Goal: Transaction & Acquisition: Purchase product/service

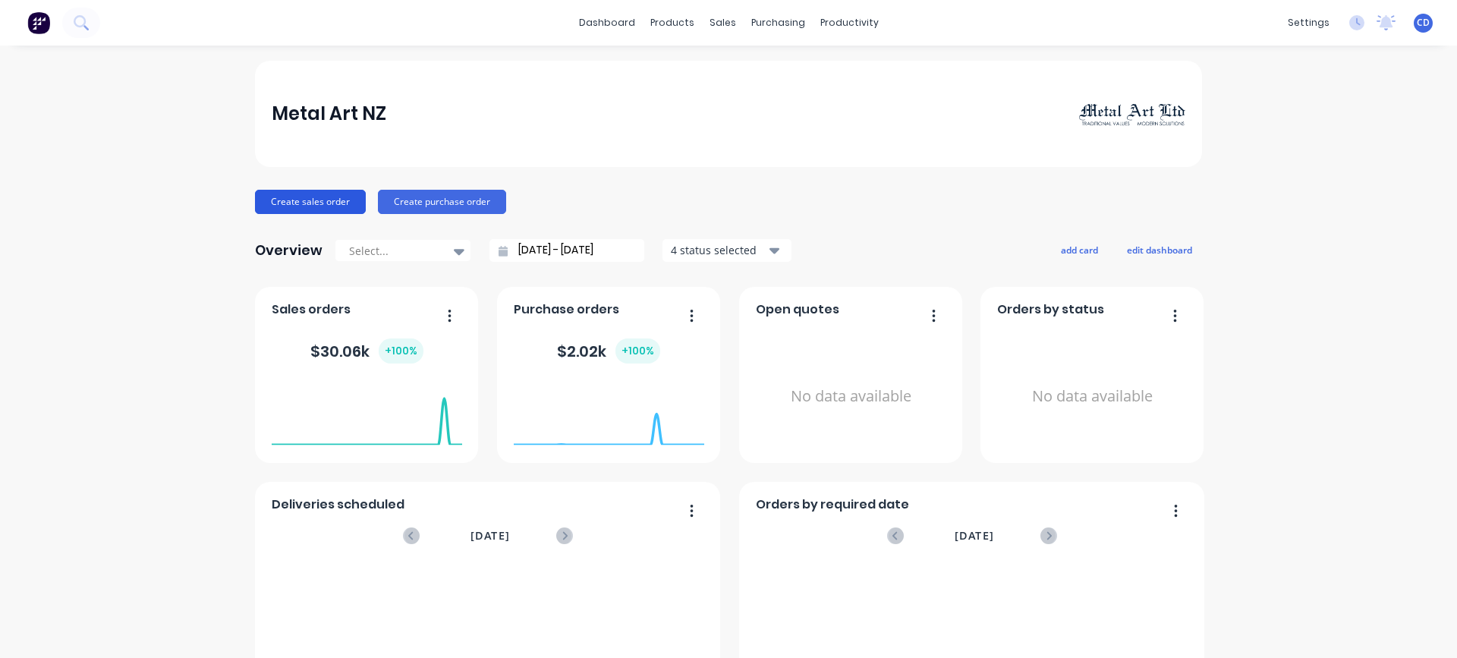
click at [311, 203] on button "Create sales order" at bounding box center [310, 202] width 111 height 24
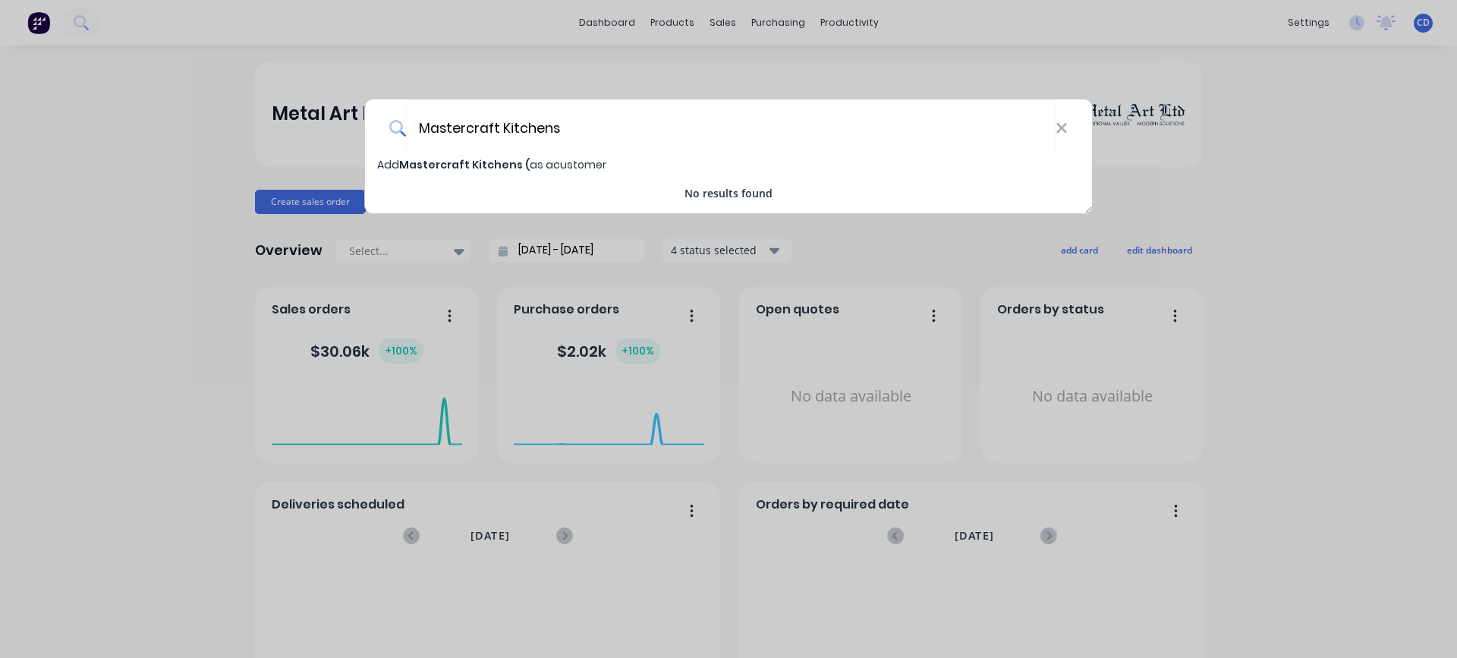
type input "Mastercraft Kitchens"
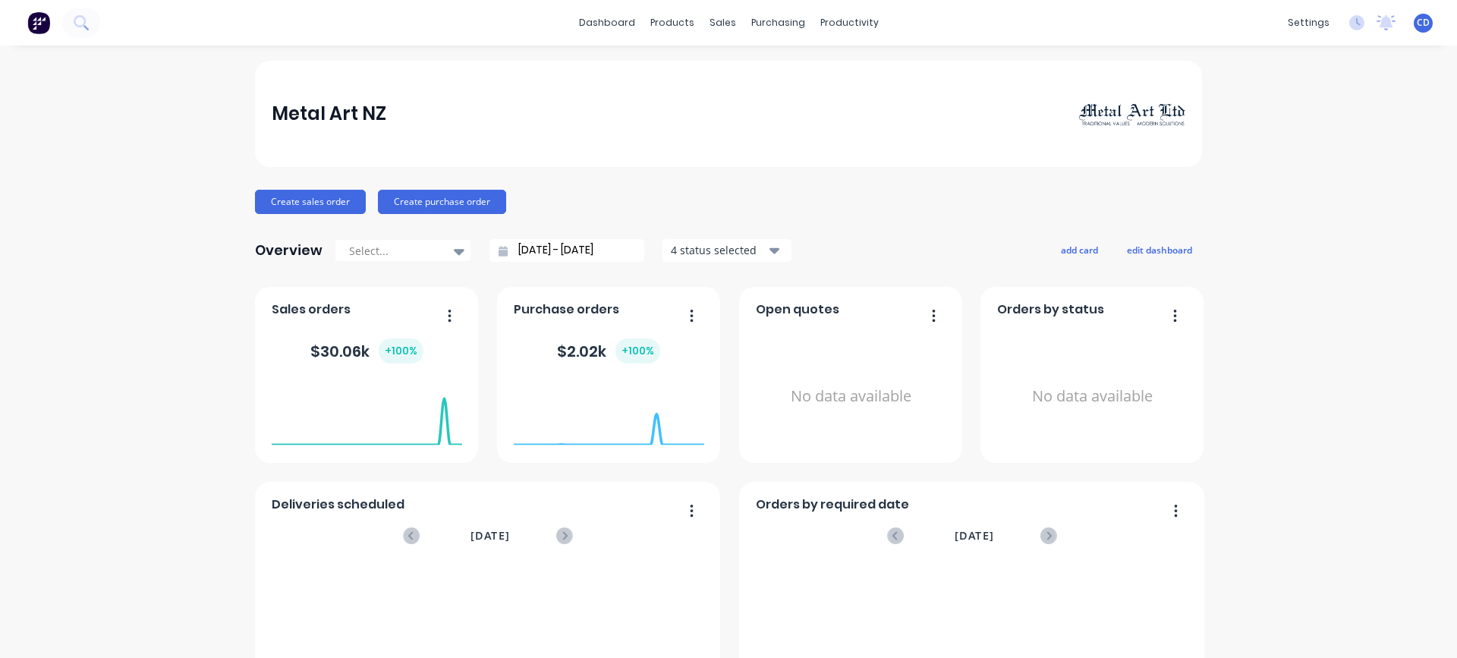
click at [317, 382] on foreignobject at bounding box center [367, 414] width 191 height 65
click at [753, 73] on div "Sales Orders" at bounding box center [773, 73] width 62 height 14
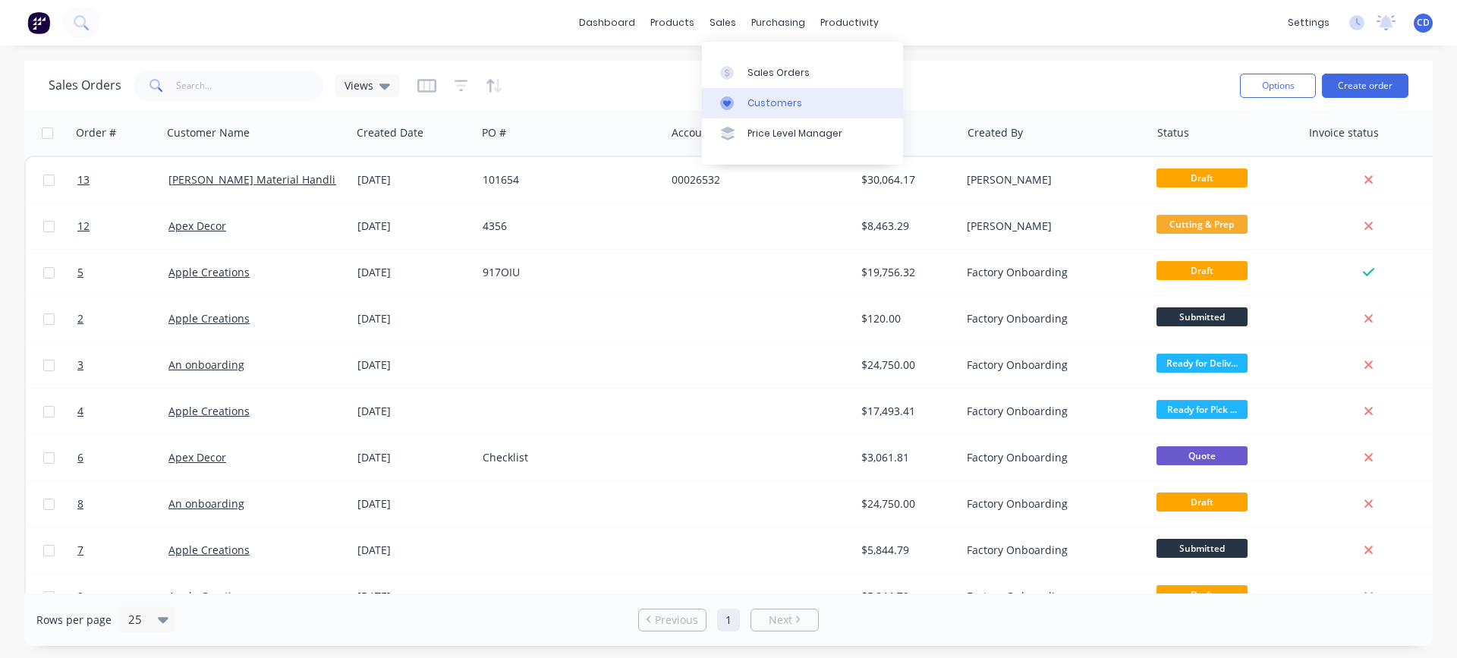
click at [759, 99] on div "Customers" at bounding box center [775, 103] width 55 height 14
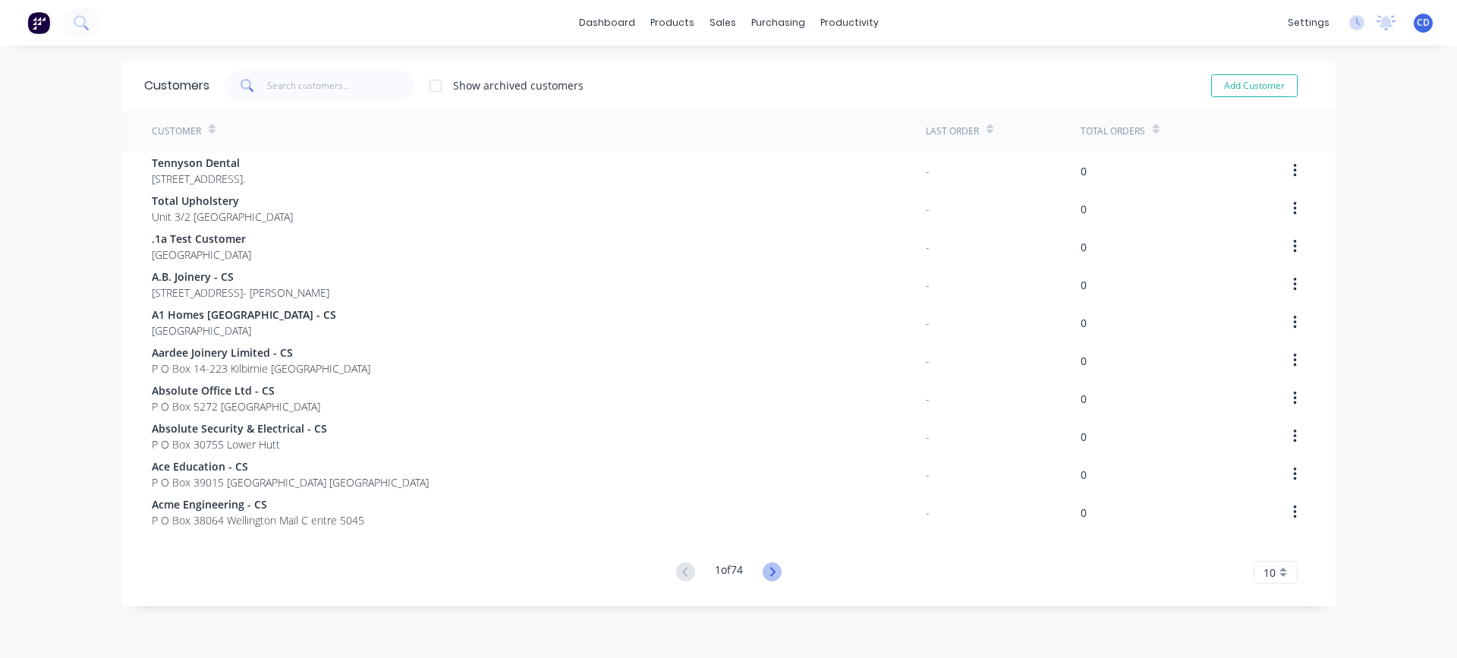
click at [772, 575] on icon at bounding box center [772, 572] width 19 height 19
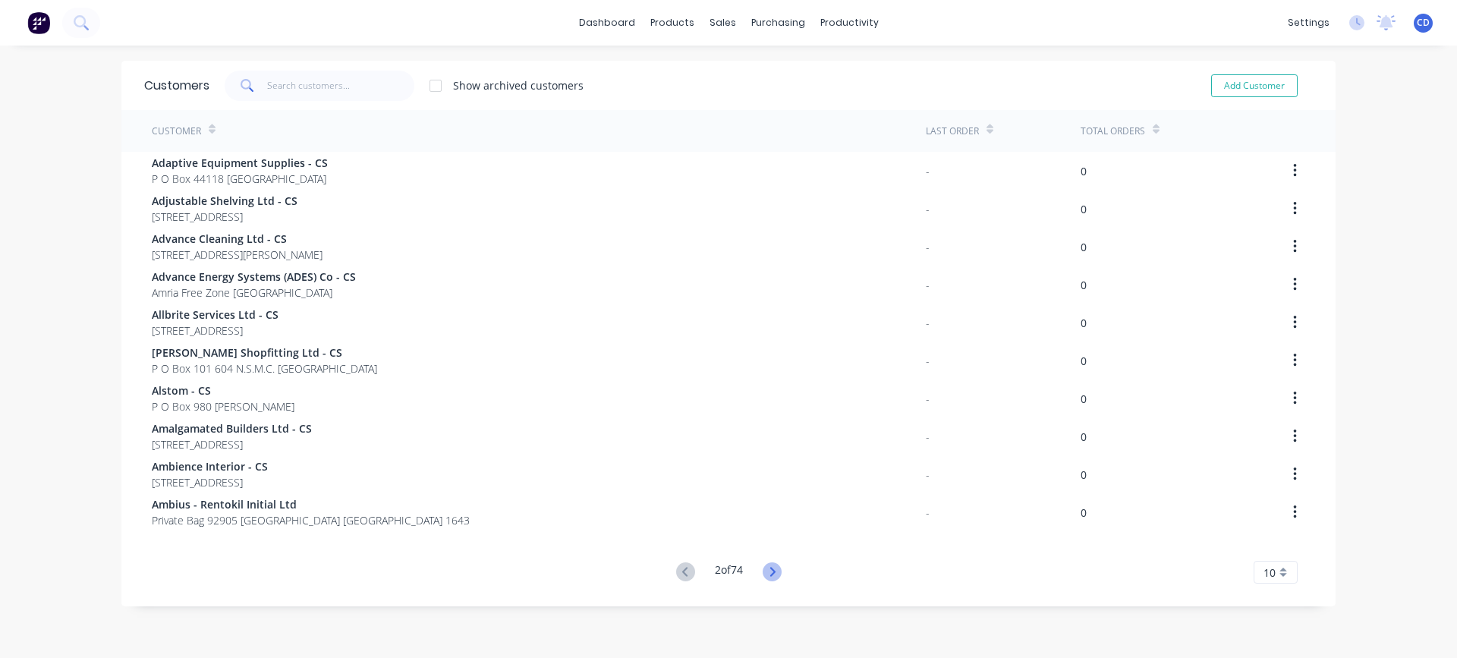
click at [766, 575] on icon at bounding box center [772, 572] width 19 height 19
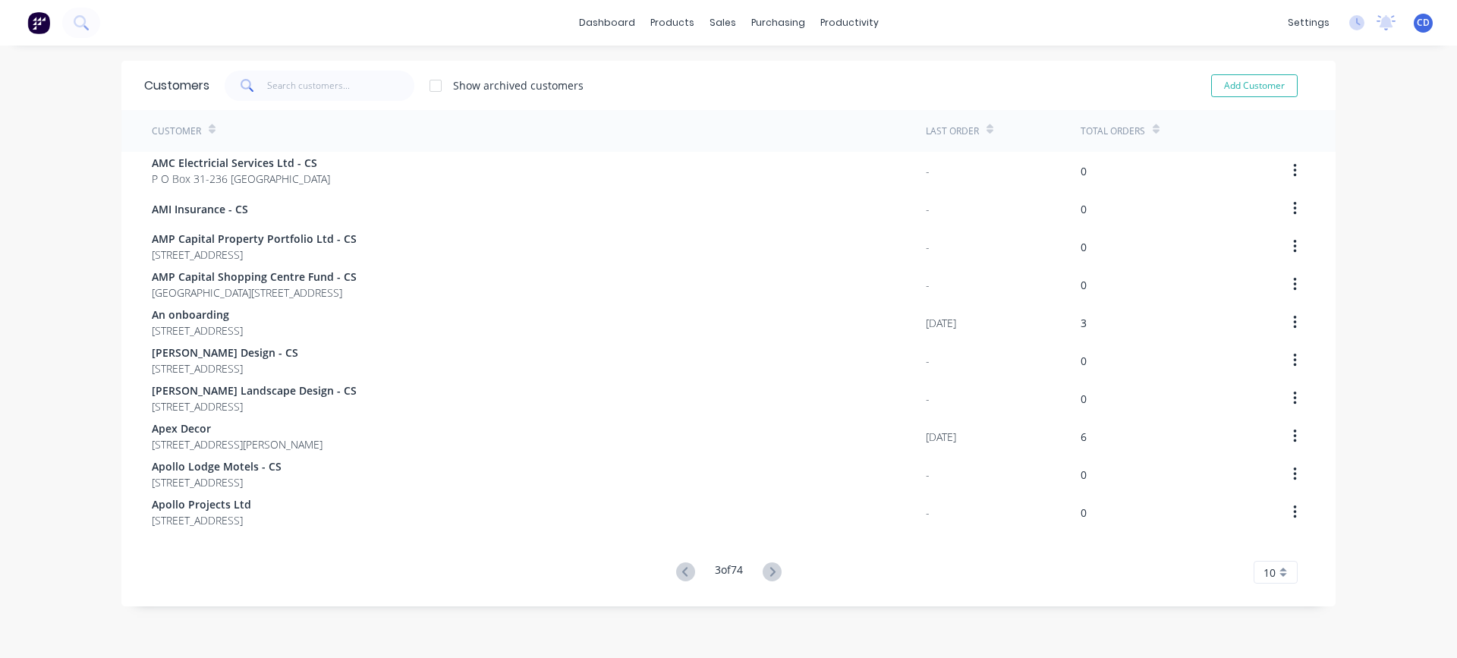
click at [766, 575] on icon at bounding box center [772, 572] width 19 height 19
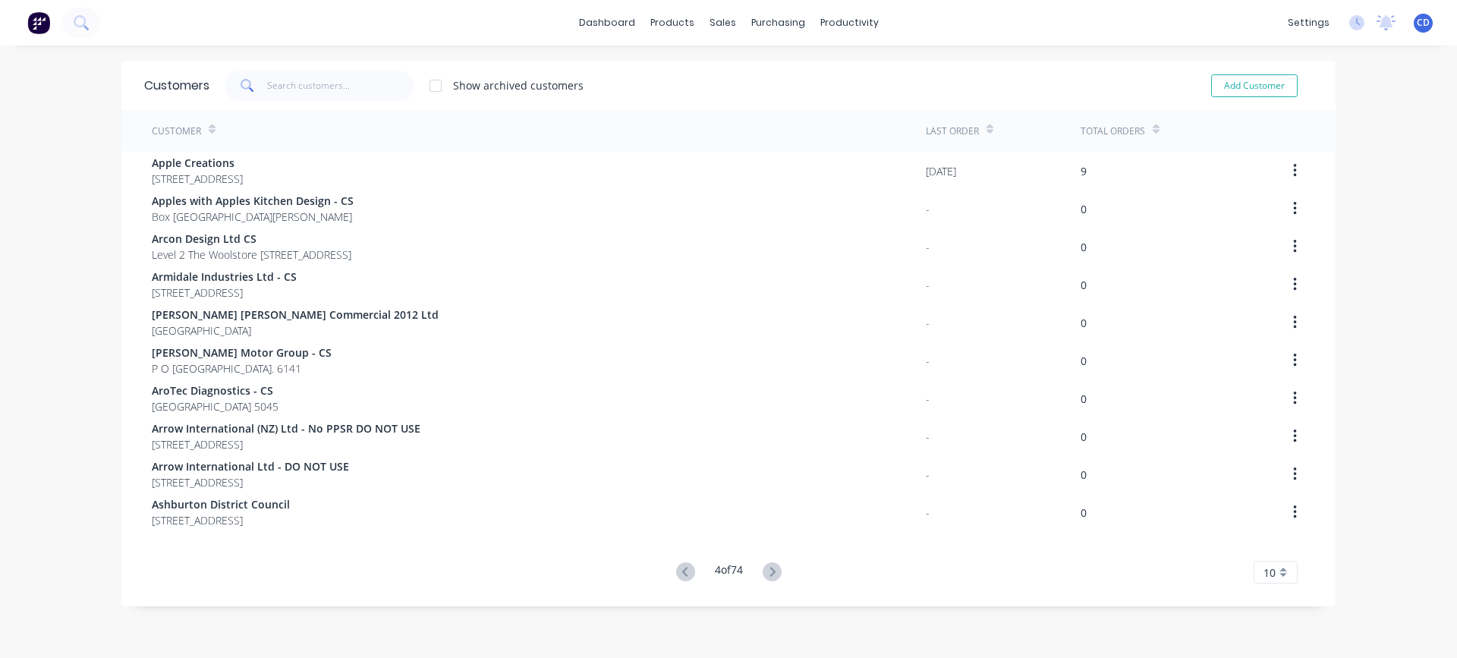
click at [766, 575] on icon at bounding box center [772, 572] width 19 height 19
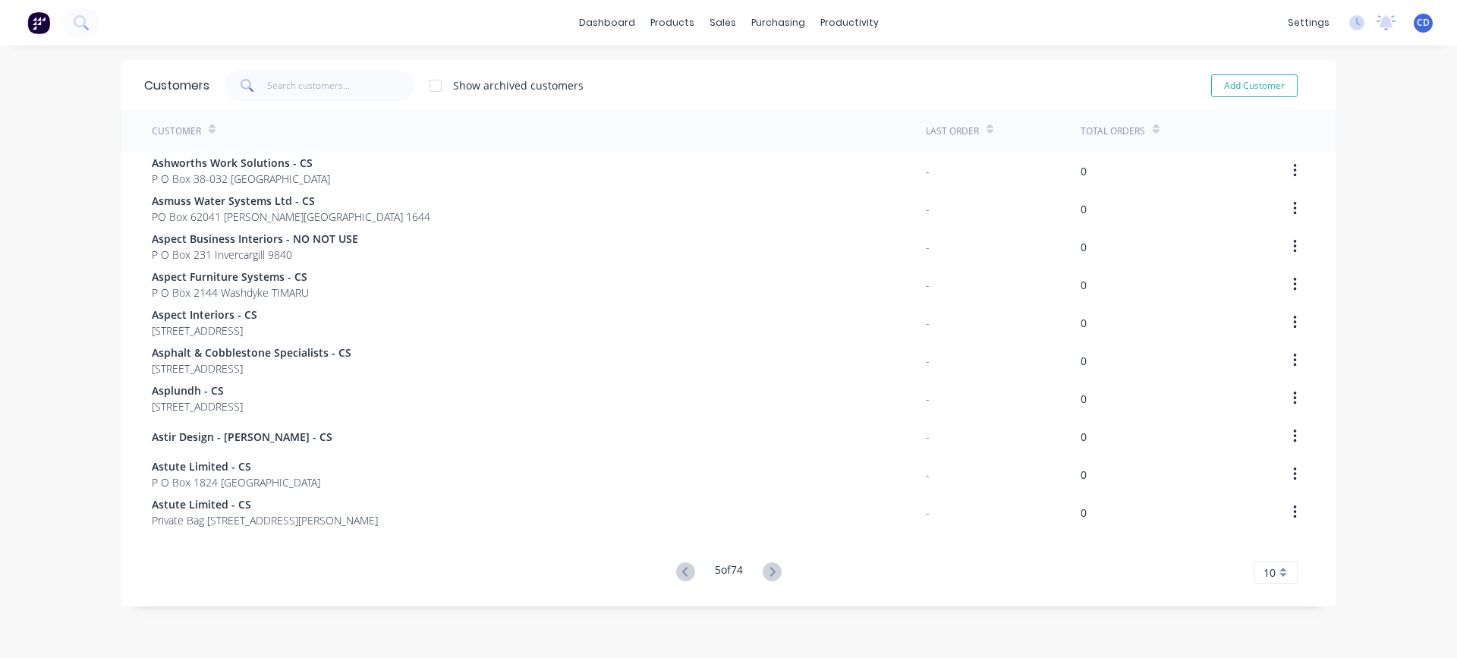
click at [766, 575] on icon at bounding box center [772, 572] width 19 height 19
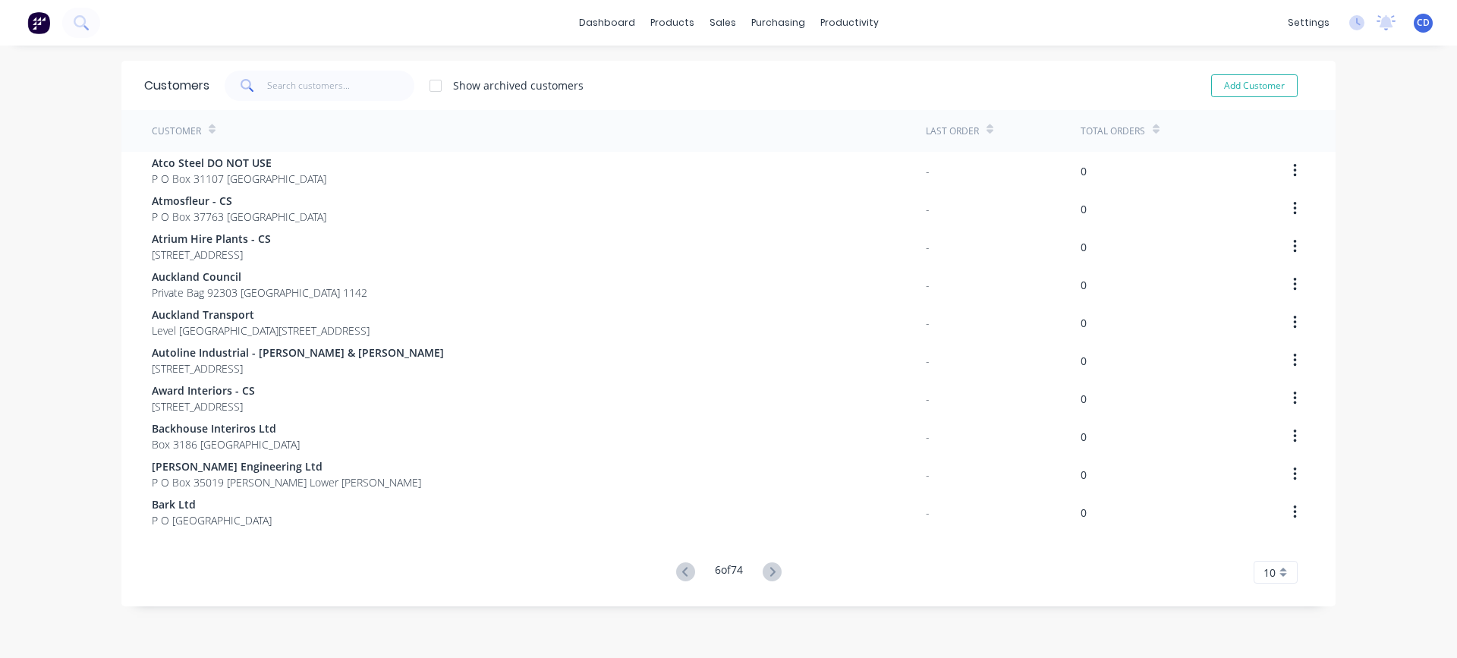
click at [766, 575] on icon at bounding box center [772, 572] width 19 height 19
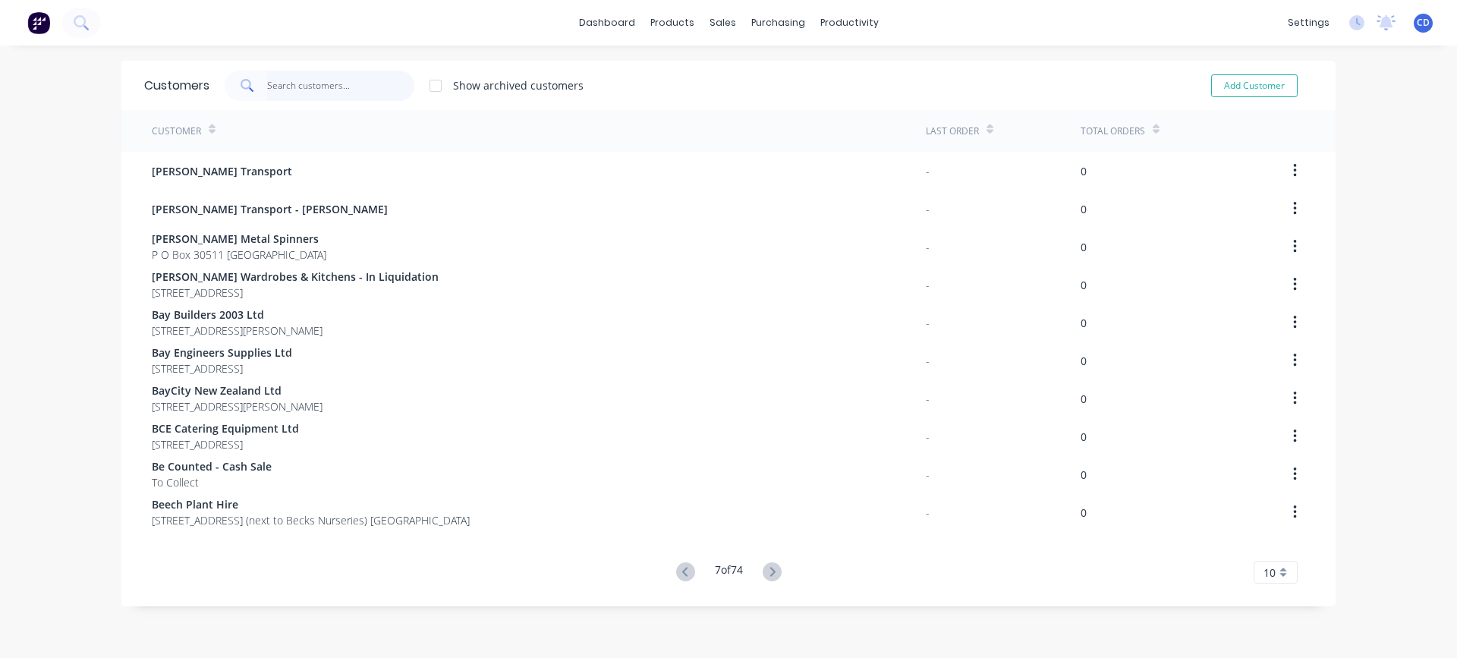
click at [306, 82] on input "text" at bounding box center [341, 86] width 148 height 30
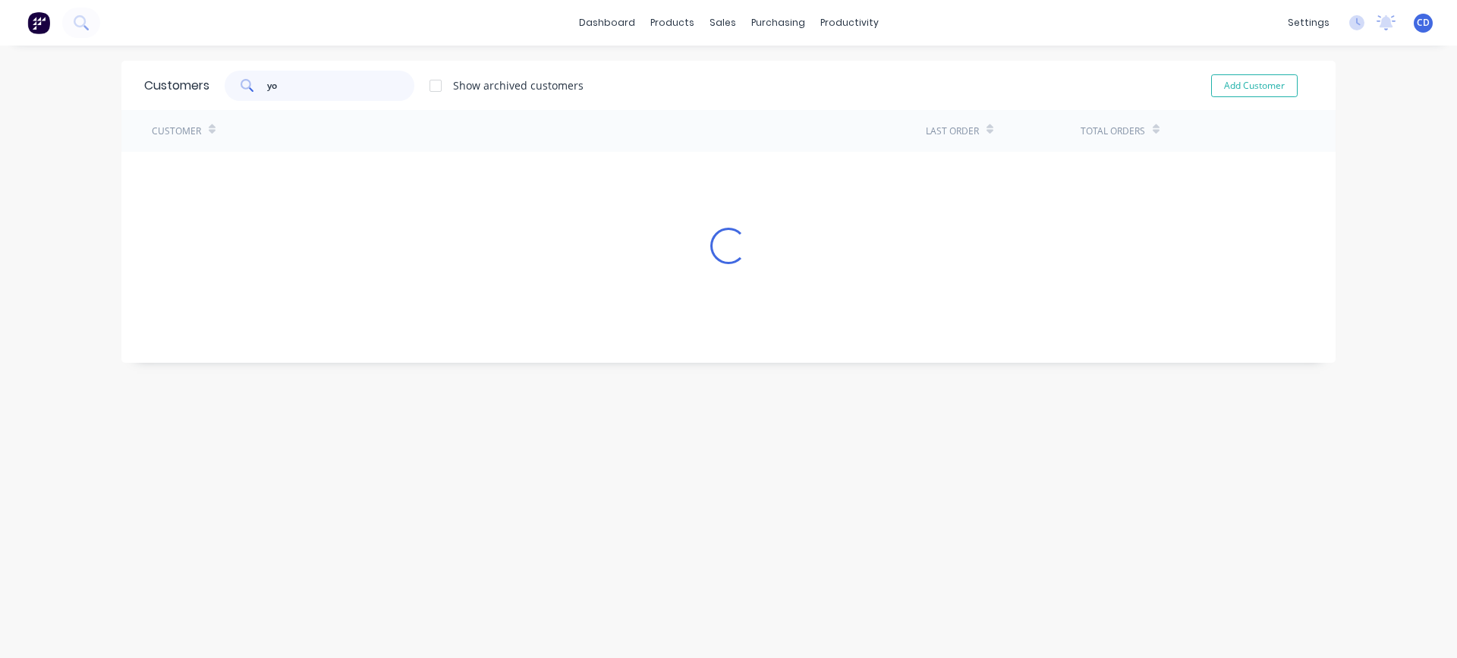
type input "y"
type input "m"
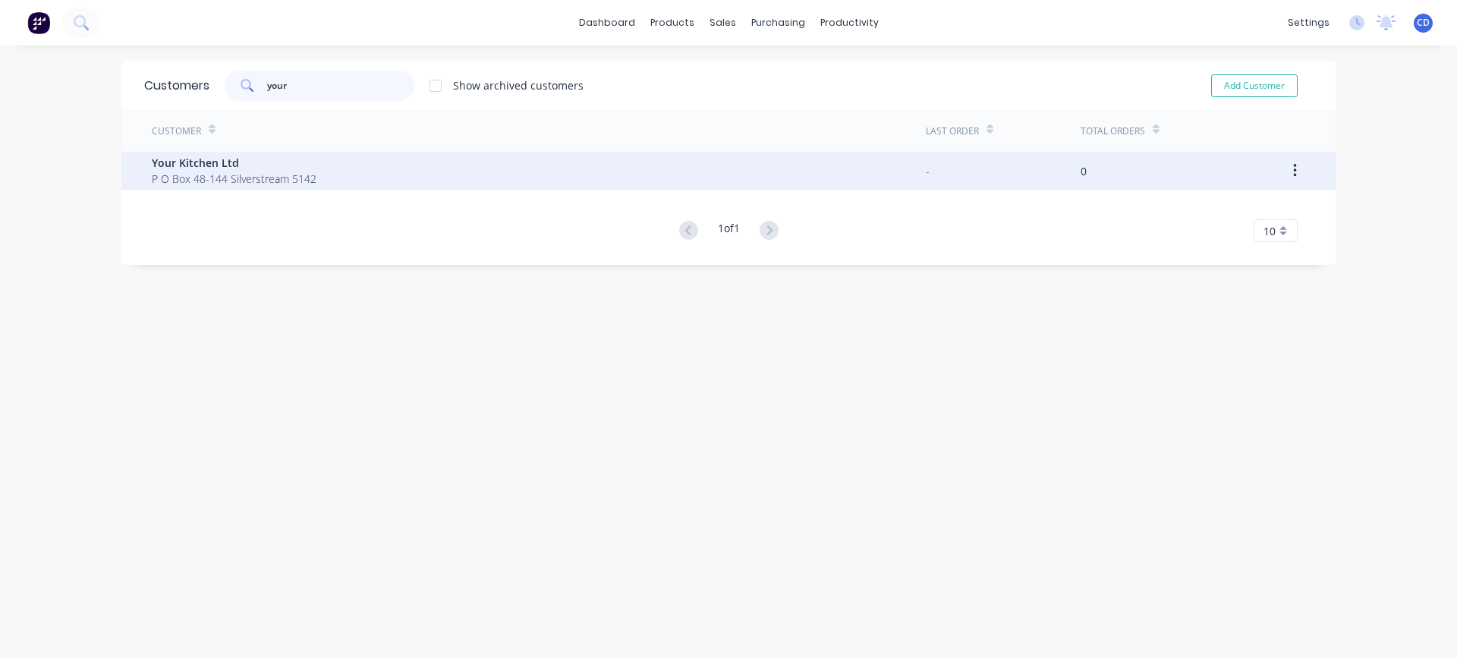
type input "your"
click at [182, 162] on span "Your Kitchen Ltd" at bounding box center [234, 163] width 165 height 16
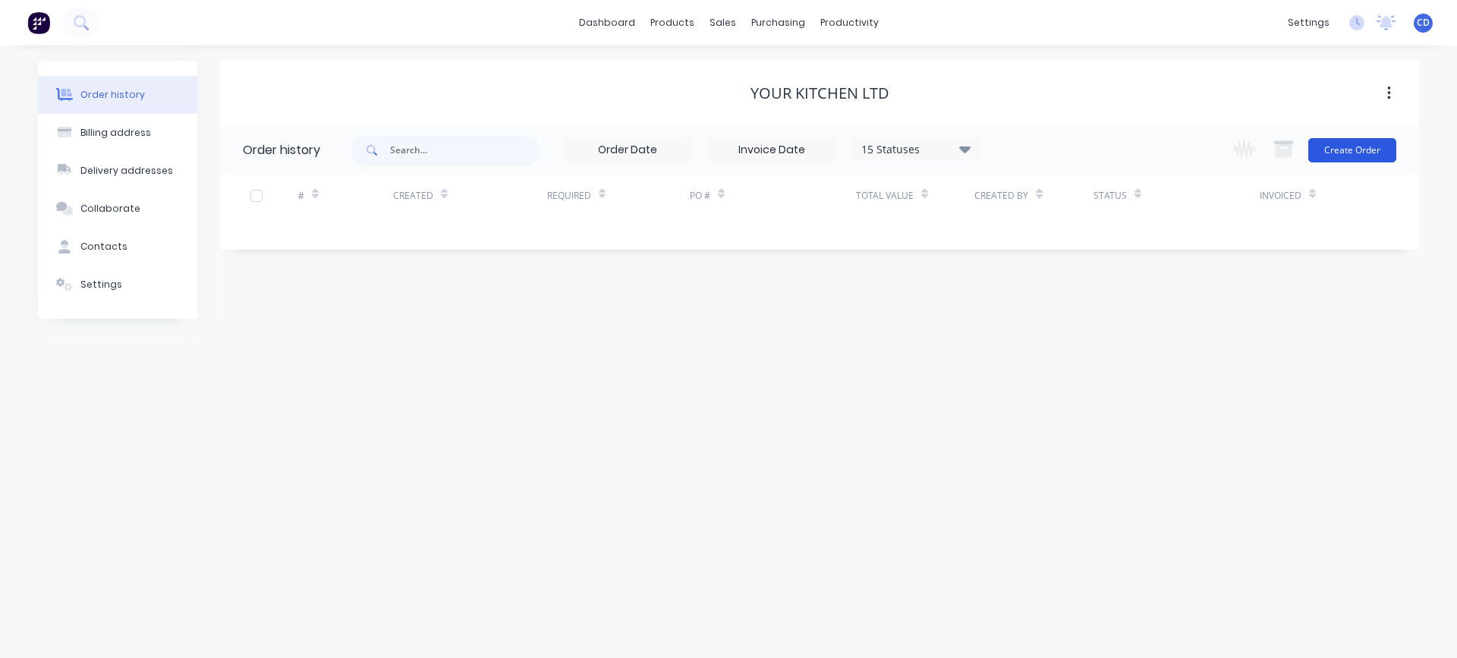
click at [1360, 151] on button "Create Order" at bounding box center [1353, 150] width 88 height 24
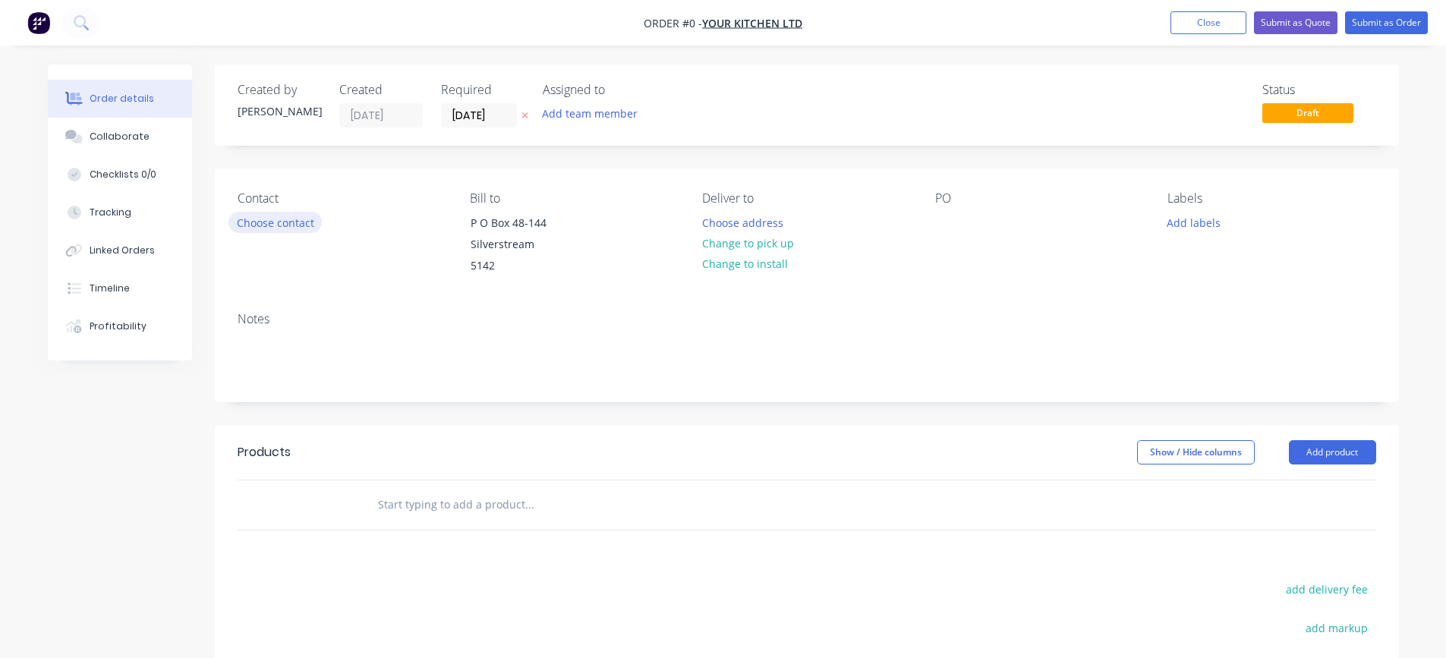
click at [299, 227] on button "Choose contact" at bounding box center [274, 222] width 93 height 20
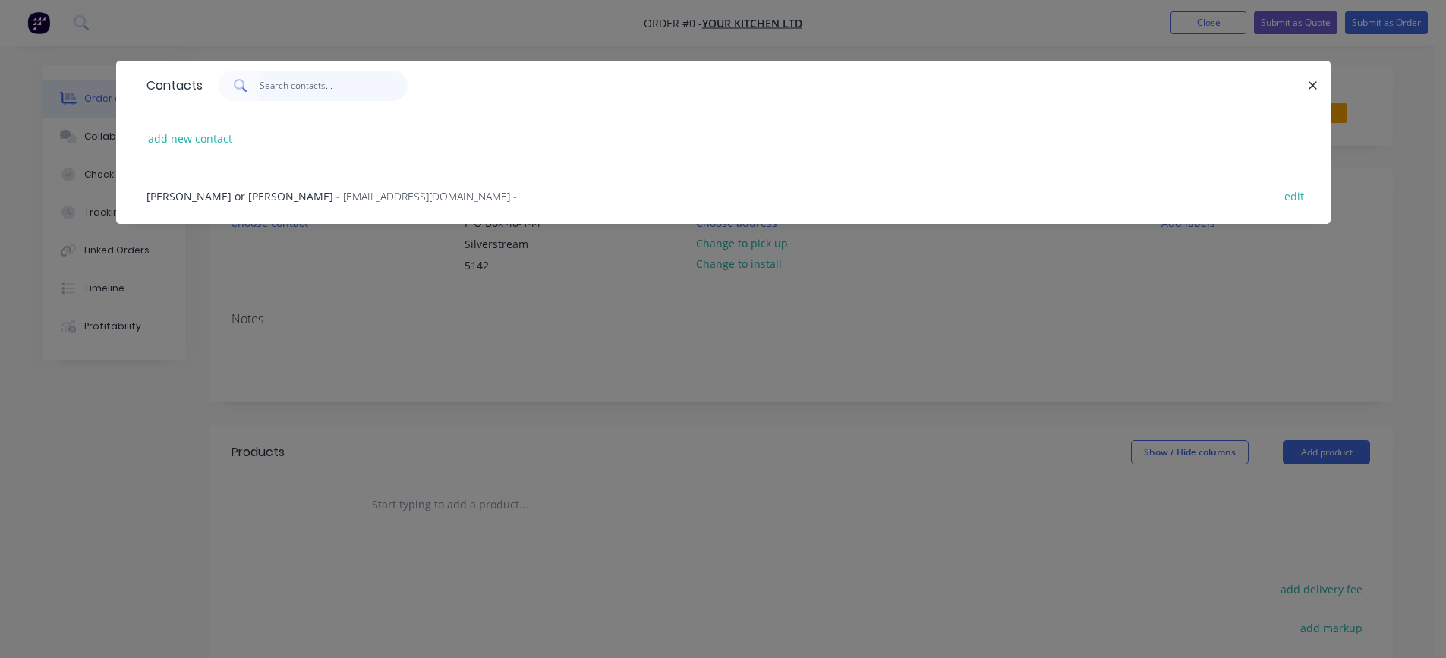
click at [305, 95] on input "text" at bounding box center [334, 86] width 148 height 30
type input "j"
click at [1319, 79] on button "button" at bounding box center [1313, 85] width 19 height 19
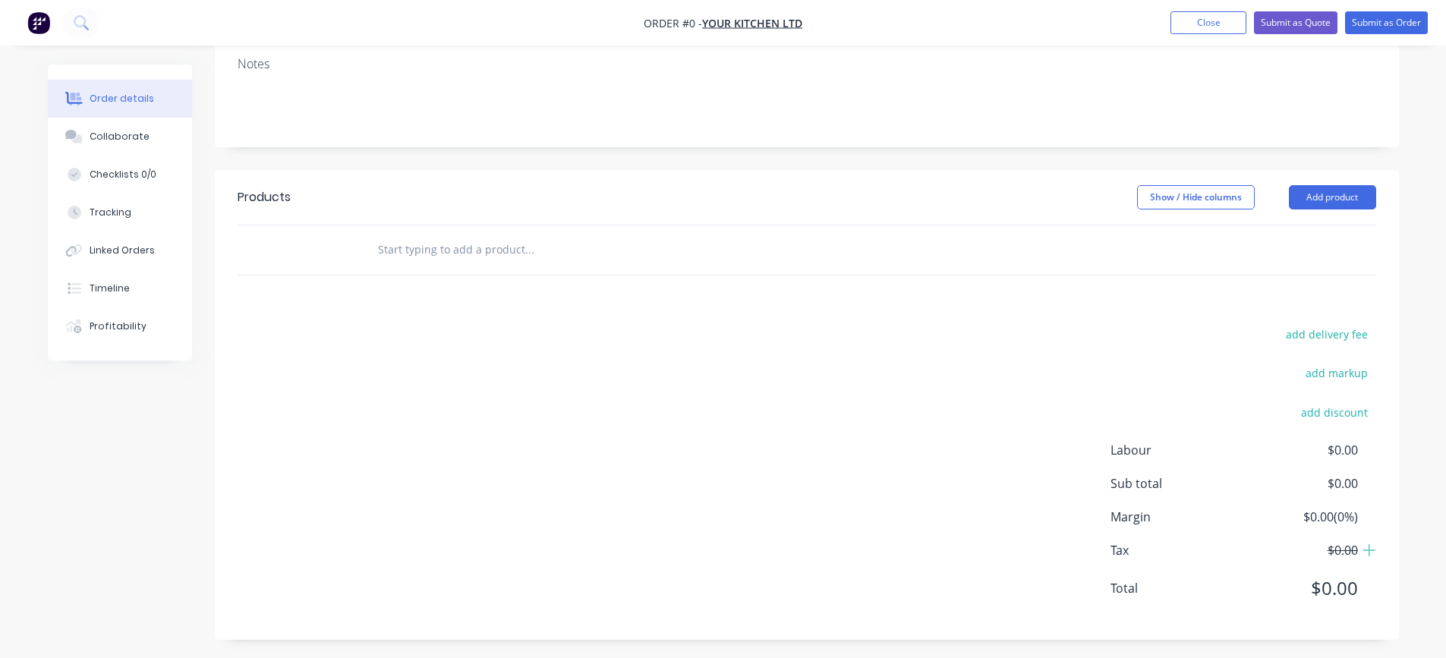
scroll to position [184, 0]
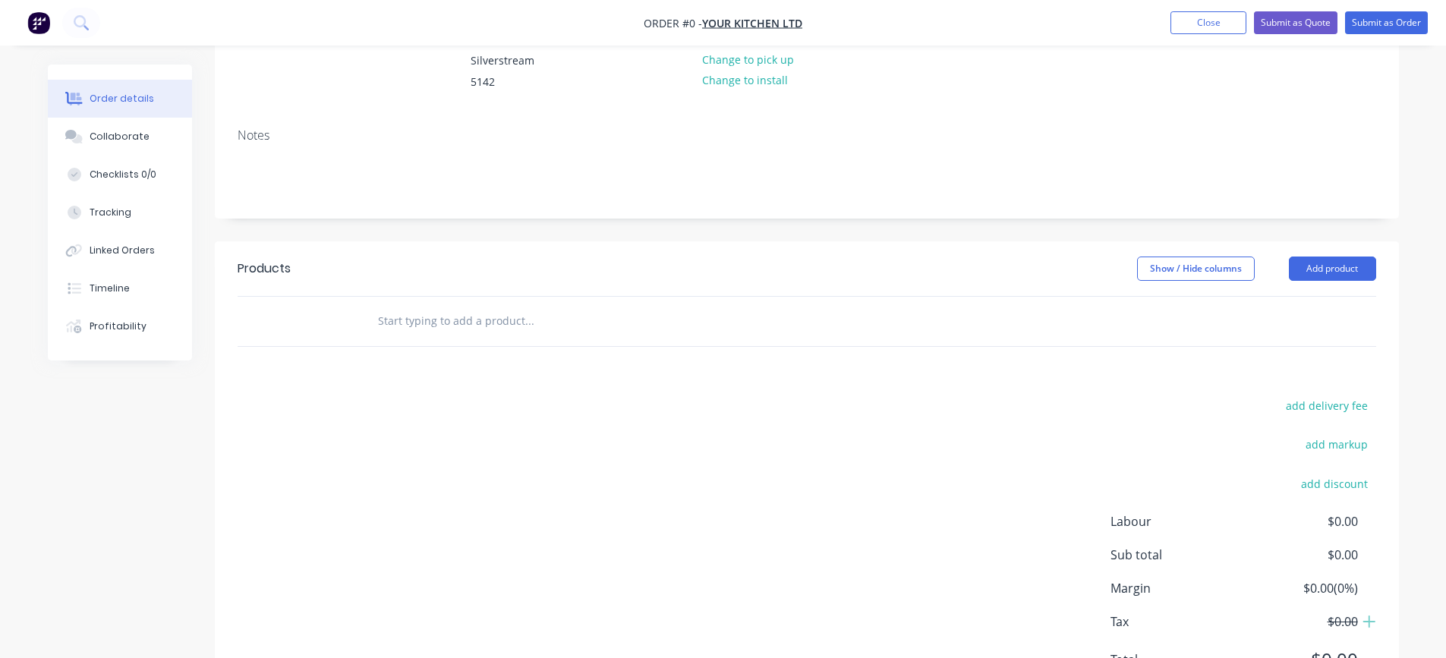
click at [429, 321] on input "text" at bounding box center [529, 321] width 304 height 30
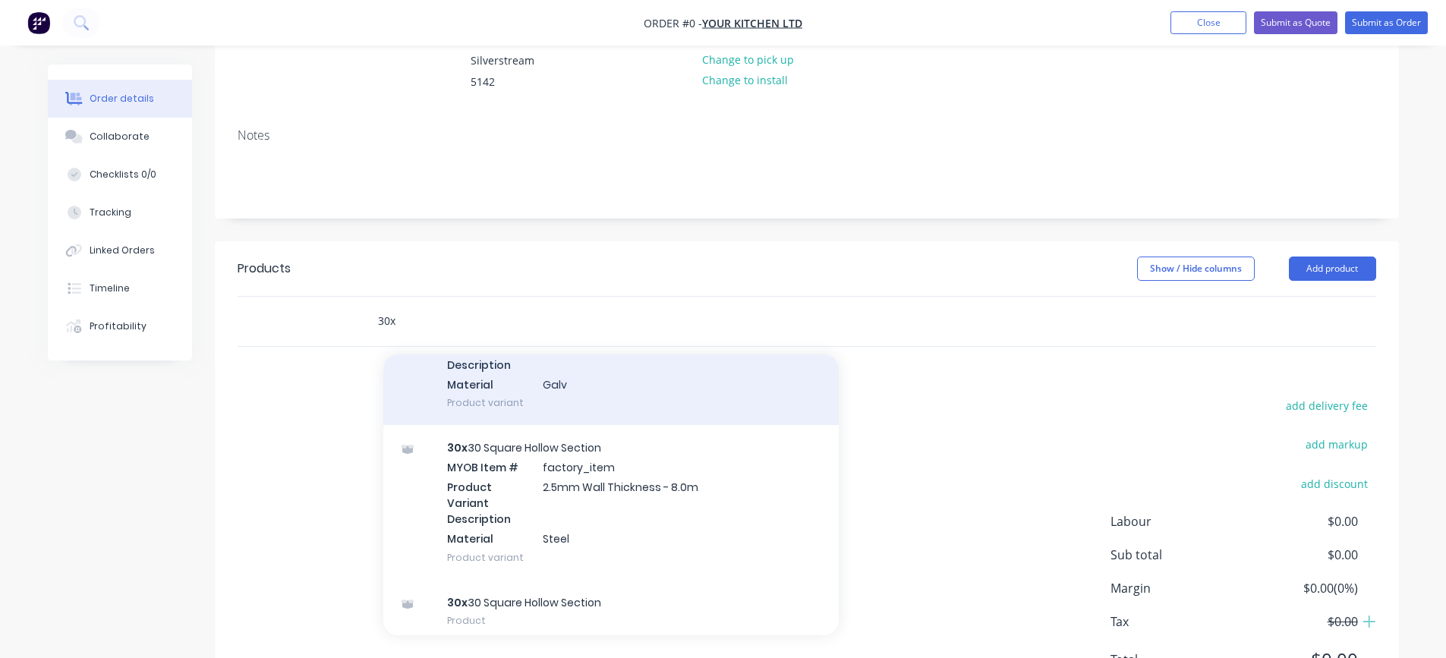
scroll to position [607, 0]
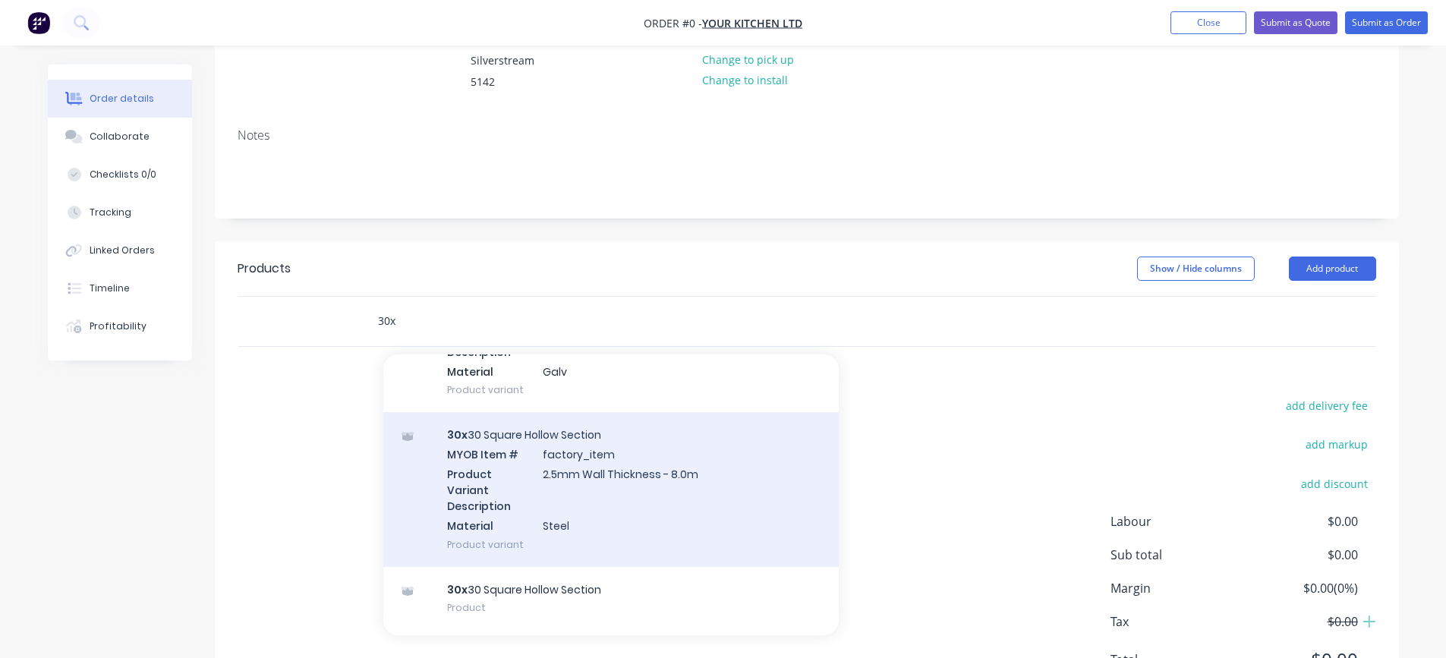
type input "30x"
click at [531, 477] on div "30x 30 Square Hollow Section MYOB Item # factory_item Product Variant Descripti…" at bounding box center [610, 489] width 455 height 154
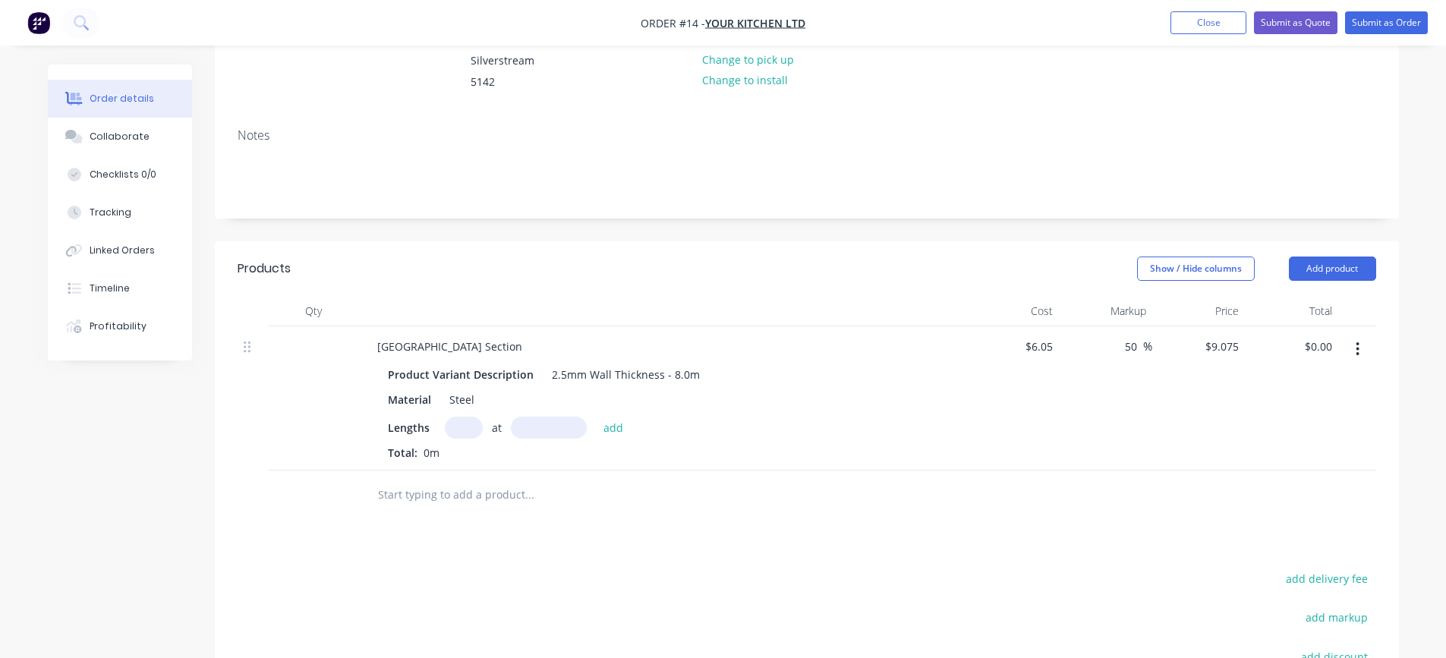
click at [460, 424] on input "text" at bounding box center [464, 428] width 38 height 22
type input "1"
click at [540, 428] on input "text" at bounding box center [549, 428] width 76 height 22
click at [558, 427] on input "text" at bounding box center [549, 428] width 76 height 22
type input "967mm"
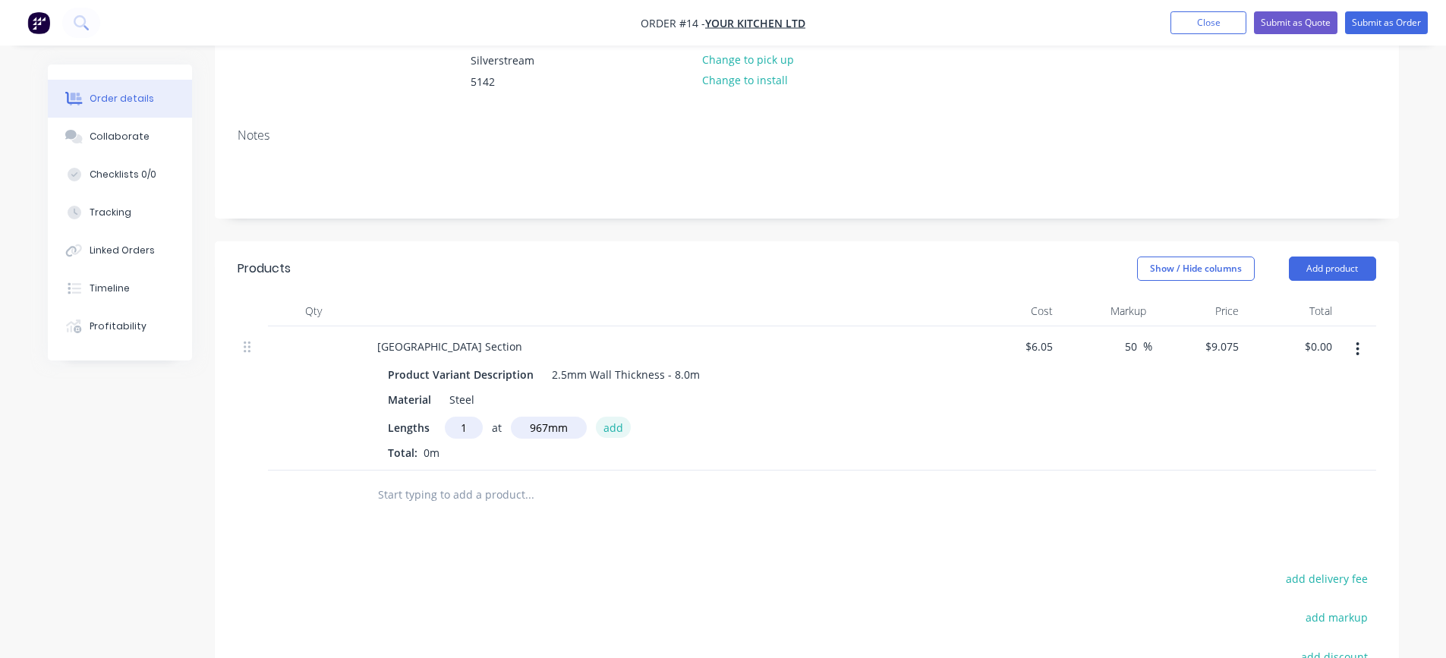
click at [616, 427] on button "add" at bounding box center [614, 427] width 36 height 20
click at [523, 398] on div "Material Steel" at bounding box center [660, 400] width 556 height 22
click at [526, 392] on div "Material Steel" at bounding box center [660, 400] width 556 height 22
click at [466, 453] on icon "button" at bounding box center [469, 454] width 10 height 14
type input "$0.00"
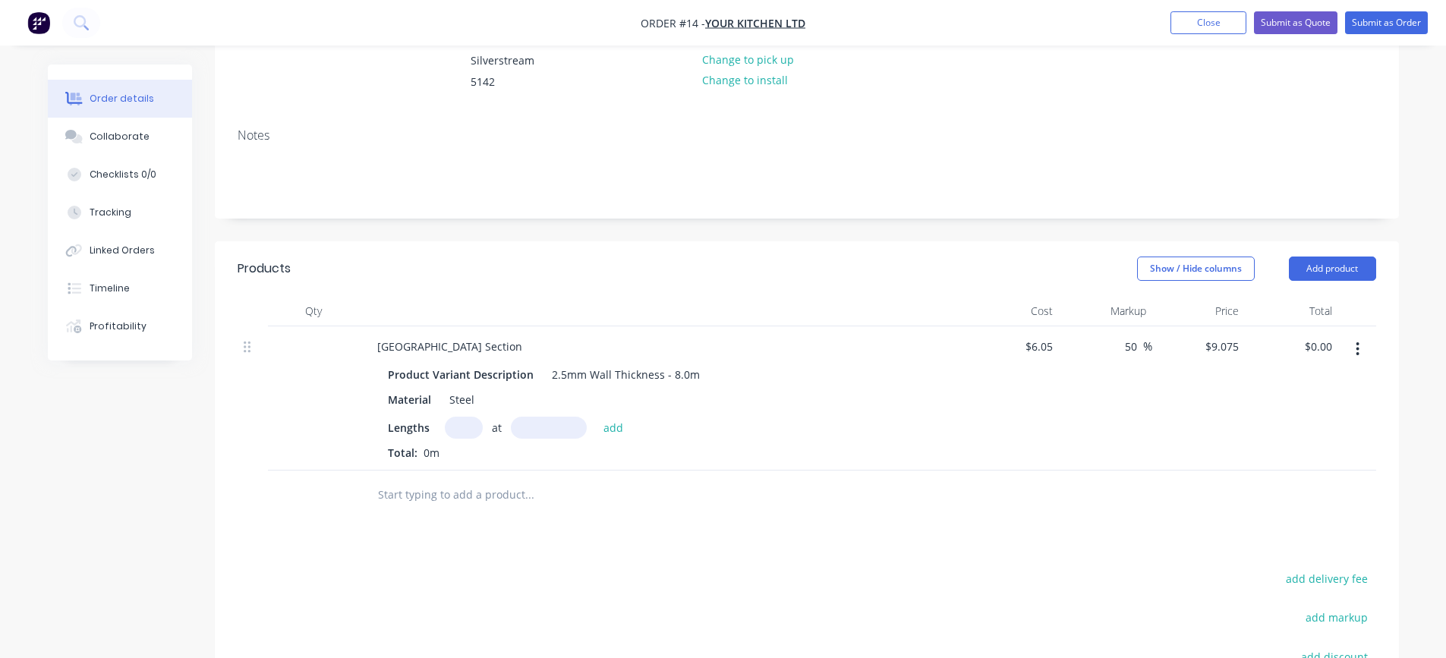
click at [466, 428] on input "text" at bounding box center [464, 428] width 38 height 22
type input "1"
click at [548, 426] on input "text" at bounding box center [549, 428] width 76 height 22
type input "967mm"
click at [485, 496] on input "text" at bounding box center [529, 495] width 304 height 30
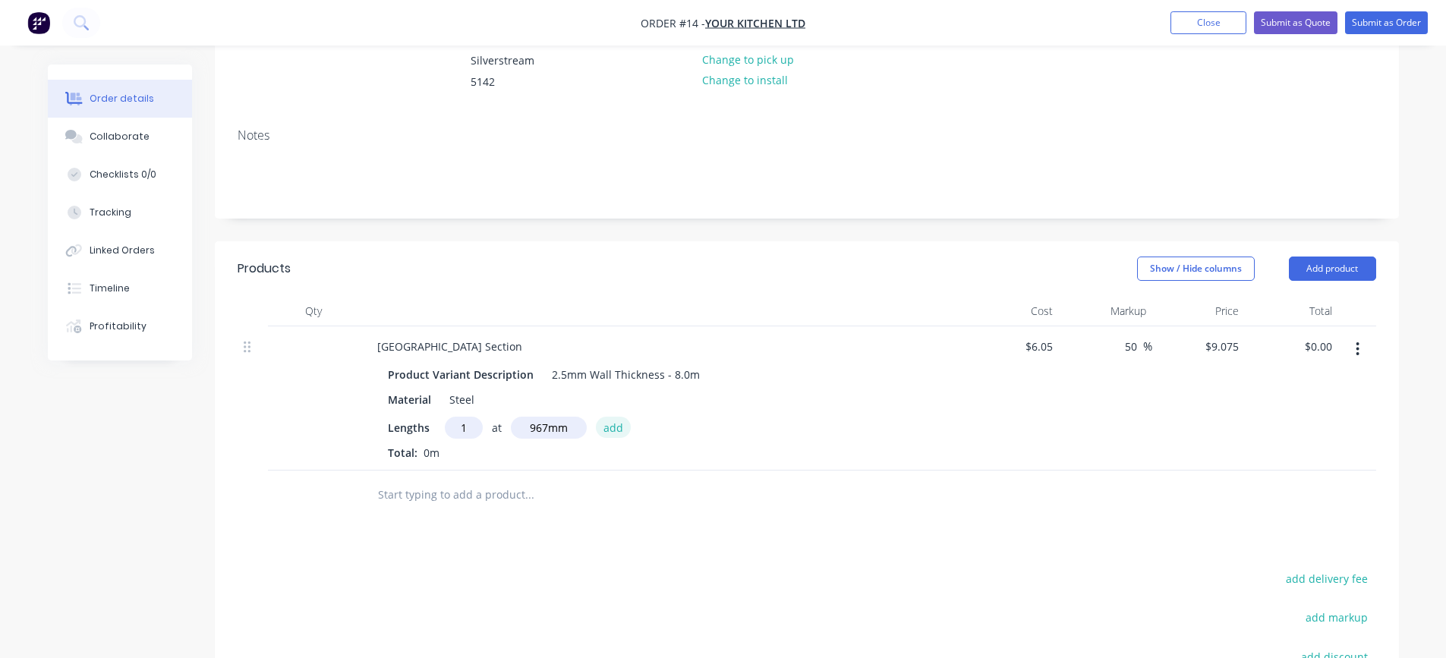
click at [612, 423] on button "add" at bounding box center [614, 427] width 36 height 20
type input "$8.78"
click at [470, 518] on input "text" at bounding box center [529, 520] width 304 height 30
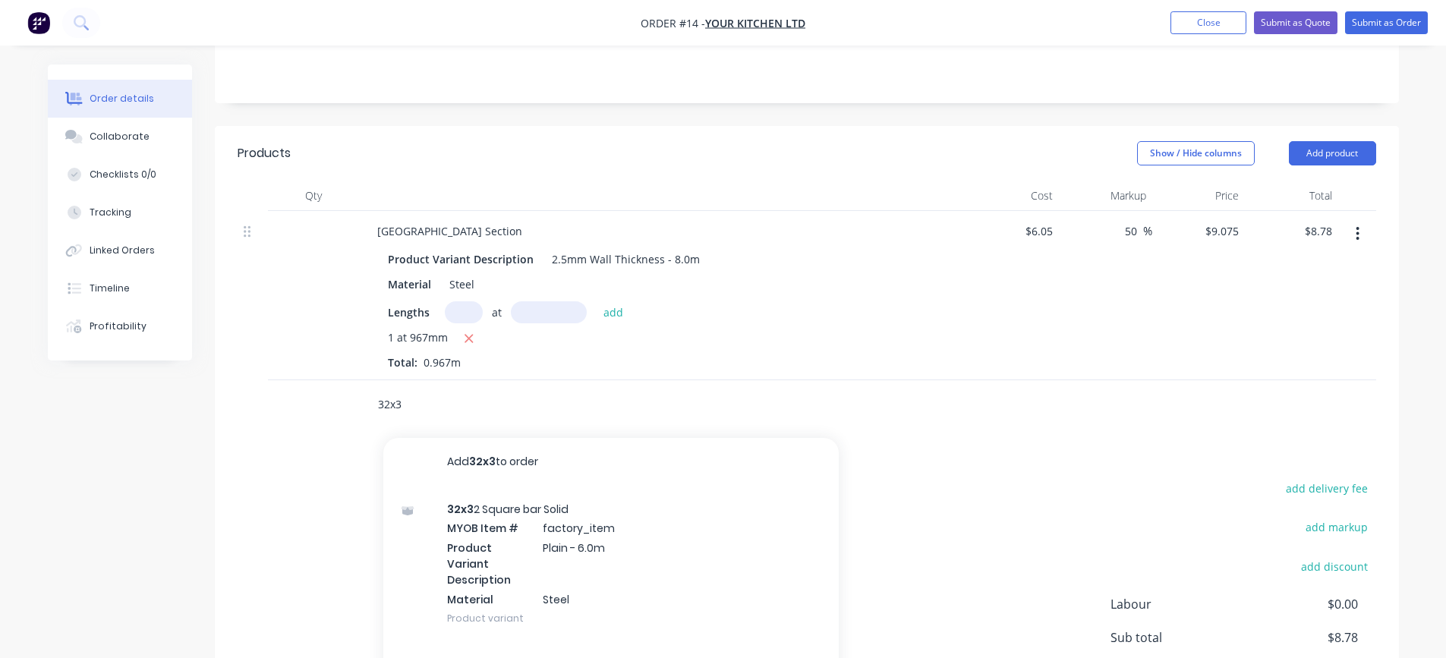
scroll to position [306, 0]
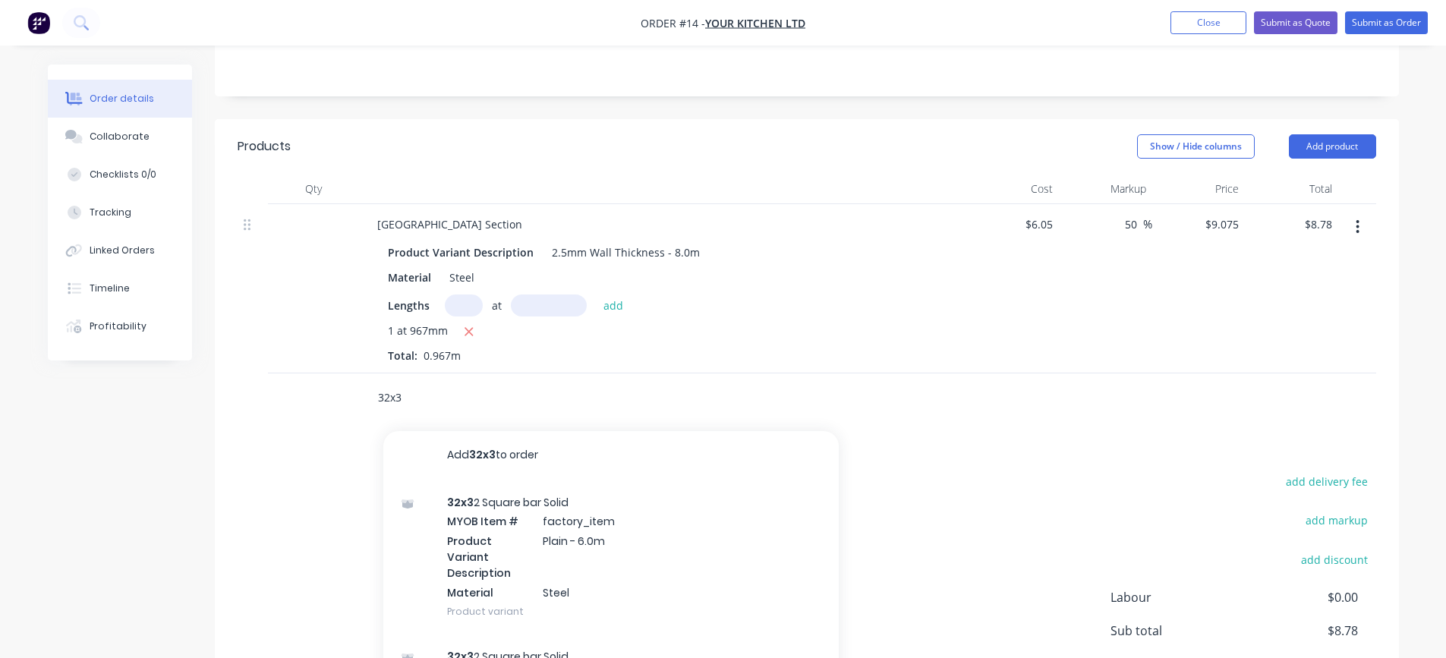
click at [408, 397] on input "32x3" at bounding box center [529, 398] width 304 height 30
type input "3"
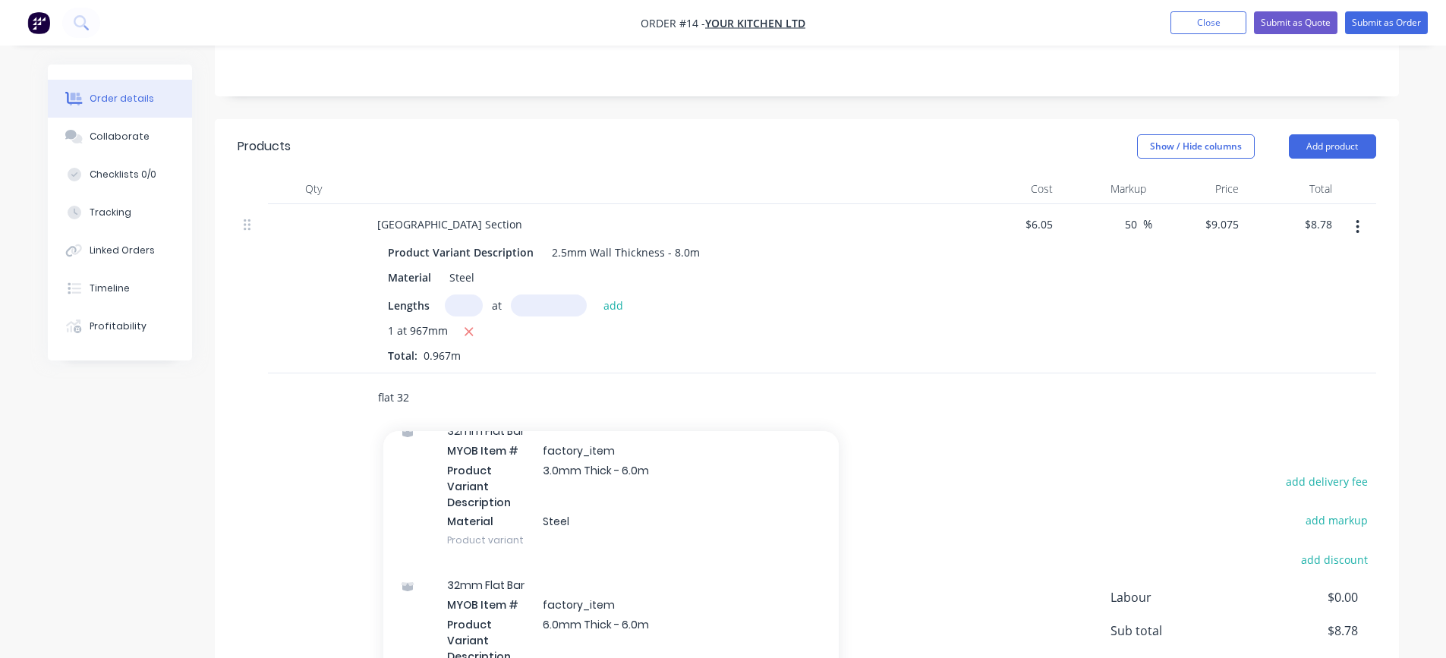
scroll to position [304, 0]
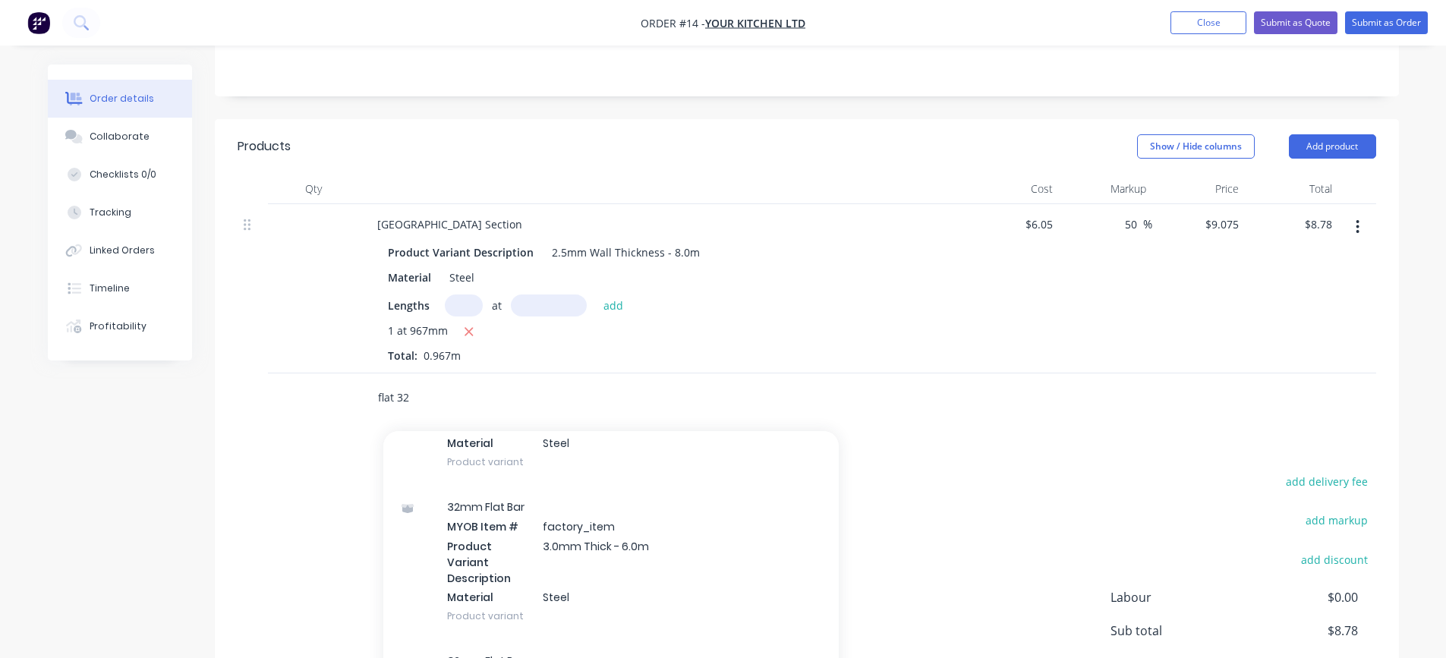
type input "flat 32"
click at [477, 537] on div "32mm Flat Bar MYOB Item # factory_item Product Variant Description 3.0mm Thick …" at bounding box center [610, 561] width 455 height 154
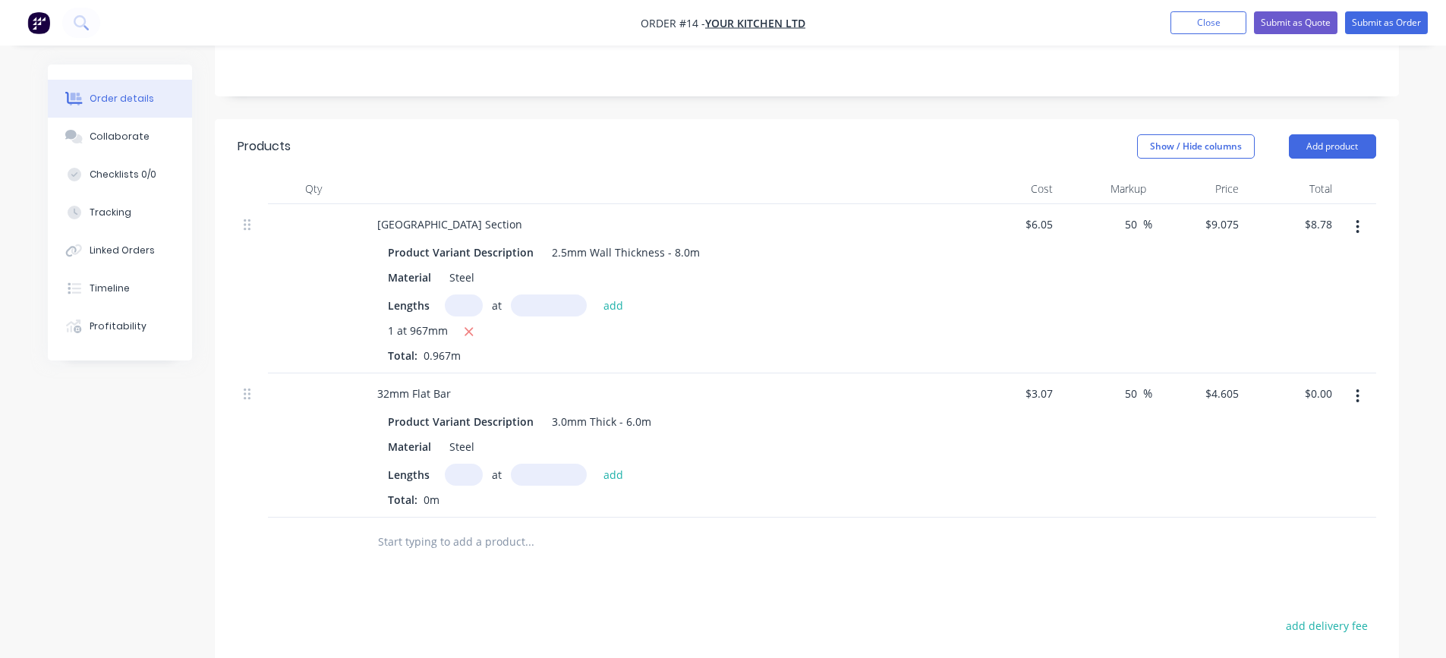
click at [459, 475] on input "text" at bounding box center [464, 475] width 38 height 22
type input "2"
type input "40mm"
click at [609, 477] on button "add" at bounding box center [614, 474] width 36 height 20
type input "$0.37"
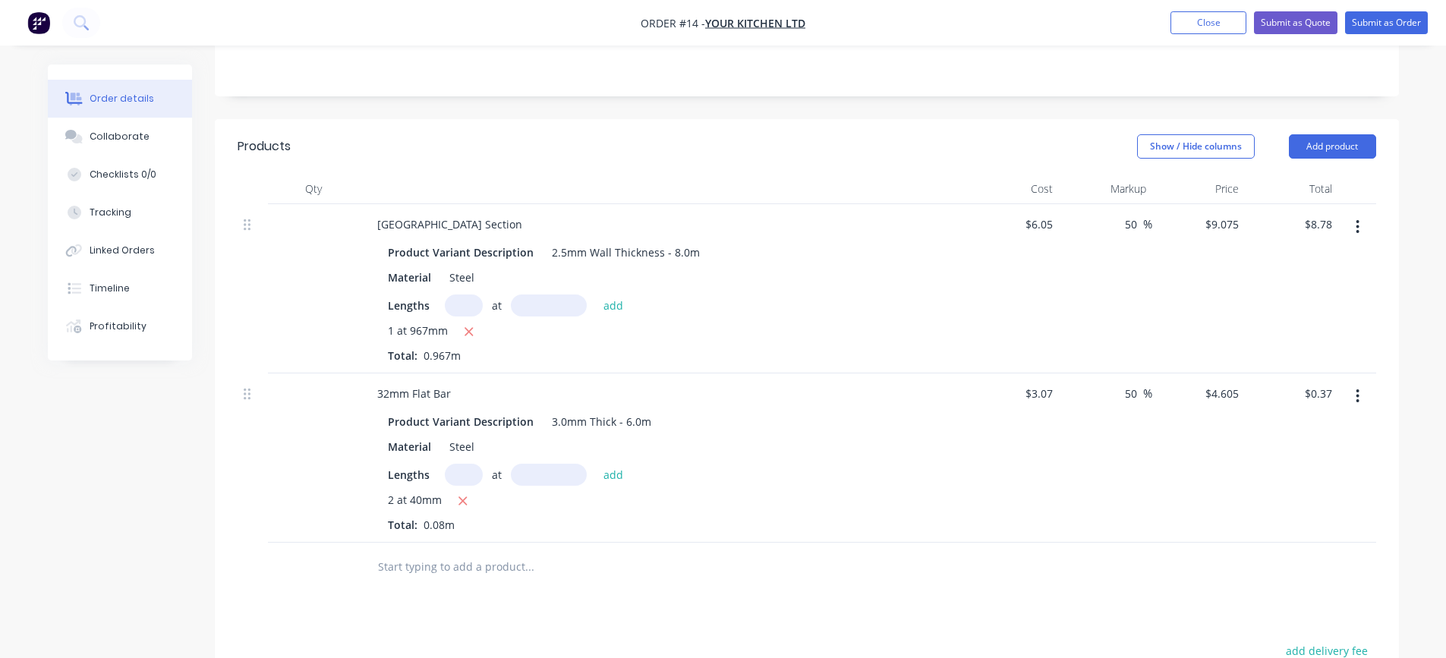
click at [495, 568] on input "text" at bounding box center [529, 567] width 304 height 30
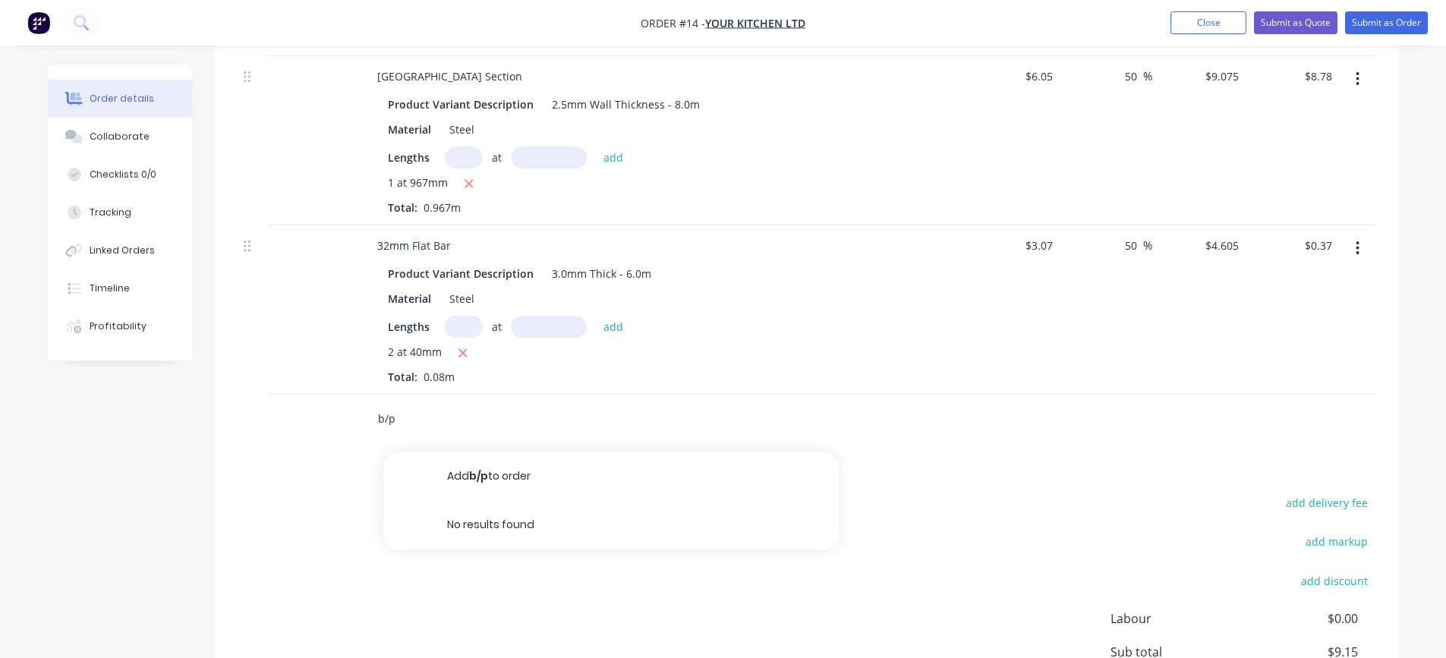
scroll to position [458, 0]
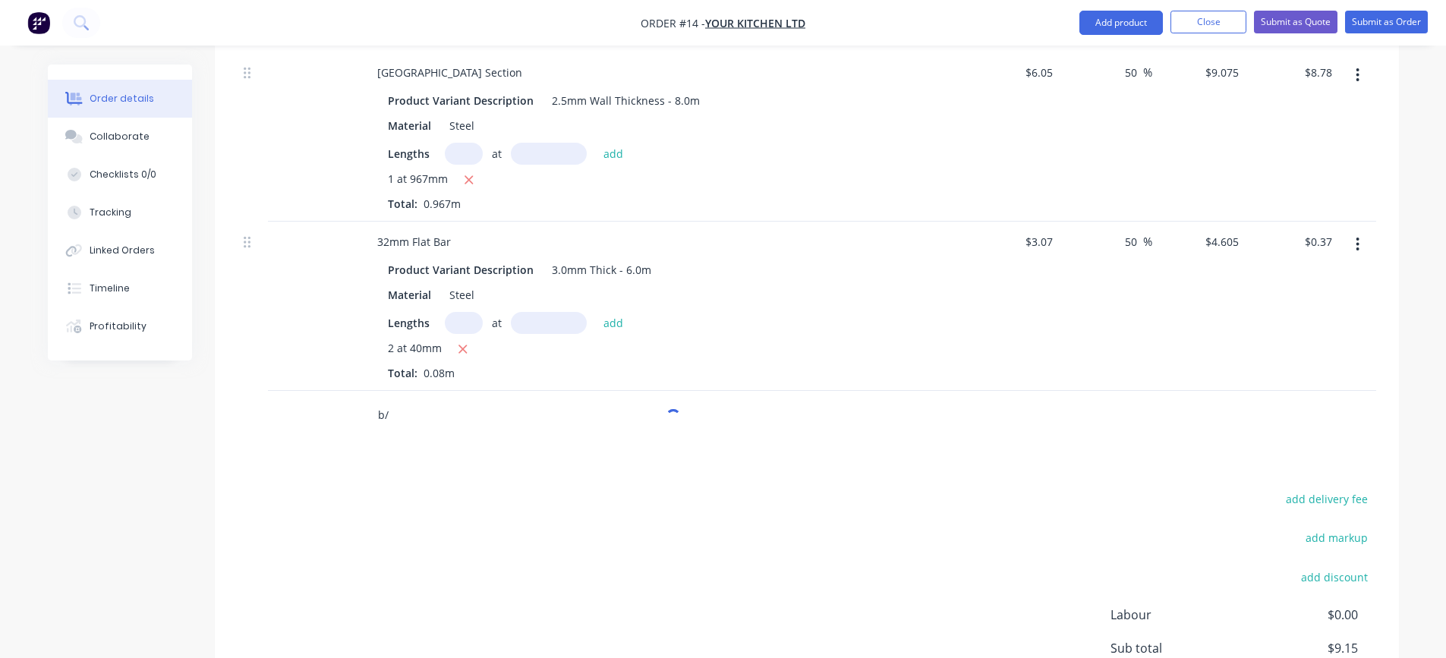
type input "b"
type input "c"
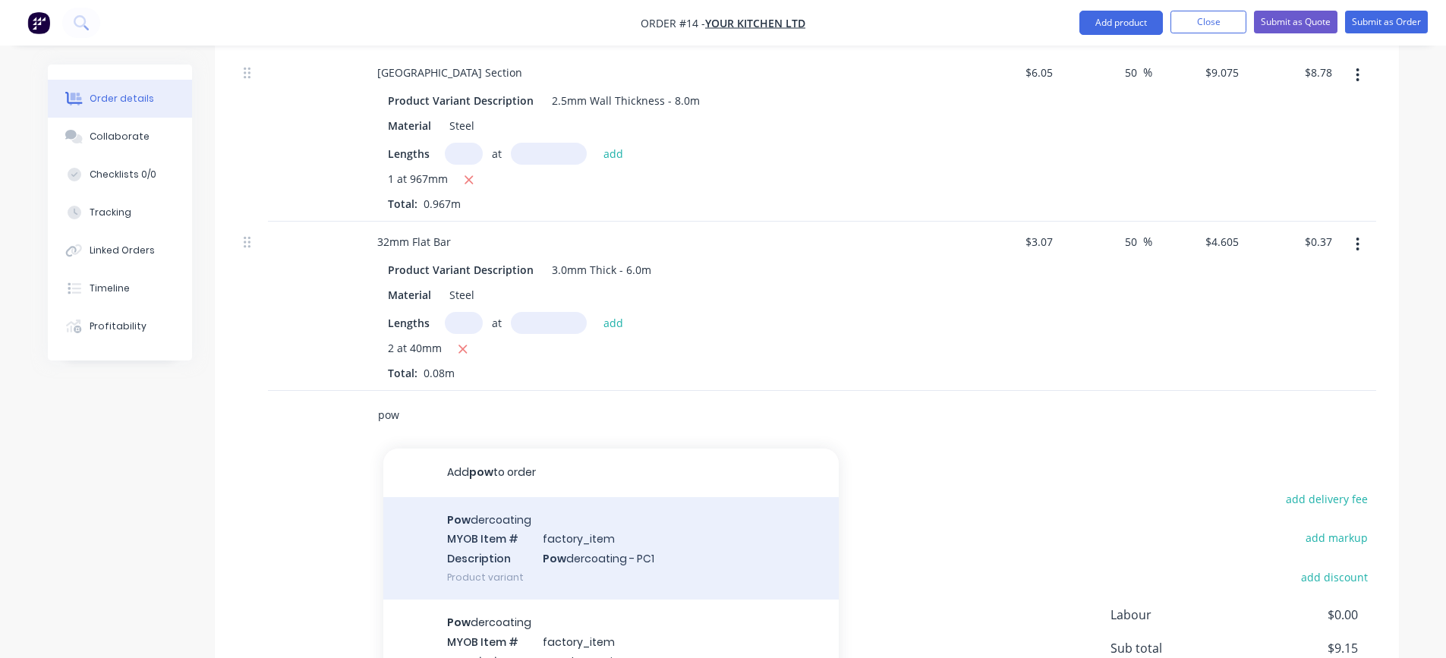
type input "pow"
click at [511, 544] on div "Pow dercoating MYOB Item # factory_item Description Pow dercoating - PC1 Produc…" at bounding box center [610, 548] width 455 height 102
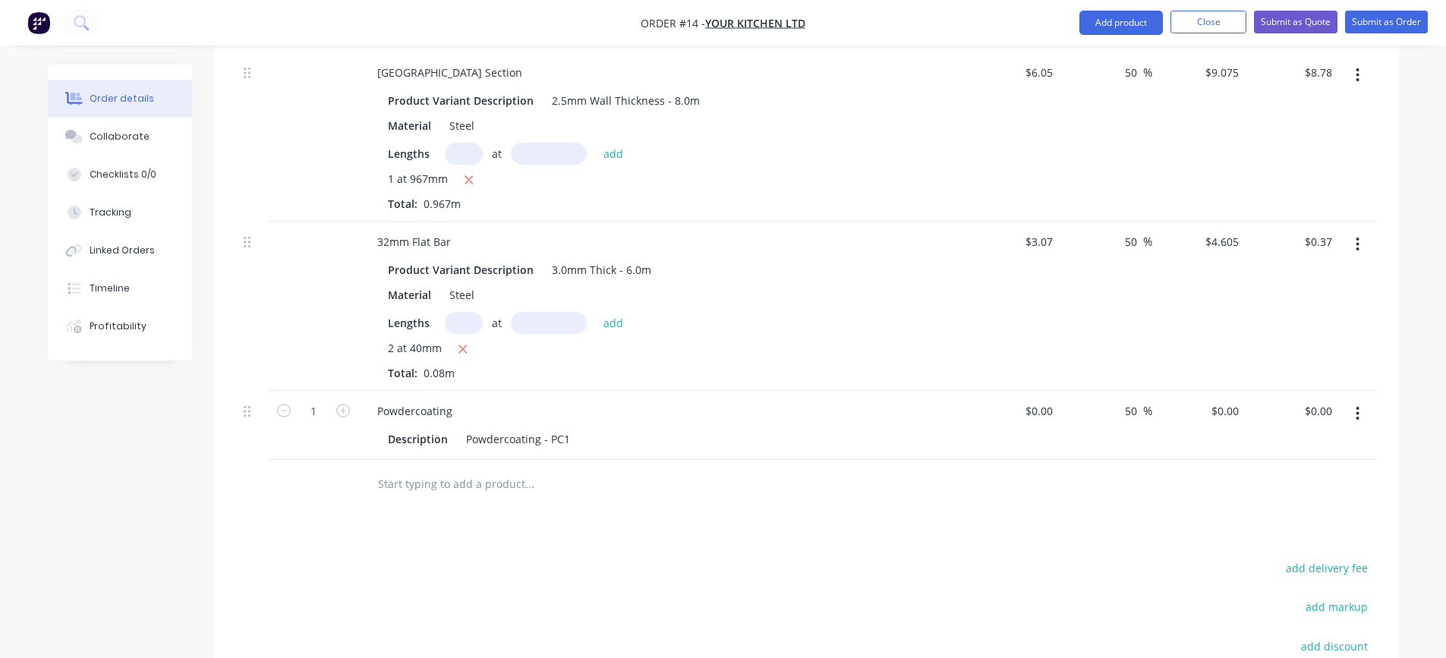
click at [449, 487] on input "text" at bounding box center [529, 484] width 304 height 30
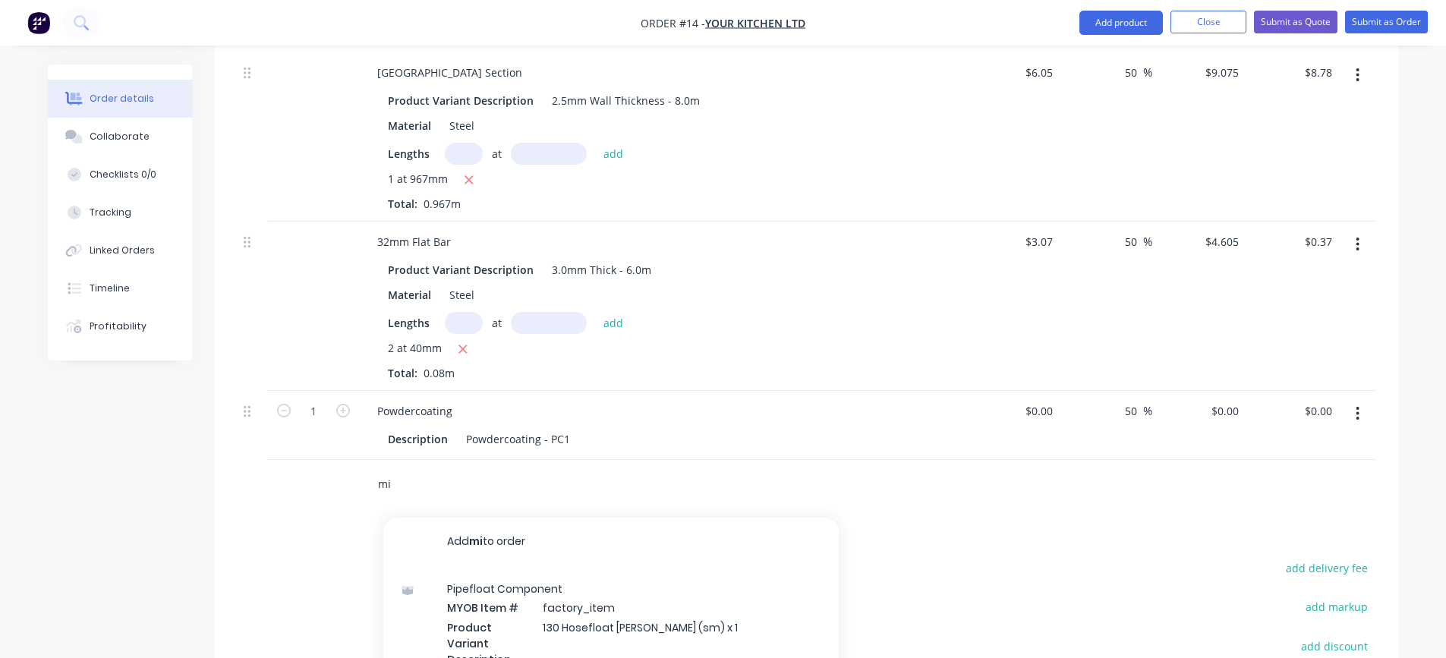
type input "m"
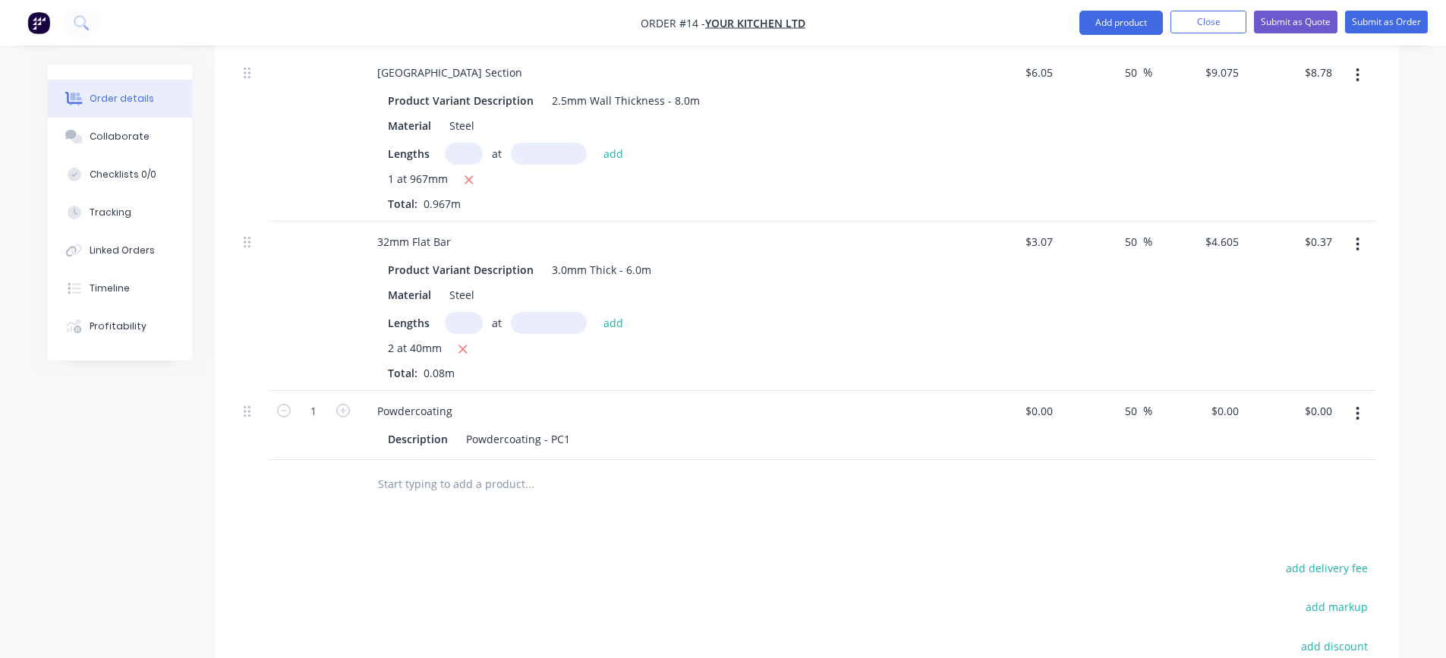
type input "p"
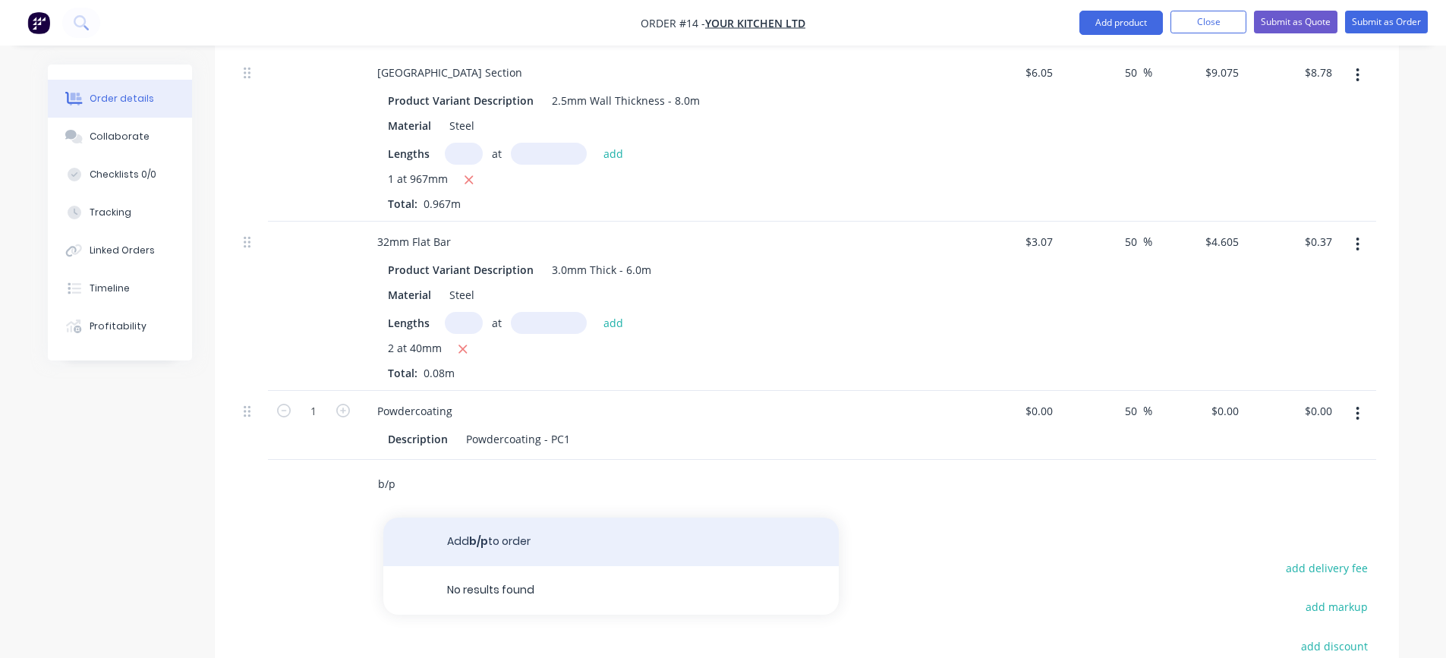
type input "b/p"
click at [466, 534] on button "Add b/p to order" at bounding box center [610, 542] width 455 height 49
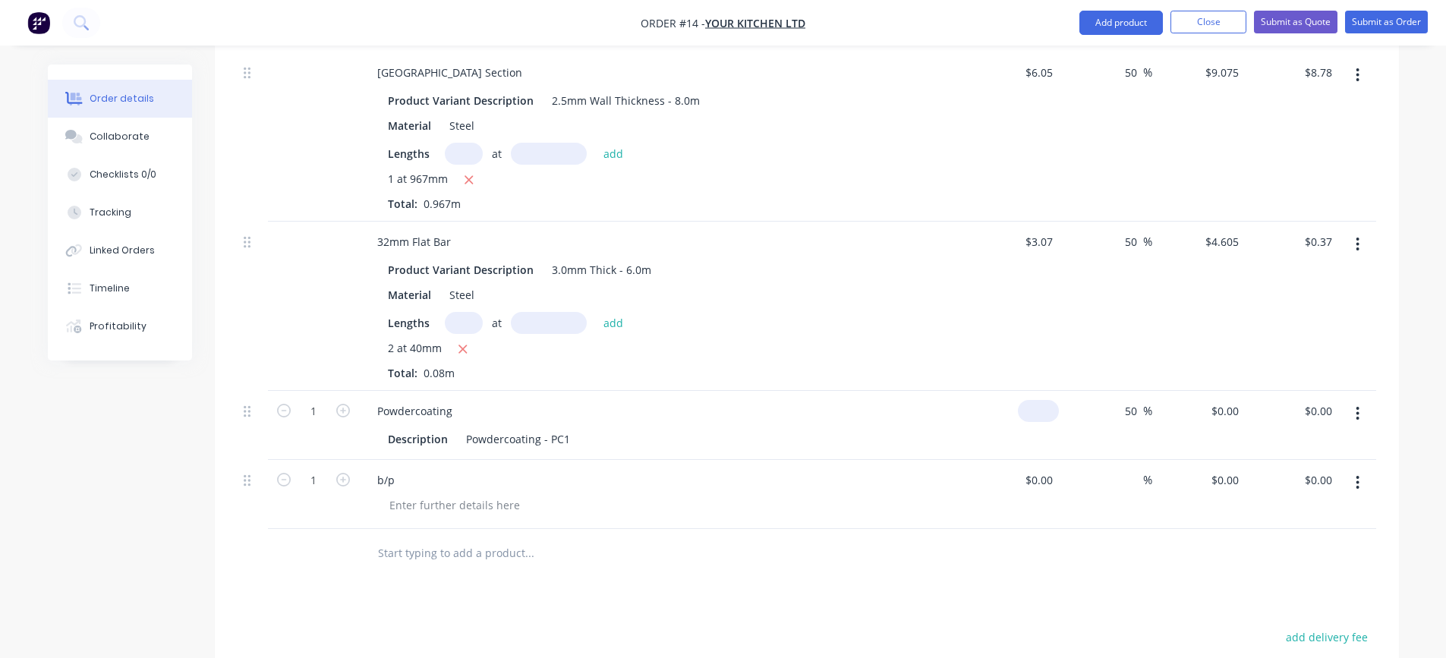
click at [1051, 411] on input at bounding box center [1041, 411] width 35 height 22
type input "$65.00"
type input "$97.50"
click at [1042, 480] on input at bounding box center [1050, 480] width 17 height 22
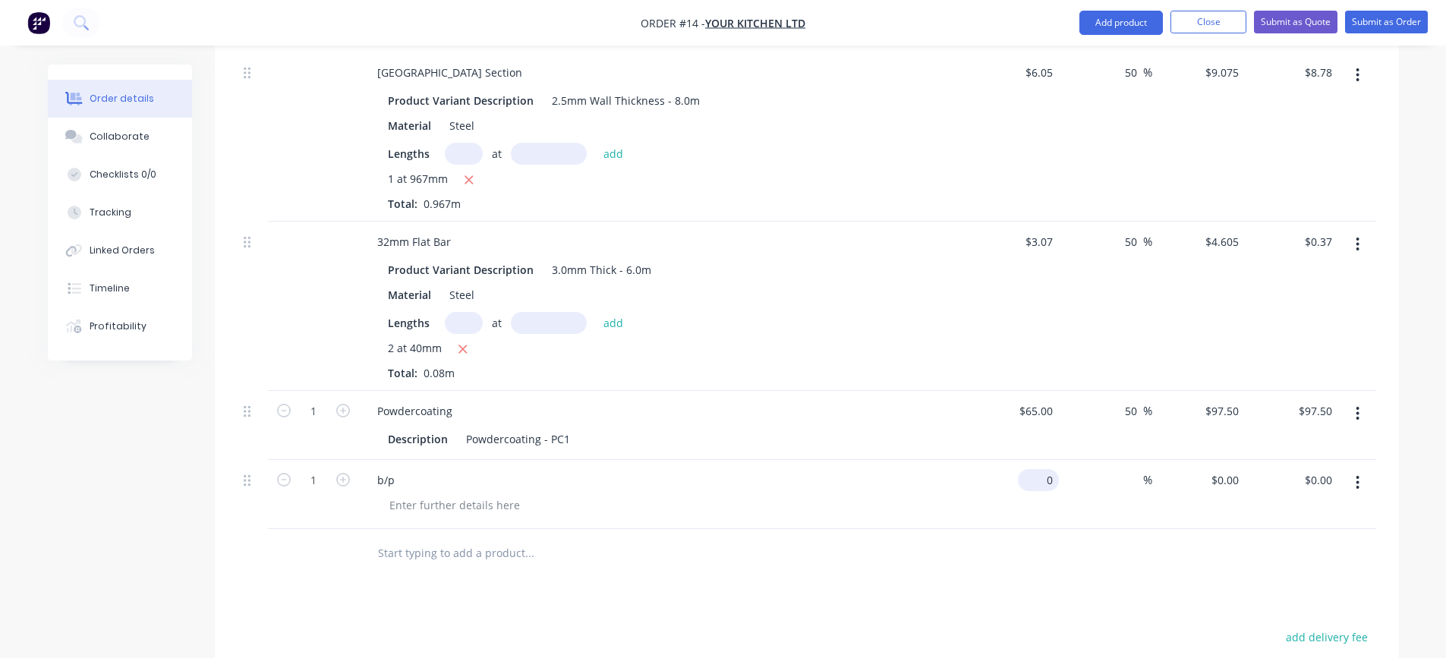
click at [1042, 475] on input "0" at bounding box center [1041, 480] width 35 height 22
type input "$10.00"
click at [1140, 482] on input at bounding box center [1134, 480] width 17 height 22
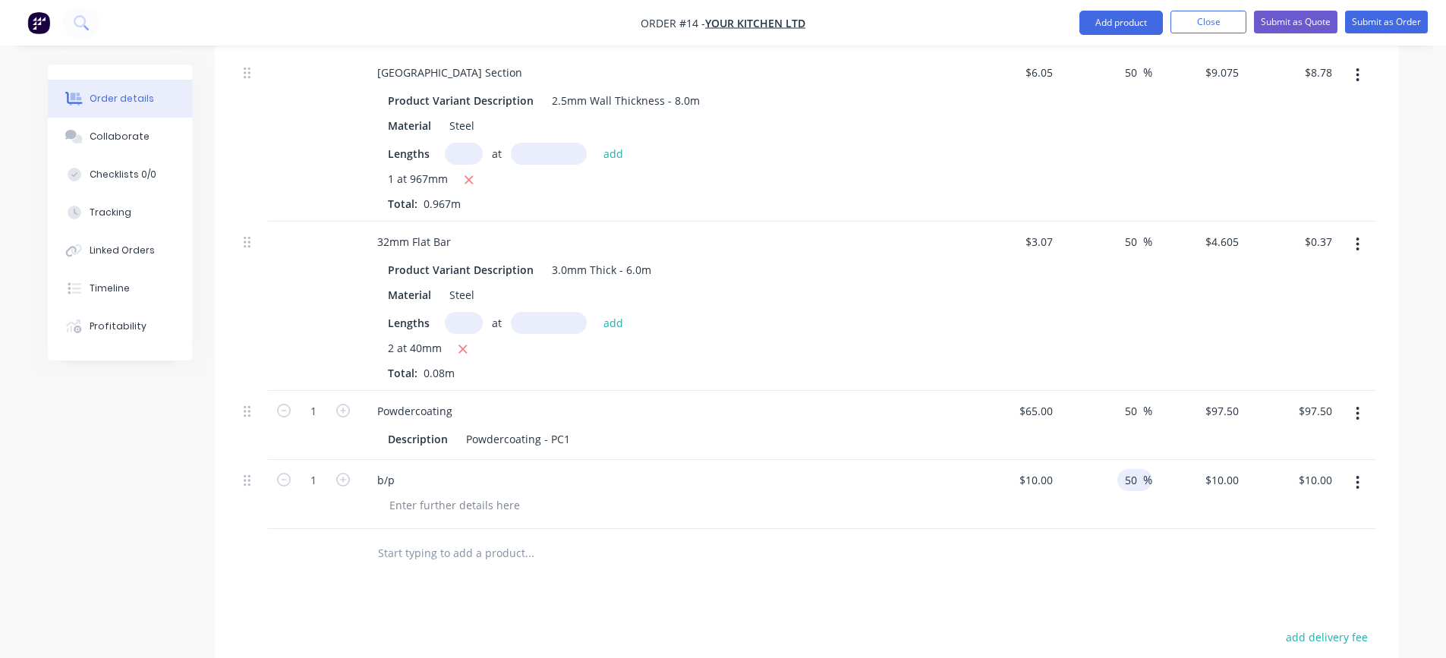
type input "50"
type input "$15.00"
click at [1111, 563] on div at bounding box center [807, 553] width 1139 height 49
click at [1132, 414] on input "50" at bounding box center [1133, 411] width 20 height 22
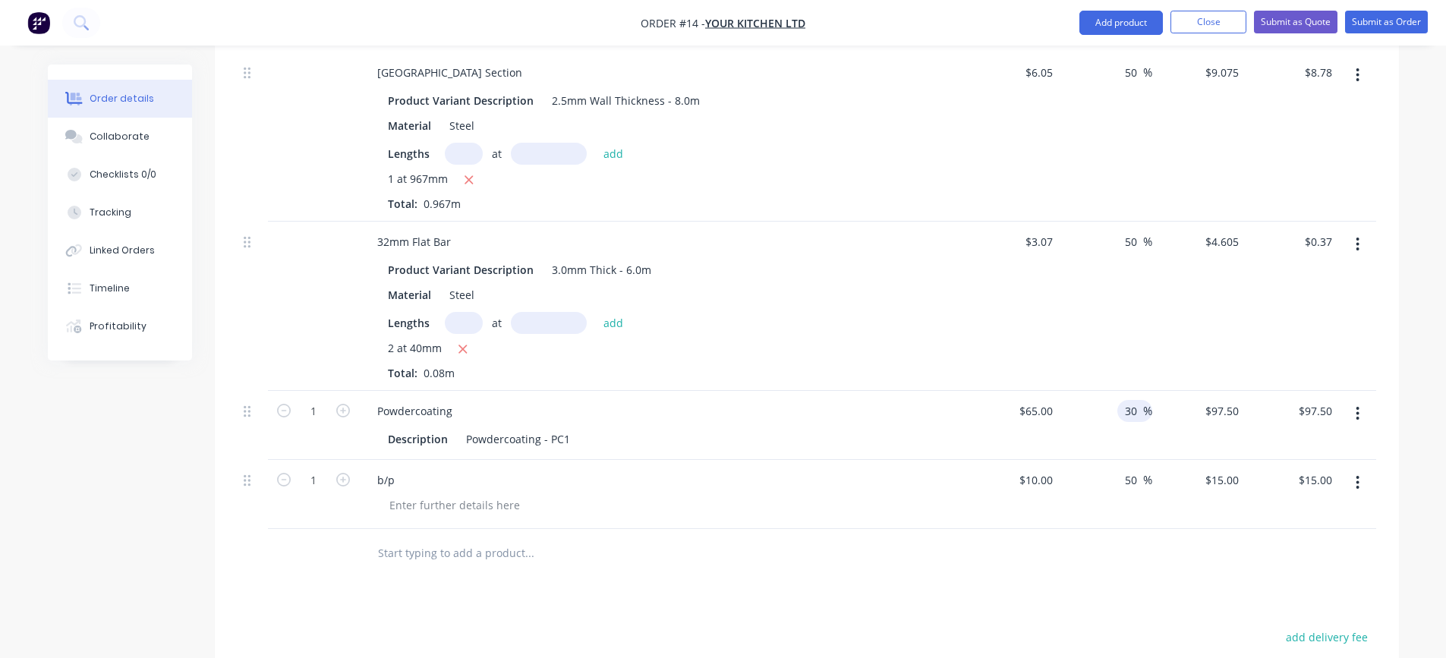
type input "30"
type input "$84.50"
click at [1057, 577] on div at bounding box center [807, 553] width 1139 height 49
click at [452, 556] on input "text" at bounding box center [529, 553] width 304 height 30
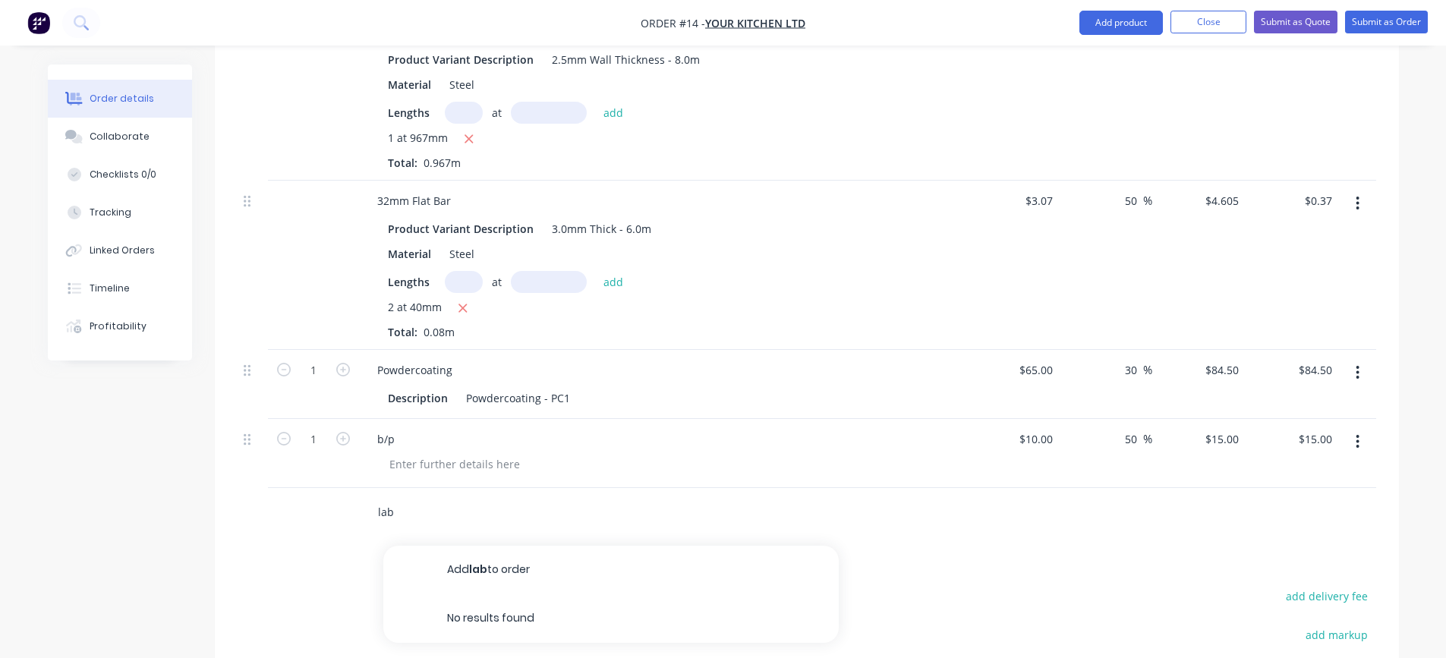
scroll to position [534, 0]
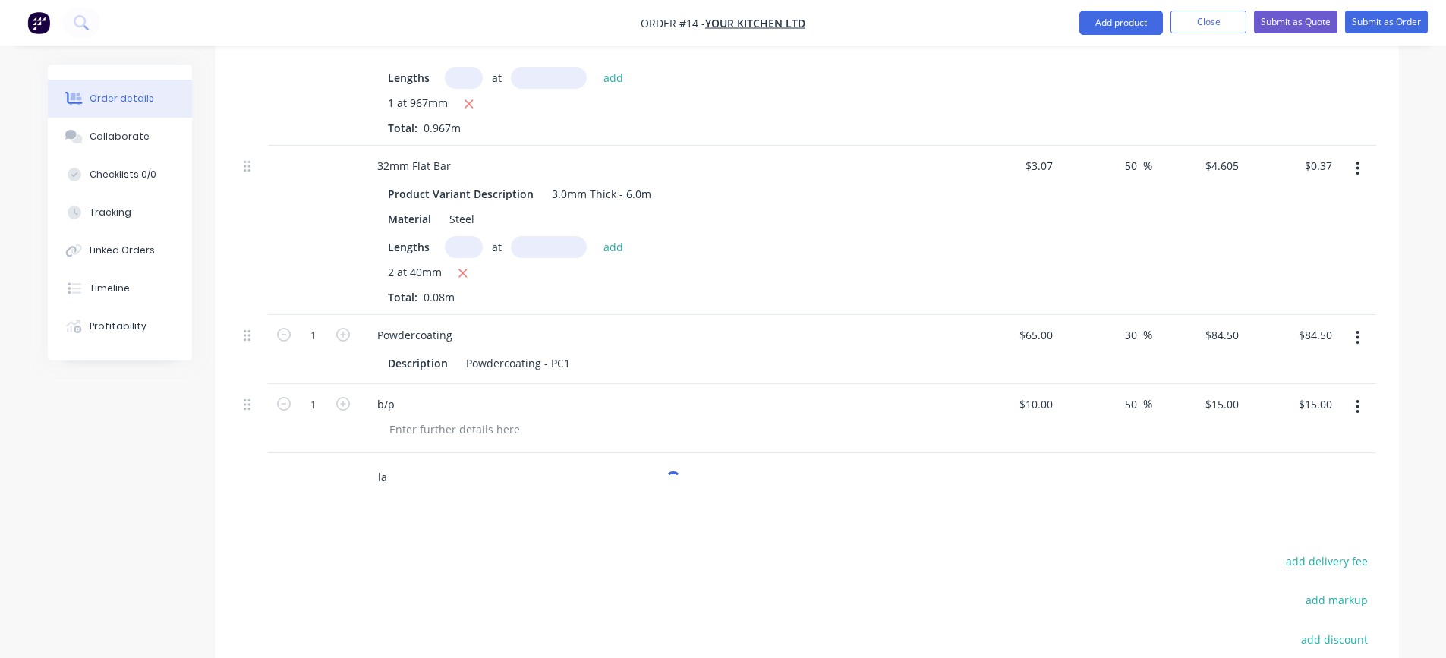
type input "l"
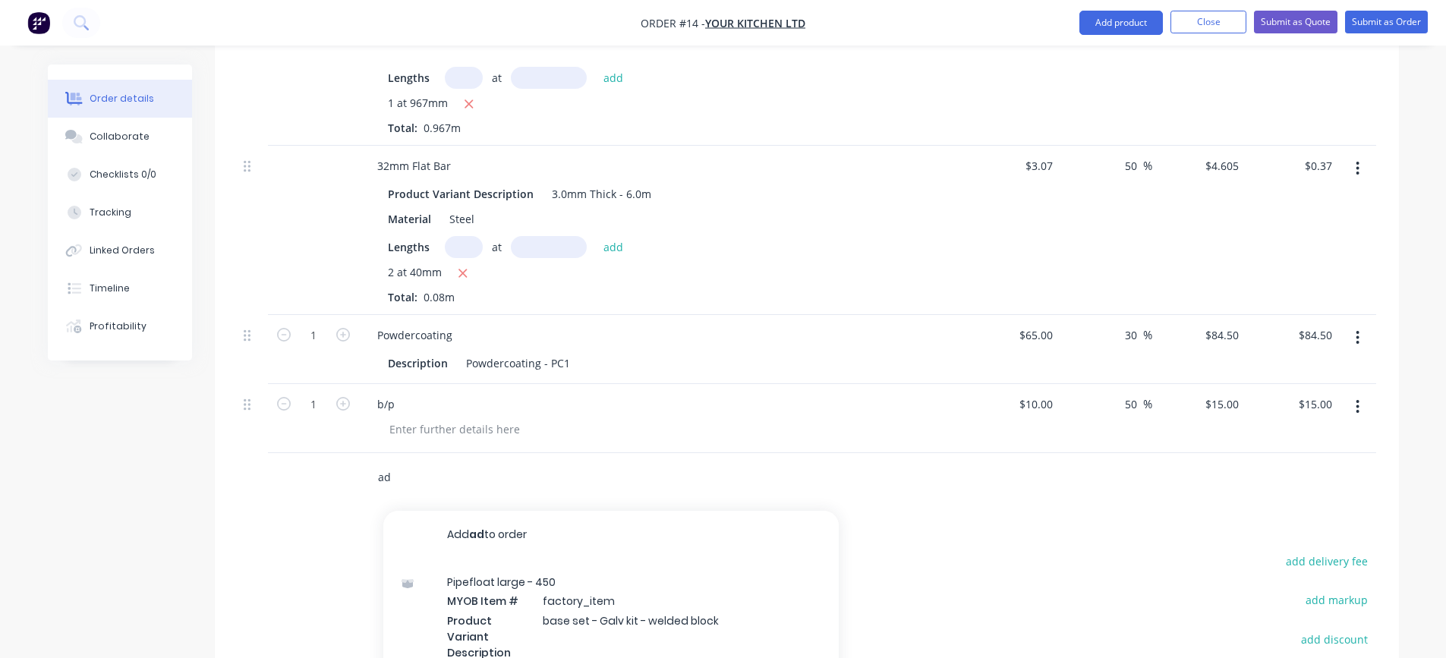
type input "a"
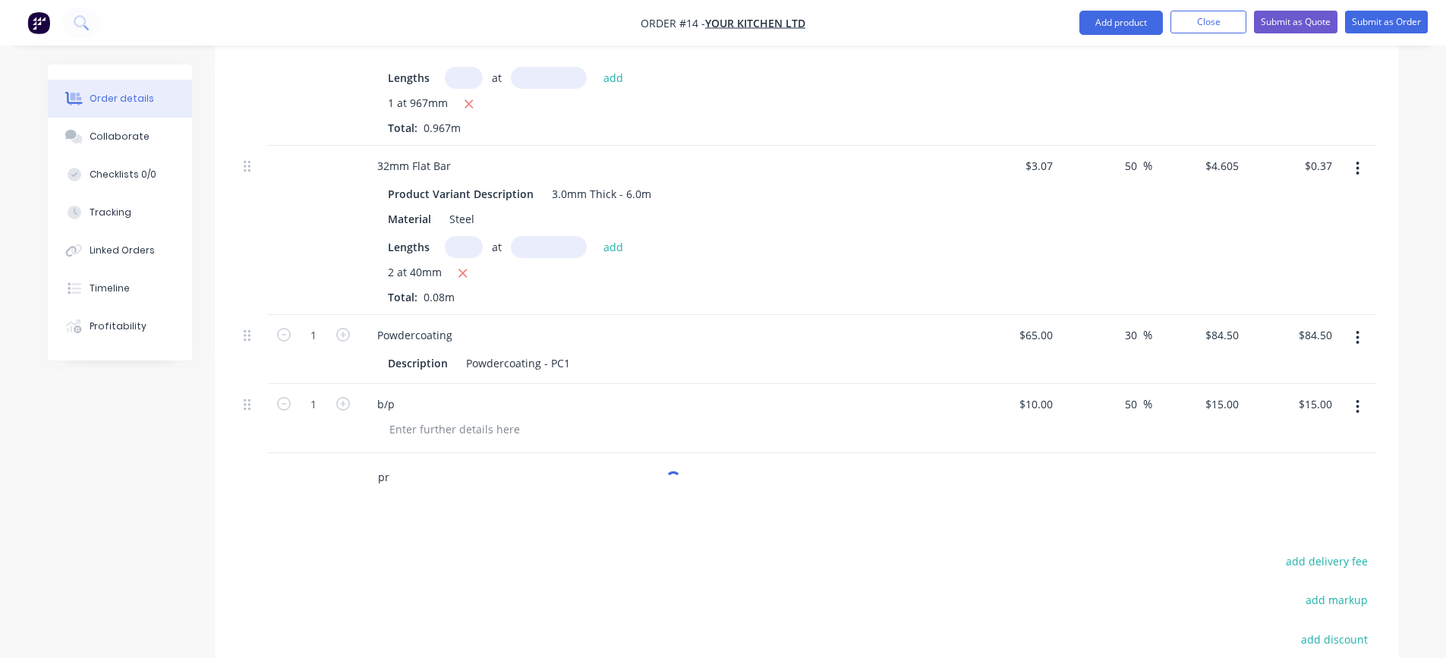
type input "p"
type input "w"
type input "[PERSON_NAME]"
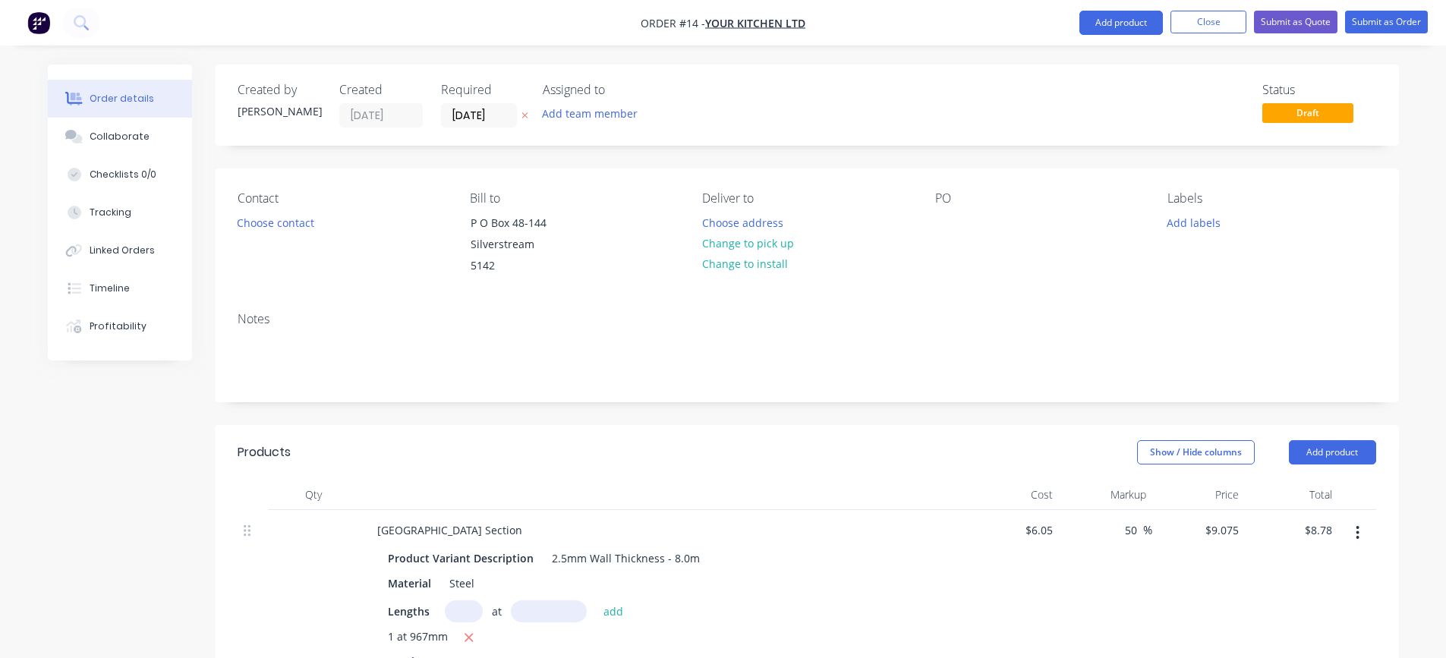
type input "t"
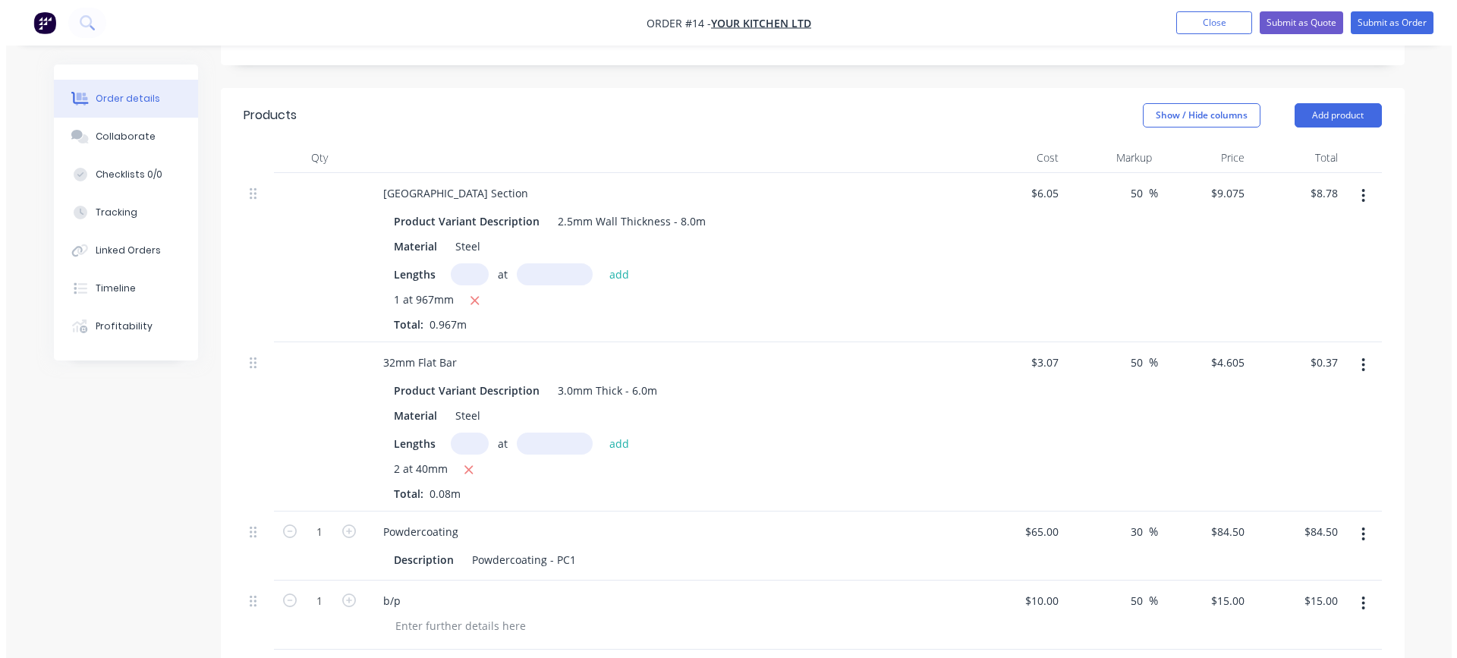
scroll to position [310, 0]
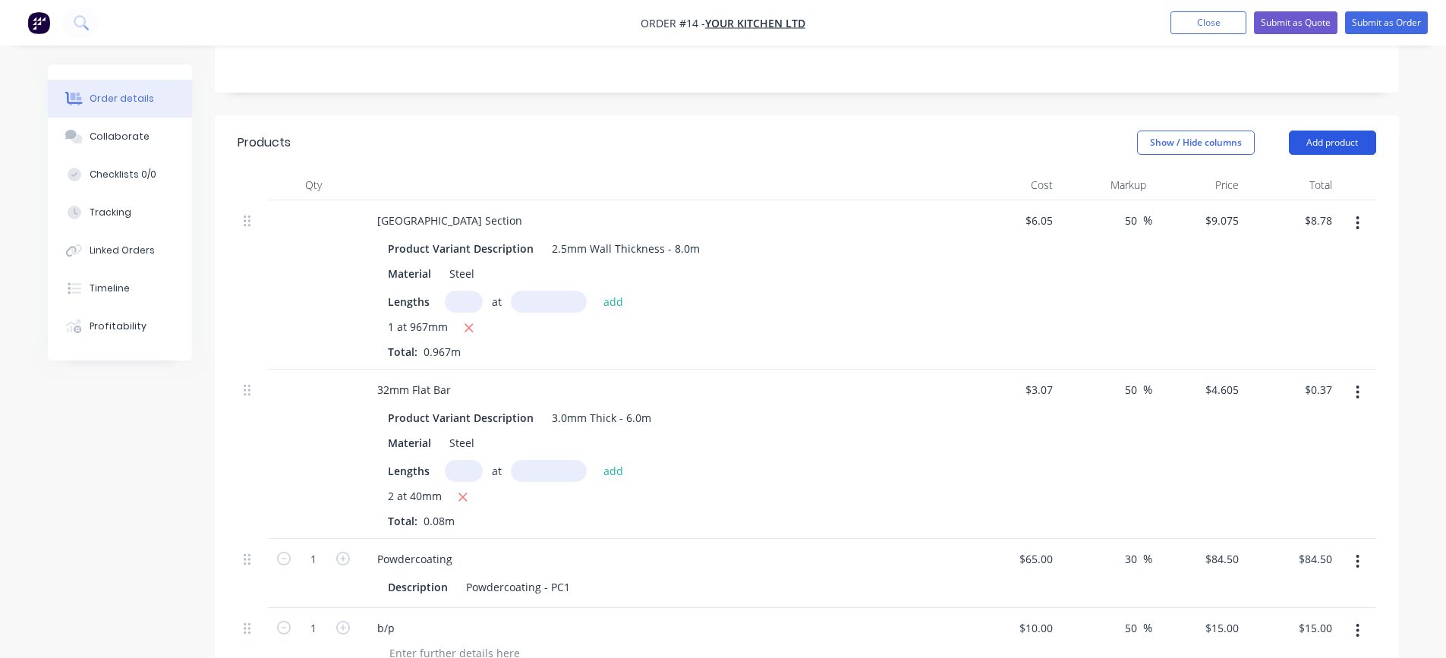
click at [1323, 143] on button "Add product" at bounding box center [1332, 143] width 87 height 24
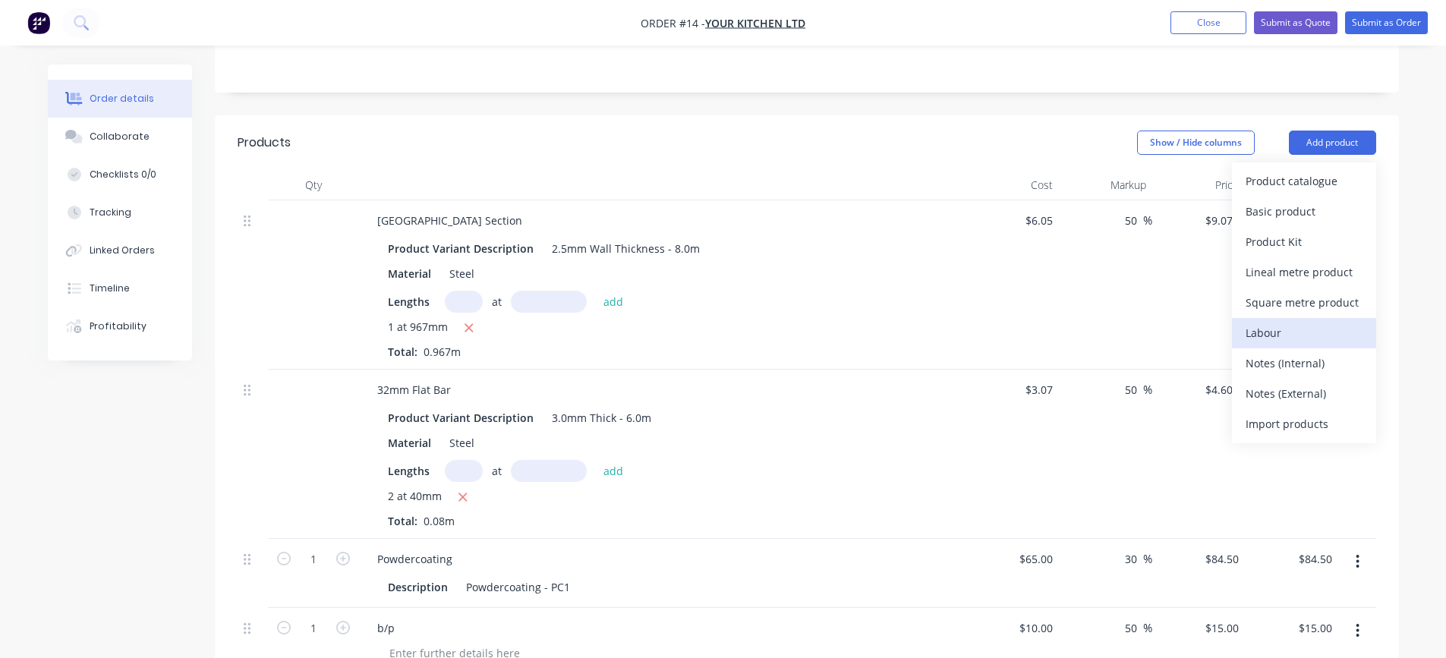
click at [1289, 336] on div "Labour" at bounding box center [1304, 333] width 117 height 22
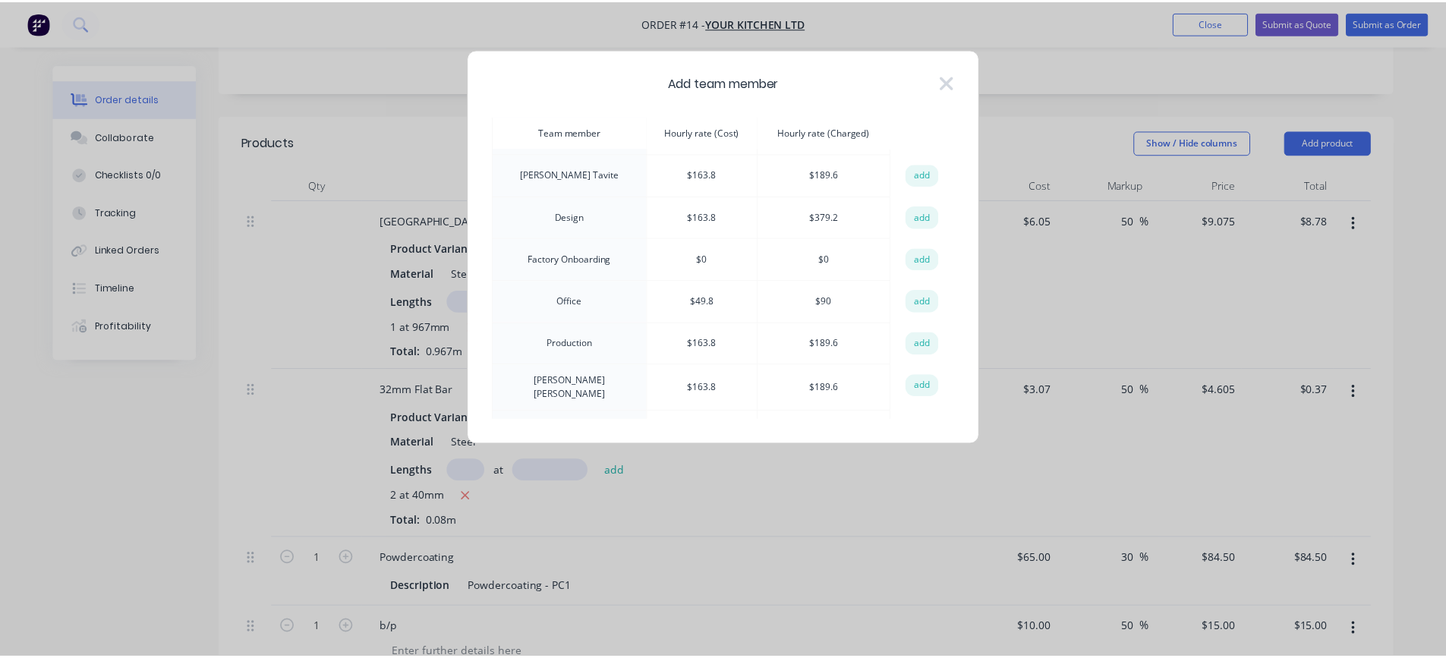
scroll to position [152, 0]
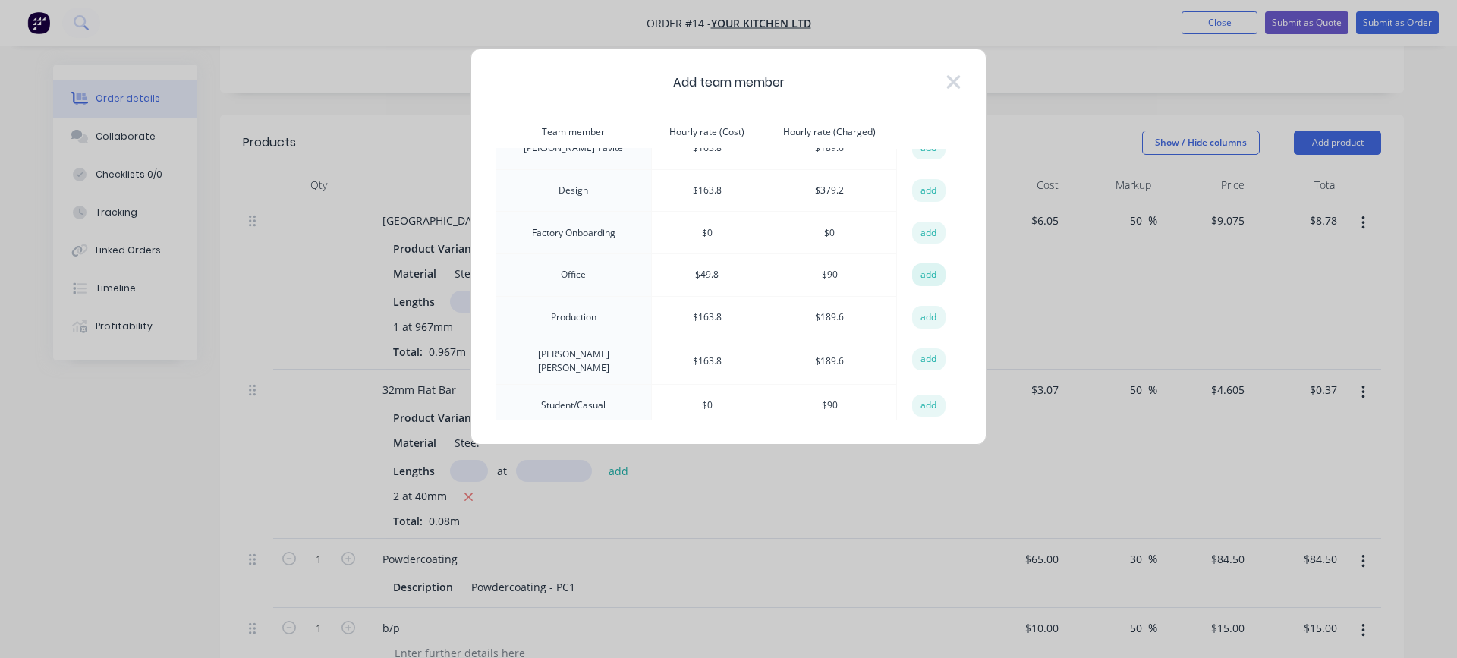
click at [915, 269] on button "add" at bounding box center [928, 274] width 33 height 23
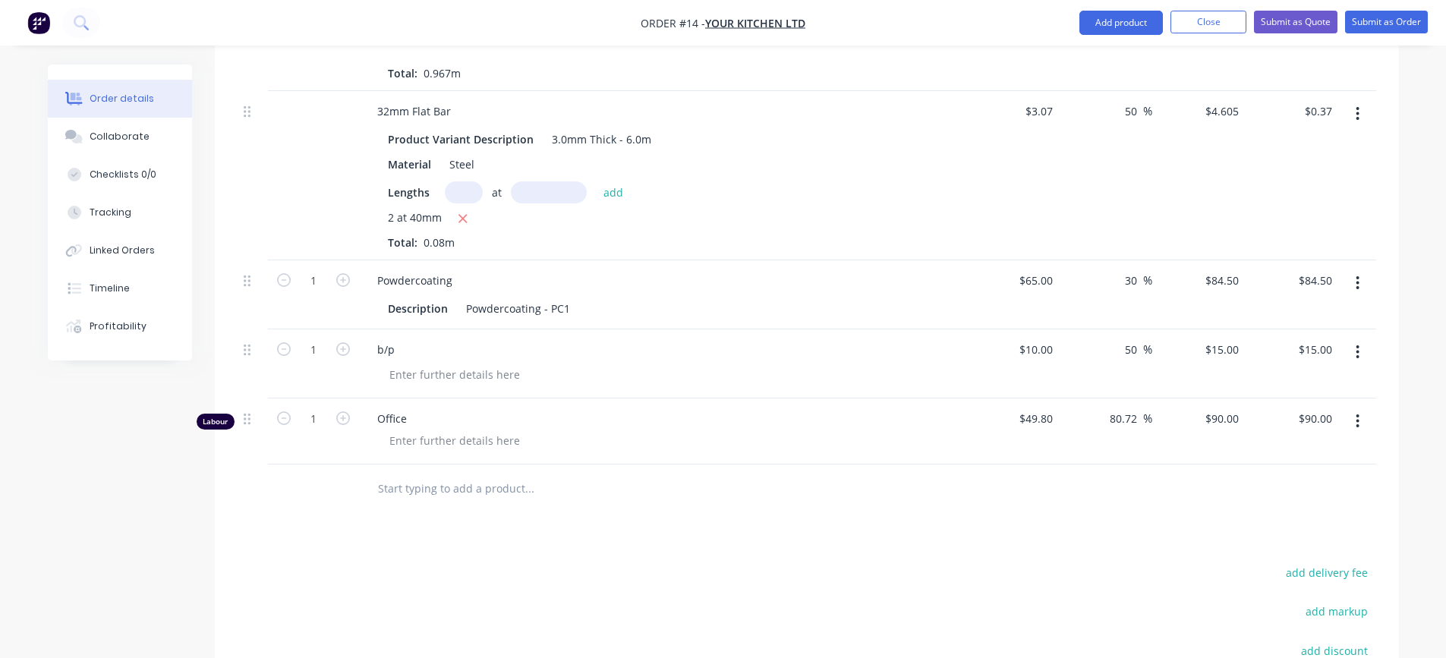
scroll to position [613, 0]
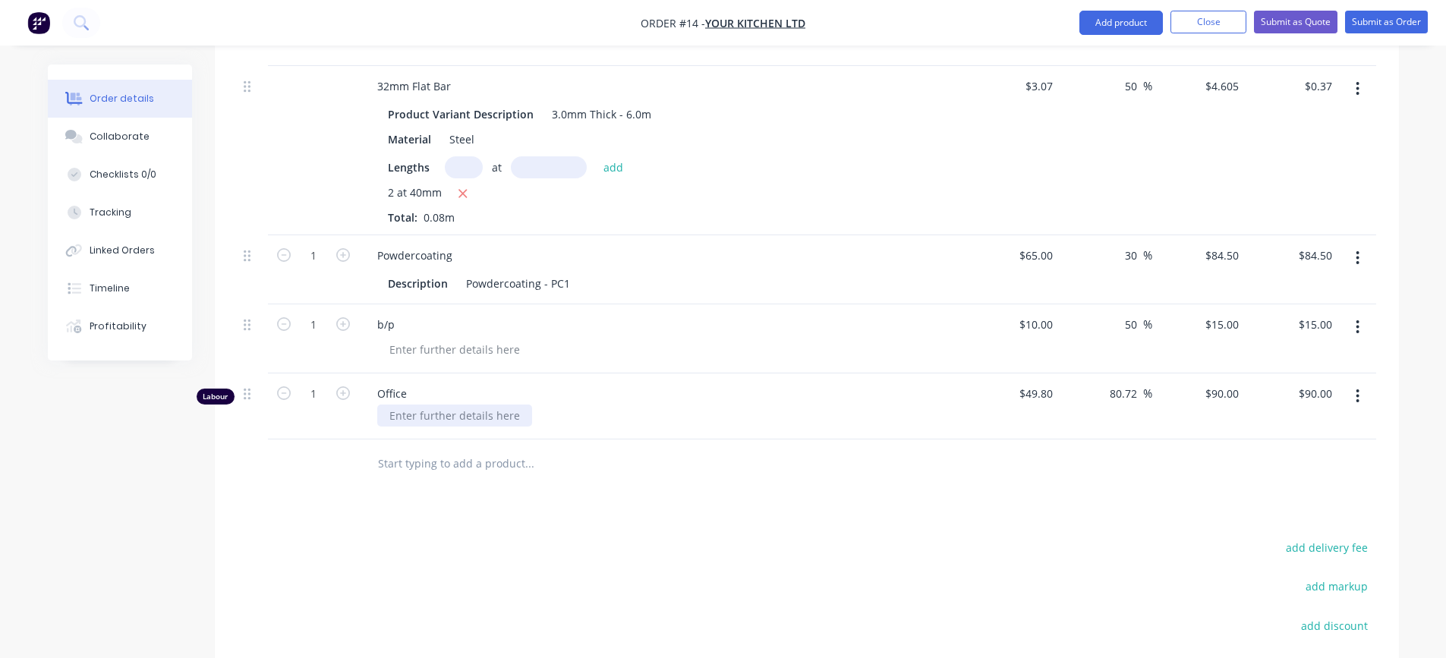
click at [479, 414] on div at bounding box center [454, 416] width 155 height 22
click at [319, 392] on input "1" at bounding box center [313, 394] width 39 height 23
type input "0.15"
type input "$13.50"
click at [510, 509] on div "Products Show / Hide columns Add product Qty Cost Markup Price Total 30x30 Squa…" at bounding box center [807, 333] width 1184 height 1042
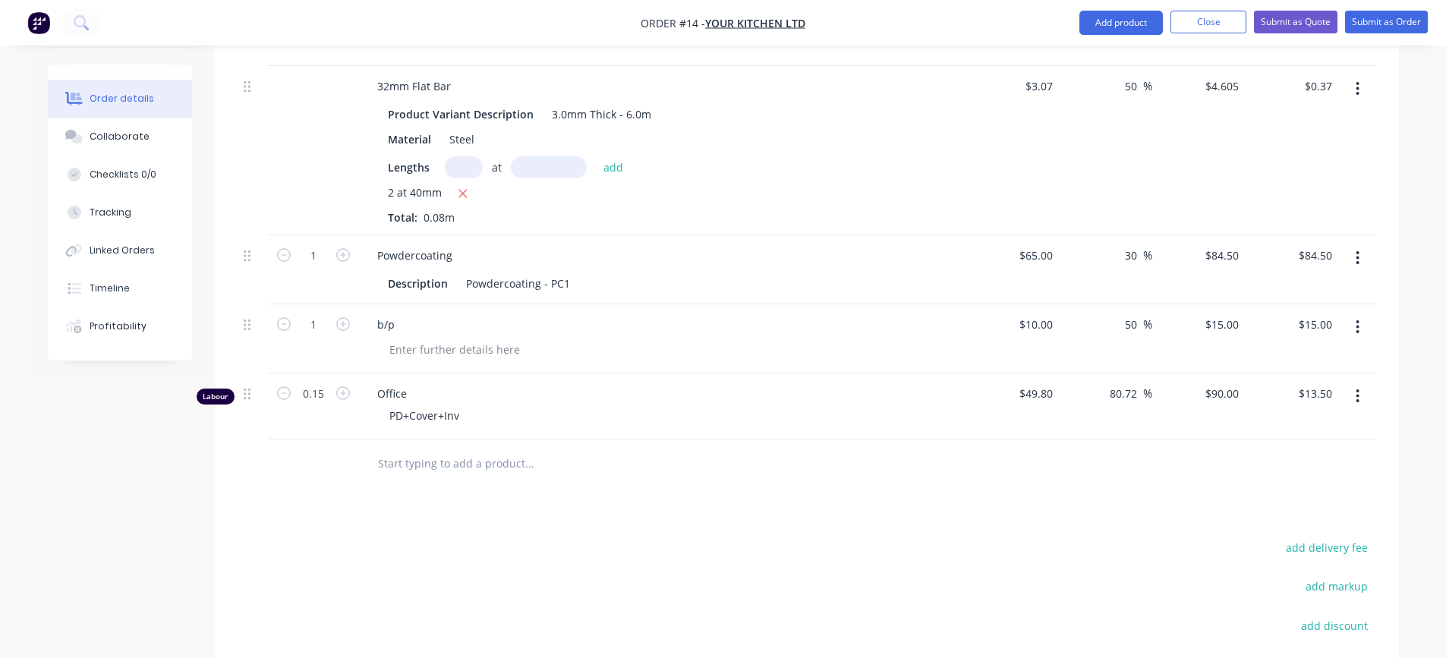
click at [811, 410] on div "PD+Cover+Inv" at bounding box center [668, 416] width 583 height 22
click at [331, 392] on input "0.15" at bounding box center [313, 394] width 39 height 23
click at [340, 391] on icon "button" at bounding box center [343, 393] width 14 height 14
type input "1.15"
type input "$103.50"
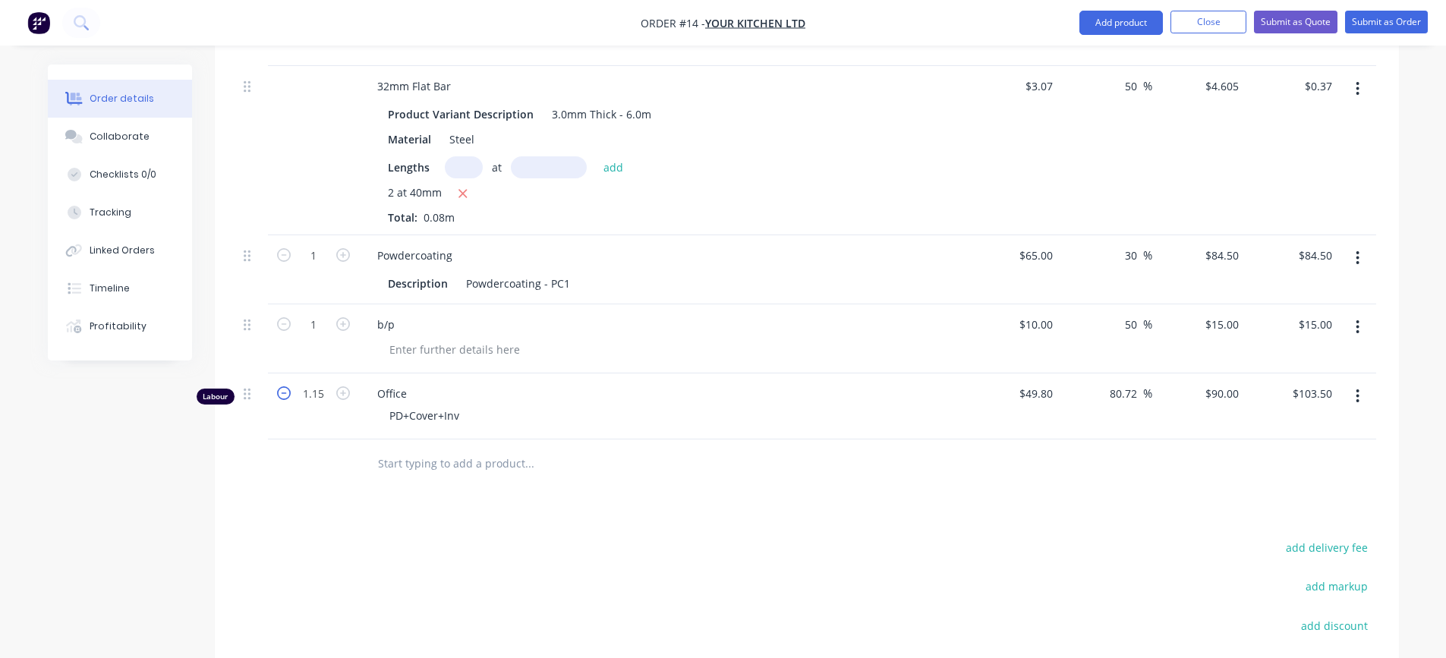
click at [280, 394] on icon "button" at bounding box center [284, 393] width 14 height 14
type input "0.15"
type input "$13.50"
click at [280, 394] on icon "button" at bounding box center [284, 393] width 14 height 14
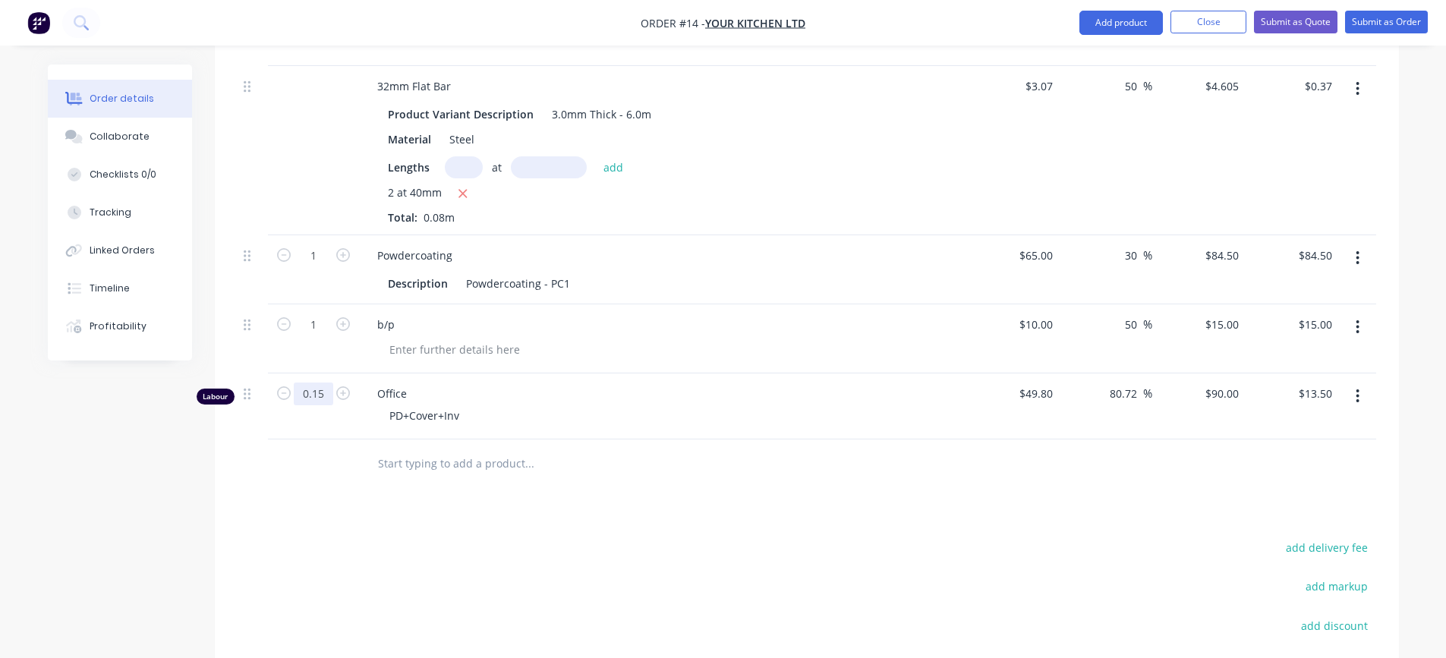
click at [326, 393] on input "0.15" at bounding box center [313, 394] width 39 height 23
click at [618, 411] on div "PD+Cover+Inv" at bounding box center [668, 416] width 583 height 22
click at [329, 393] on input "0.15" at bounding box center [313, 394] width 39 height 23
type input "1"
type input "$90.00"
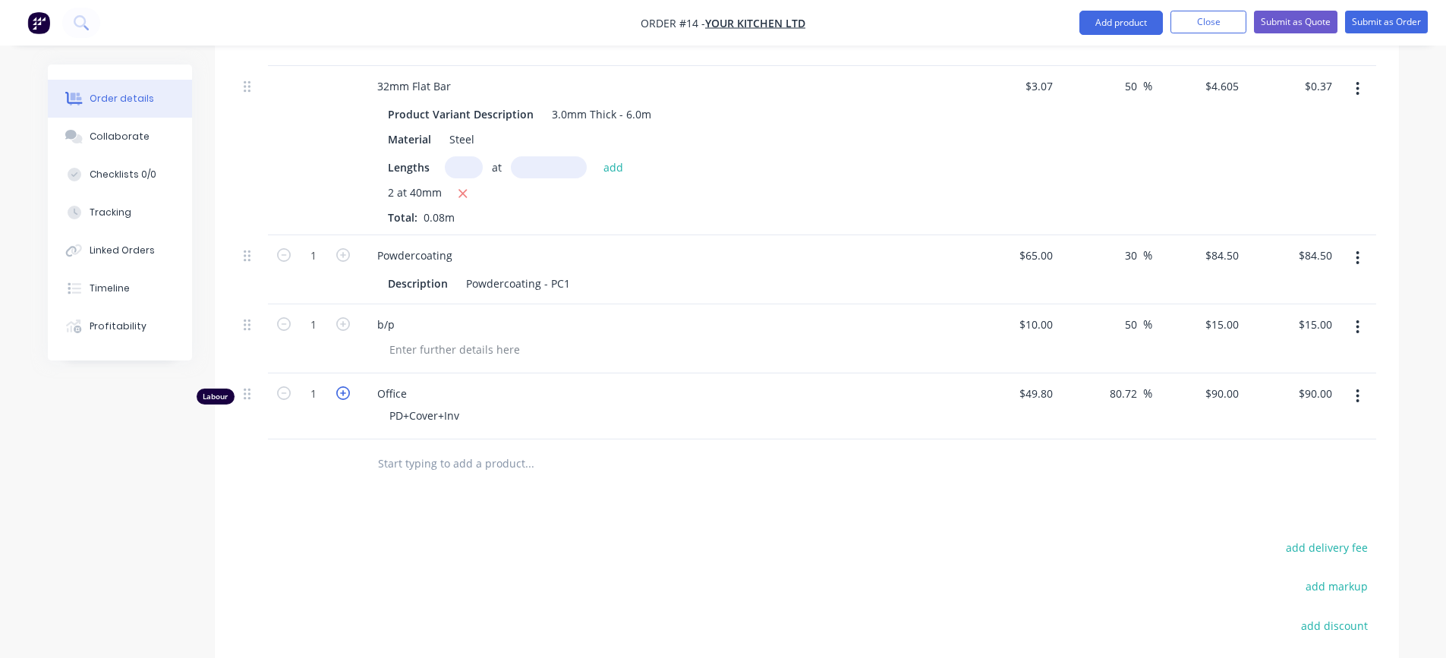
click at [345, 392] on icon "button" at bounding box center [343, 393] width 14 height 14
type input "2"
type input "$180.00"
click at [281, 392] on icon "button" at bounding box center [284, 393] width 14 height 14
type input "1"
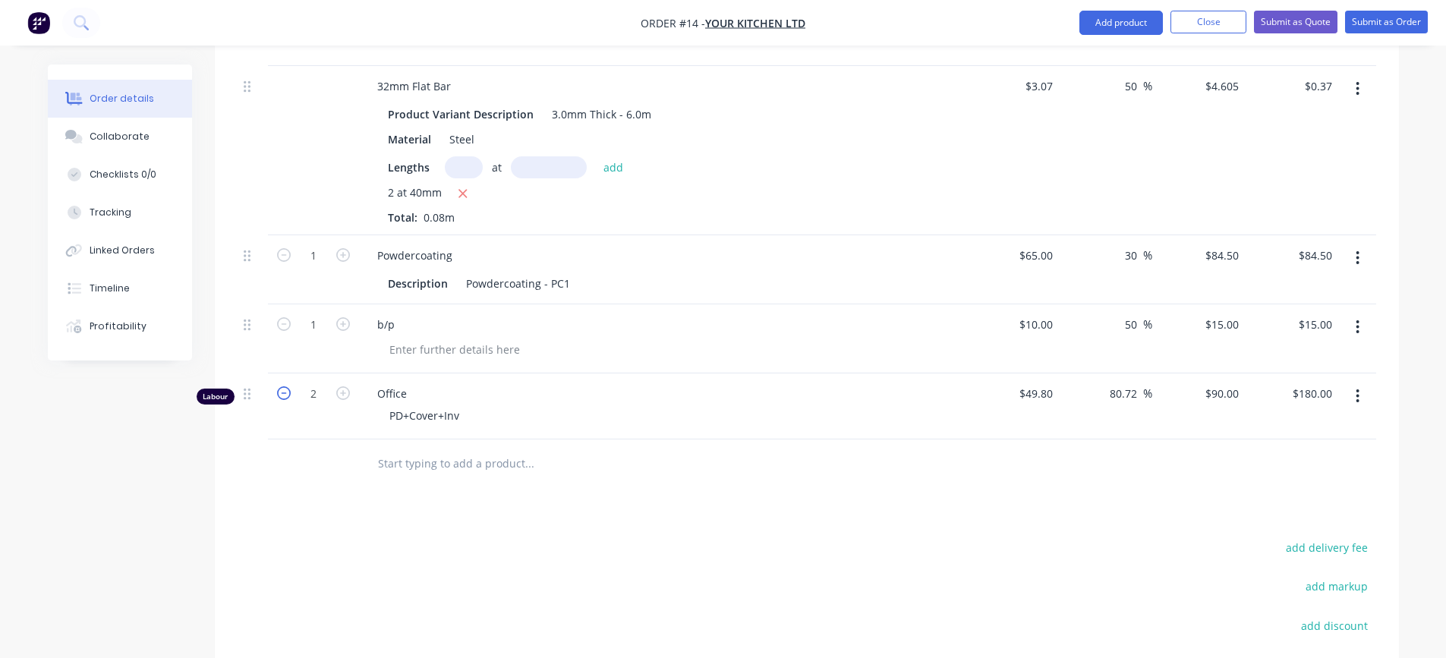
type input "$90.00"
click at [340, 393] on icon "button" at bounding box center [343, 393] width 14 height 14
type input "2"
type input "$180.00"
click at [281, 393] on icon "button" at bounding box center [284, 393] width 14 height 14
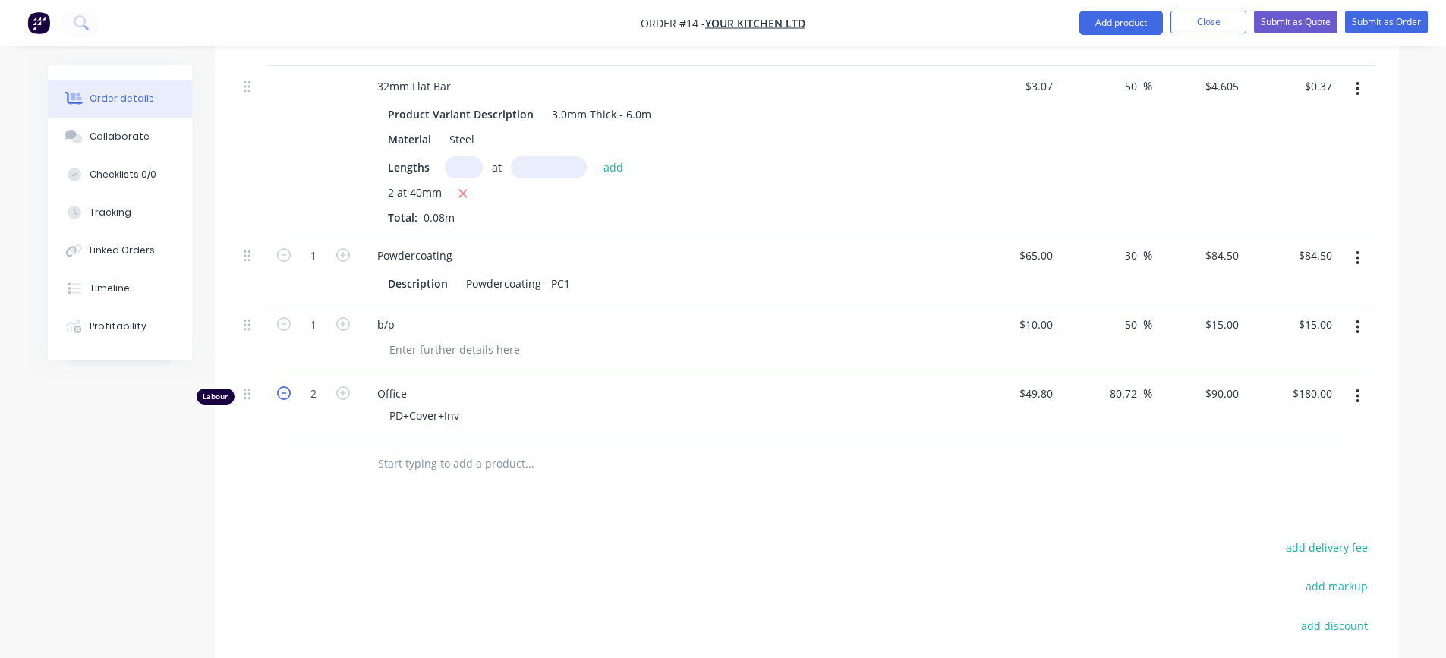
type input "1"
type input "$90.00"
click at [281, 393] on icon "button" at bounding box center [284, 393] width 14 height 14
type input "0"
type input "$0.00"
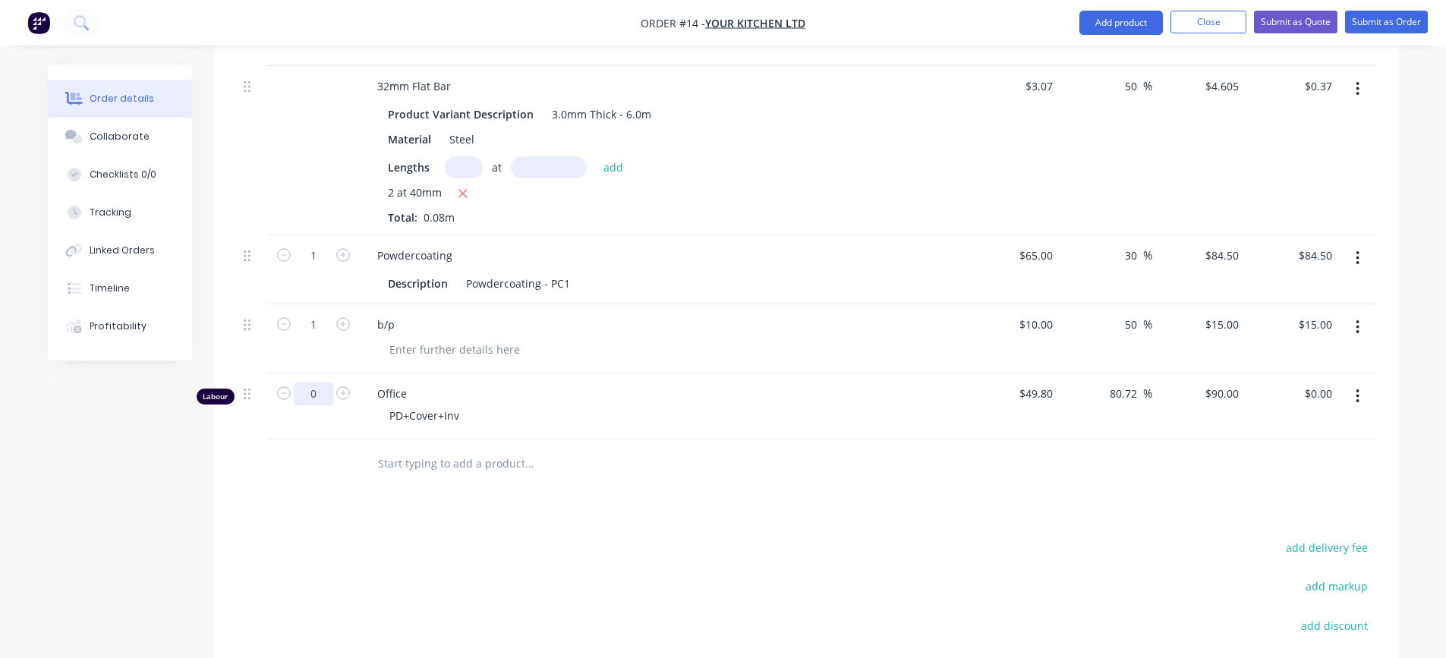
click at [321, 392] on input "0" at bounding box center [313, 394] width 39 height 23
type input "1"
type input "$90.00"
click at [635, 399] on span "Office" at bounding box center [668, 394] width 583 height 16
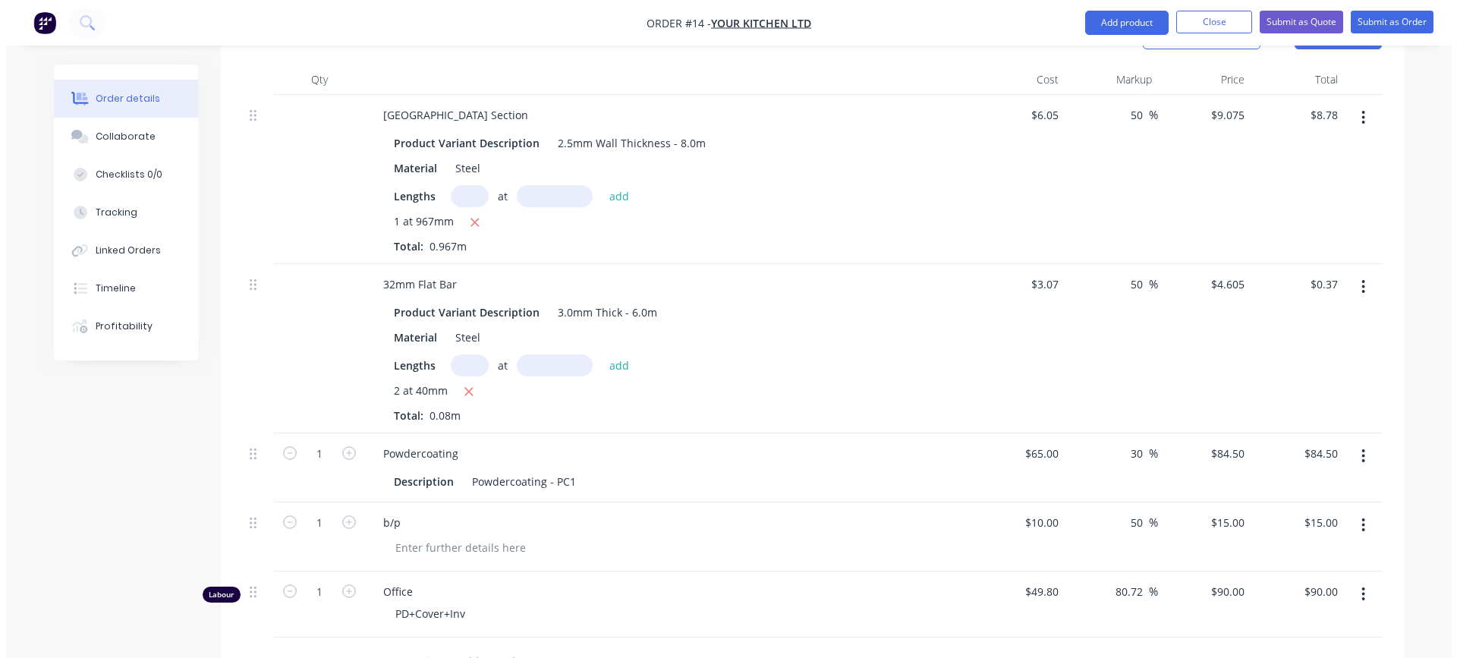
scroll to position [386, 0]
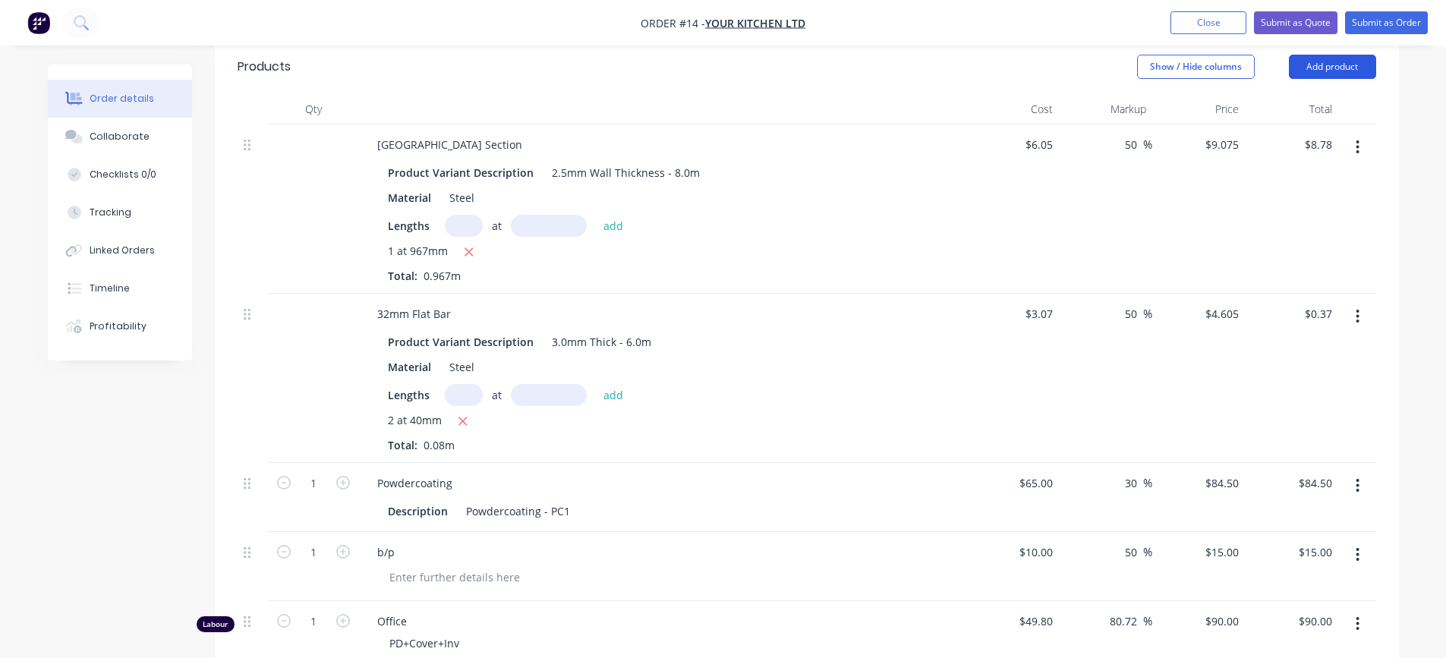
click at [1331, 69] on button "Add product" at bounding box center [1332, 67] width 87 height 24
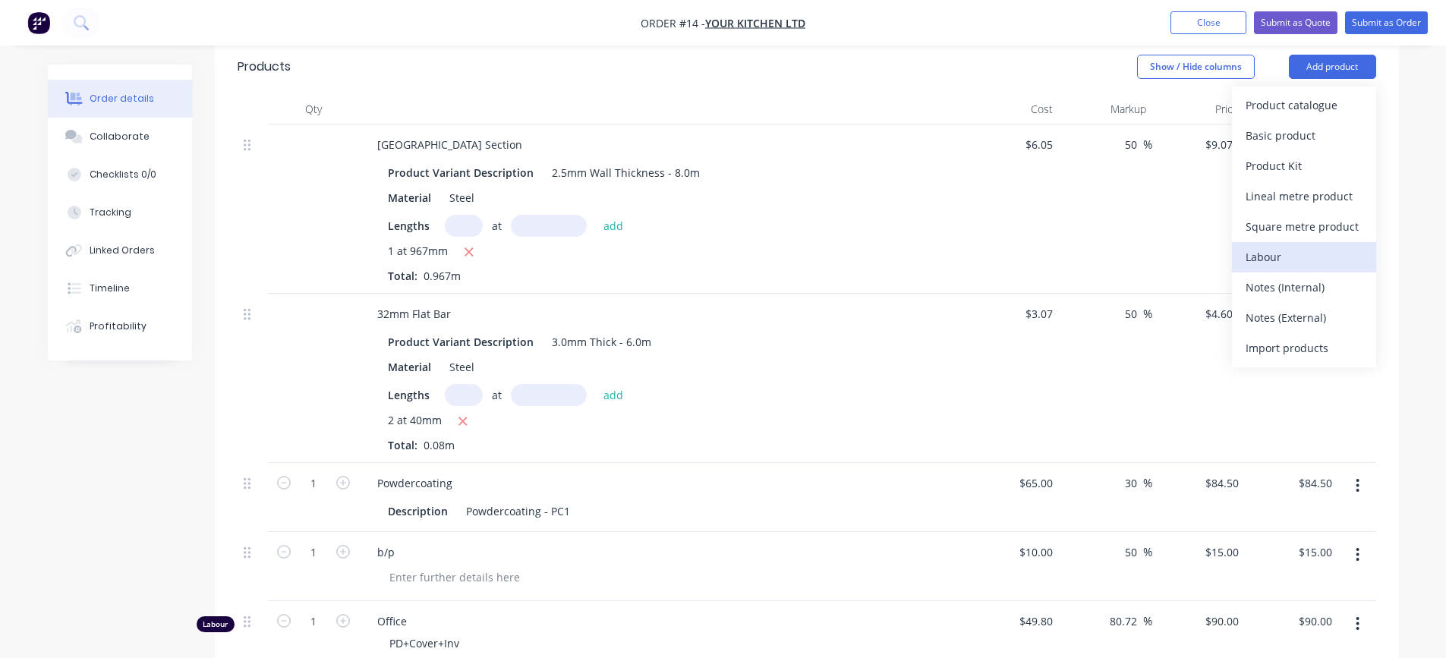
click at [1262, 253] on div "Labour" at bounding box center [1304, 257] width 117 height 22
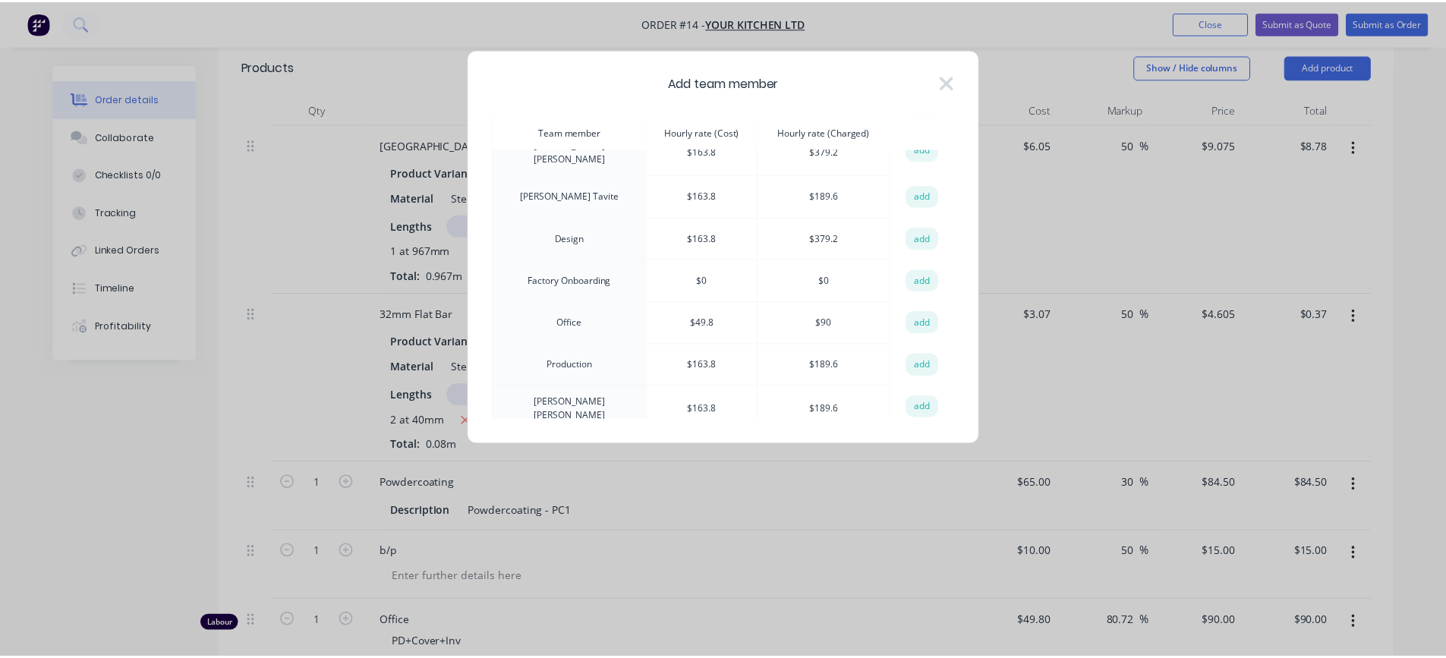
scroll to position [152, 0]
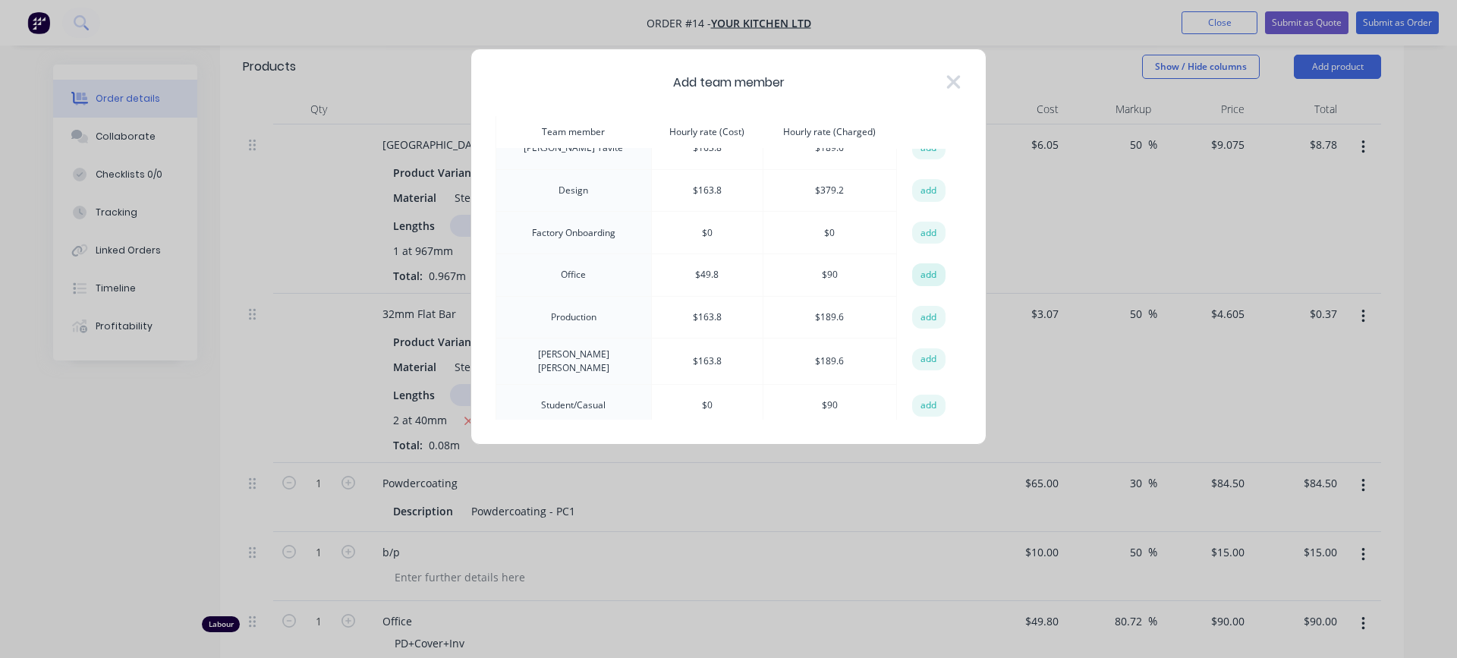
click at [919, 271] on button "add" at bounding box center [928, 274] width 33 height 23
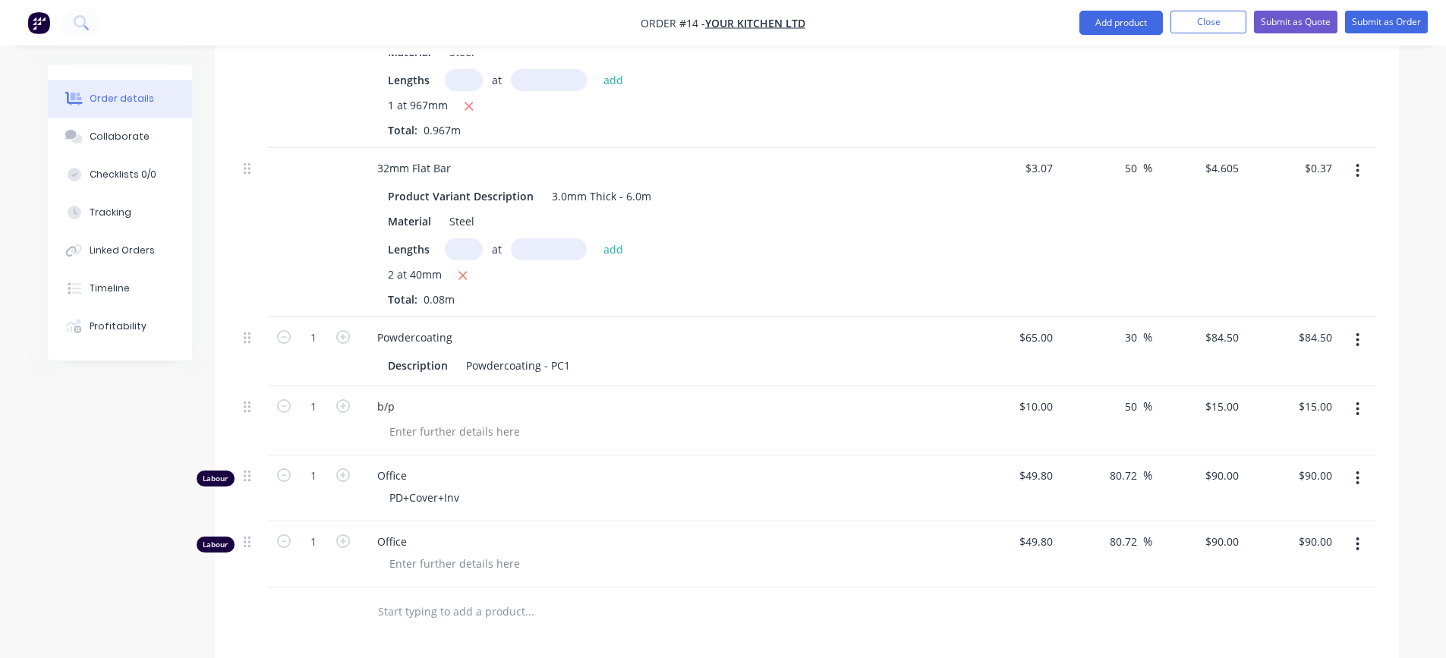
scroll to position [537, 0]
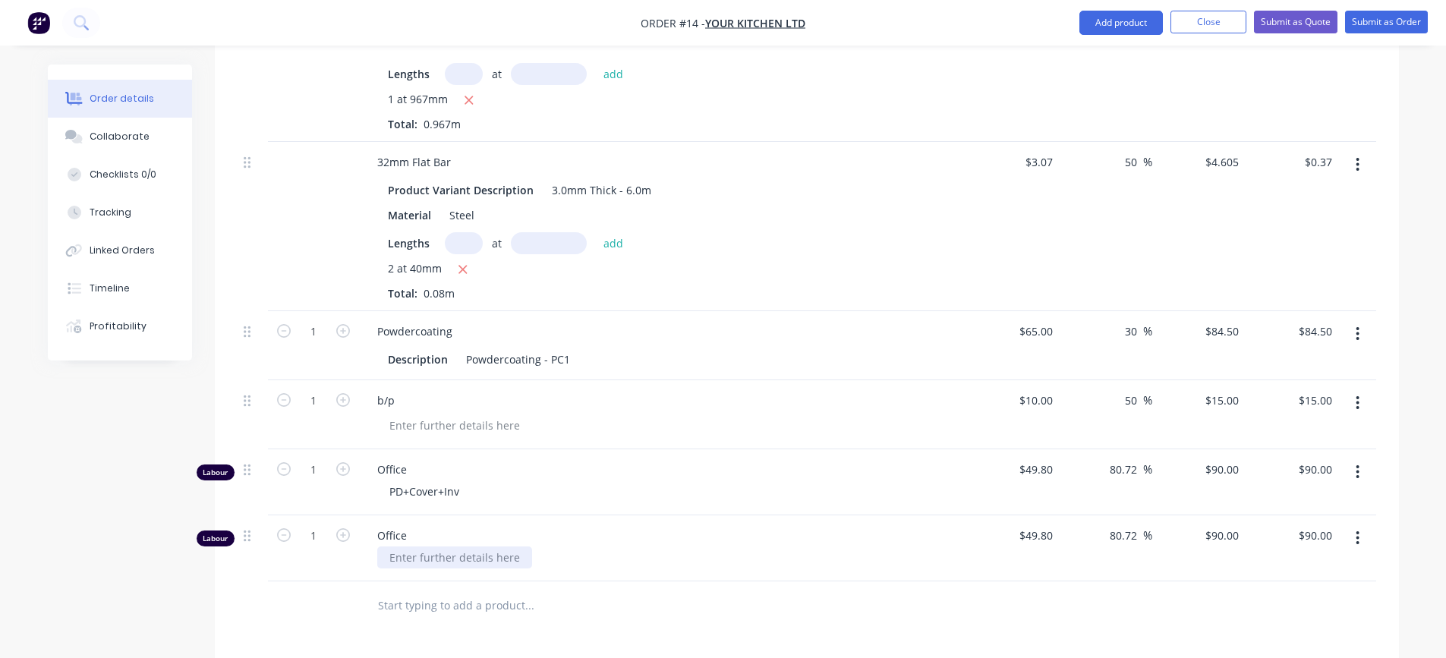
click at [476, 564] on div at bounding box center [454, 558] width 155 height 22
click at [467, 556] on div "Order - Material + PC" at bounding box center [443, 558] width 132 height 22
click at [486, 497] on div "PD+Cover+Inv" at bounding box center [668, 492] width 583 height 22
click at [462, 491] on div "PD+Cover+Inv" at bounding box center [424, 492] width 94 height 22
click at [613, 562] on div "Order - Material (2min) + PC (3min)" at bounding box center [668, 558] width 583 height 22
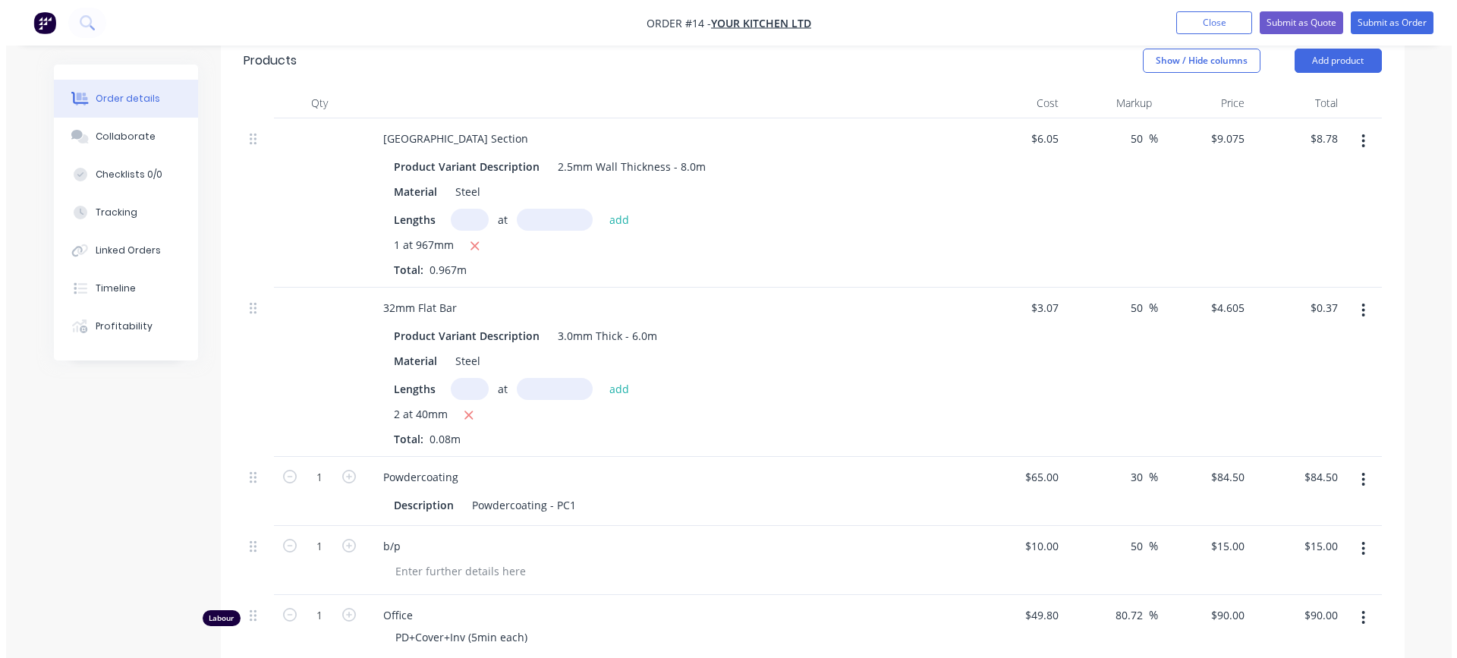
scroll to position [386, 0]
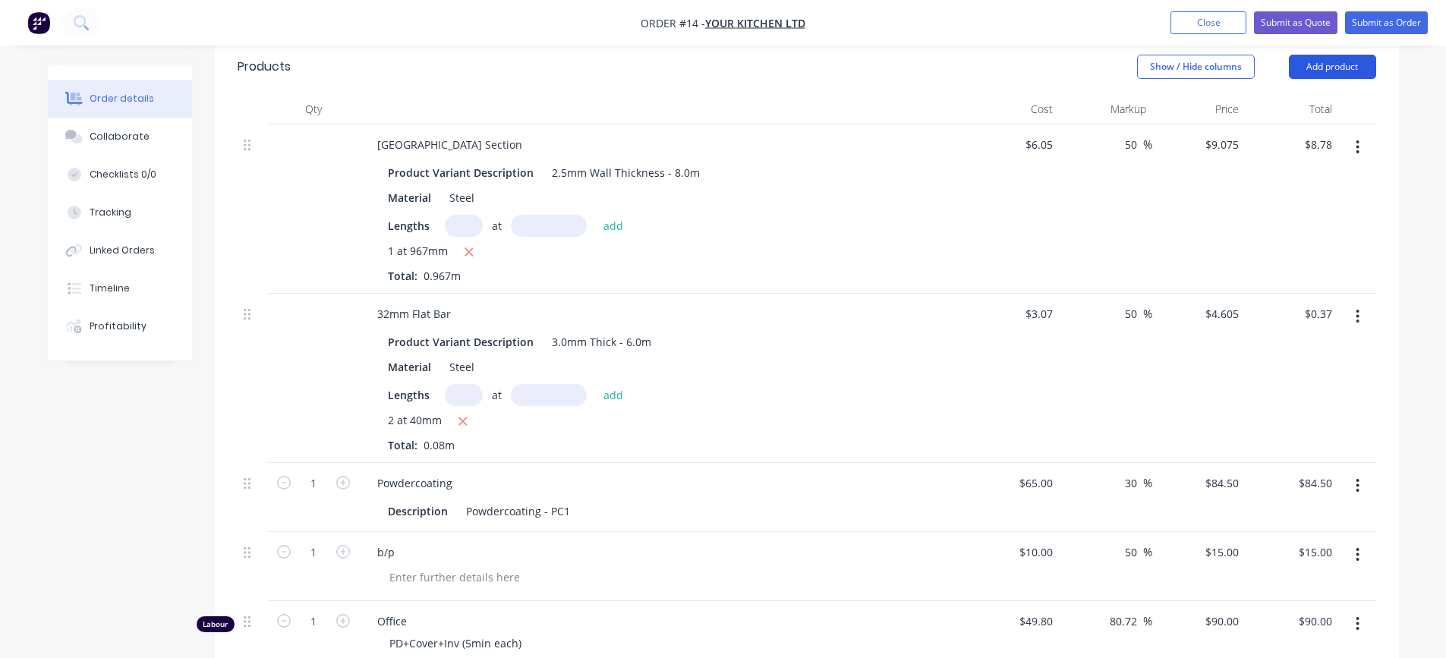
click at [1328, 69] on button "Add product" at bounding box center [1332, 67] width 87 height 24
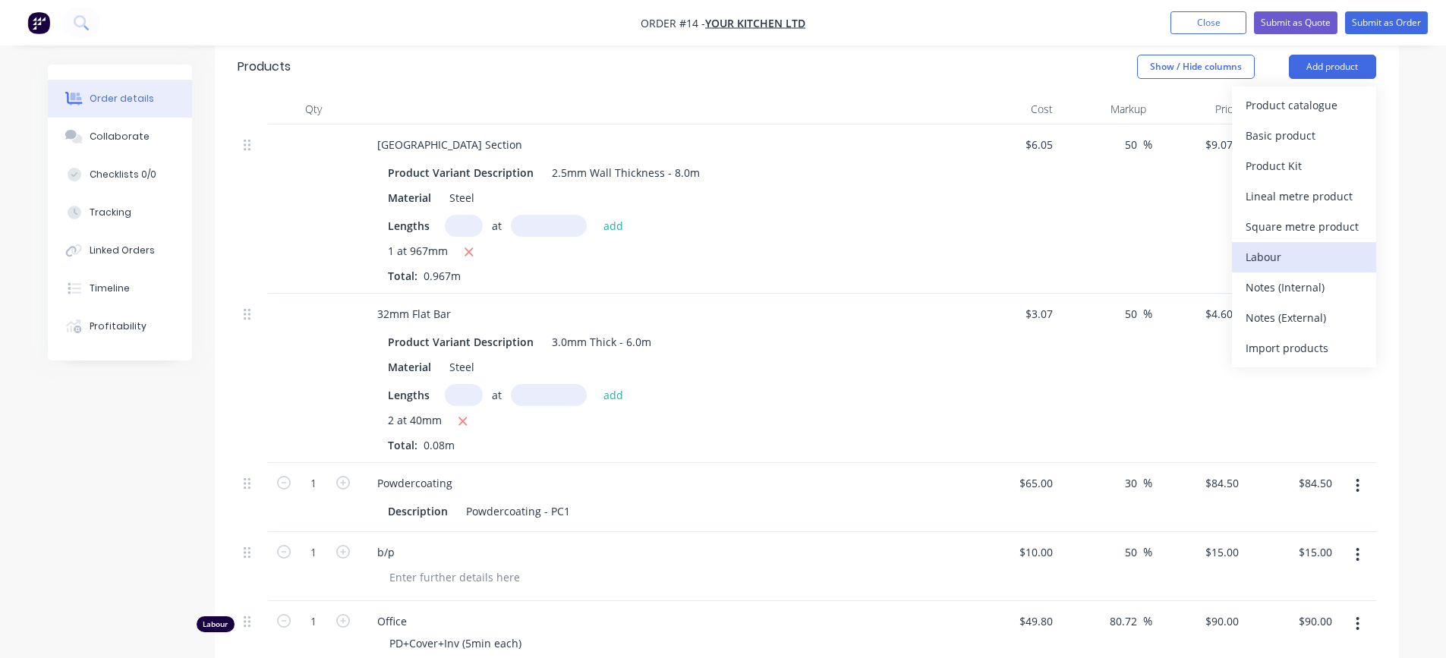
click at [1299, 253] on div "Labour" at bounding box center [1304, 257] width 117 height 22
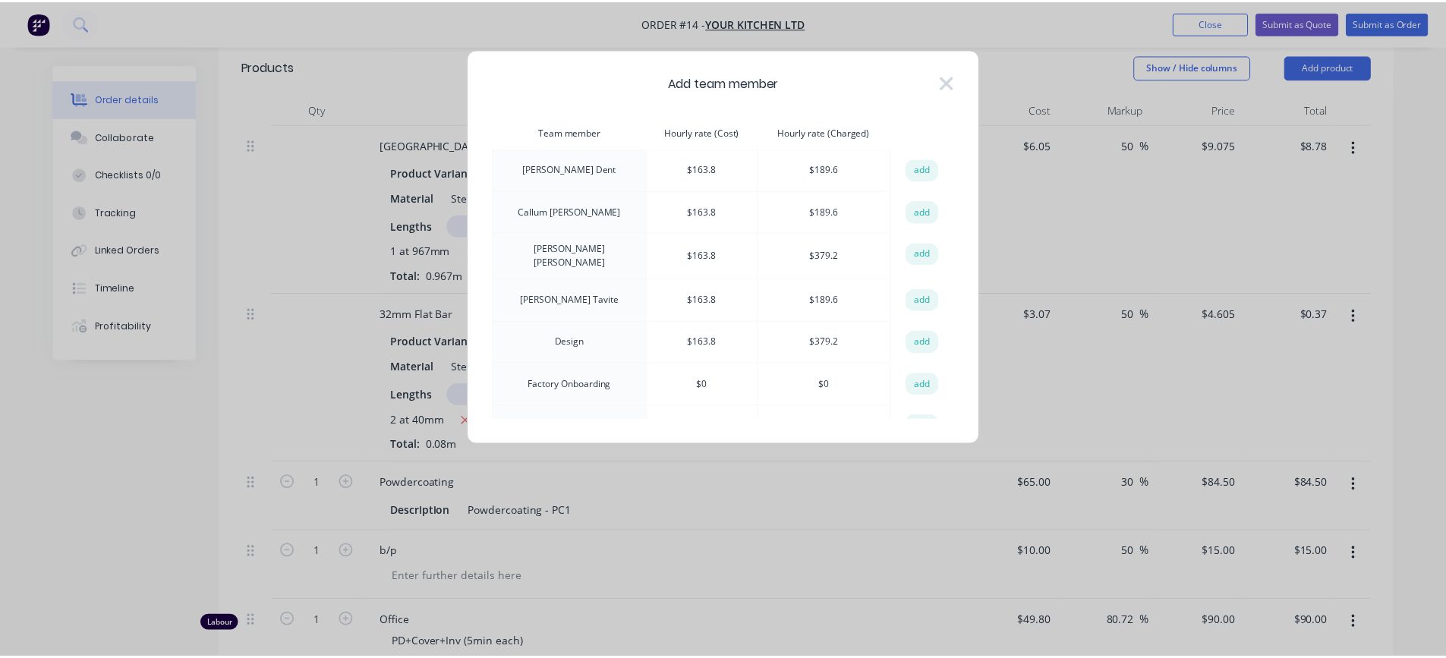
scroll to position [76, 0]
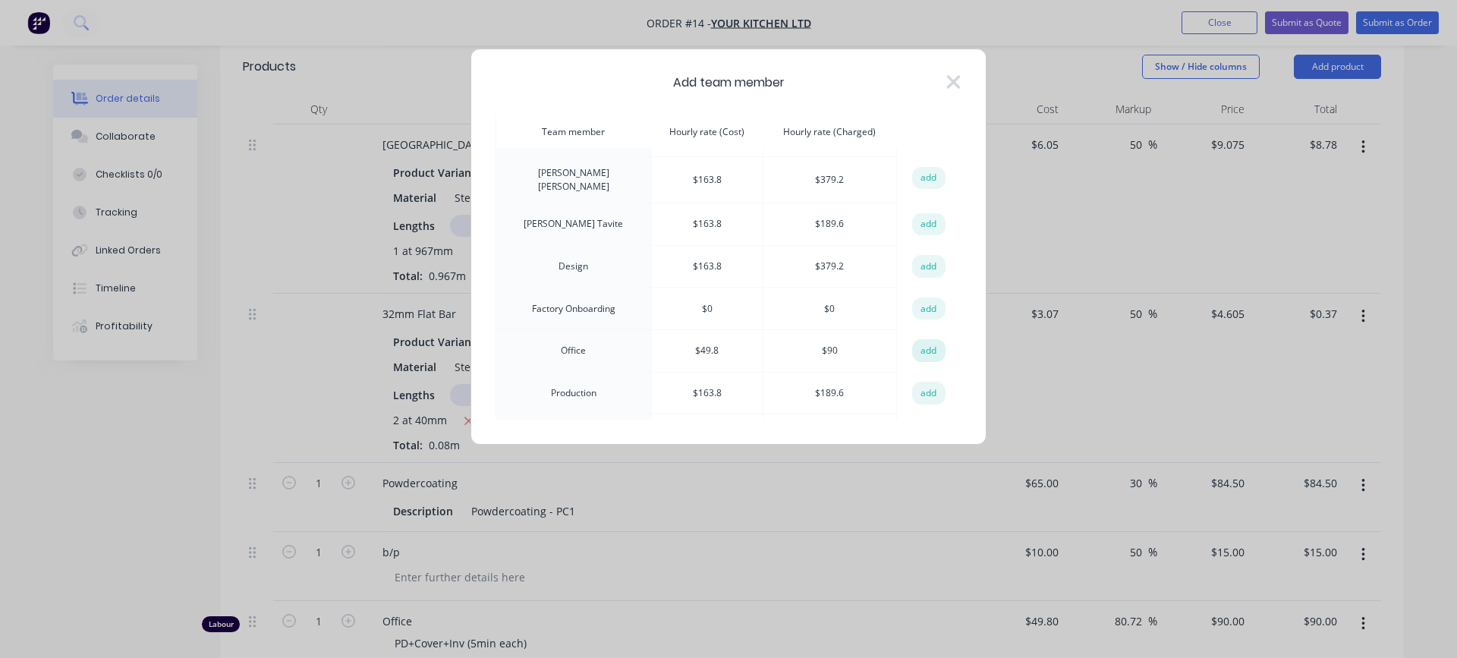
click at [919, 347] on button "add" at bounding box center [928, 350] width 33 height 23
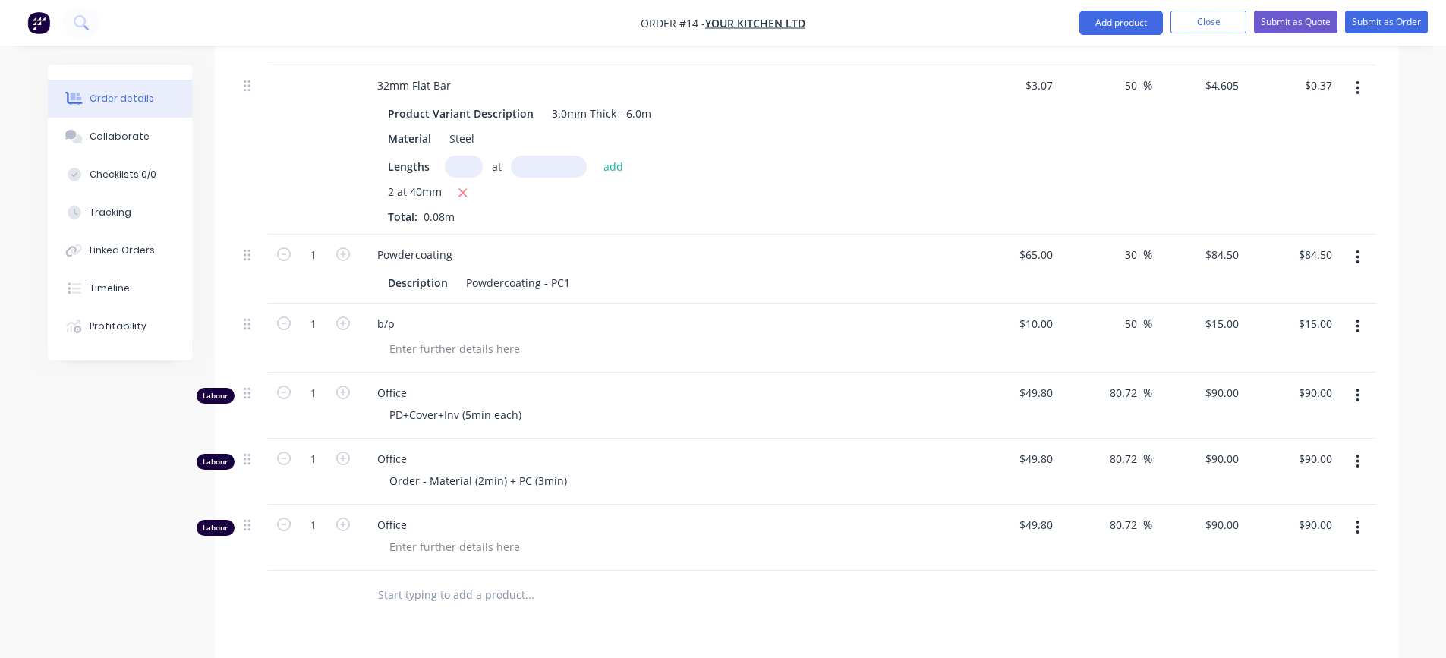
scroll to position [689, 0]
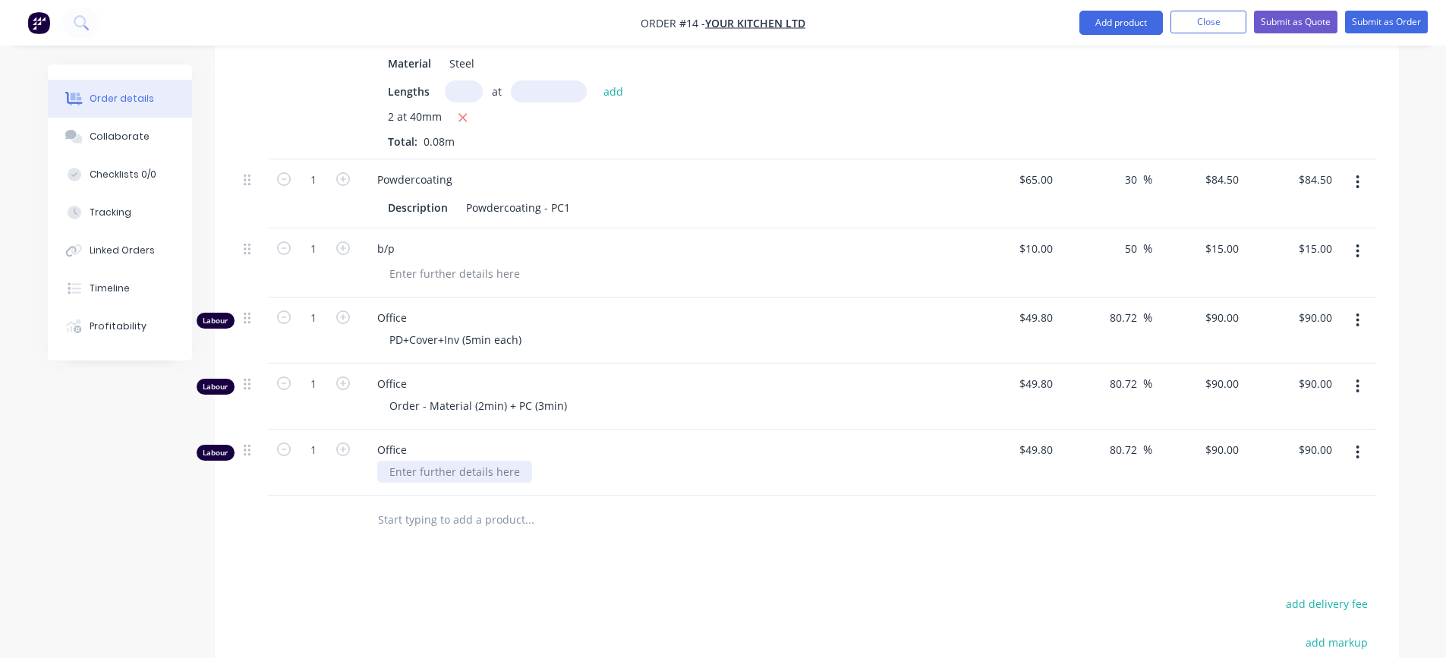
click at [411, 474] on div at bounding box center [454, 472] width 155 height 22
click at [575, 474] on div "Quote (10min)" at bounding box center [668, 472] width 583 height 22
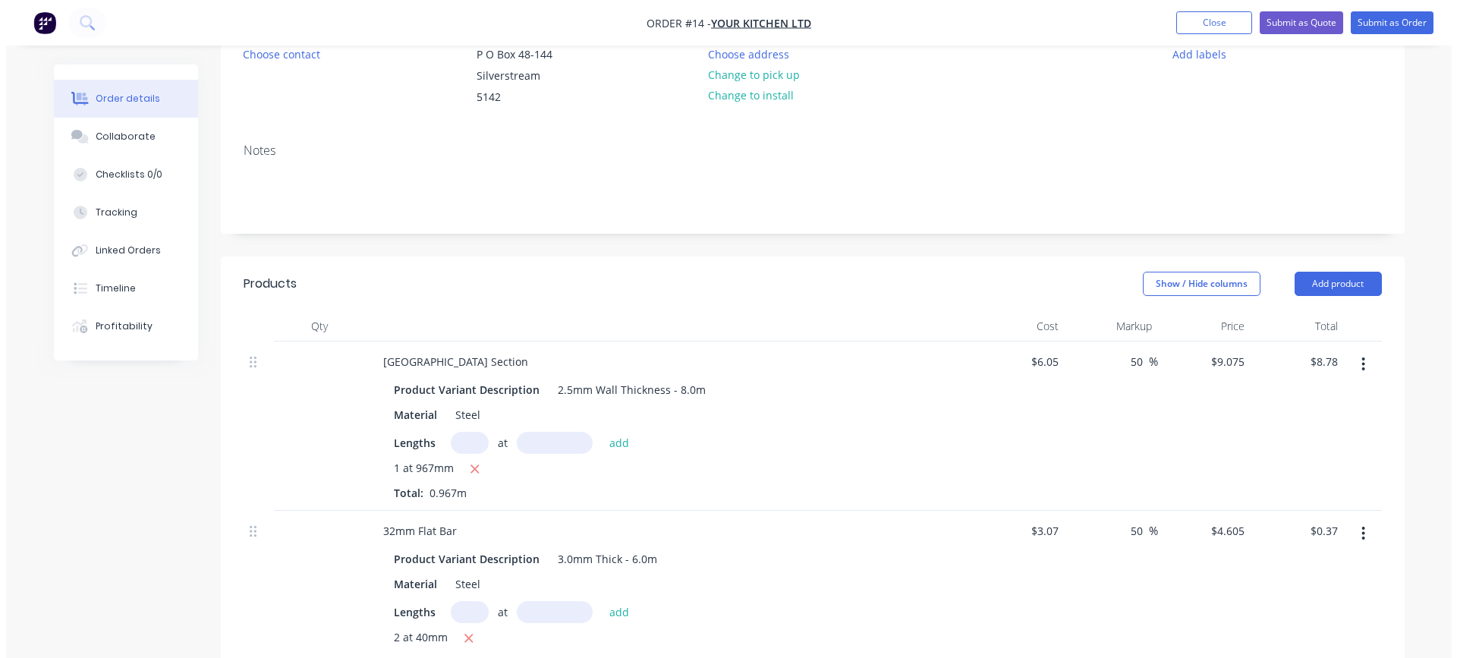
scroll to position [152, 0]
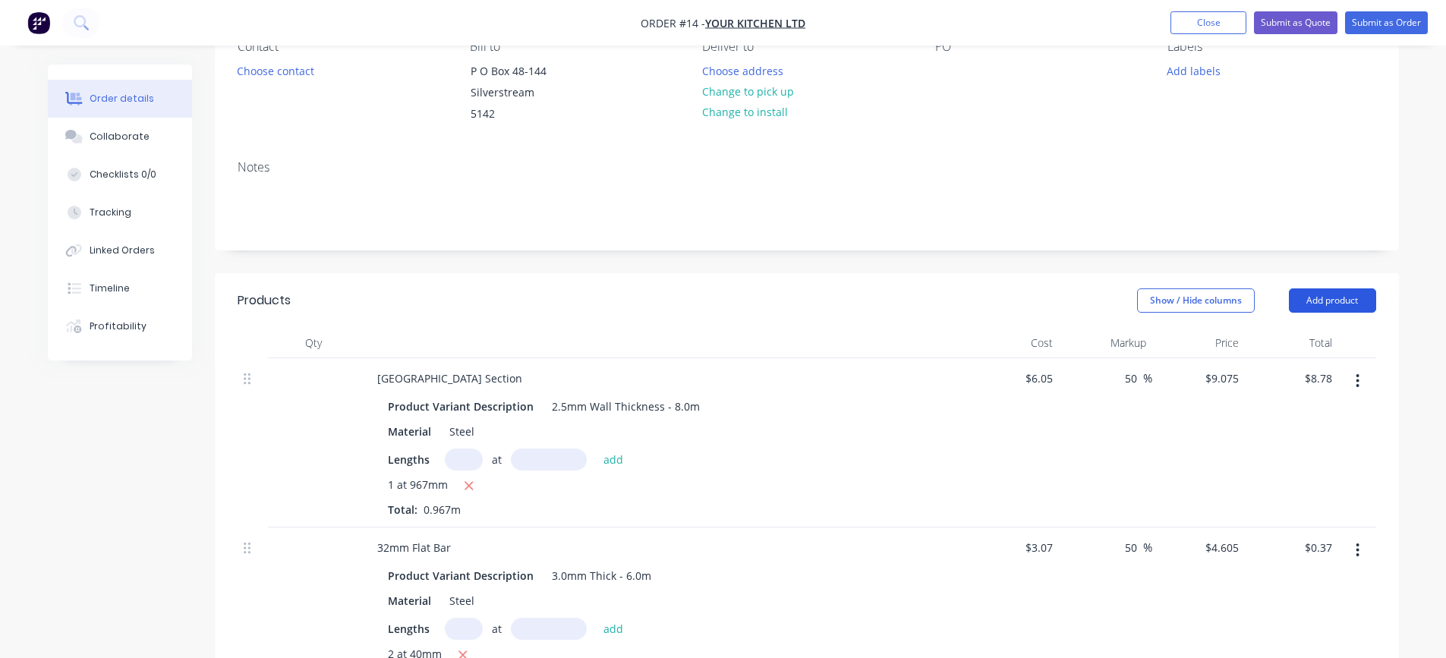
click at [1353, 296] on button "Add product" at bounding box center [1332, 300] width 87 height 24
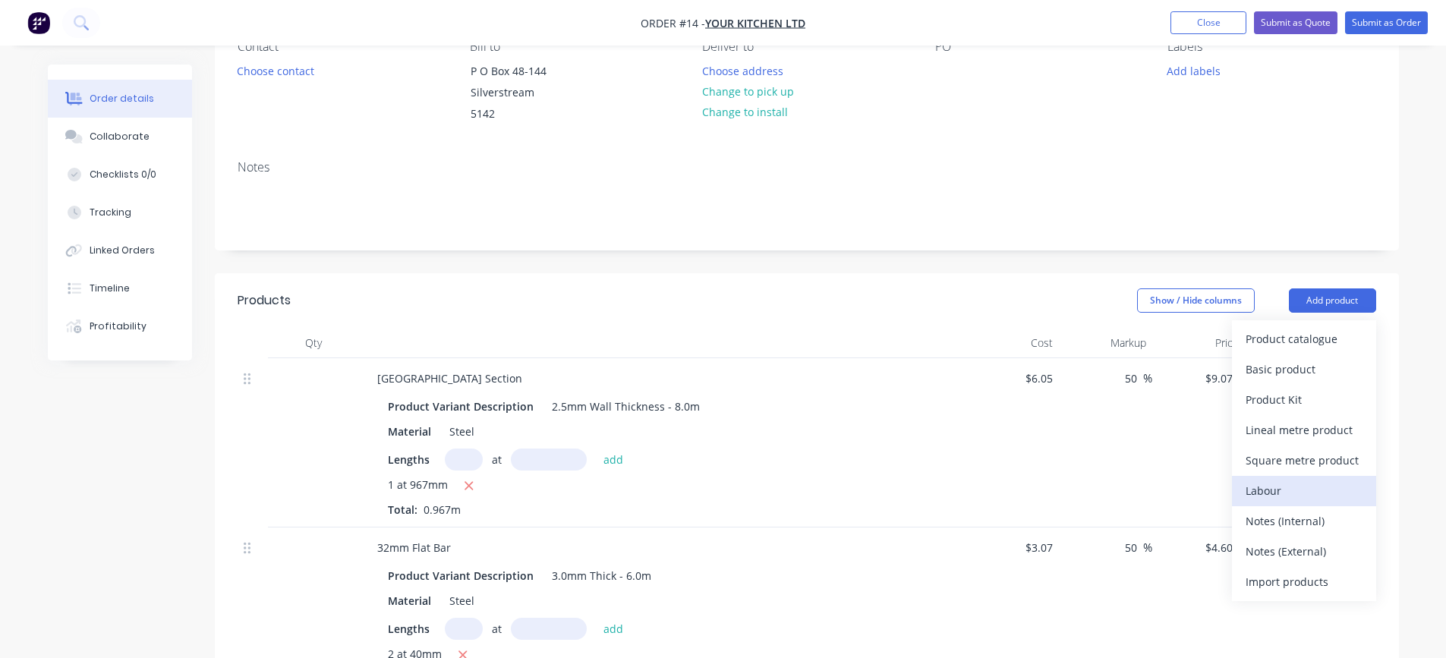
click at [1280, 490] on div "Labour" at bounding box center [1304, 491] width 117 height 22
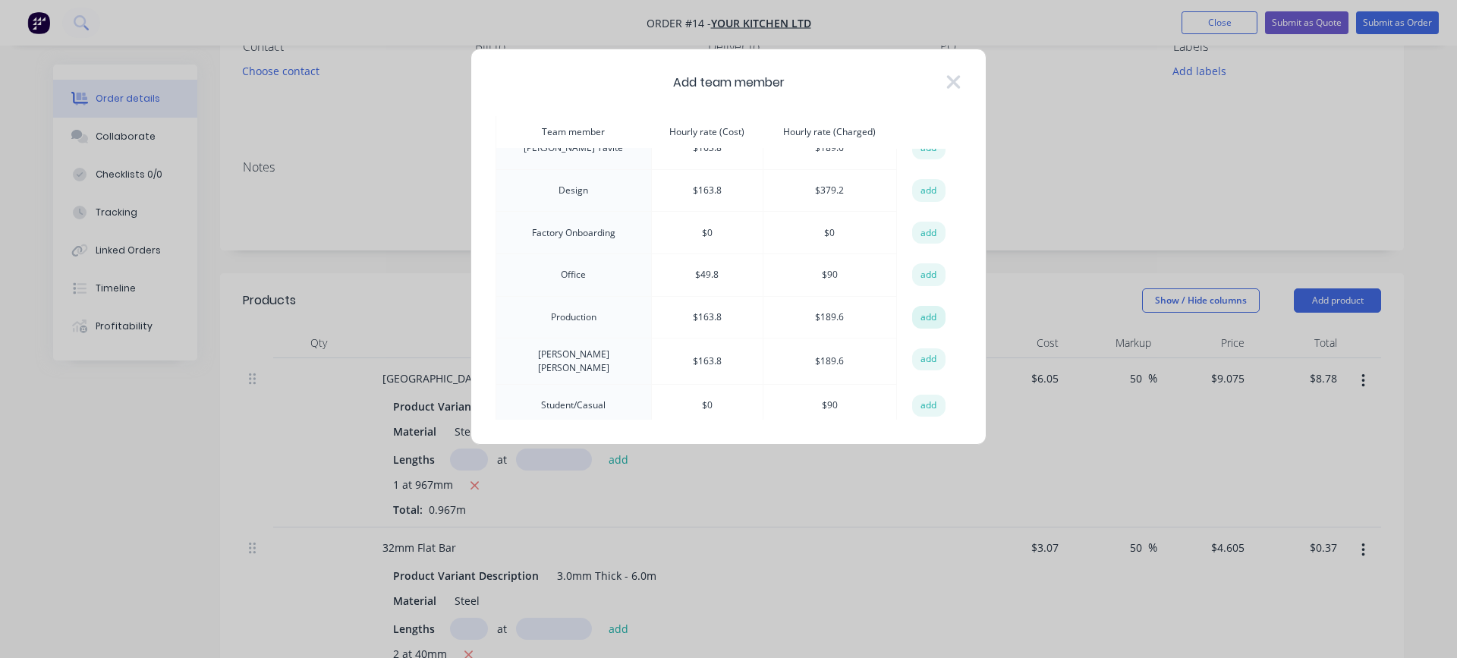
click at [927, 312] on button "add" at bounding box center [928, 317] width 33 height 23
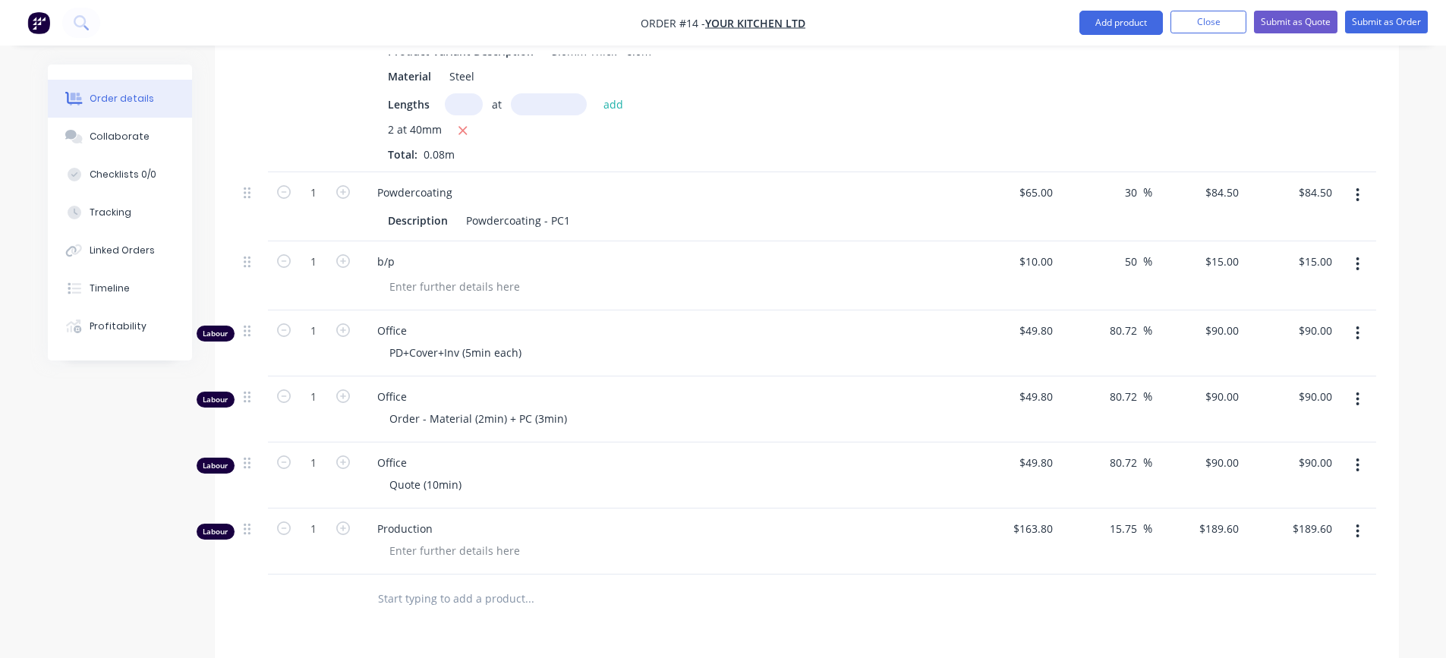
scroll to position [1029, 0]
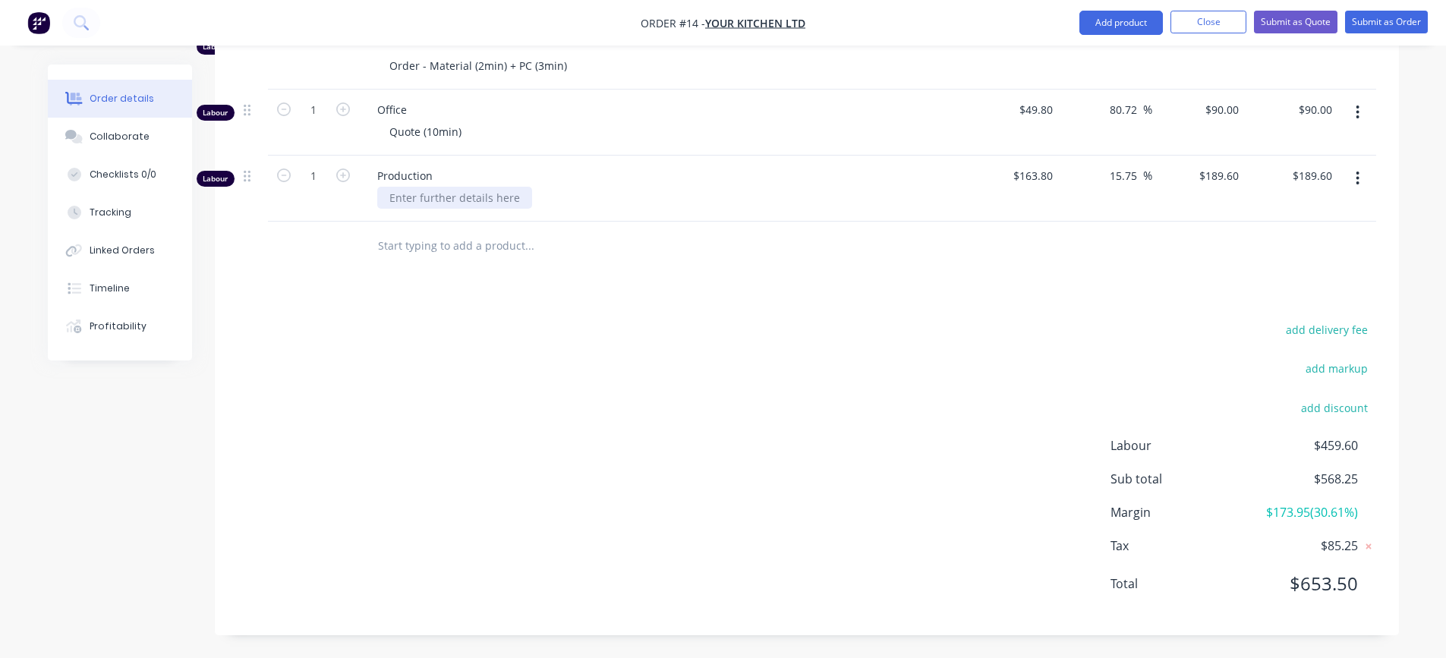
click at [502, 201] on div at bounding box center [454, 198] width 155 height 22
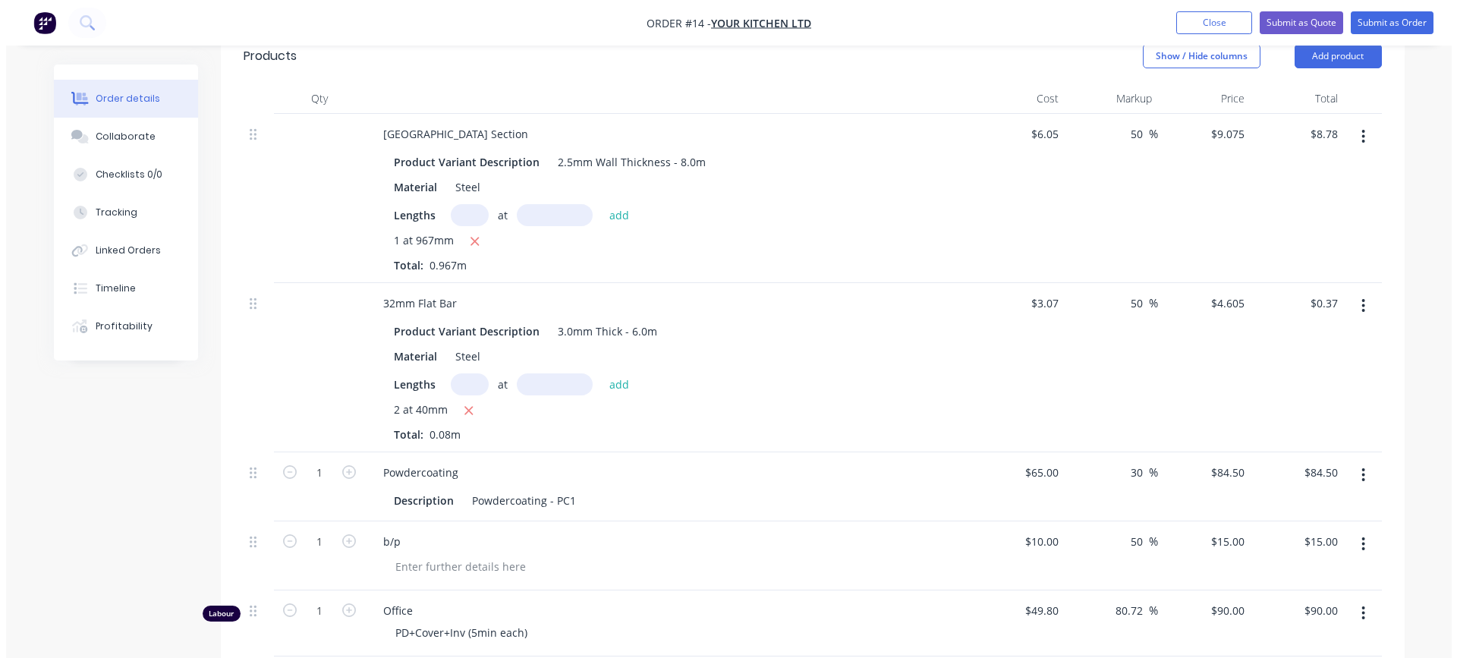
scroll to position [194, 0]
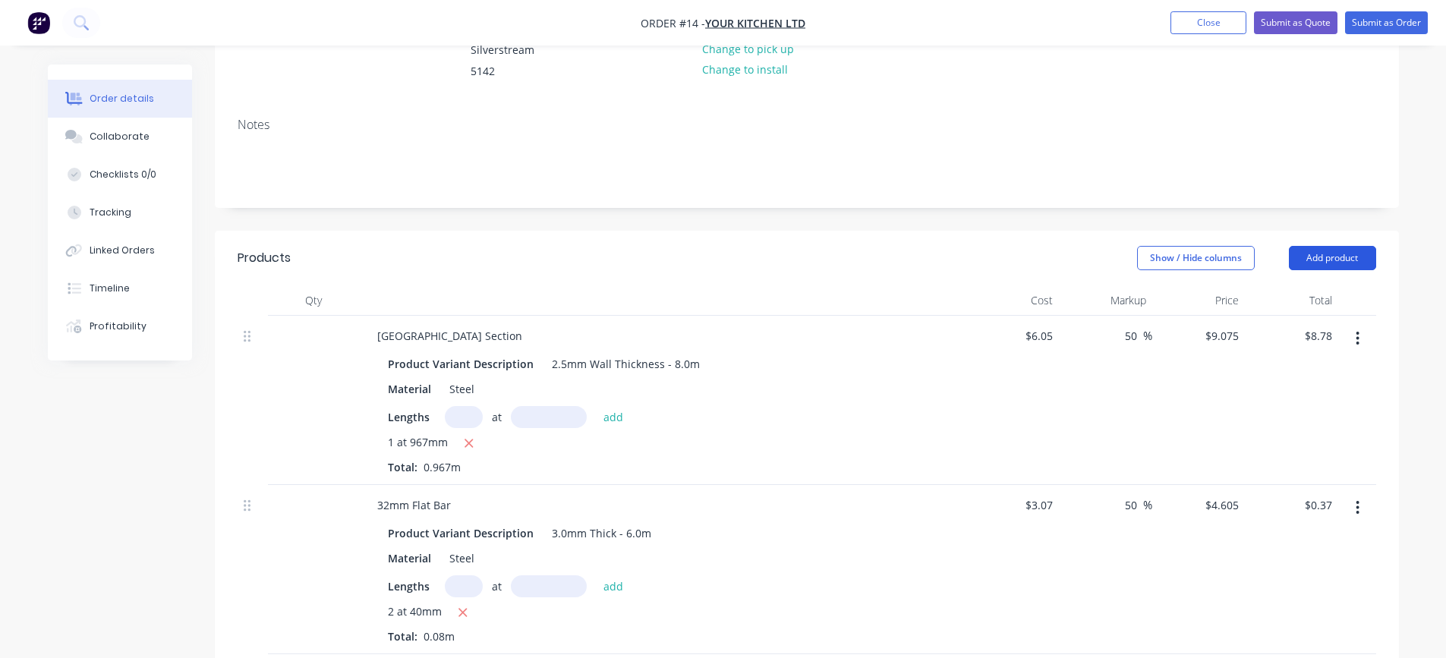
click at [1337, 256] on button "Add product" at bounding box center [1332, 258] width 87 height 24
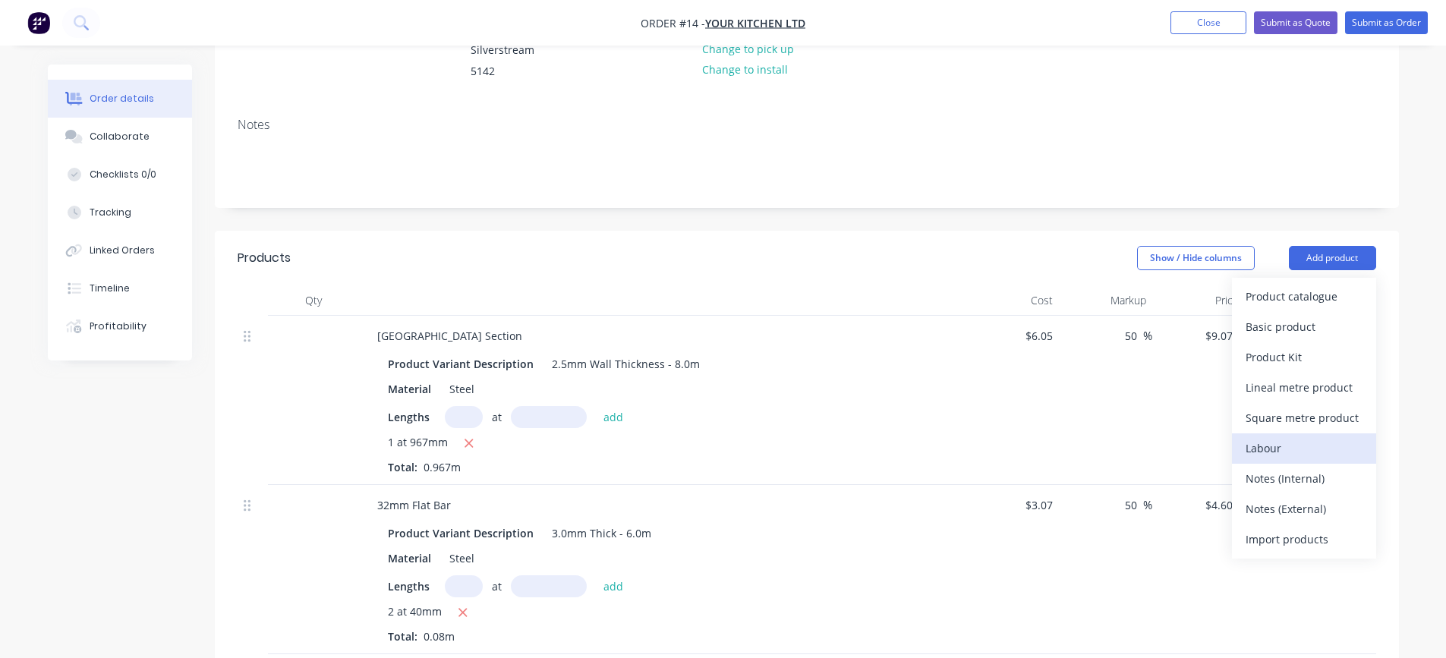
click at [1285, 454] on div "Labour" at bounding box center [1304, 448] width 117 height 22
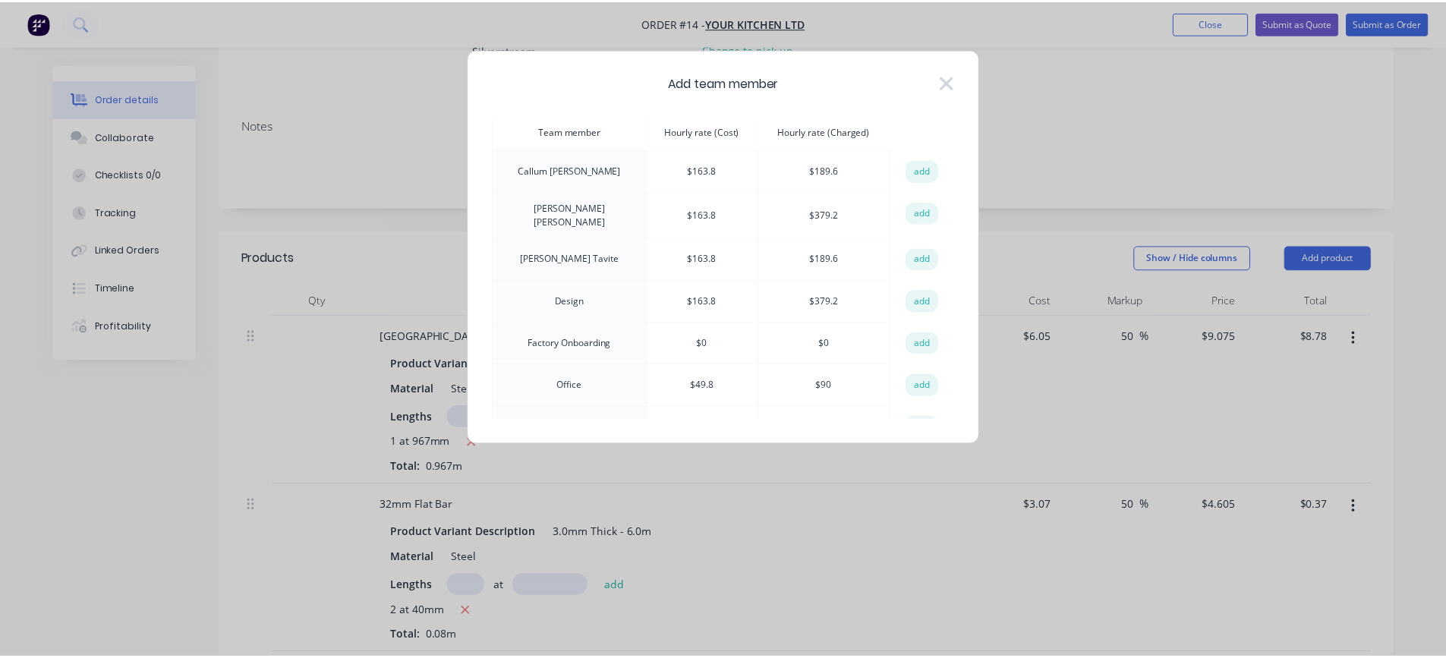
scroll to position [76, 0]
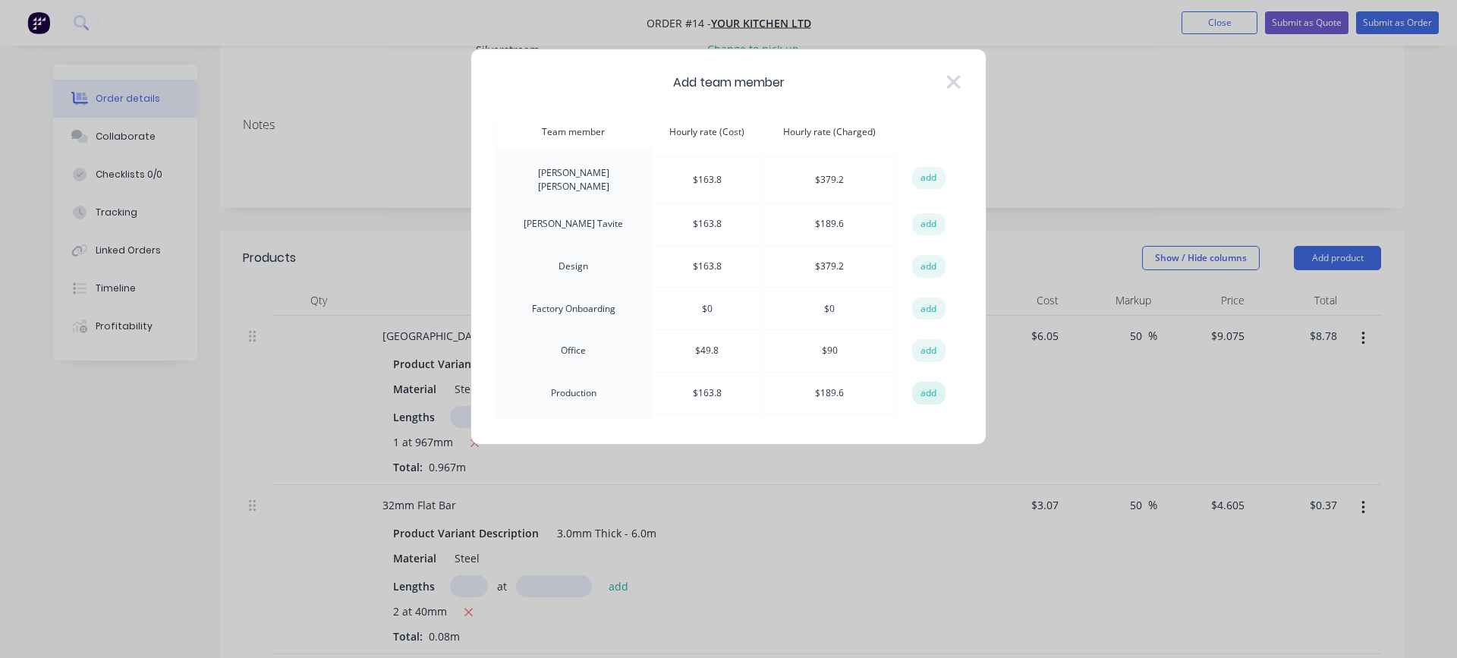
click at [915, 388] on button "add" at bounding box center [928, 393] width 33 height 23
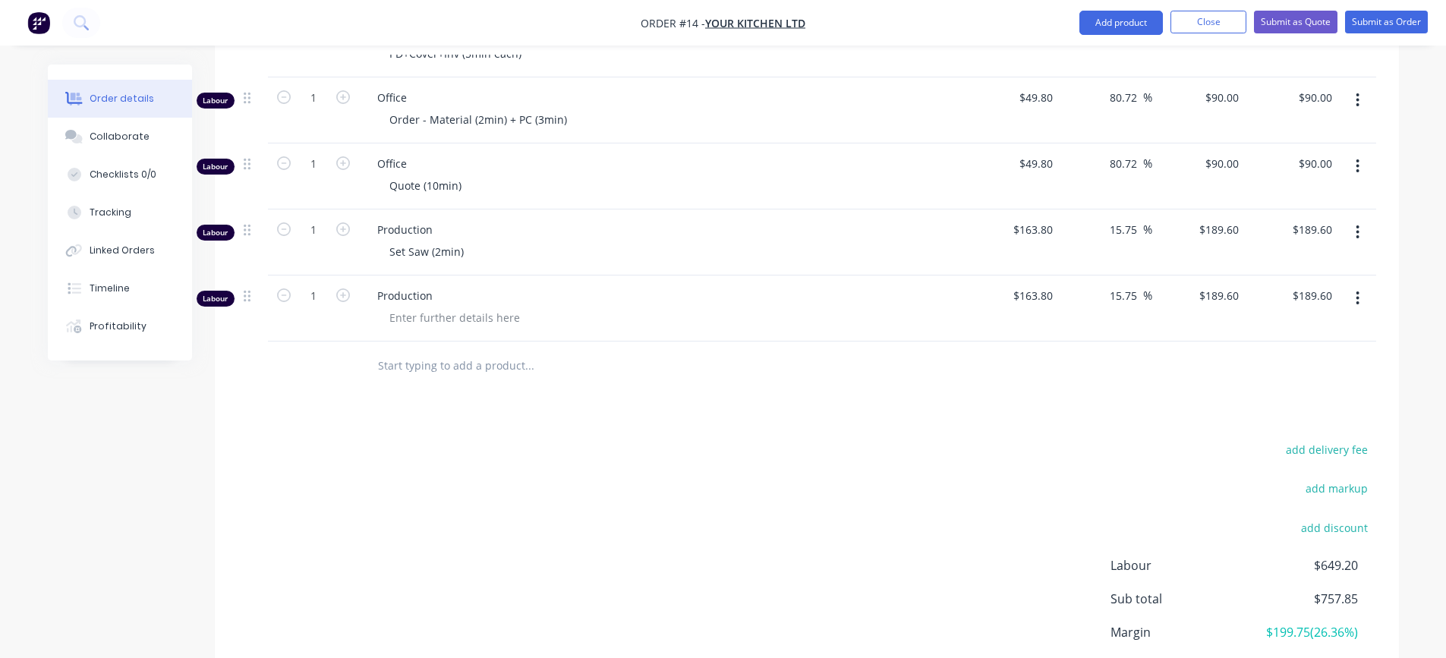
scroll to position [1095, 0]
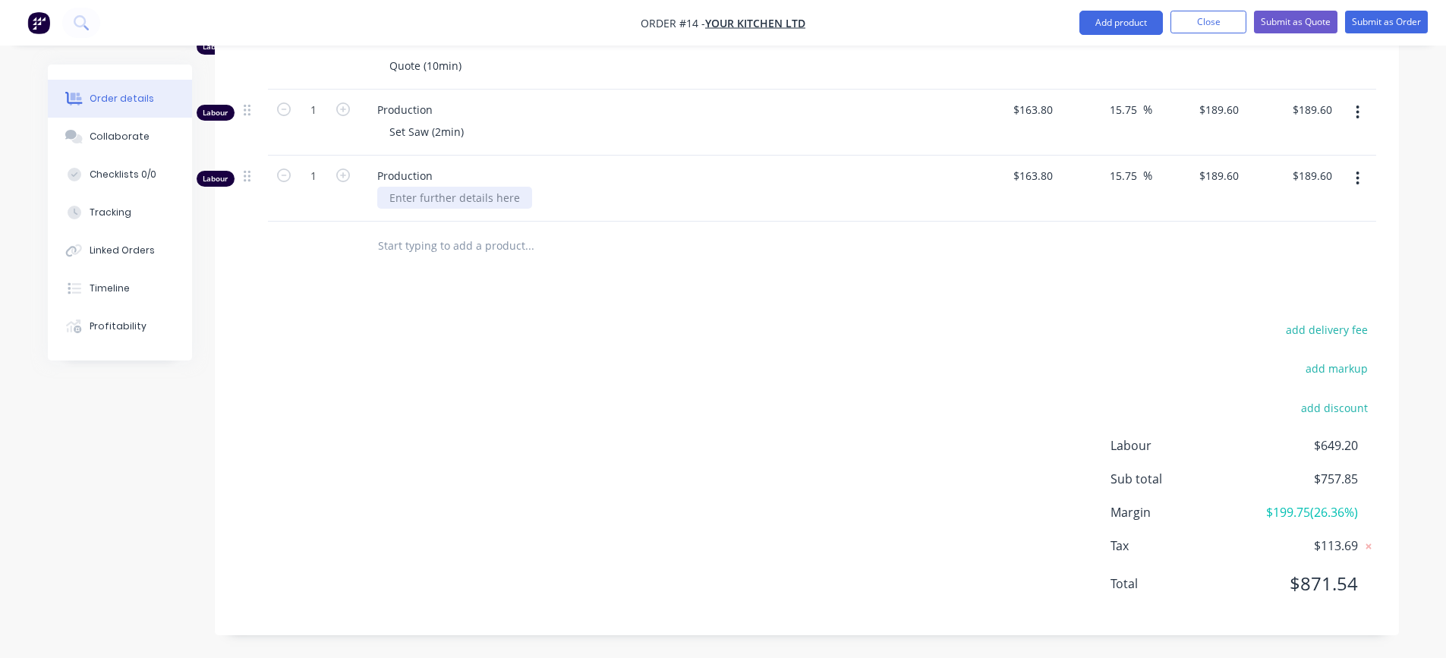
click at [448, 200] on div at bounding box center [454, 198] width 155 height 22
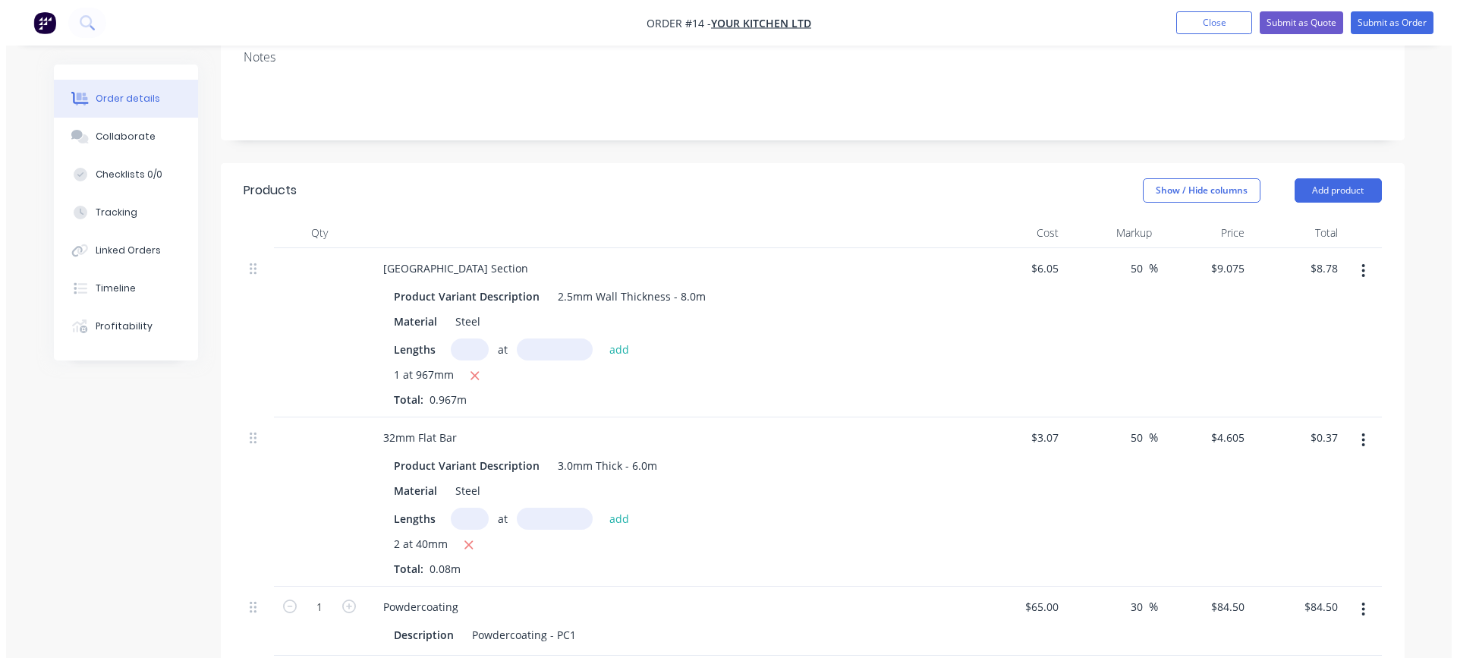
scroll to position [260, 0]
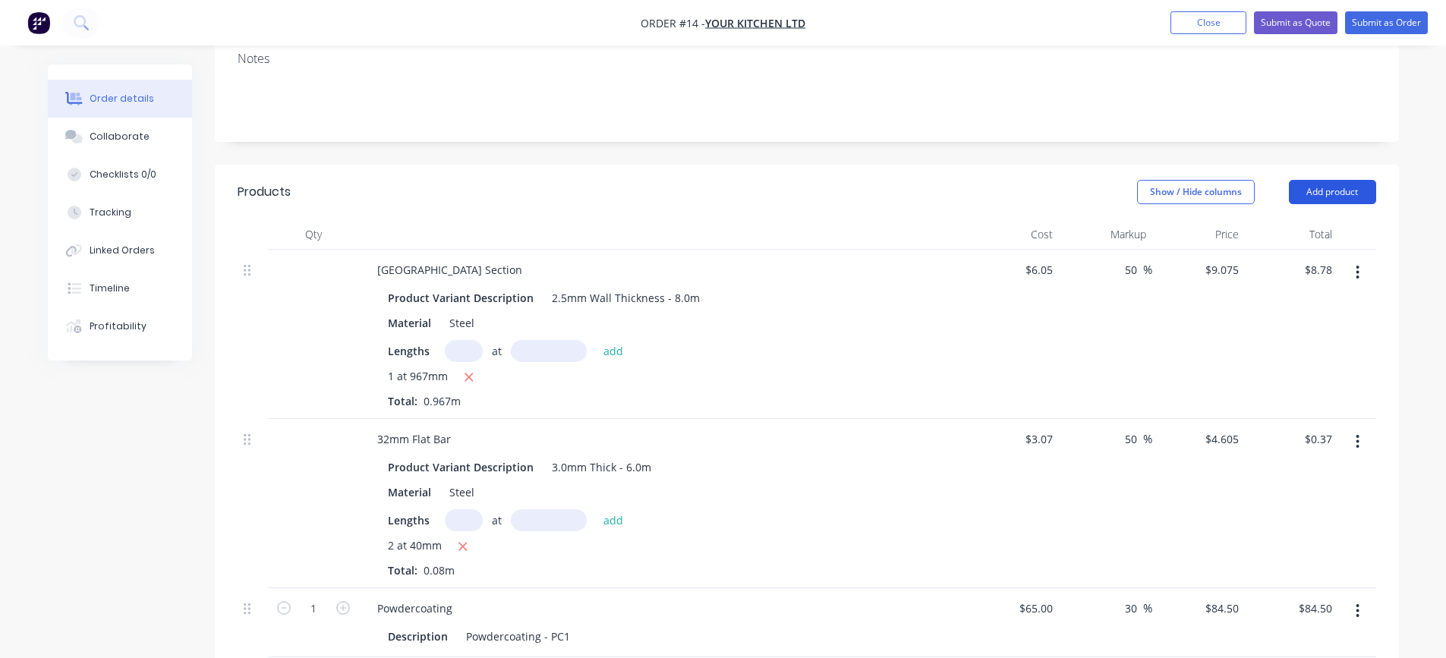
click at [1345, 190] on button "Add product" at bounding box center [1332, 192] width 87 height 24
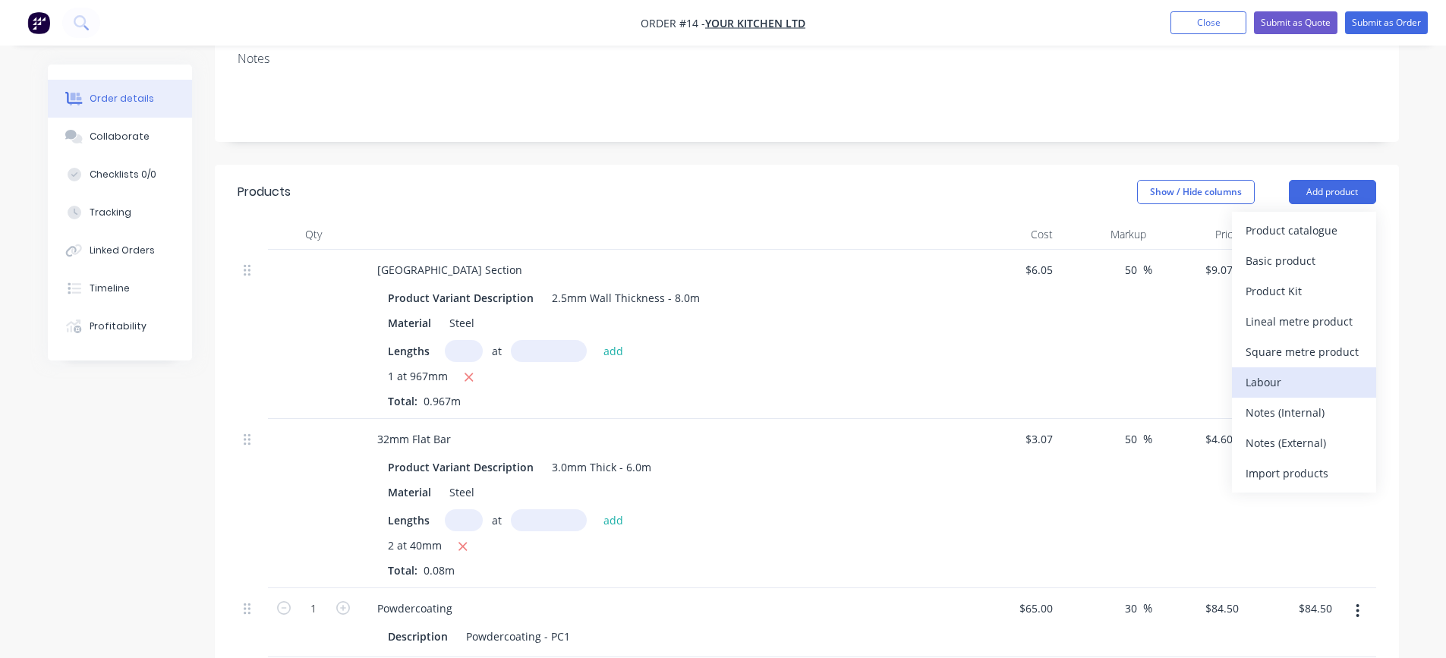
click at [1272, 384] on div "Labour" at bounding box center [1304, 382] width 117 height 22
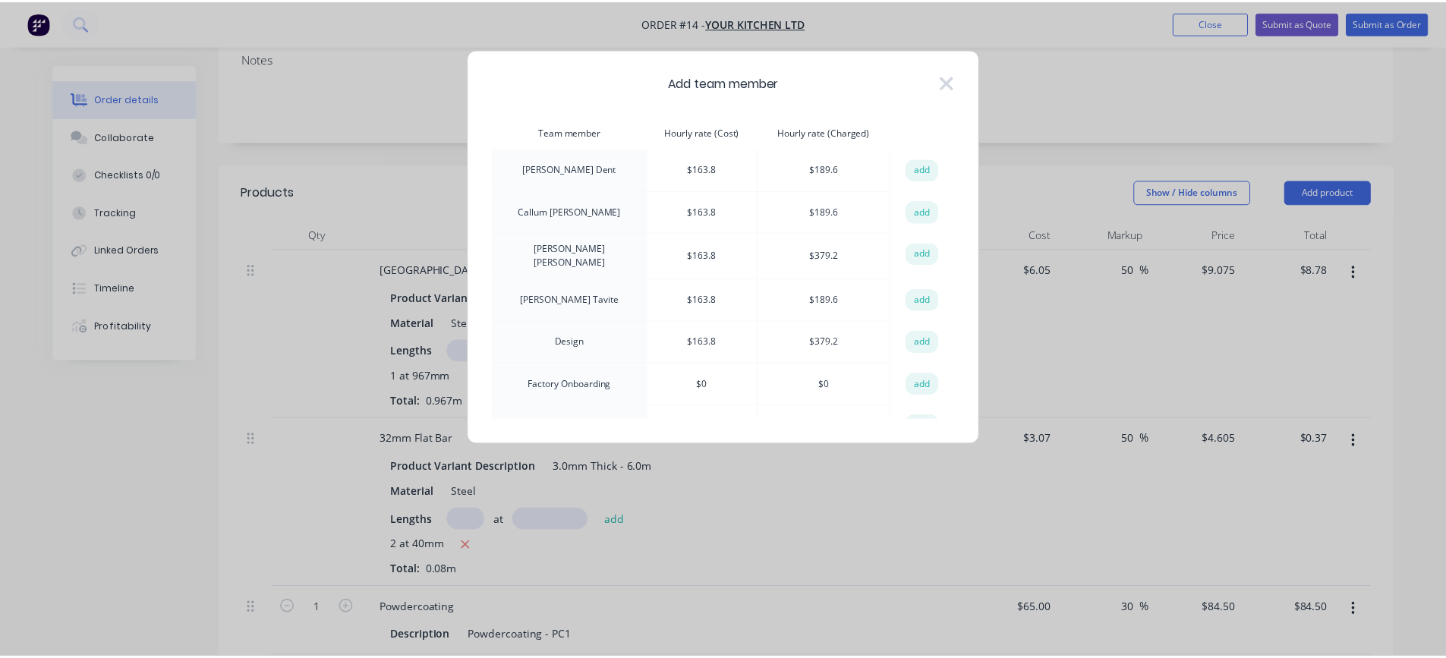
scroll to position [278, 0]
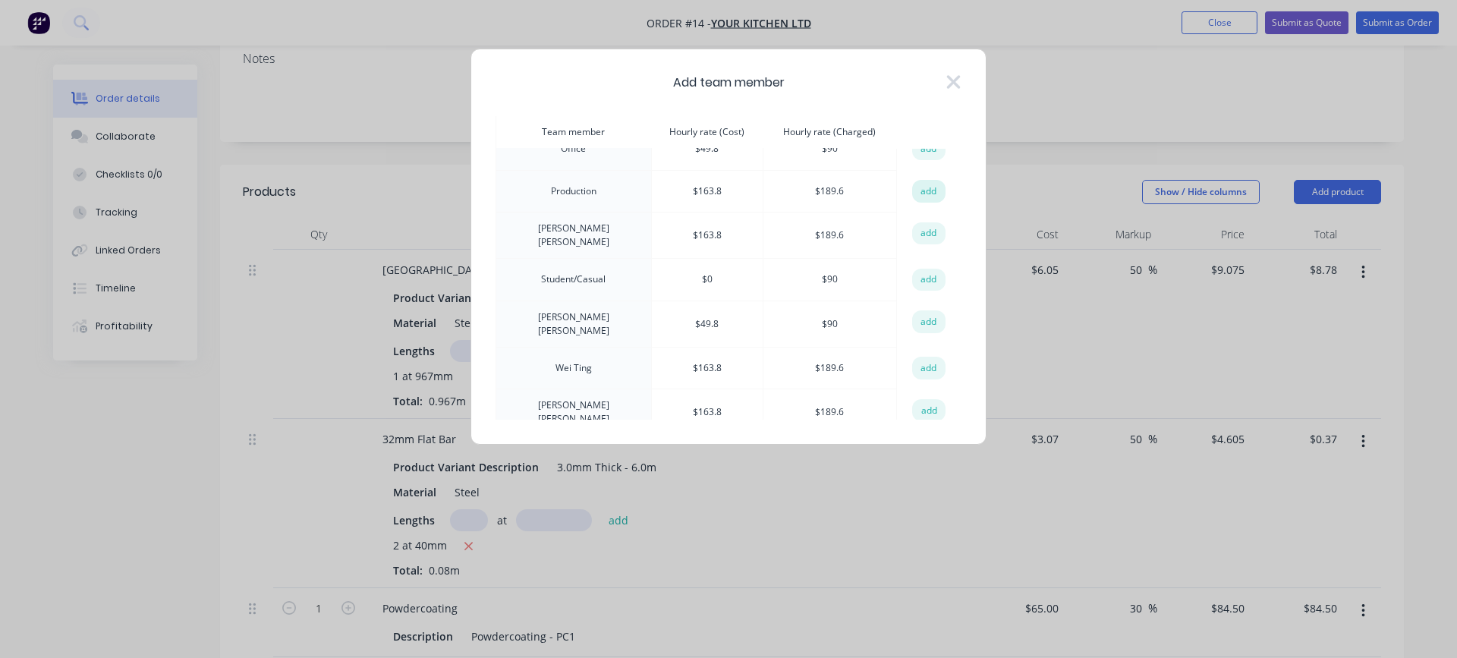
click at [917, 184] on button "add" at bounding box center [928, 191] width 33 height 23
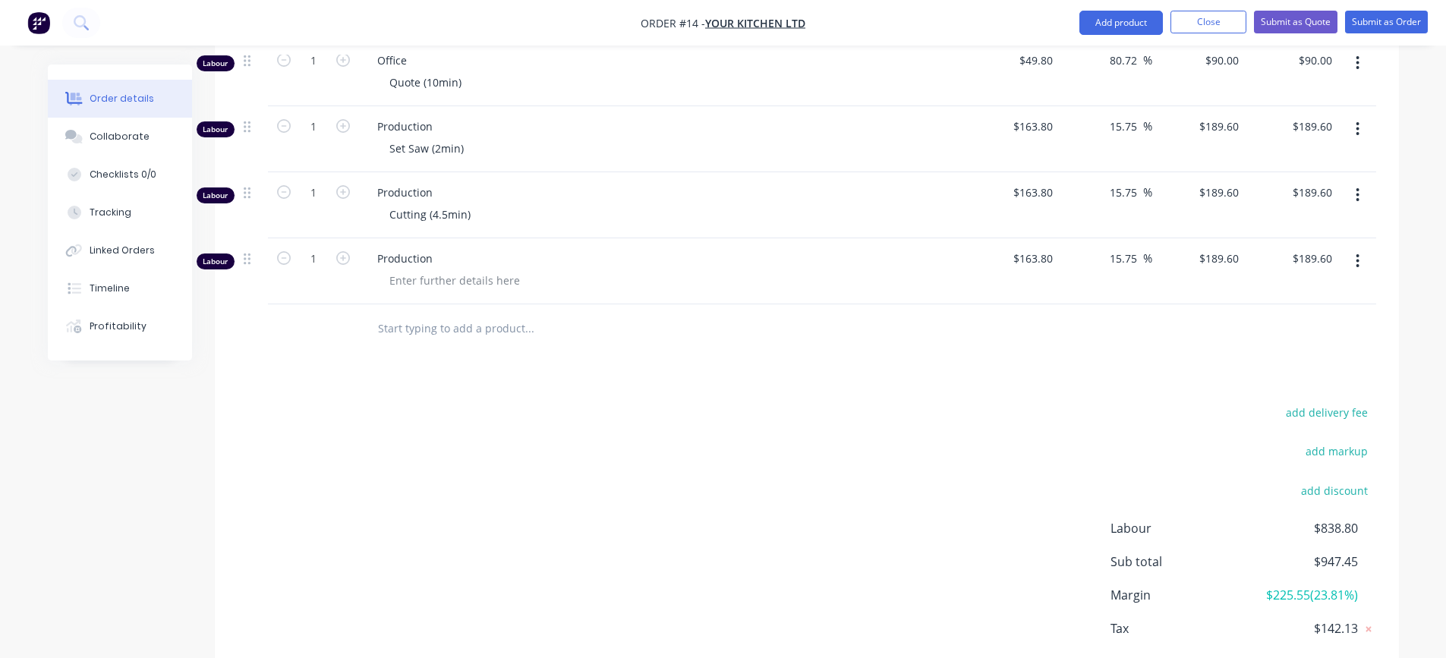
scroll to position [1095, 0]
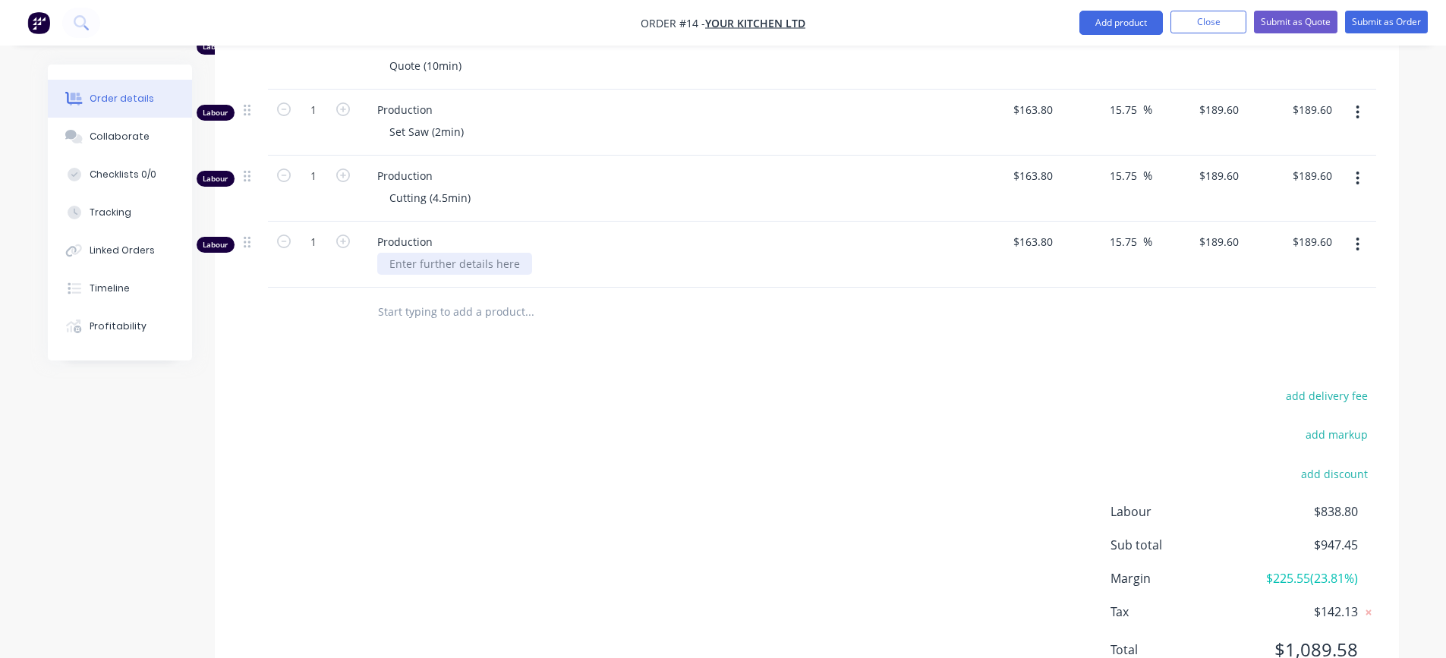
click at [459, 265] on div at bounding box center [454, 264] width 155 height 22
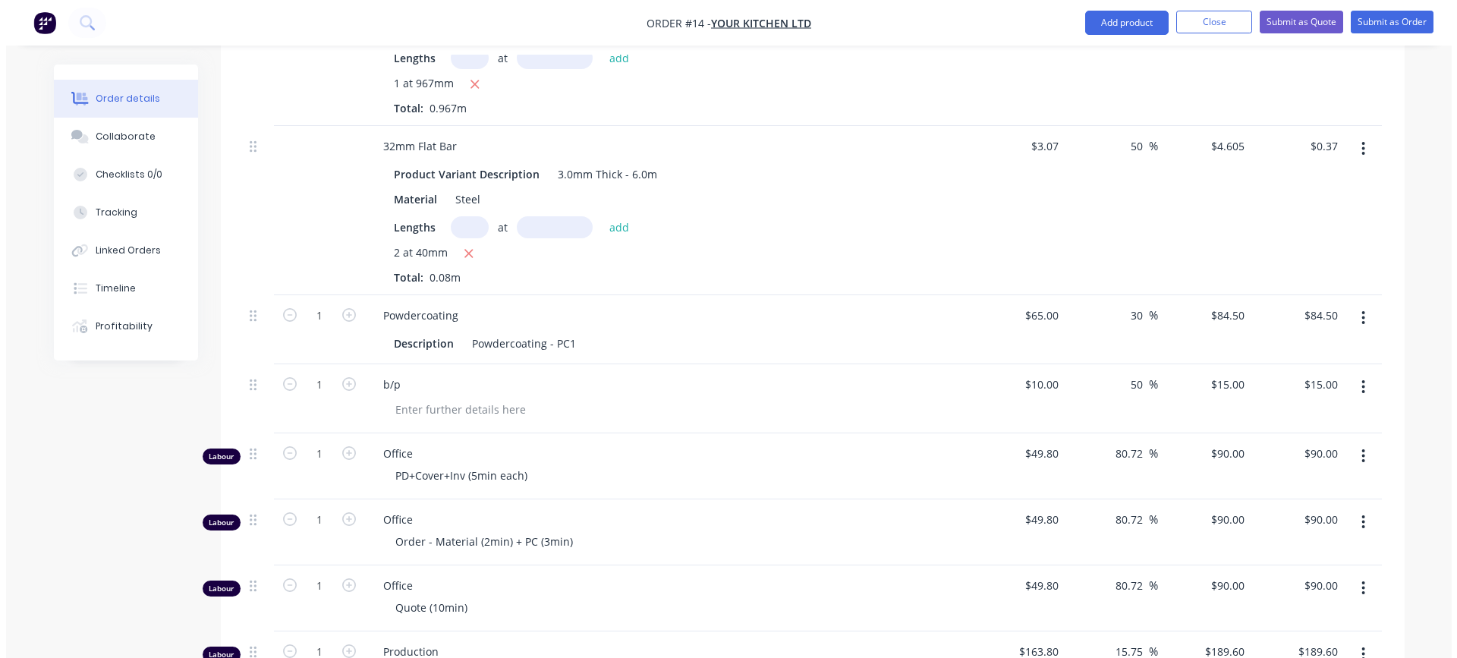
scroll to position [260, 0]
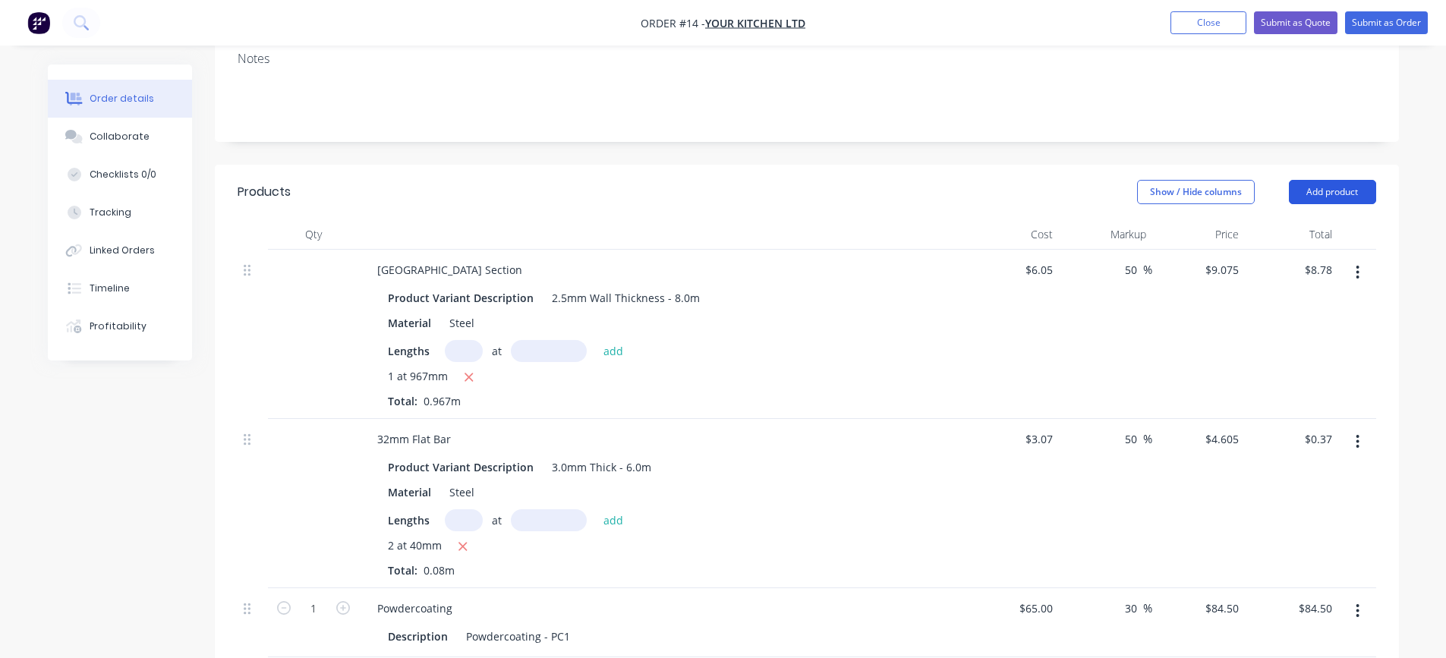
click at [1329, 191] on button "Add product" at bounding box center [1332, 192] width 87 height 24
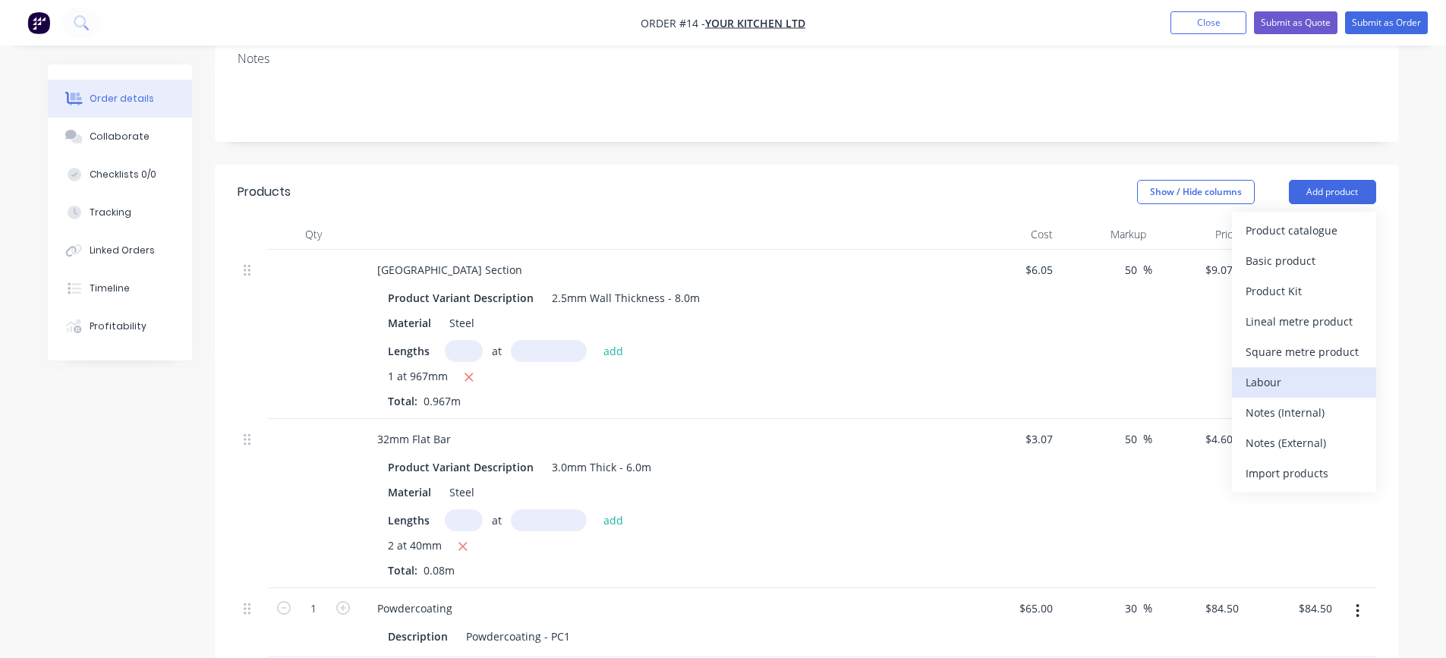
click at [1297, 378] on div "Labour" at bounding box center [1304, 382] width 117 height 22
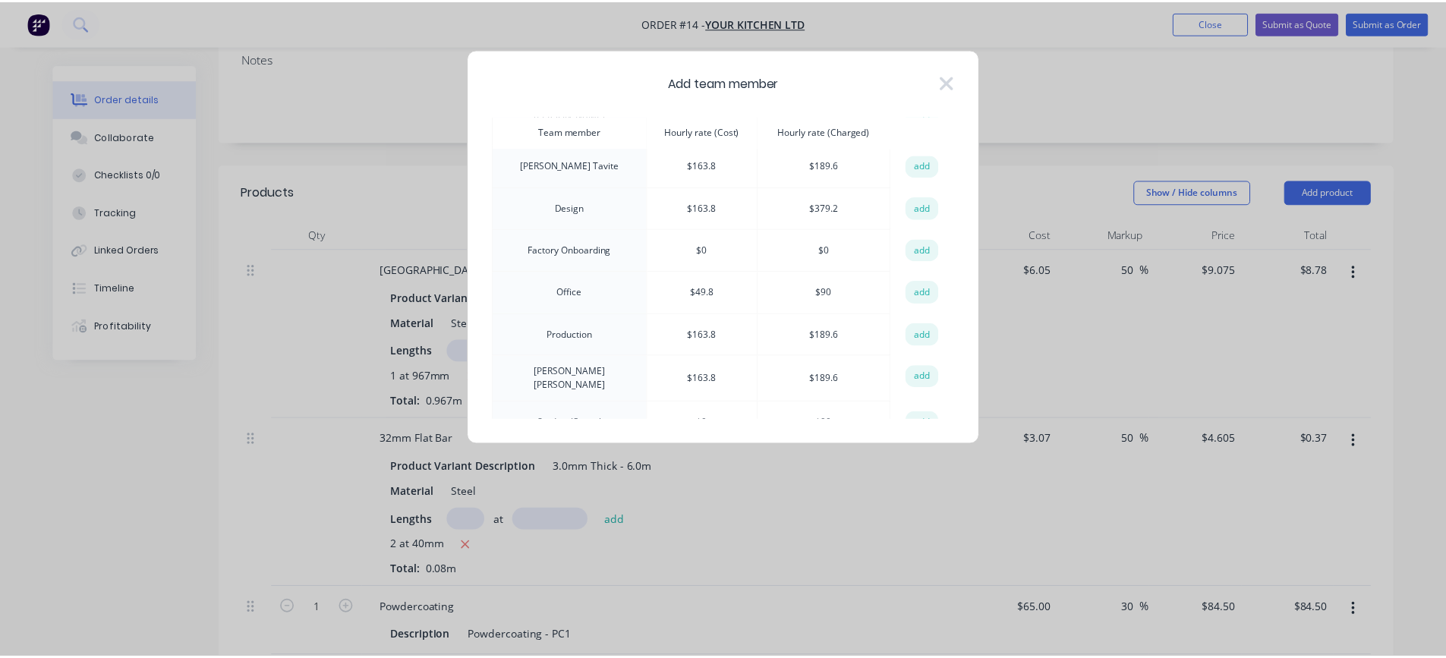
scroll to position [278, 0]
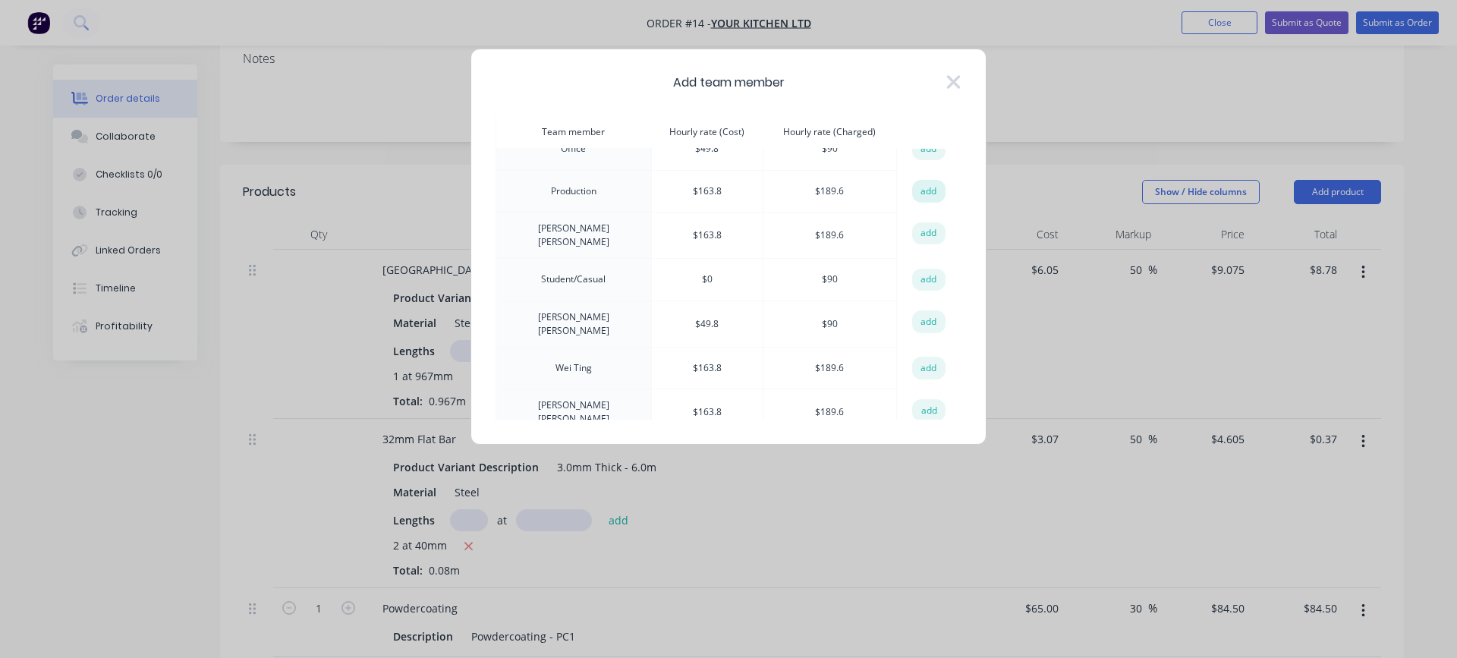
click at [929, 189] on button "add" at bounding box center [928, 191] width 33 height 23
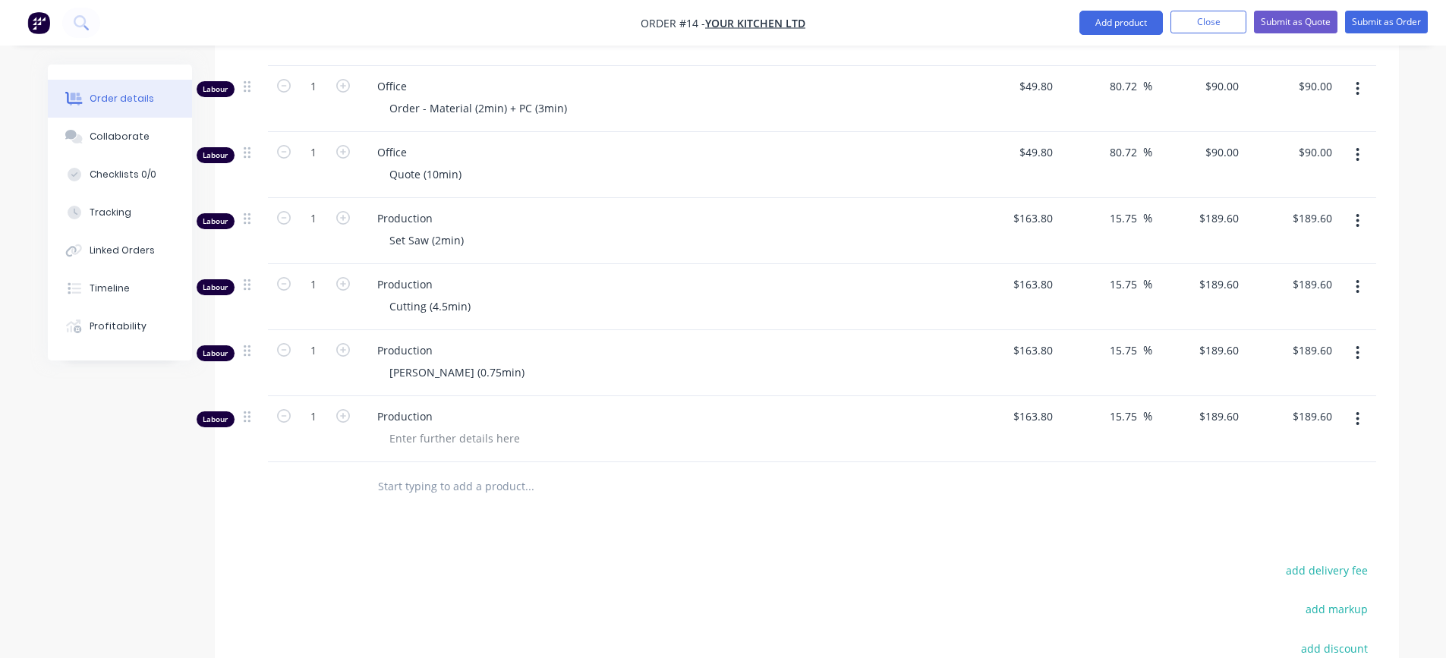
scroll to position [1227, 0]
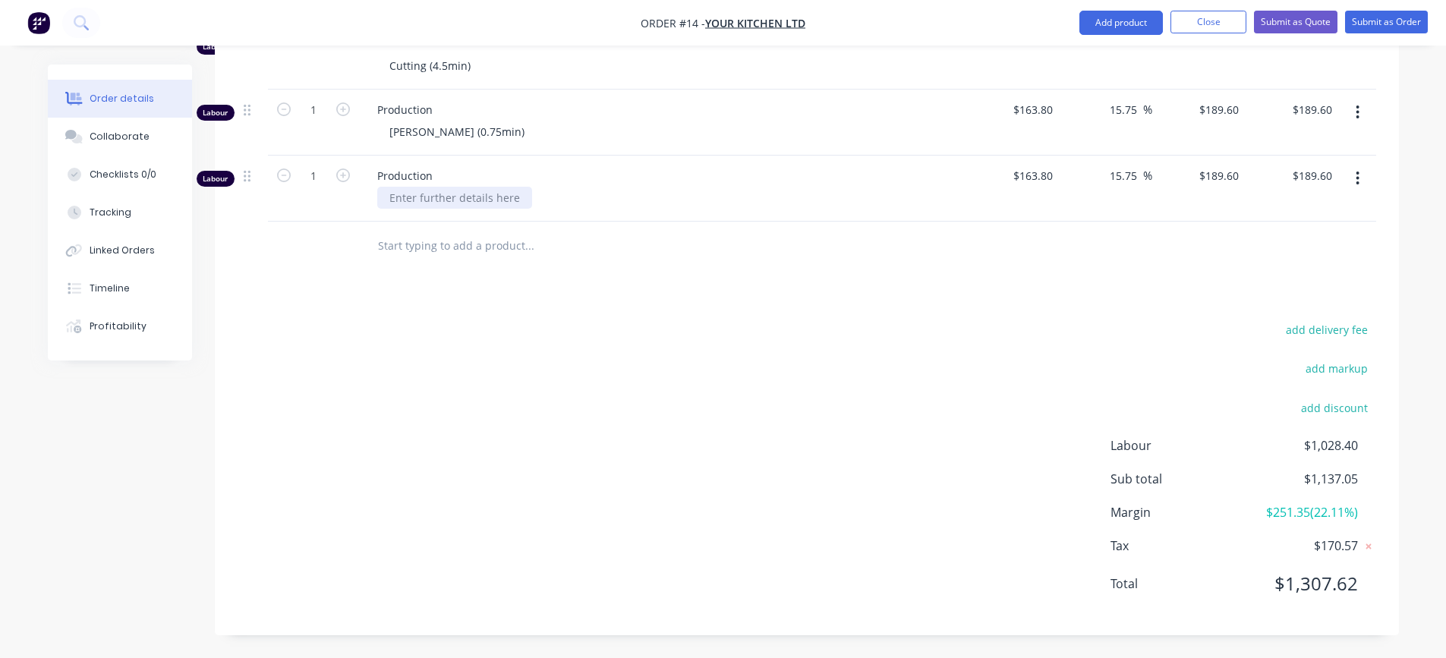
click at [423, 200] on div at bounding box center [454, 198] width 155 height 22
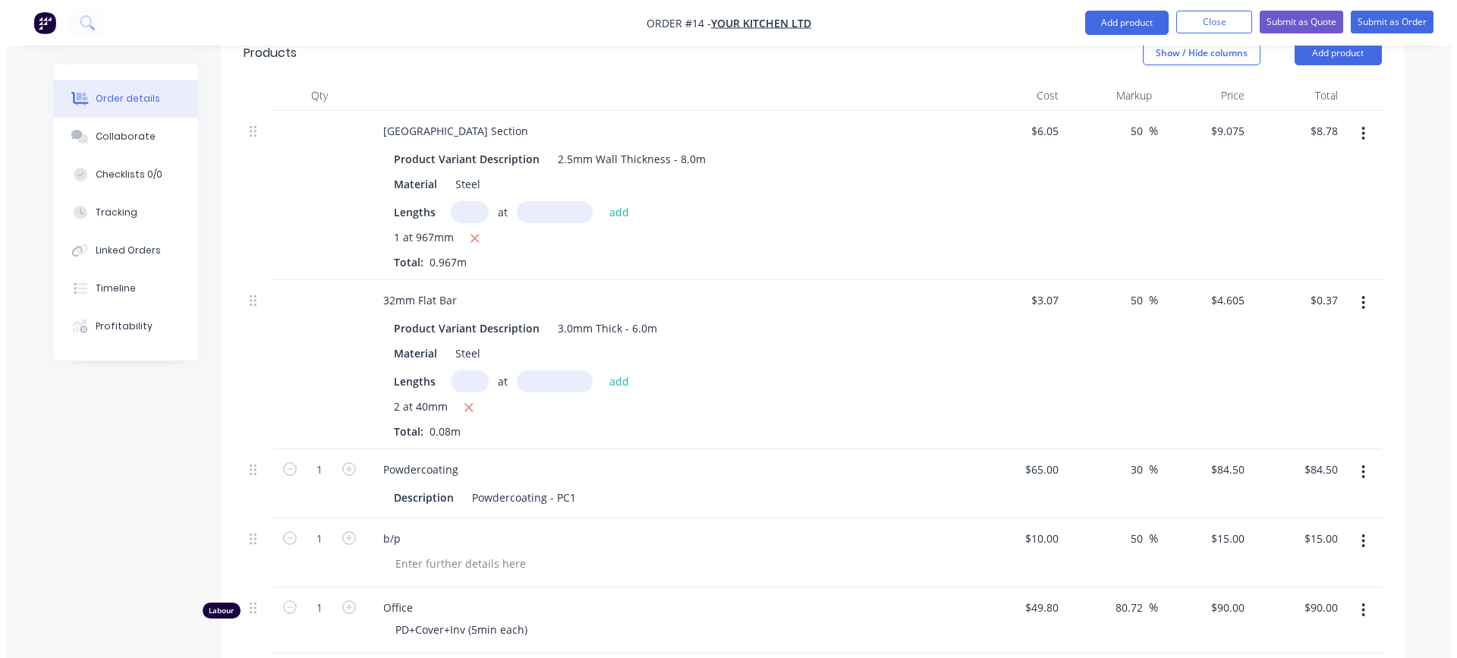
scroll to position [392, 0]
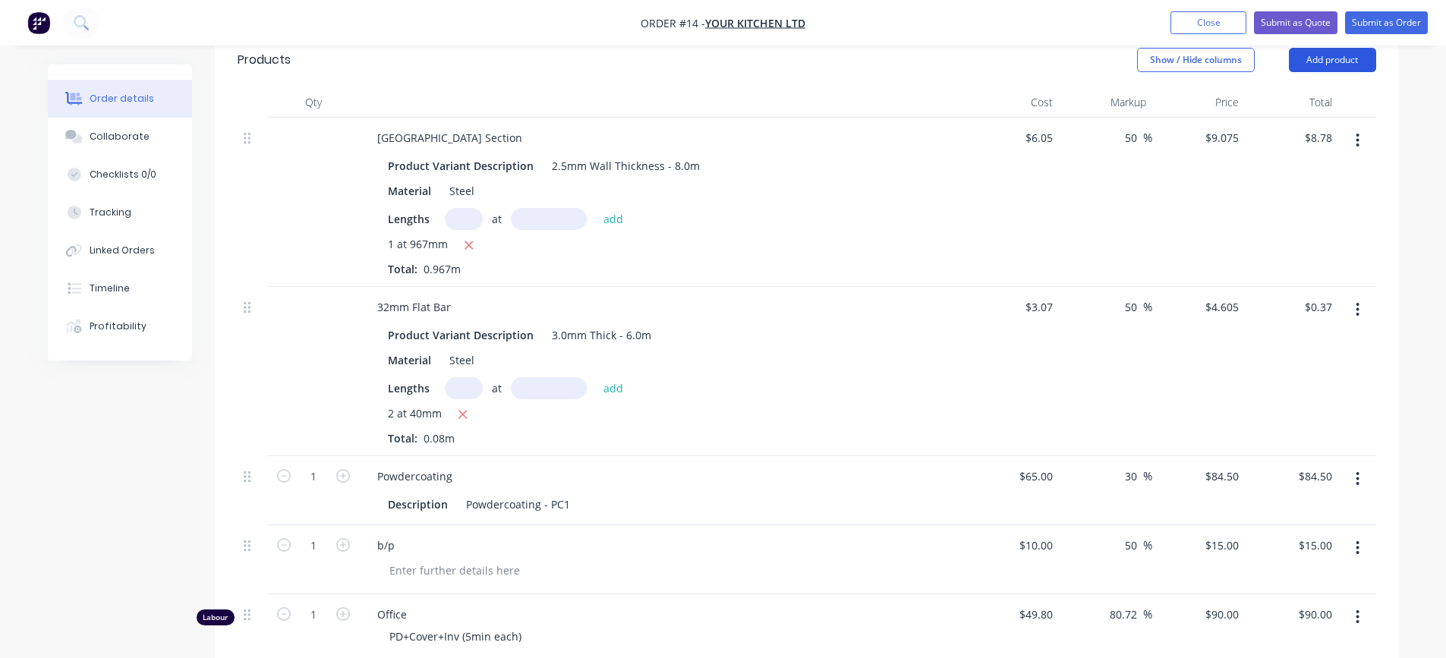
click at [1332, 65] on button "Add product" at bounding box center [1332, 60] width 87 height 24
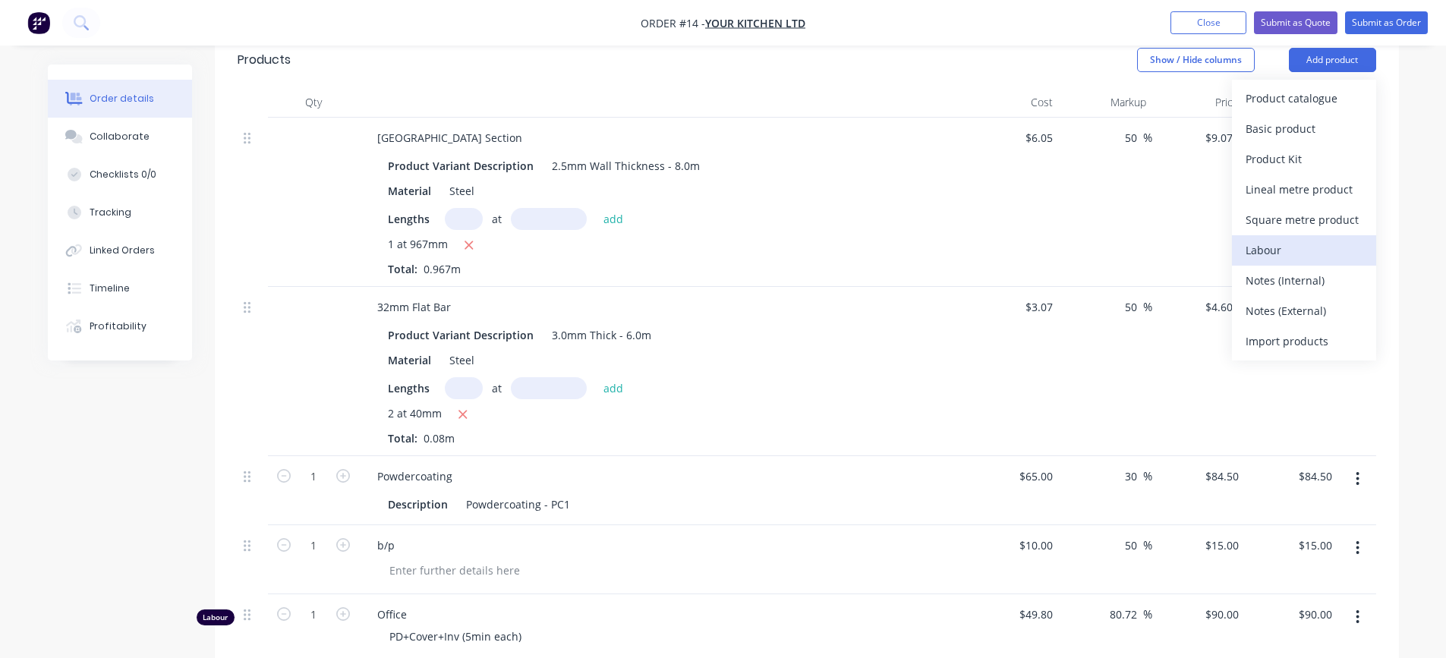
click at [1275, 251] on div "Labour" at bounding box center [1304, 250] width 117 height 22
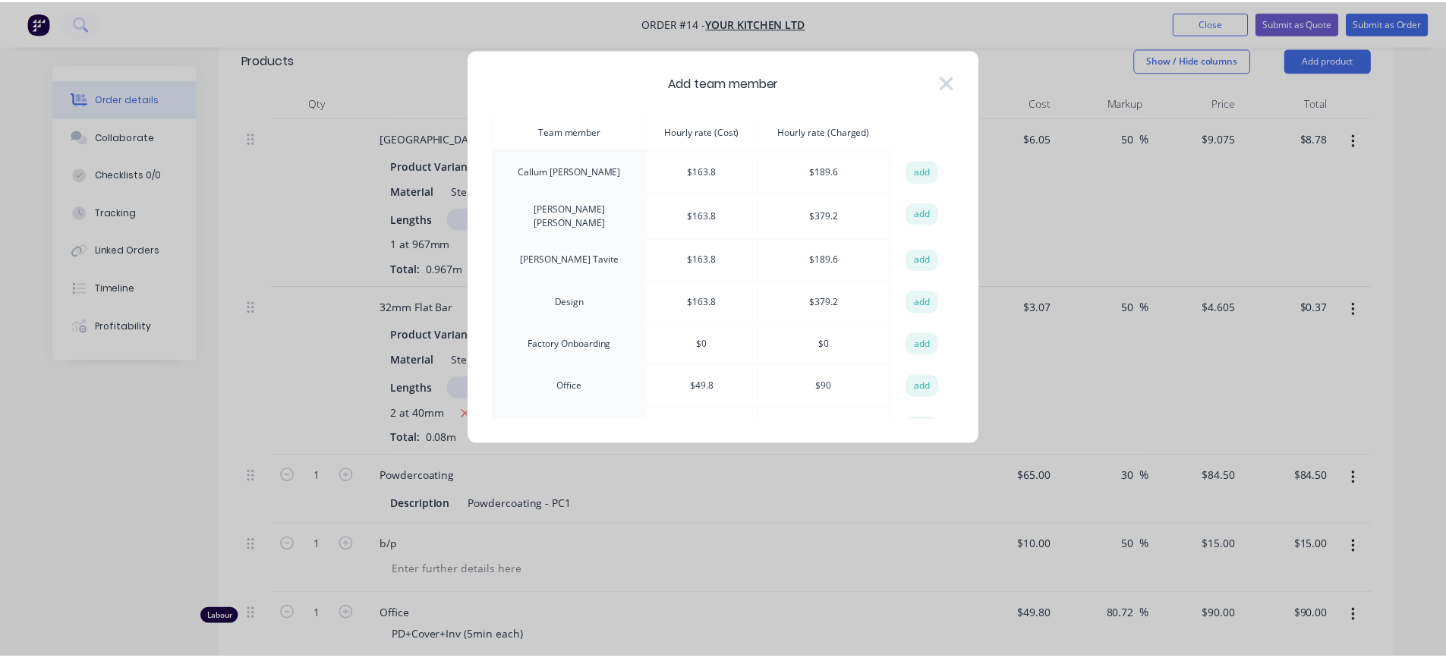
scroll to position [152, 0]
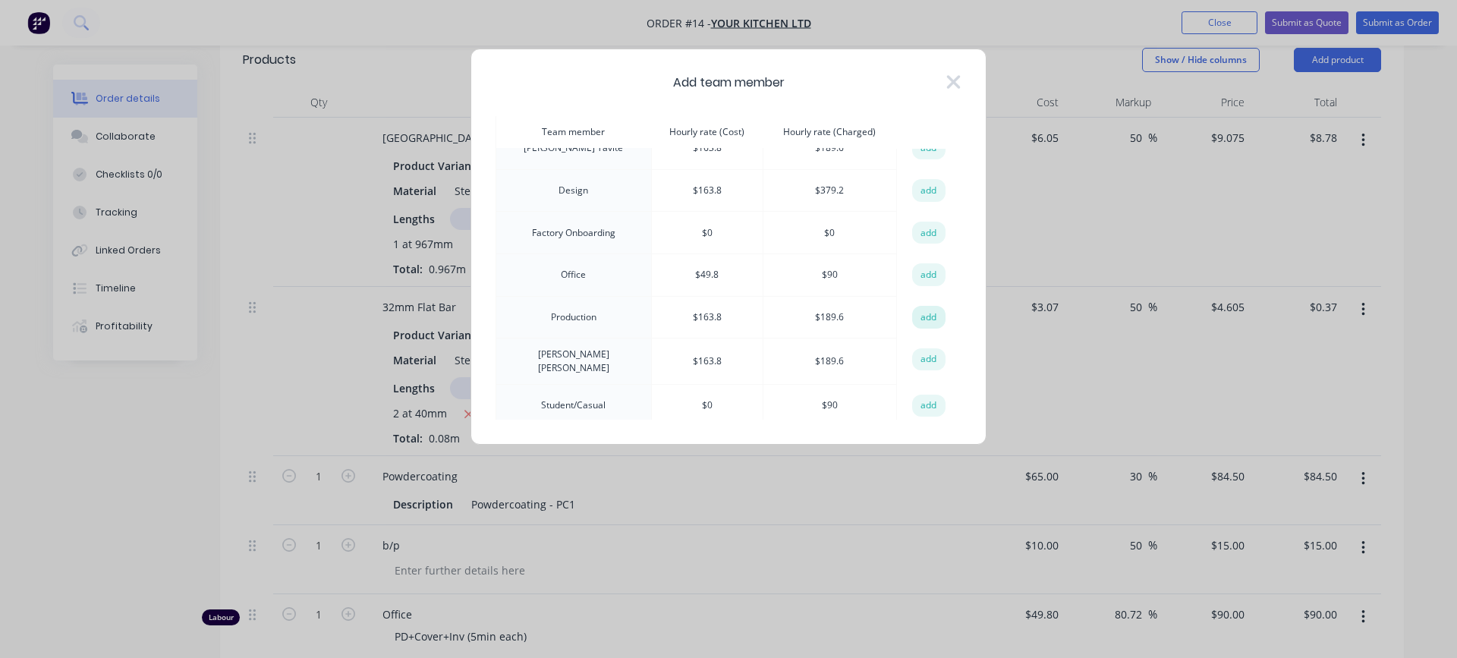
click at [923, 313] on button "add" at bounding box center [928, 317] width 33 height 23
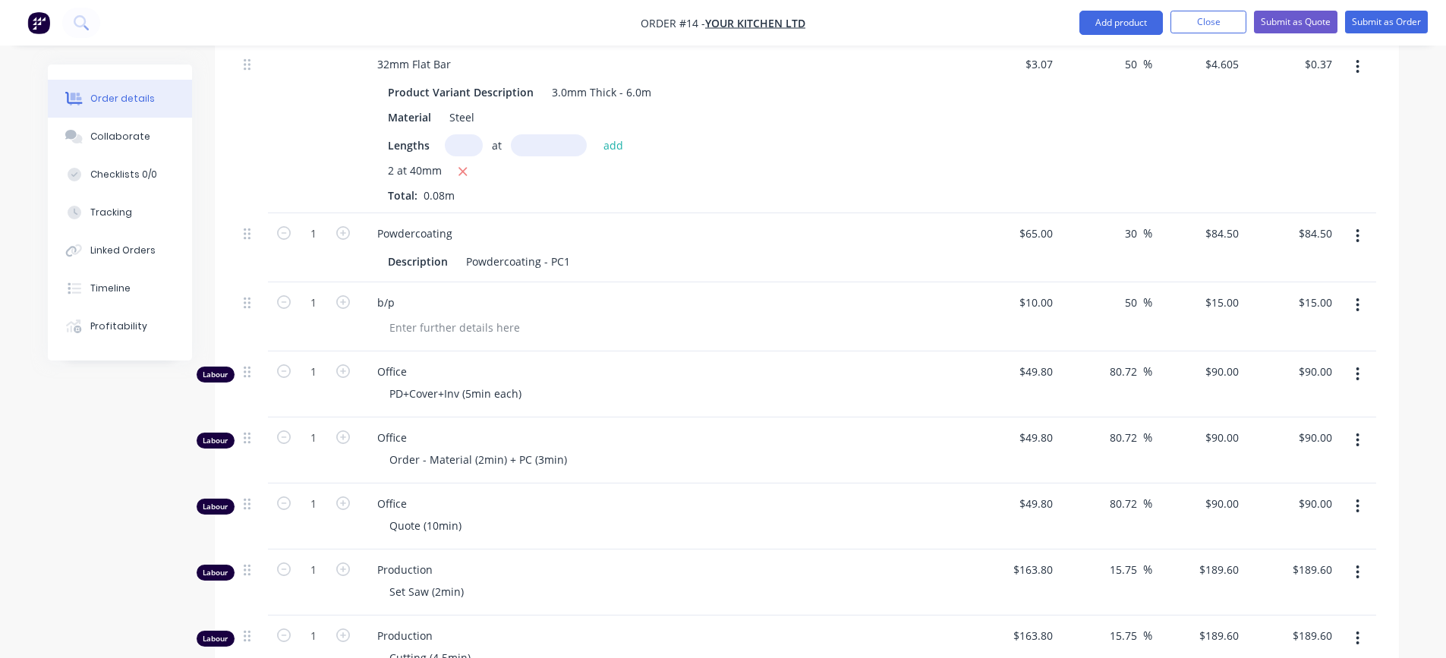
scroll to position [924, 0]
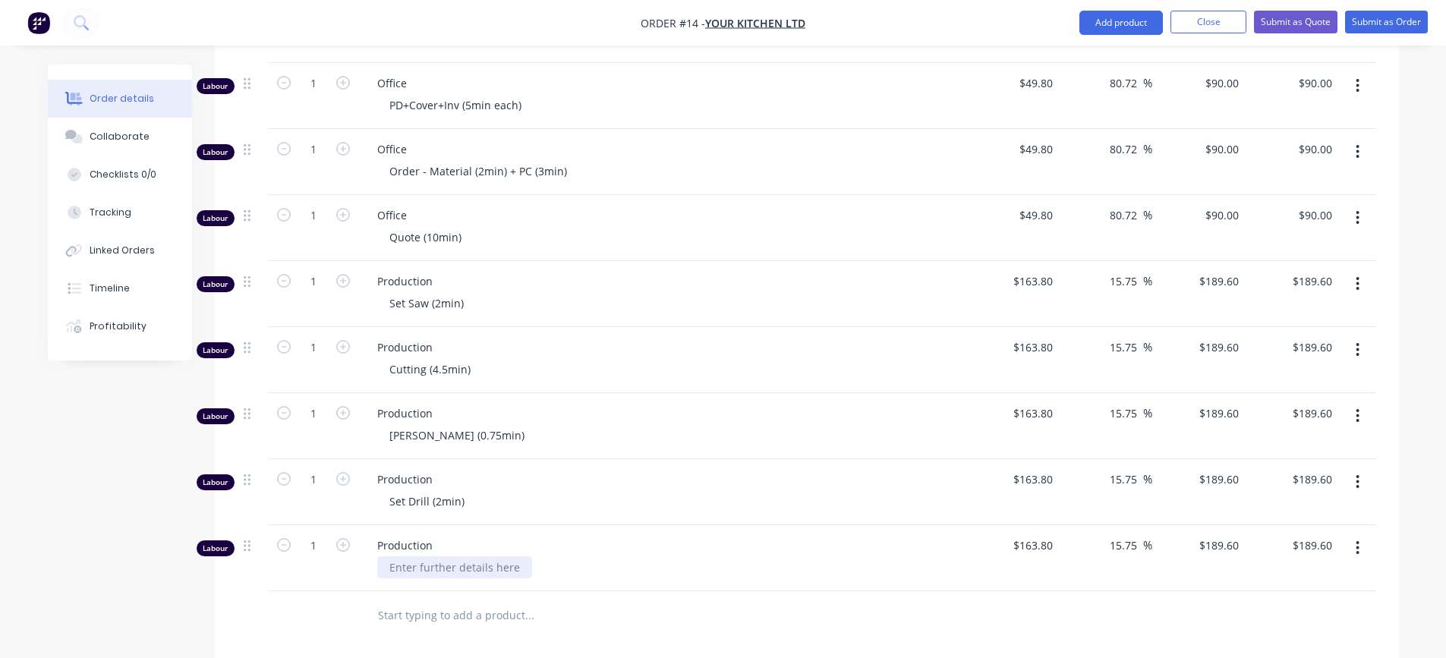
click at [427, 566] on div at bounding box center [454, 567] width 155 height 22
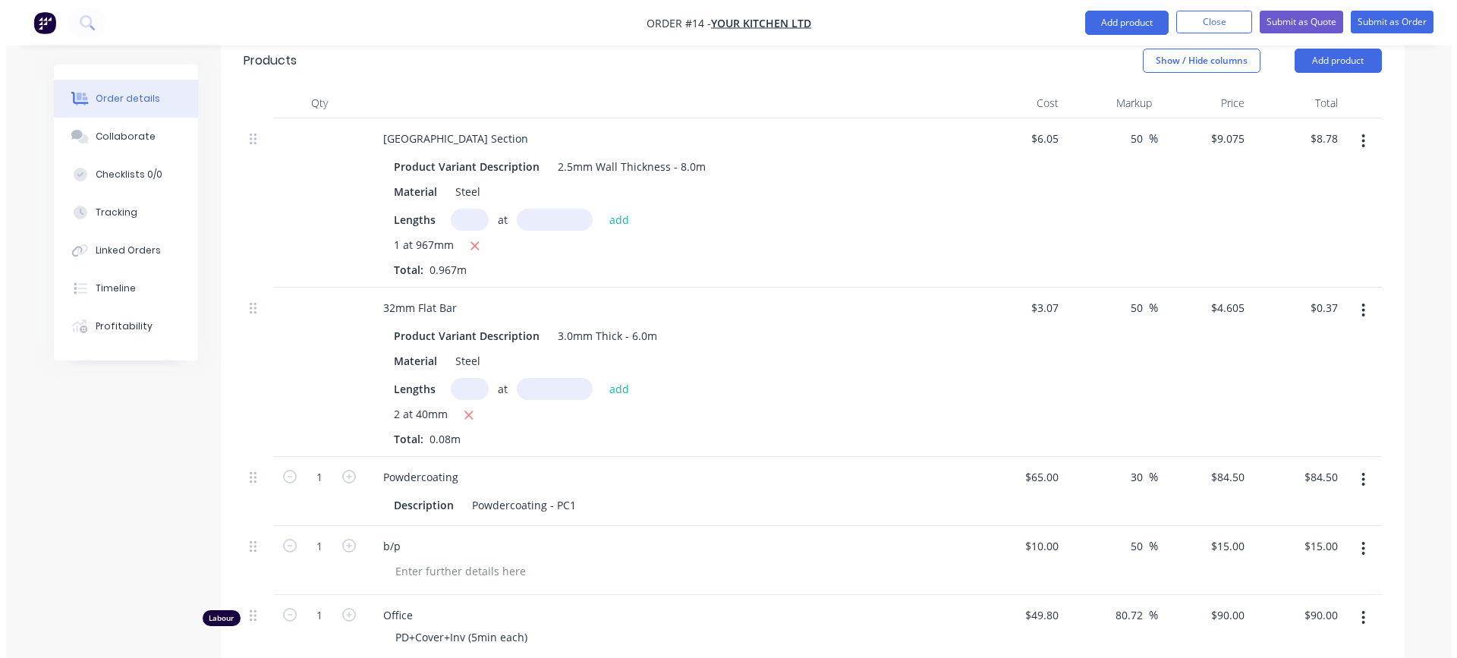
scroll to position [241, 0]
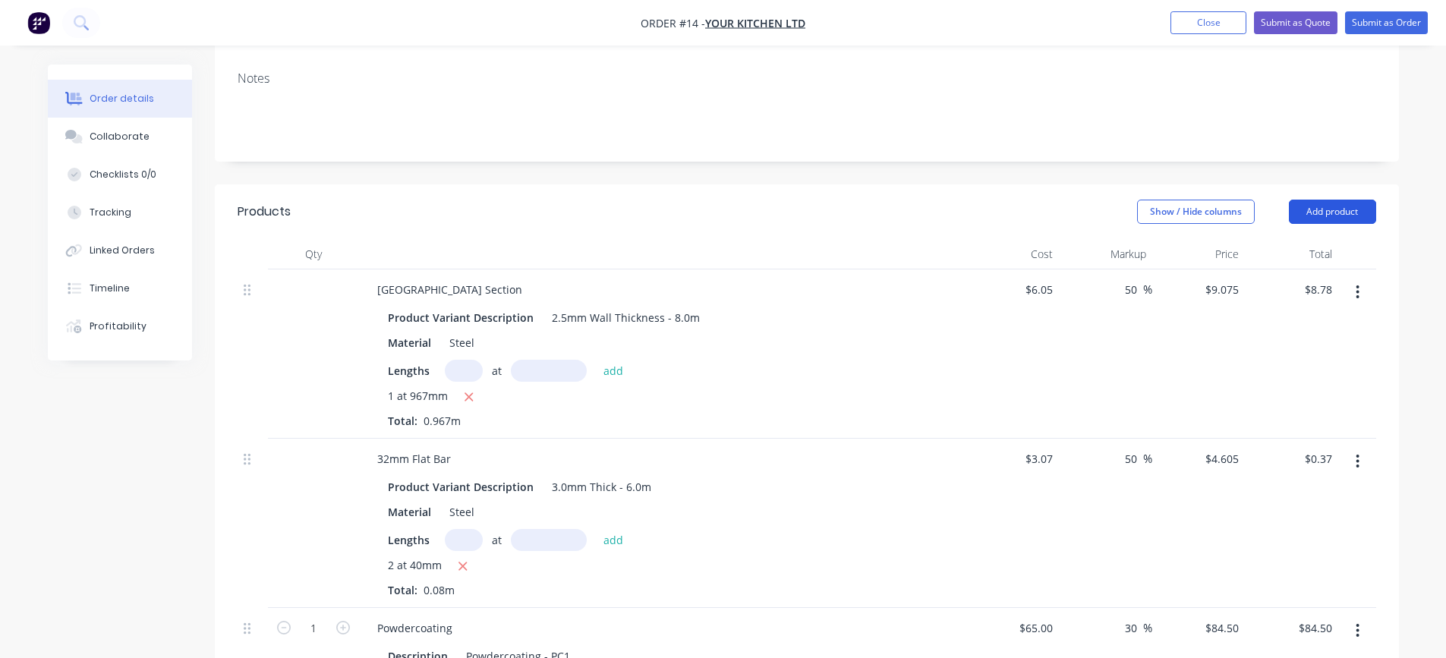
click at [1344, 212] on button "Add product" at bounding box center [1332, 212] width 87 height 24
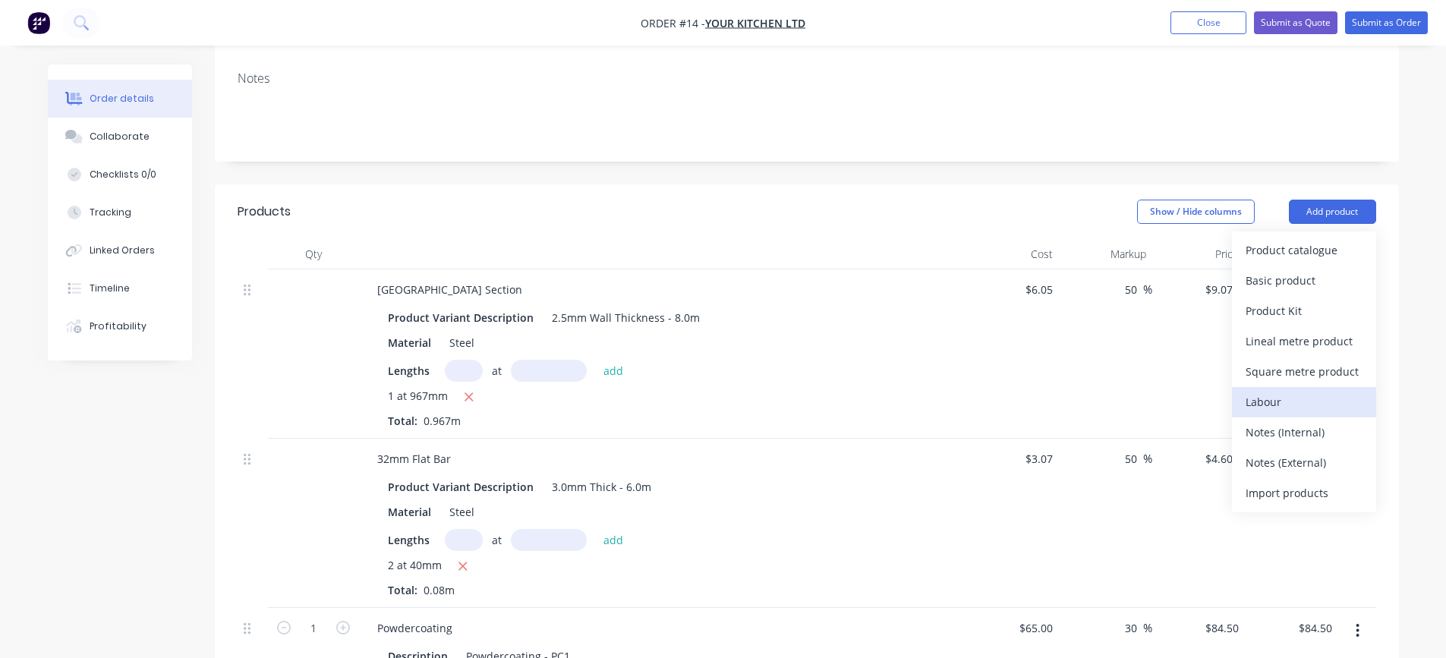
click at [1272, 397] on div "Labour" at bounding box center [1304, 402] width 117 height 22
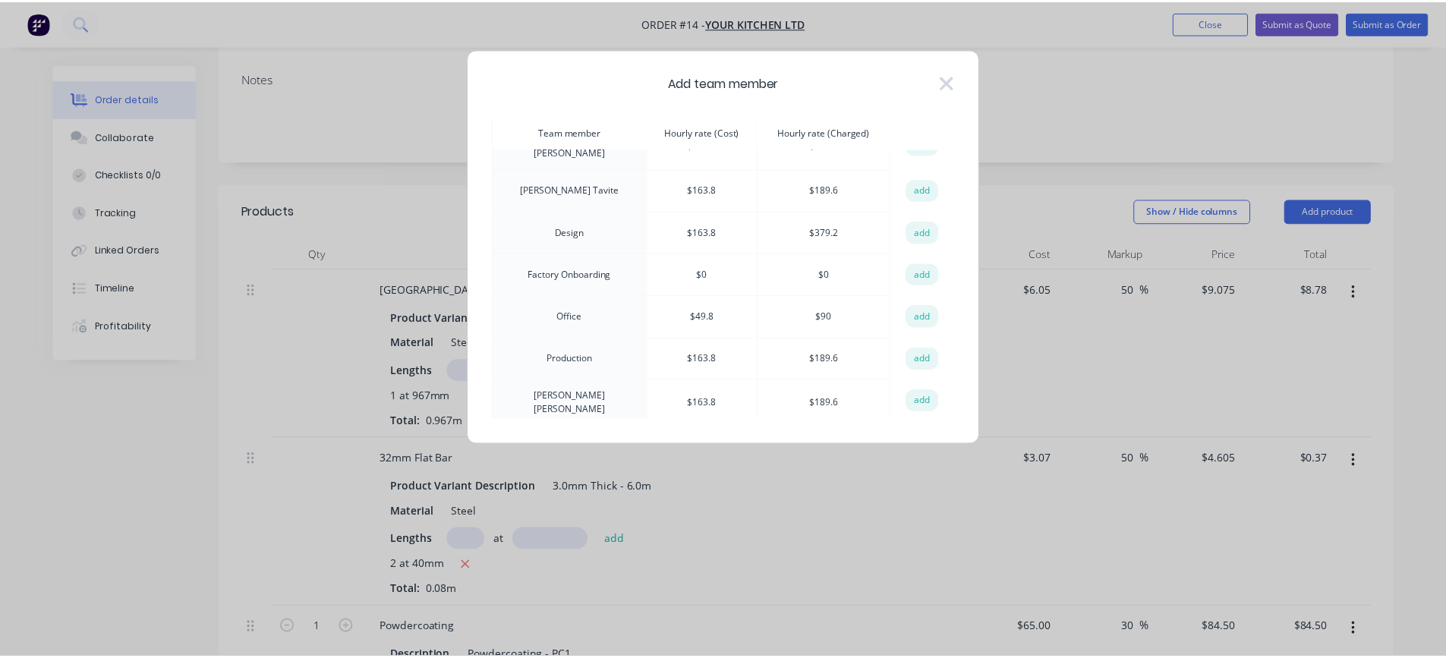
scroll to position [228, 0]
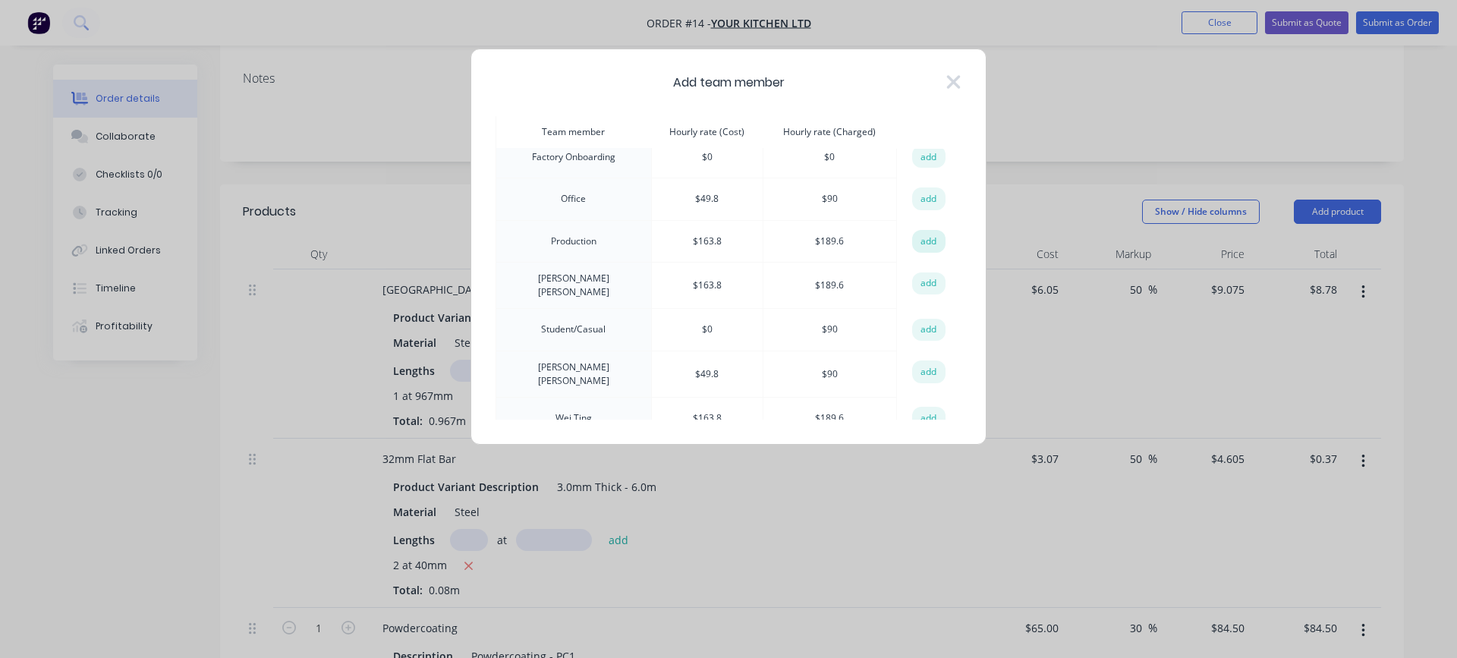
click at [929, 235] on button "add" at bounding box center [928, 241] width 33 height 23
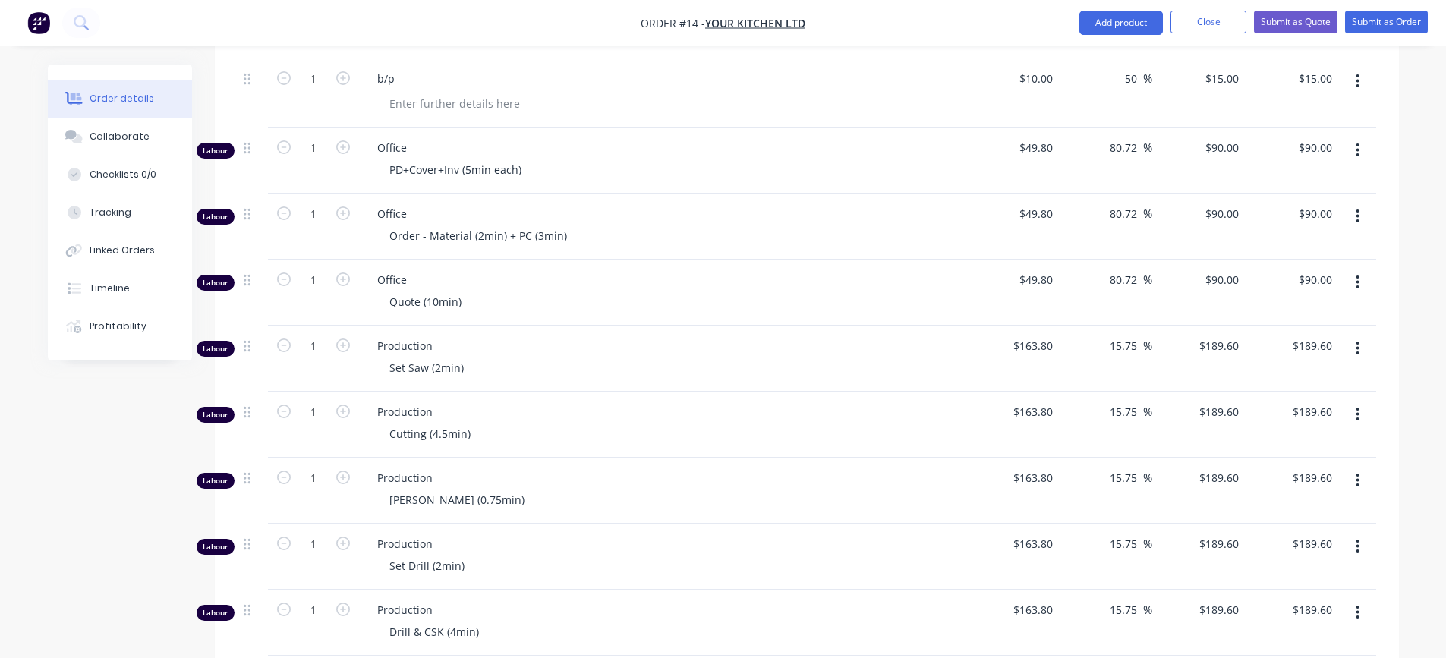
scroll to position [1360, 0]
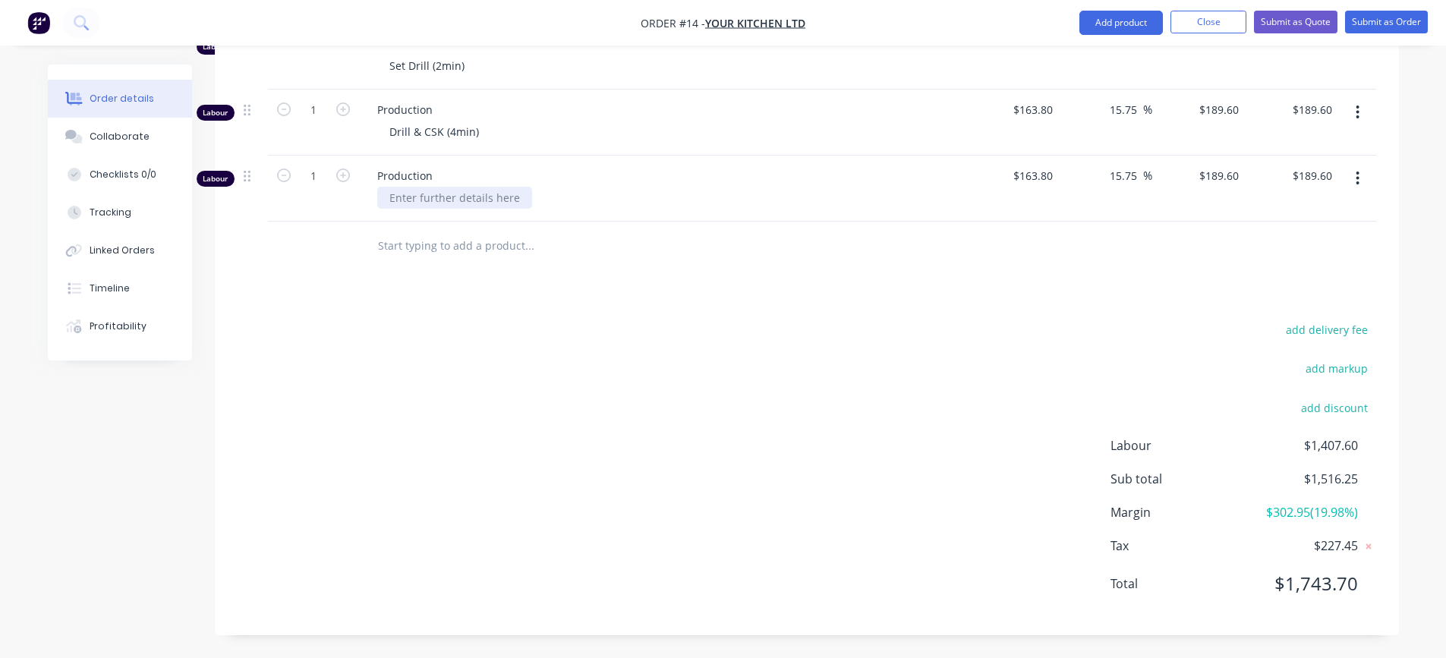
click at [459, 202] on div at bounding box center [454, 198] width 155 height 22
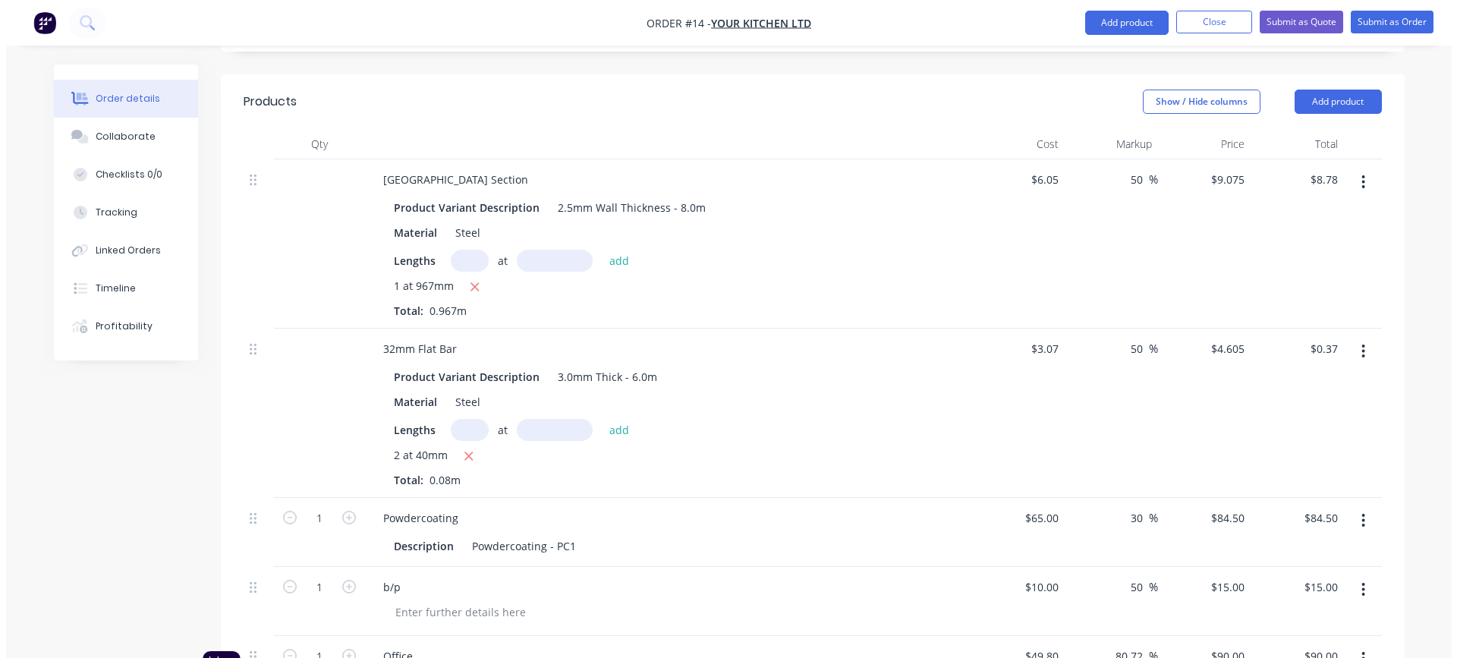
scroll to position [297, 0]
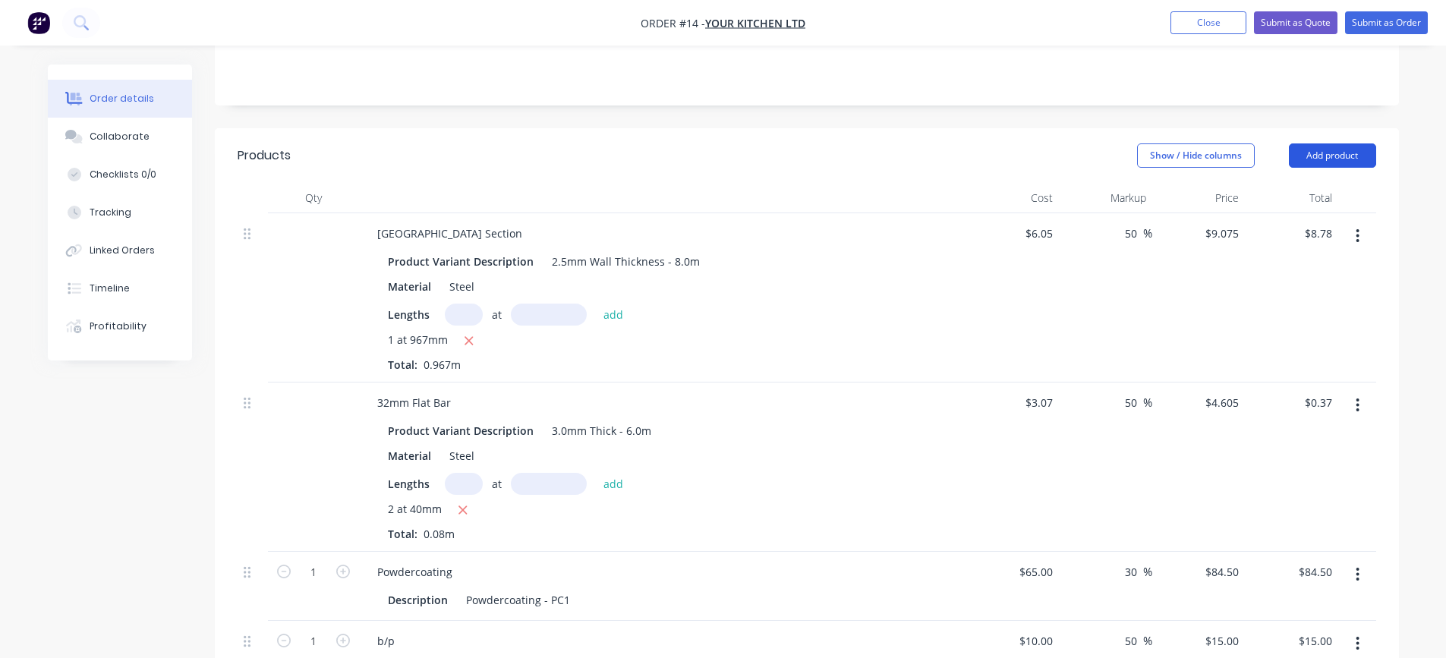
click at [1322, 153] on button "Add product" at bounding box center [1332, 155] width 87 height 24
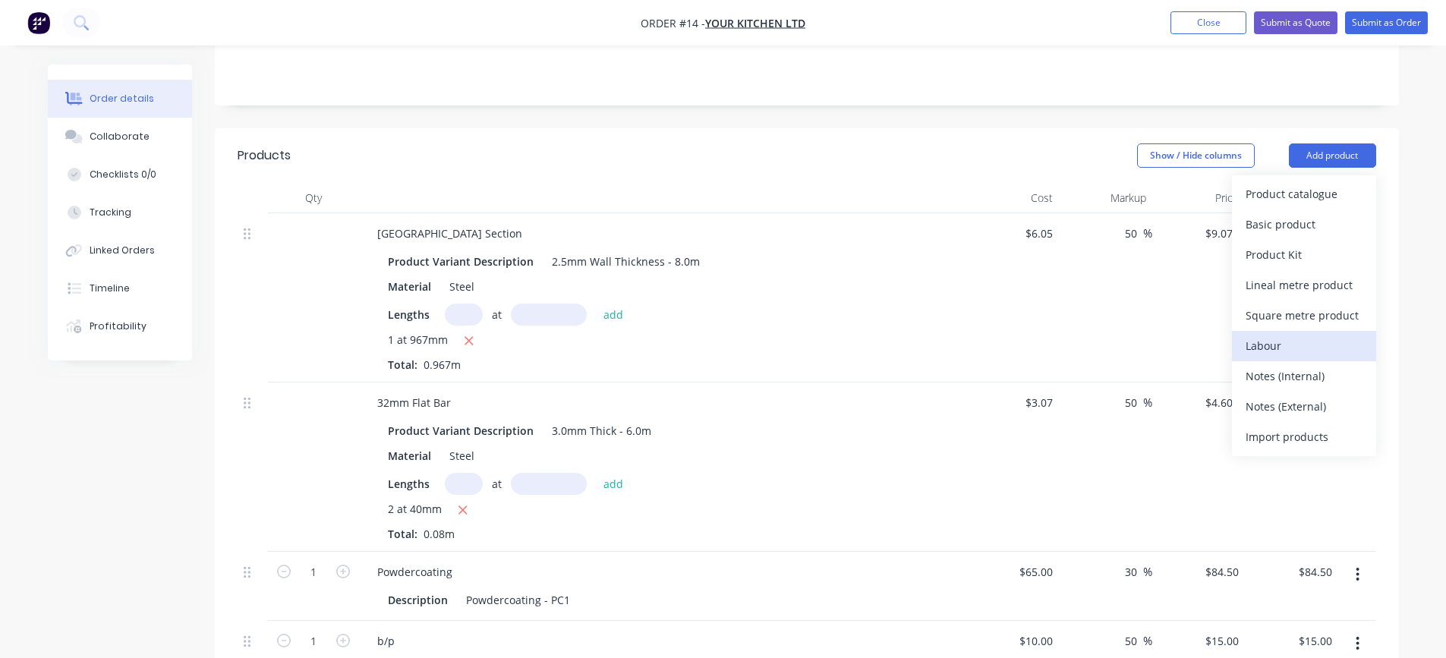
click at [1278, 341] on div "Labour" at bounding box center [1304, 346] width 117 height 22
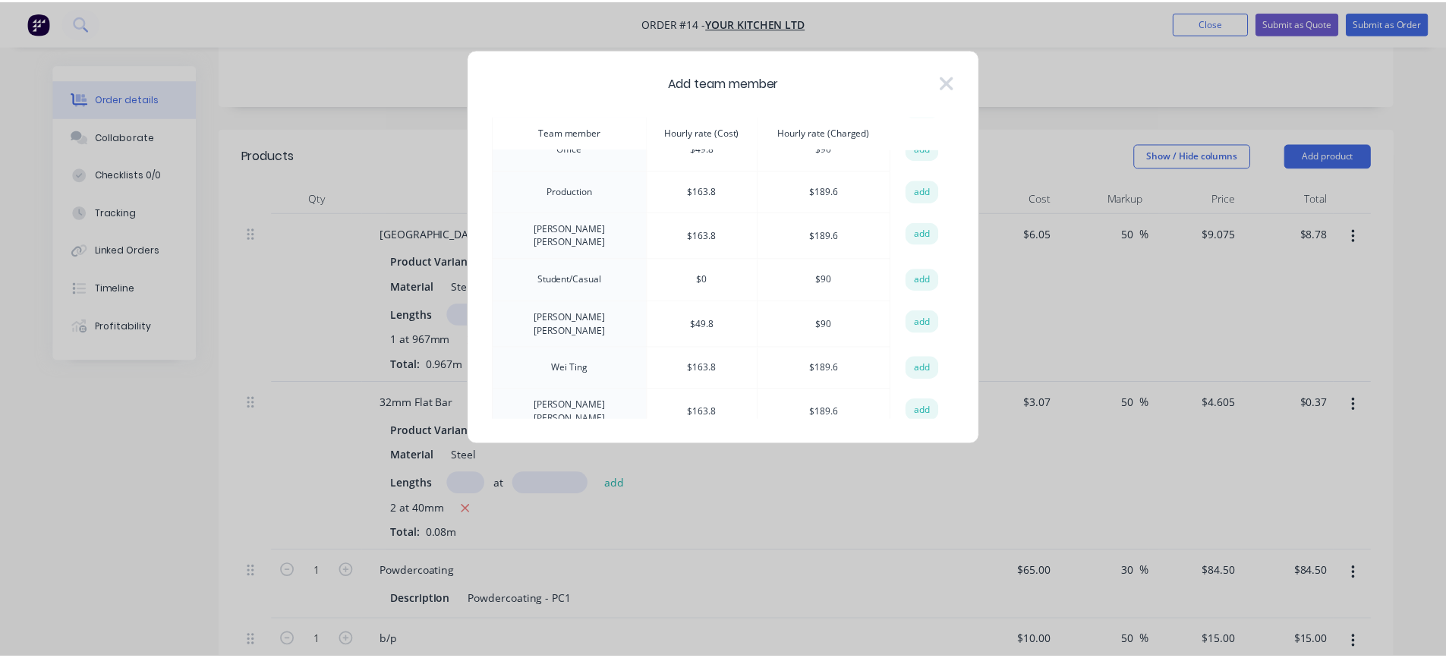
scroll to position [202, 0]
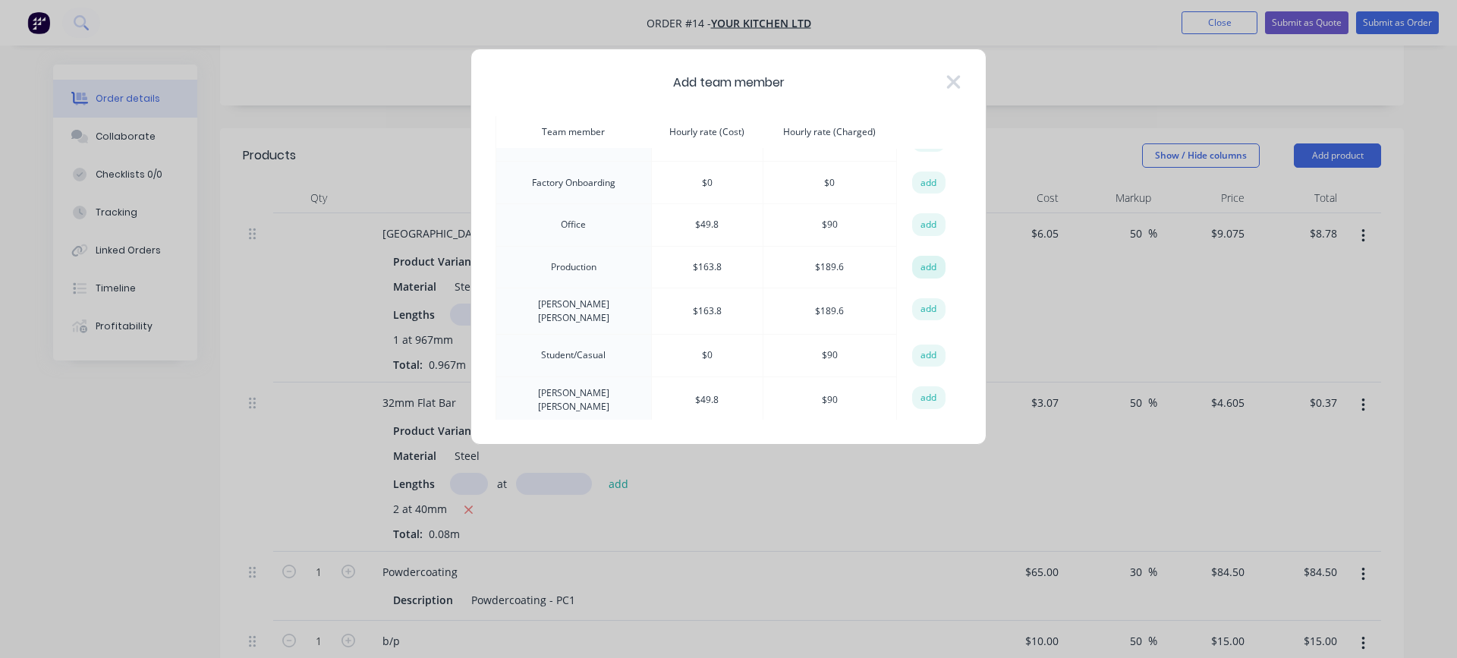
click at [919, 268] on button "add" at bounding box center [928, 267] width 33 height 23
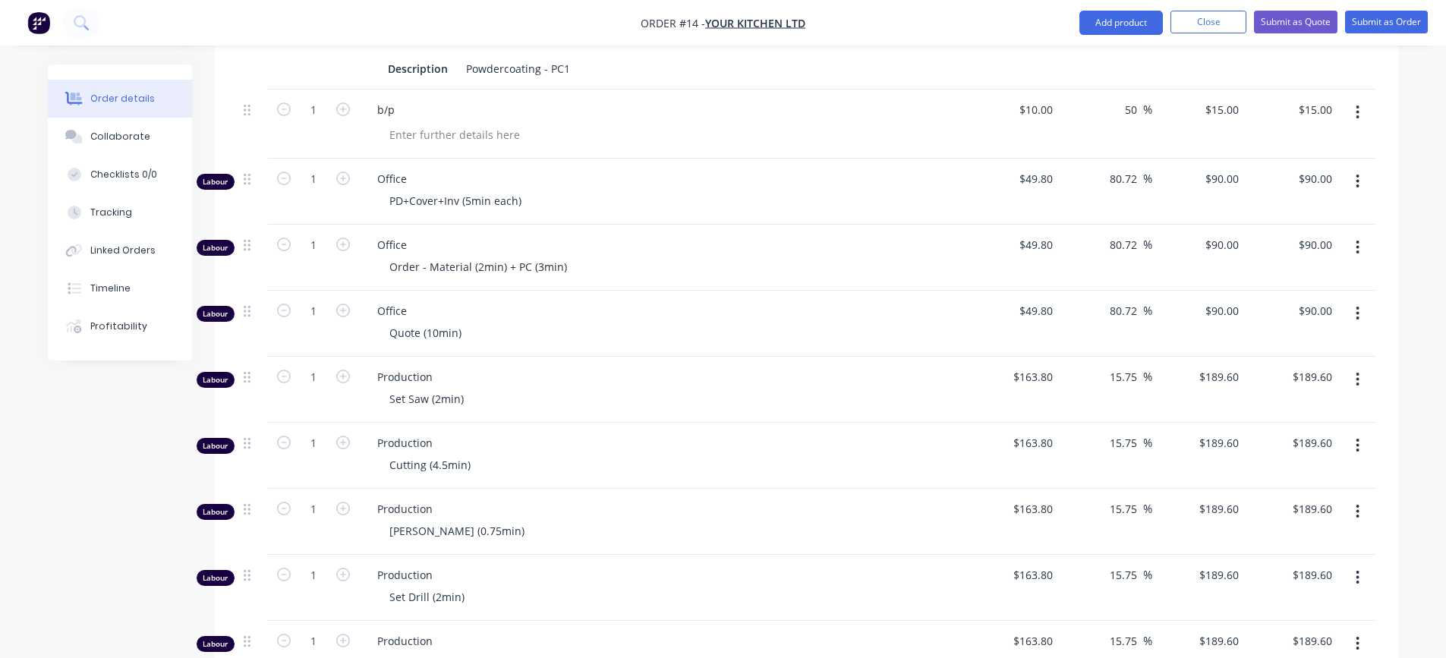
scroll to position [1284, 0]
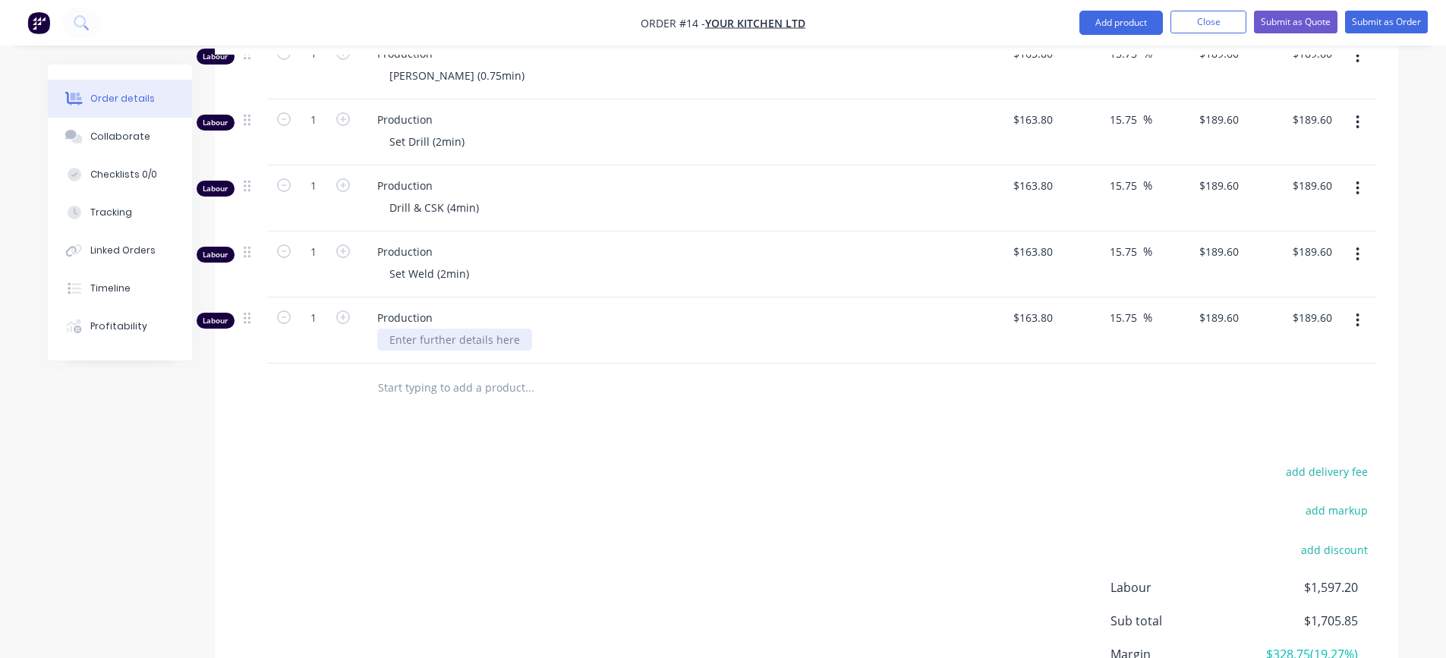
click at [455, 342] on div at bounding box center [454, 340] width 155 height 22
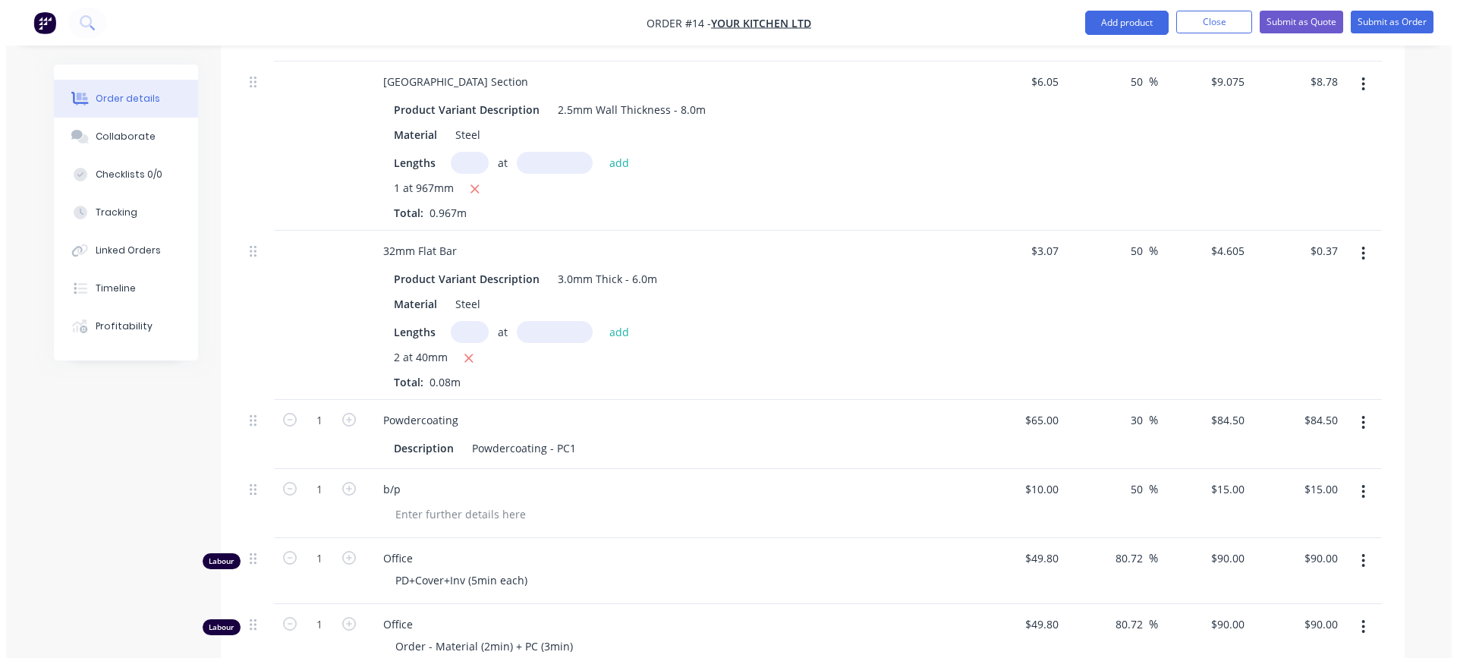
scroll to position [297, 0]
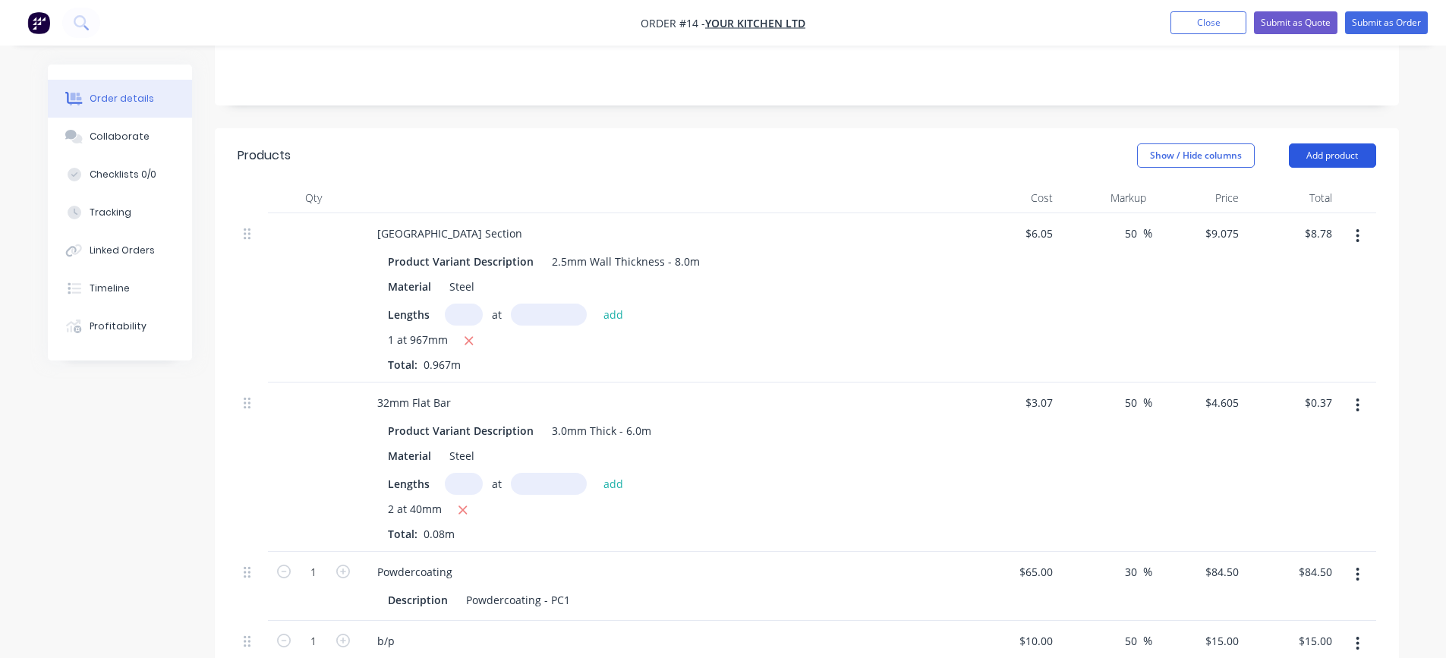
click at [1316, 160] on button "Add product" at bounding box center [1332, 155] width 87 height 24
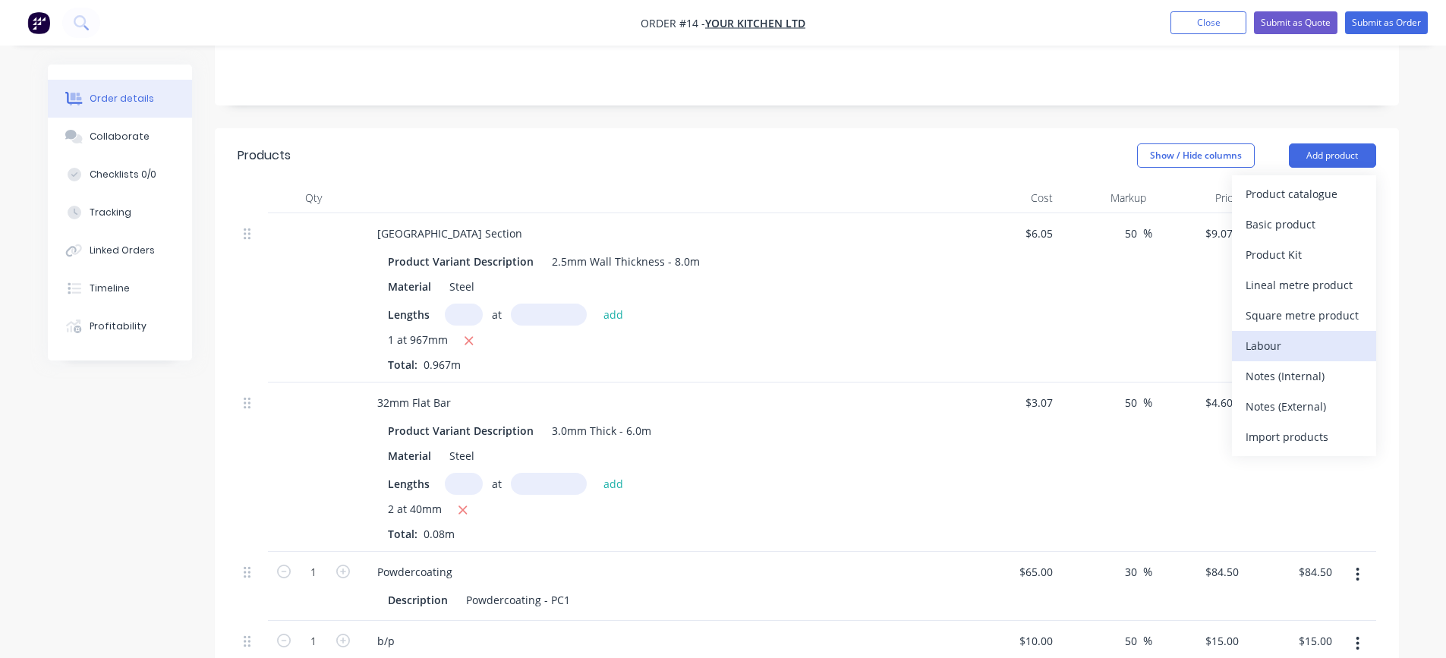
click at [1262, 342] on div "Labour" at bounding box center [1304, 346] width 117 height 22
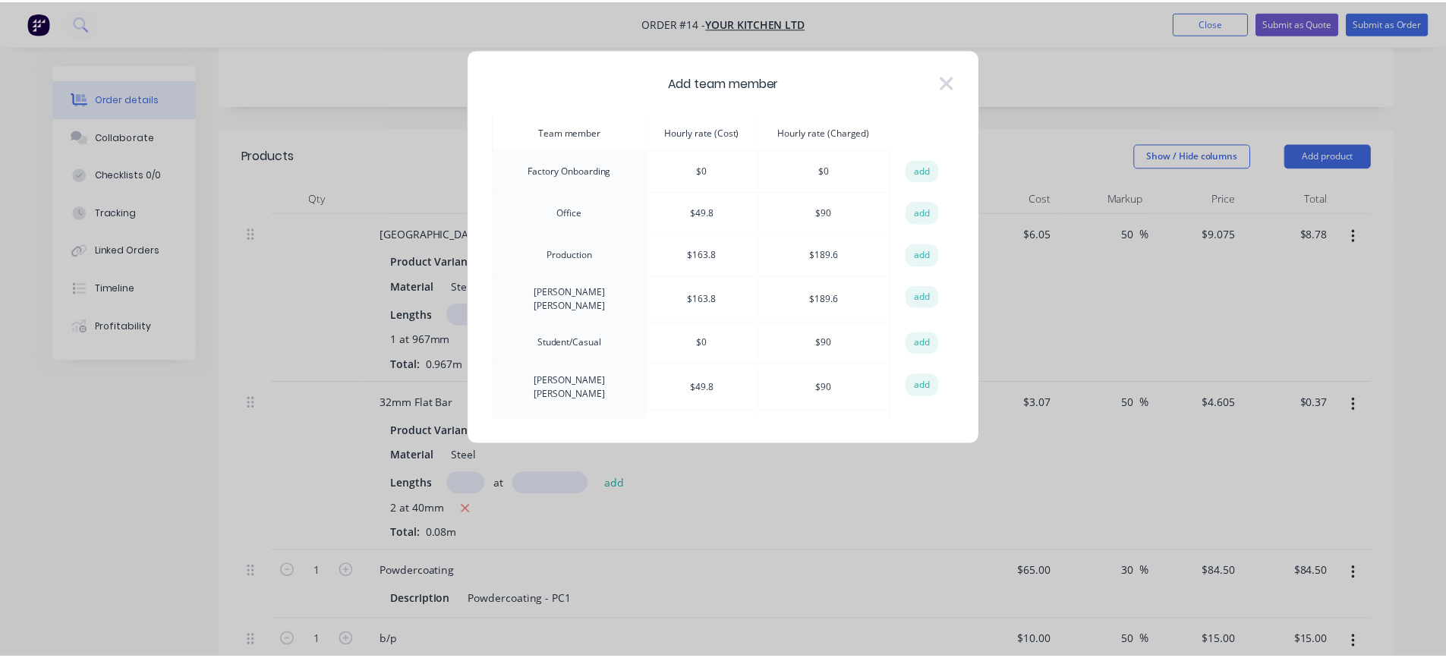
scroll to position [228, 0]
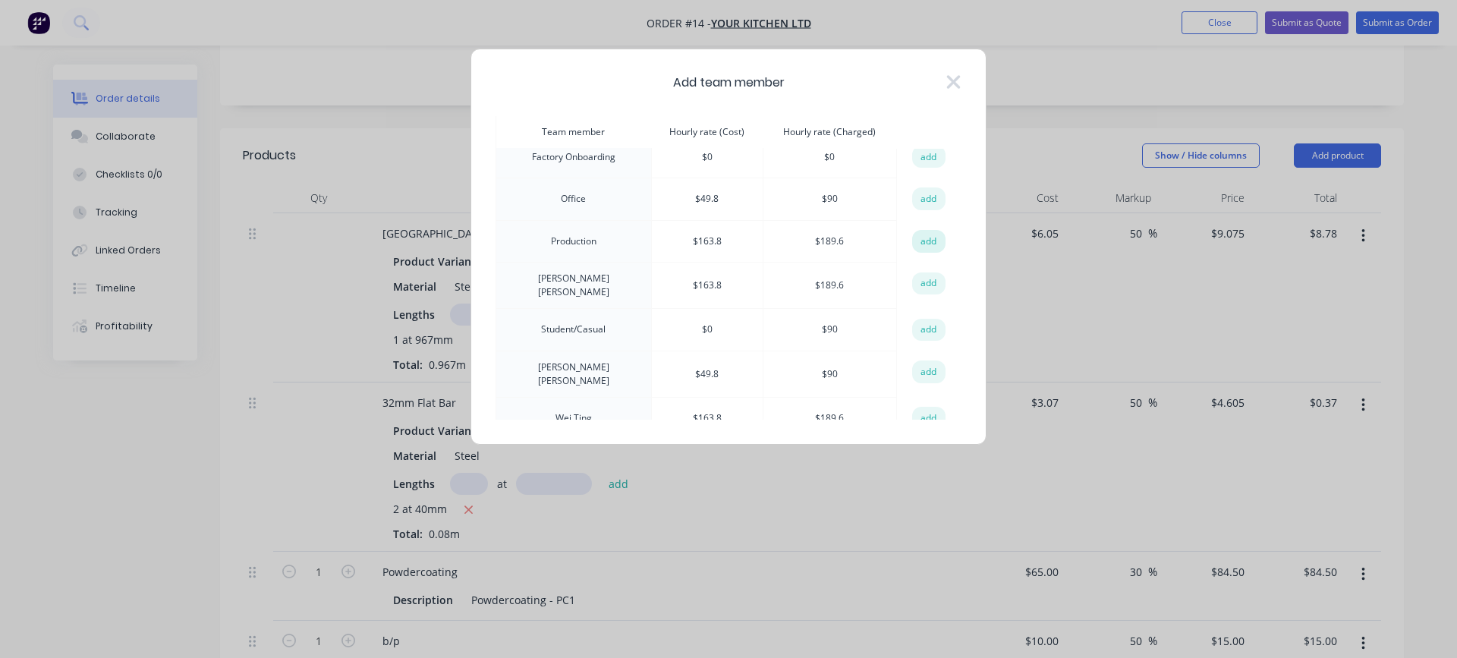
click at [923, 237] on button "add" at bounding box center [928, 241] width 33 height 23
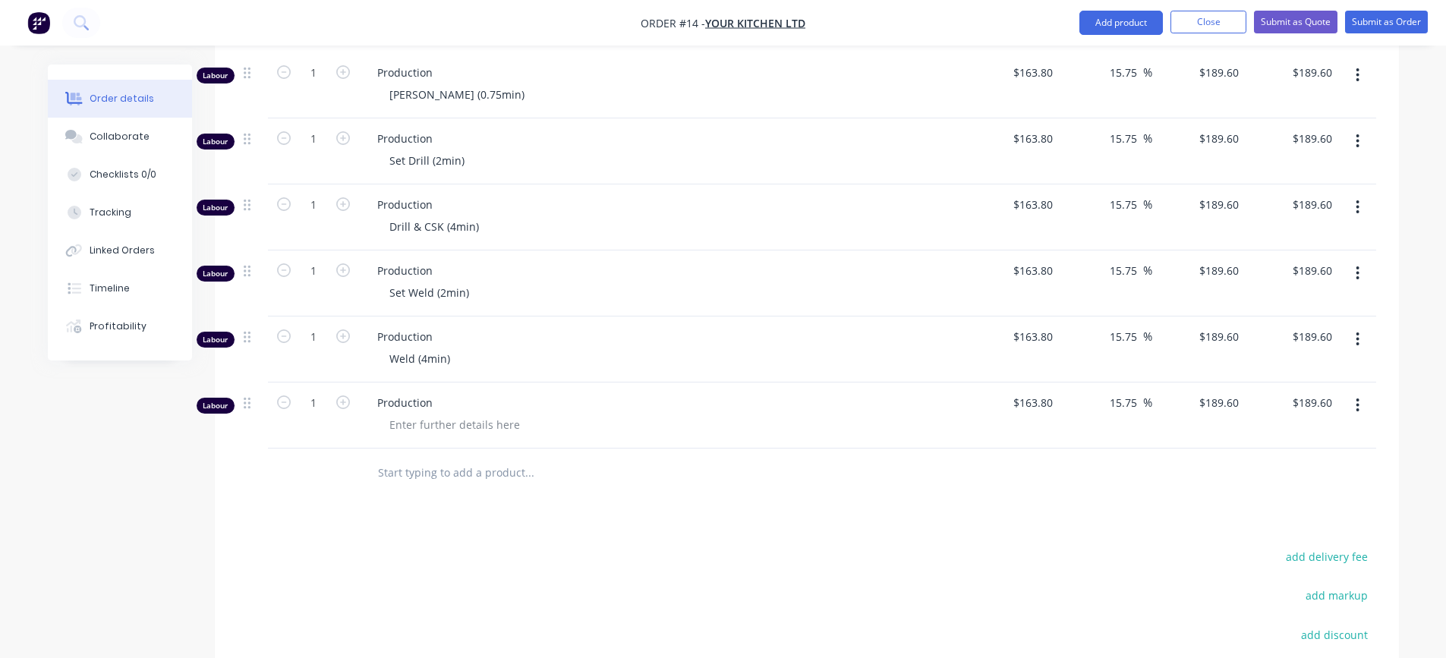
scroll to position [1284, 0]
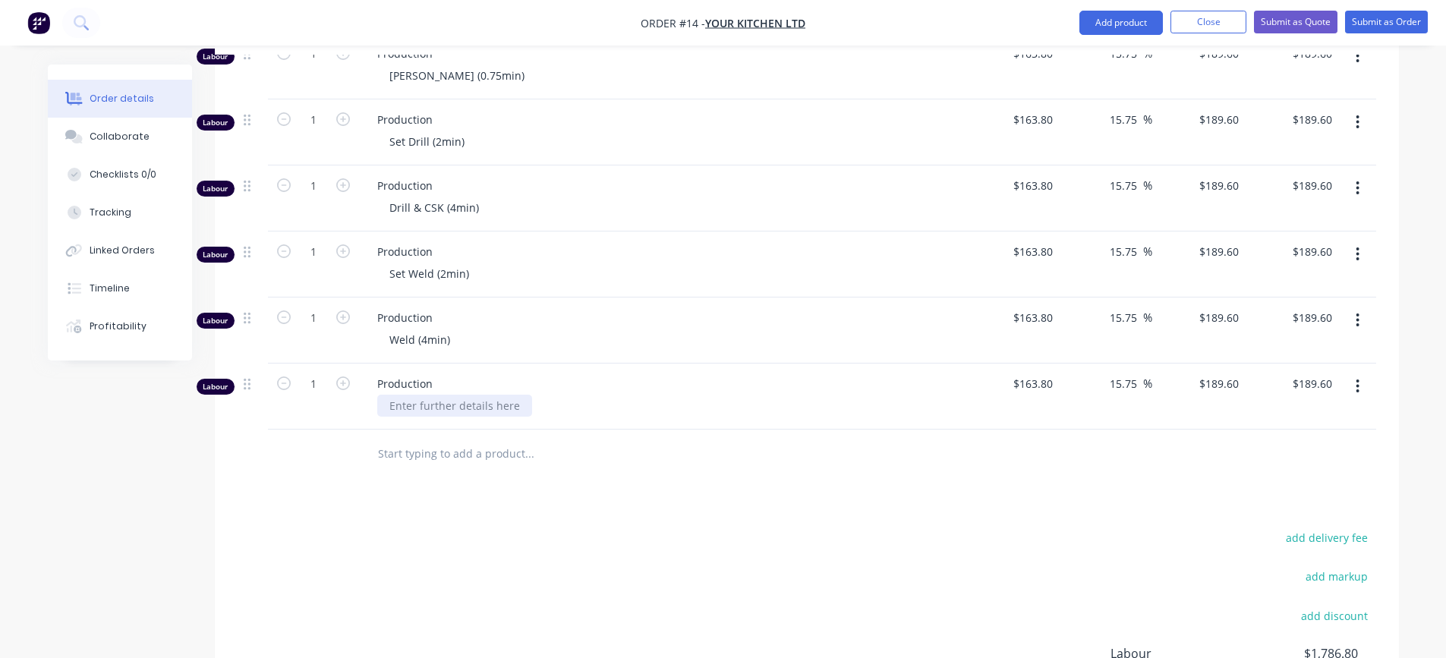
click at [478, 403] on div at bounding box center [454, 406] width 155 height 22
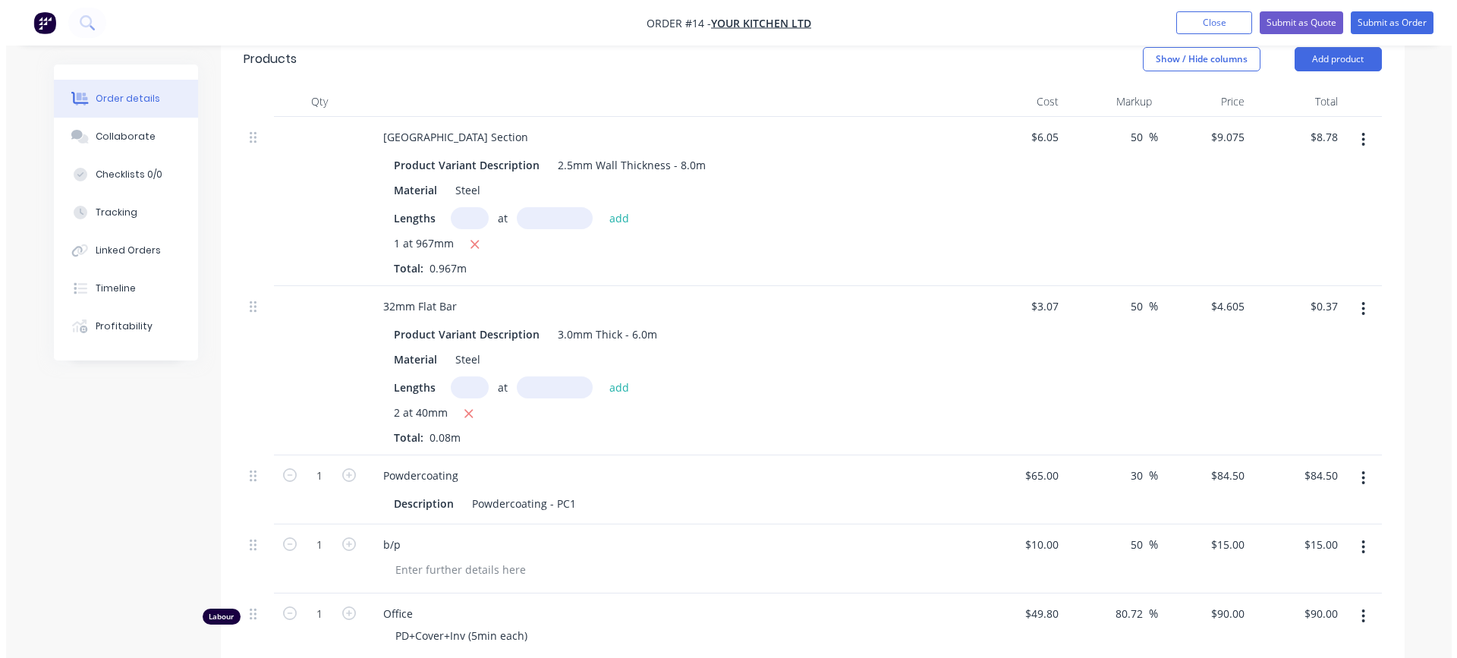
scroll to position [373, 0]
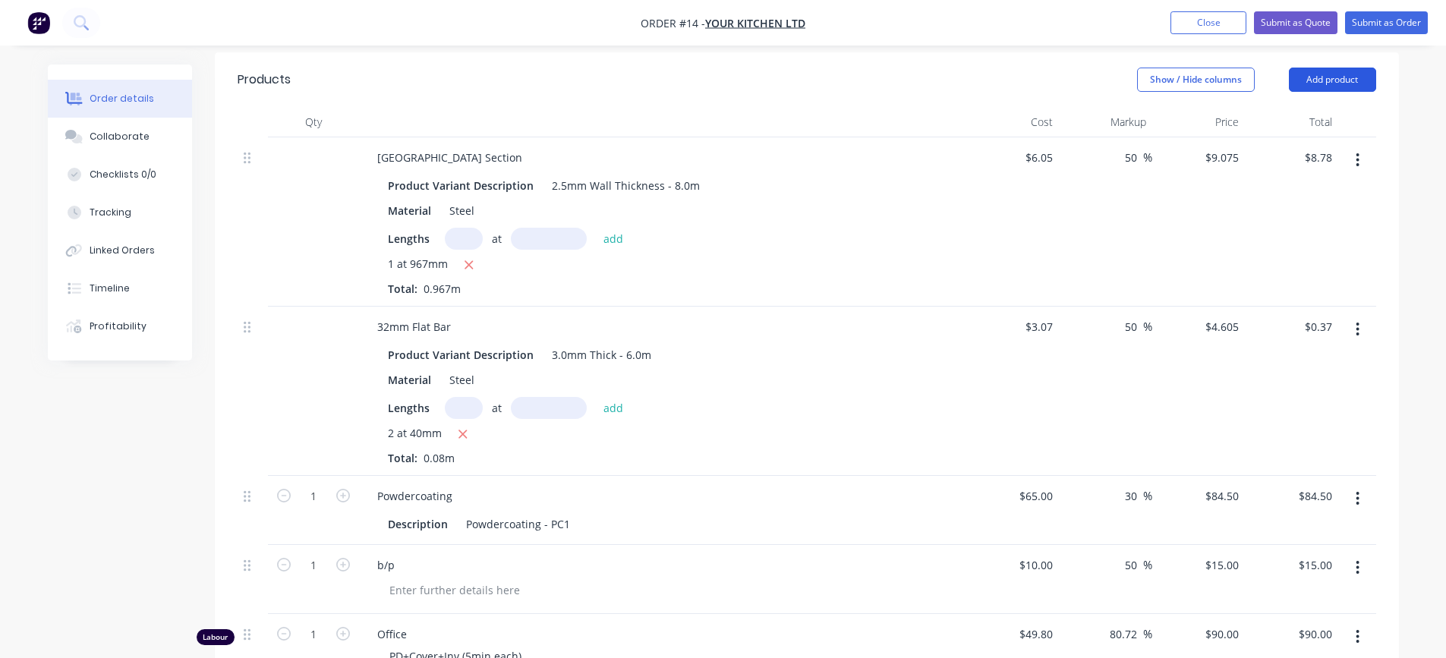
click at [1309, 82] on button "Add product" at bounding box center [1332, 80] width 87 height 24
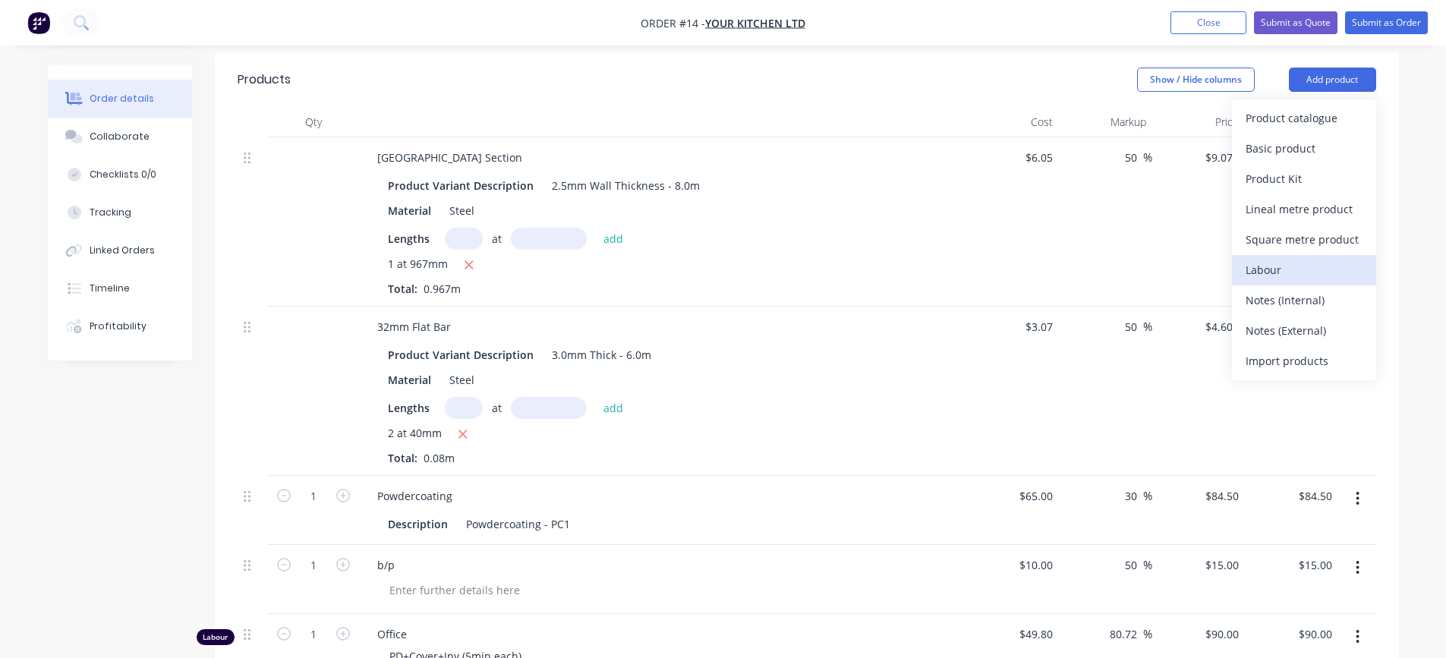
click at [1289, 263] on div "Labour" at bounding box center [1304, 270] width 117 height 22
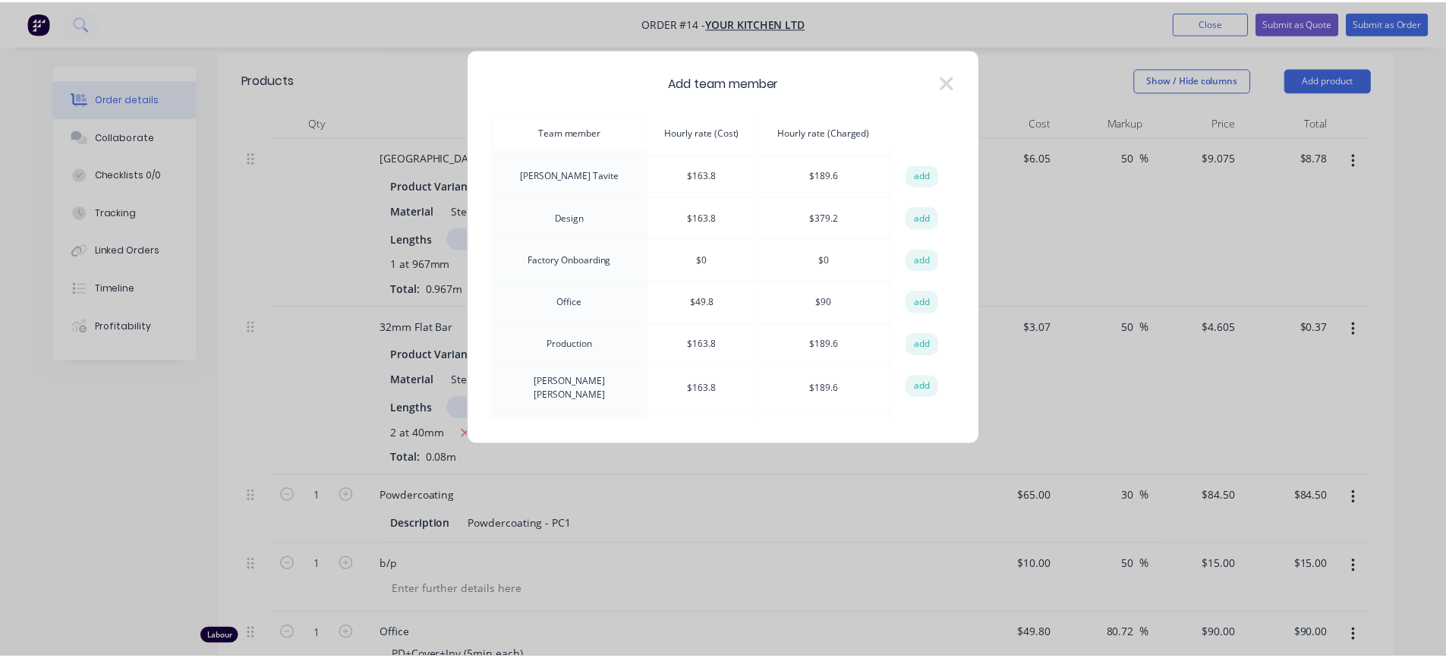
scroll to position [152, 0]
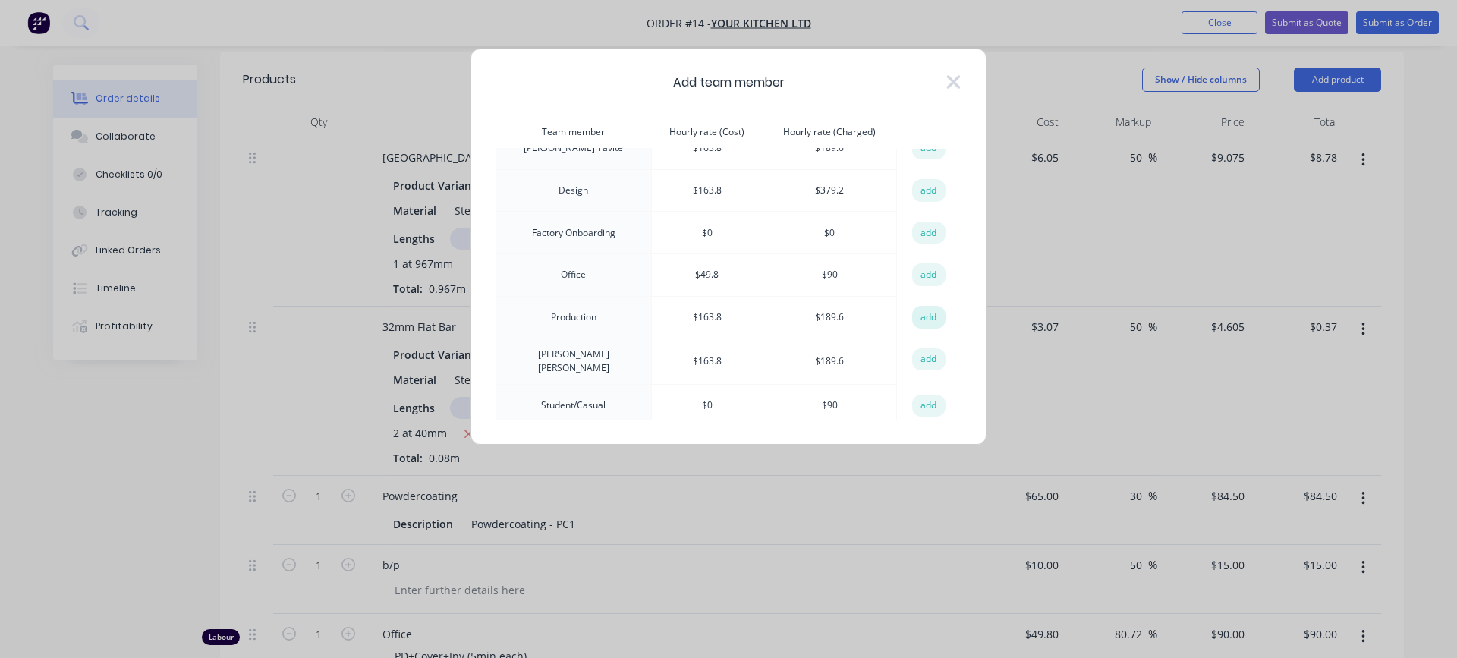
click at [913, 309] on button "add" at bounding box center [928, 317] width 33 height 23
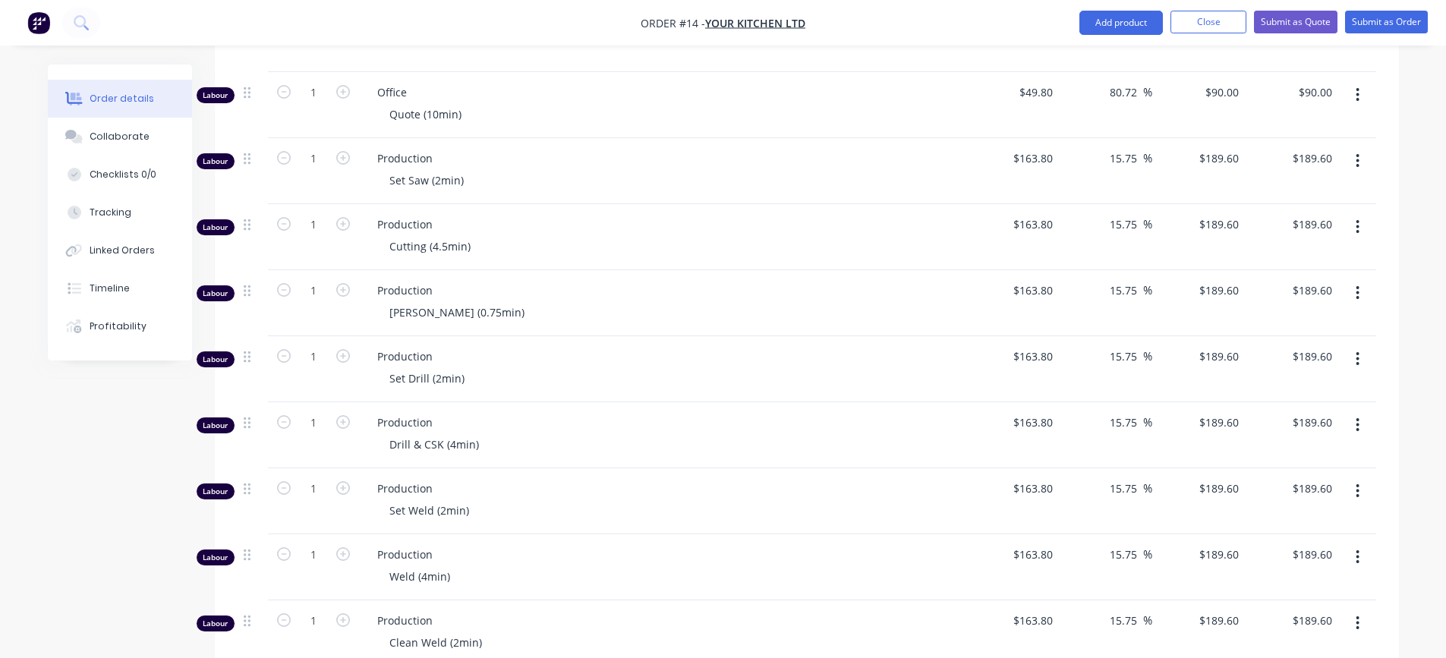
scroll to position [1284, 0]
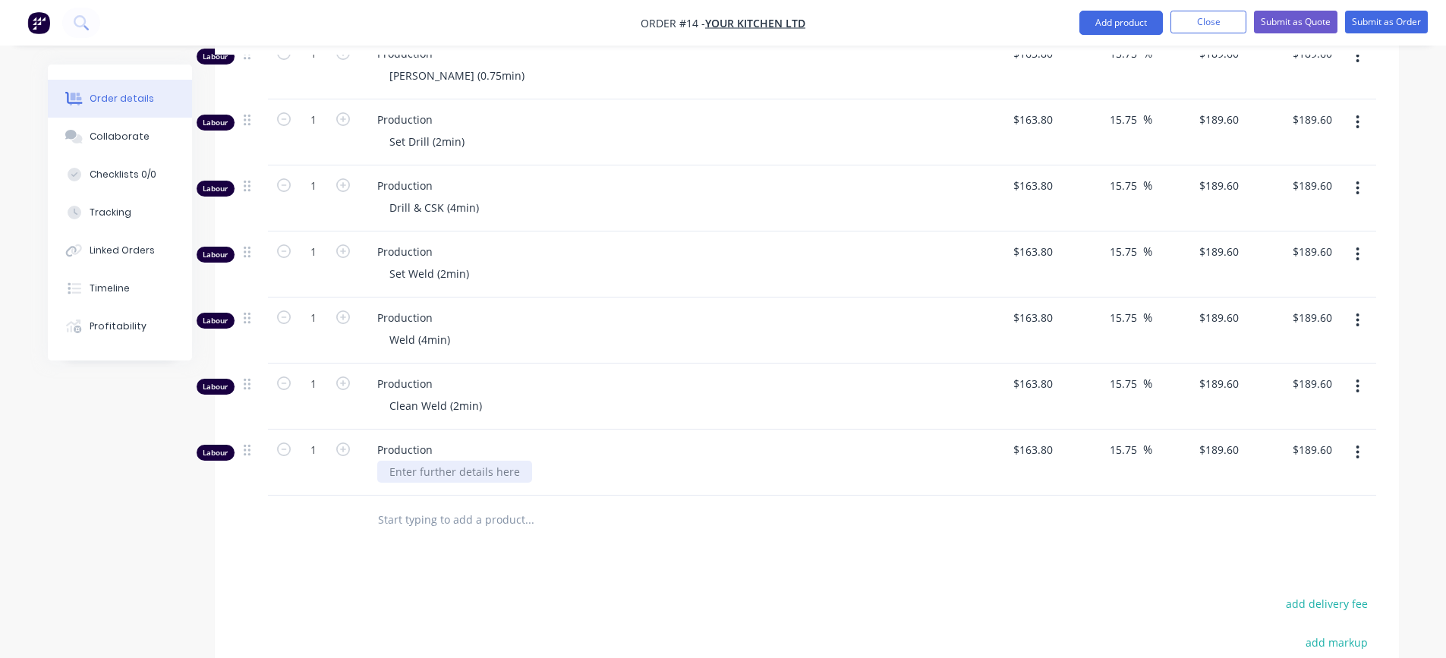
click at [478, 471] on div at bounding box center [454, 472] width 155 height 22
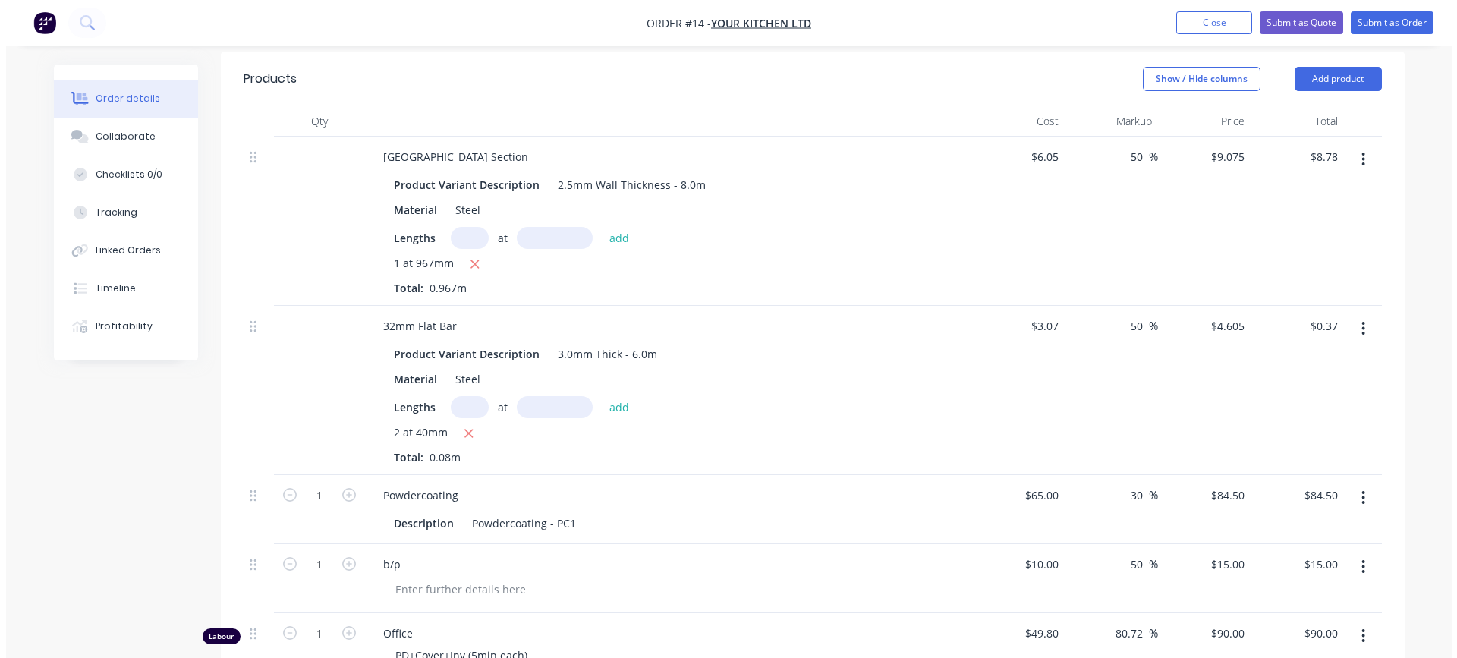
scroll to position [373, 0]
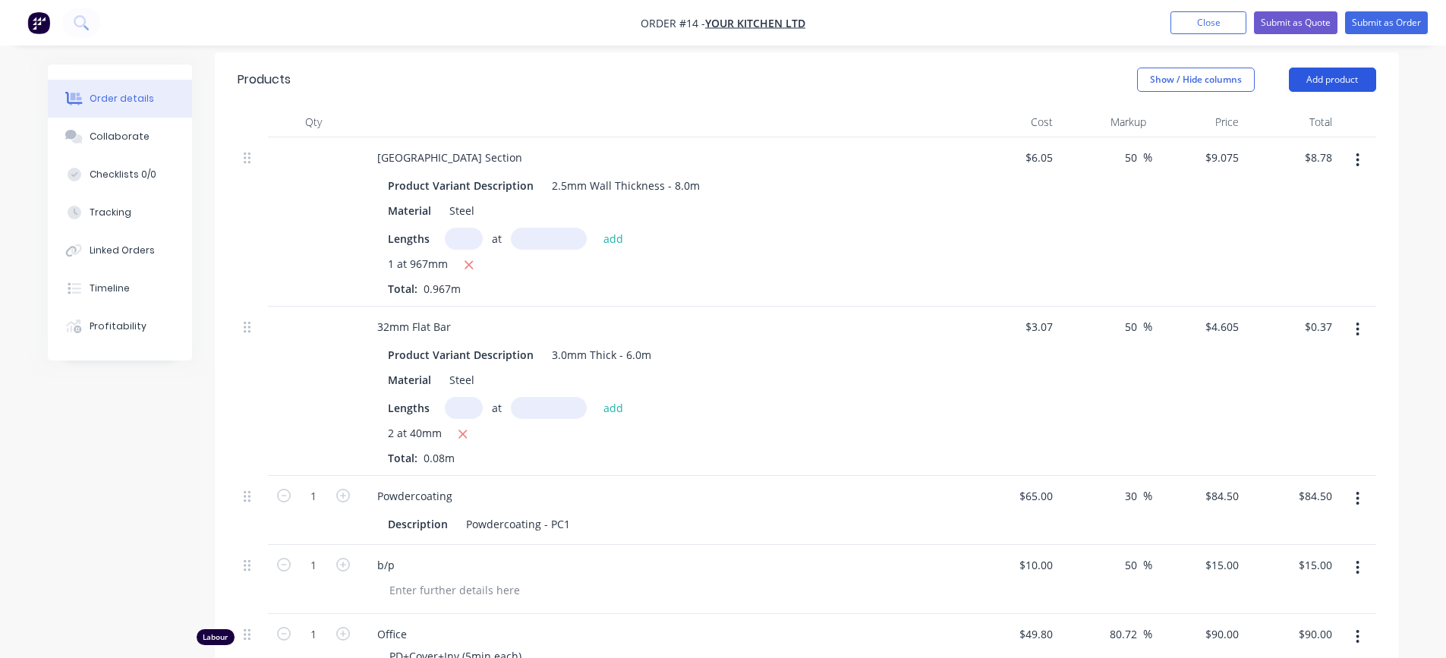
click at [1330, 84] on button "Add product" at bounding box center [1332, 80] width 87 height 24
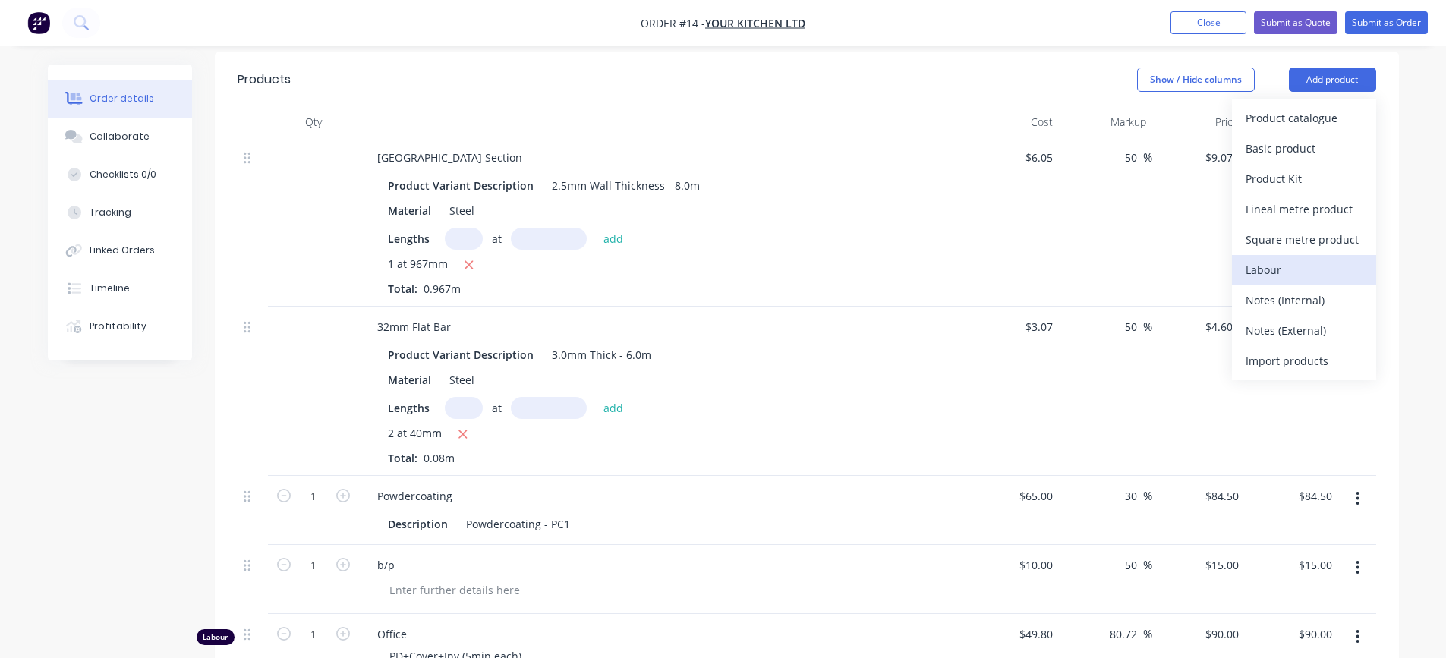
click at [1270, 269] on div "Labour" at bounding box center [1304, 270] width 117 height 22
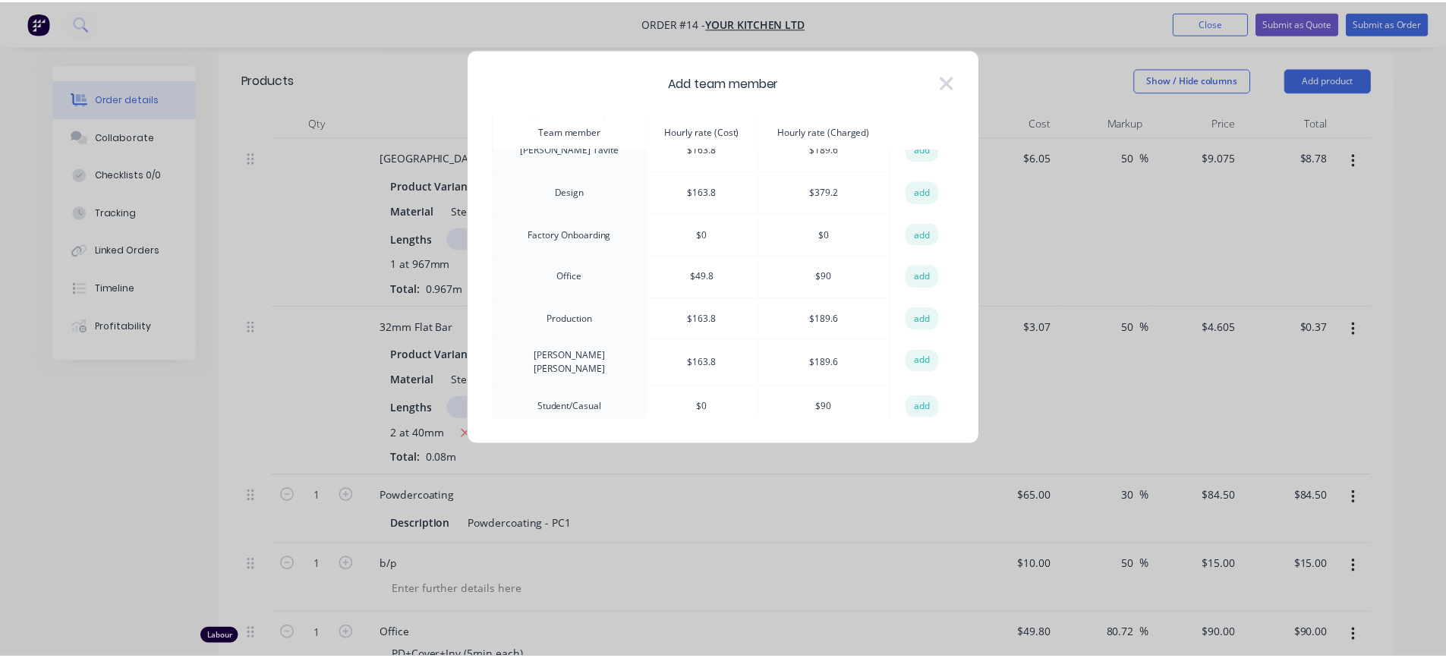
scroll to position [152, 0]
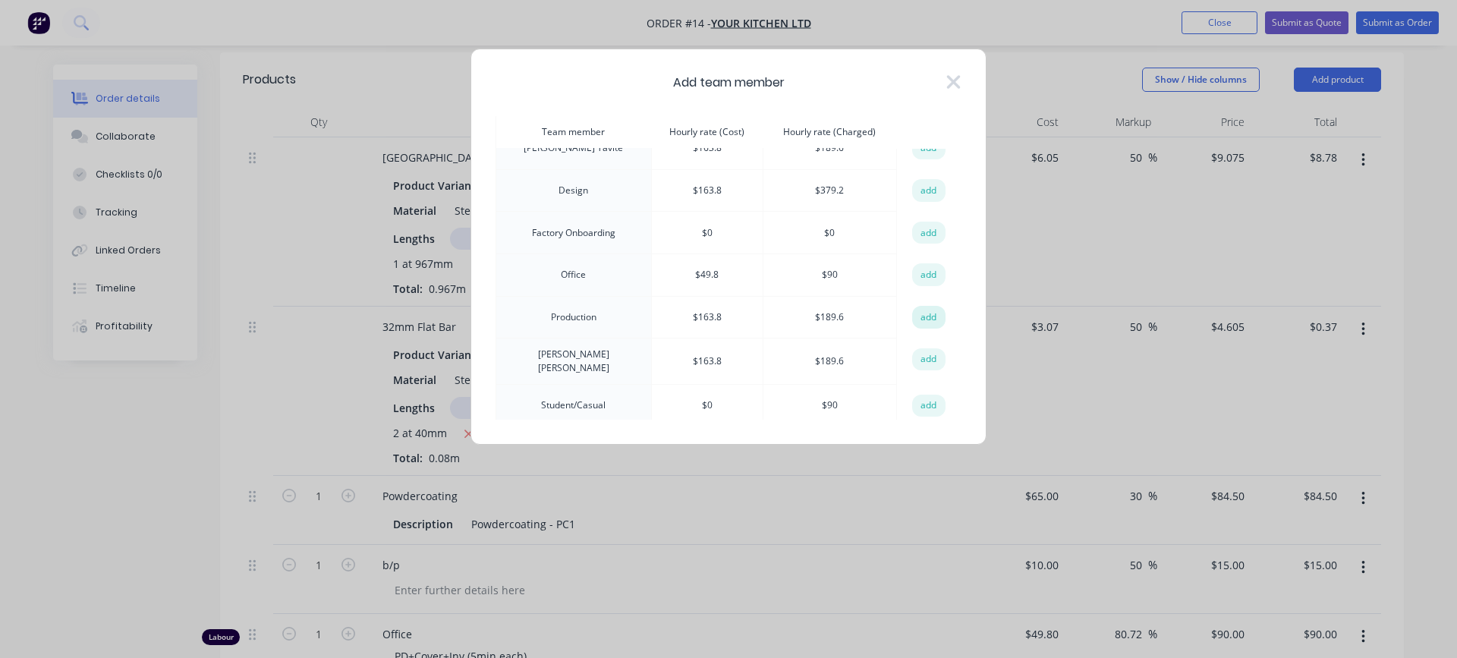
click at [926, 311] on button "add" at bounding box center [928, 317] width 33 height 23
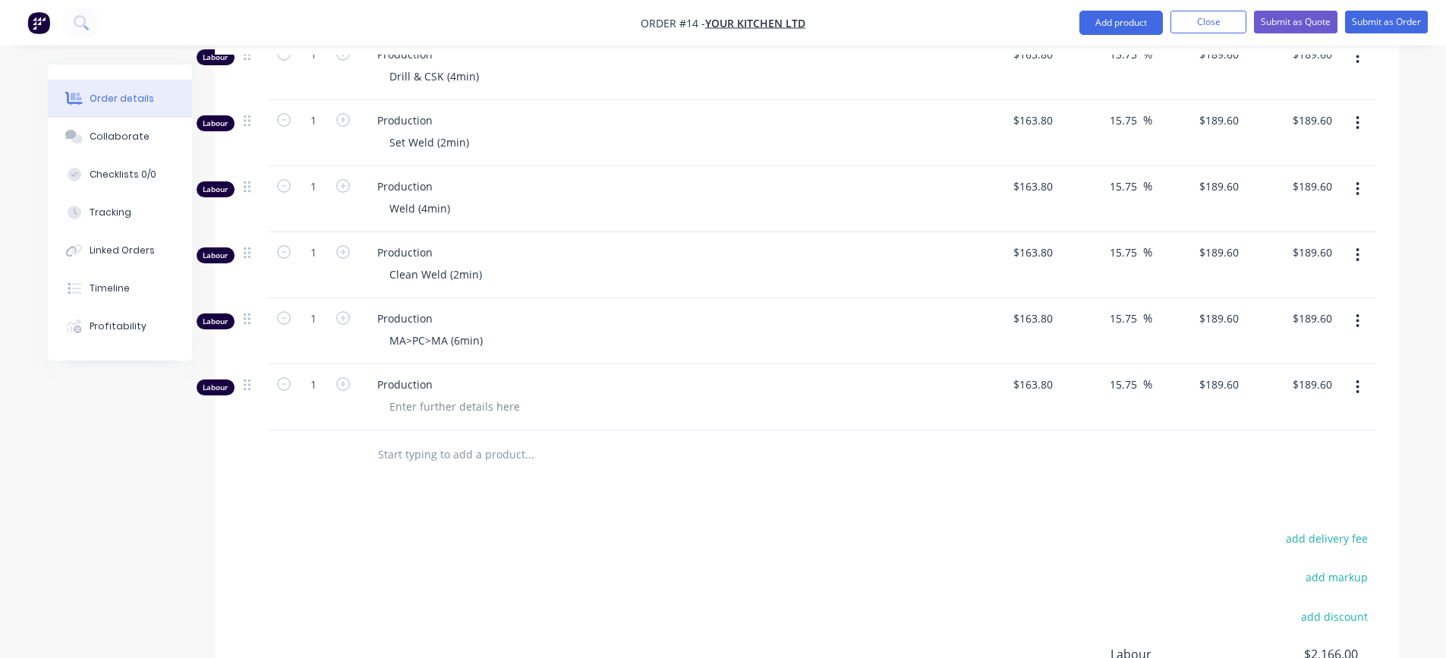
scroll to position [1435, 0]
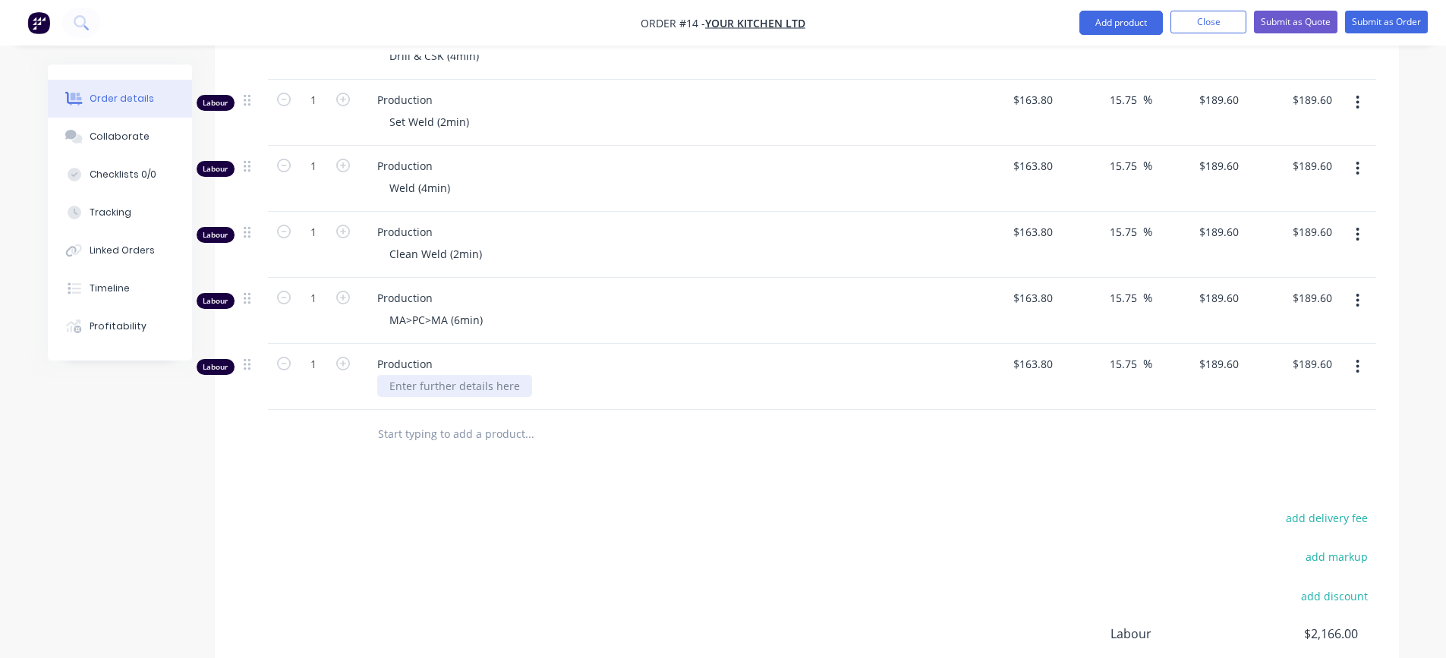
click at [431, 392] on div at bounding box center [454, 386] width 155 height 22
click at [525, 395] on div "Rework Margin 10% (2.725min)" at bounding box center [467, 386] width 181 height 22
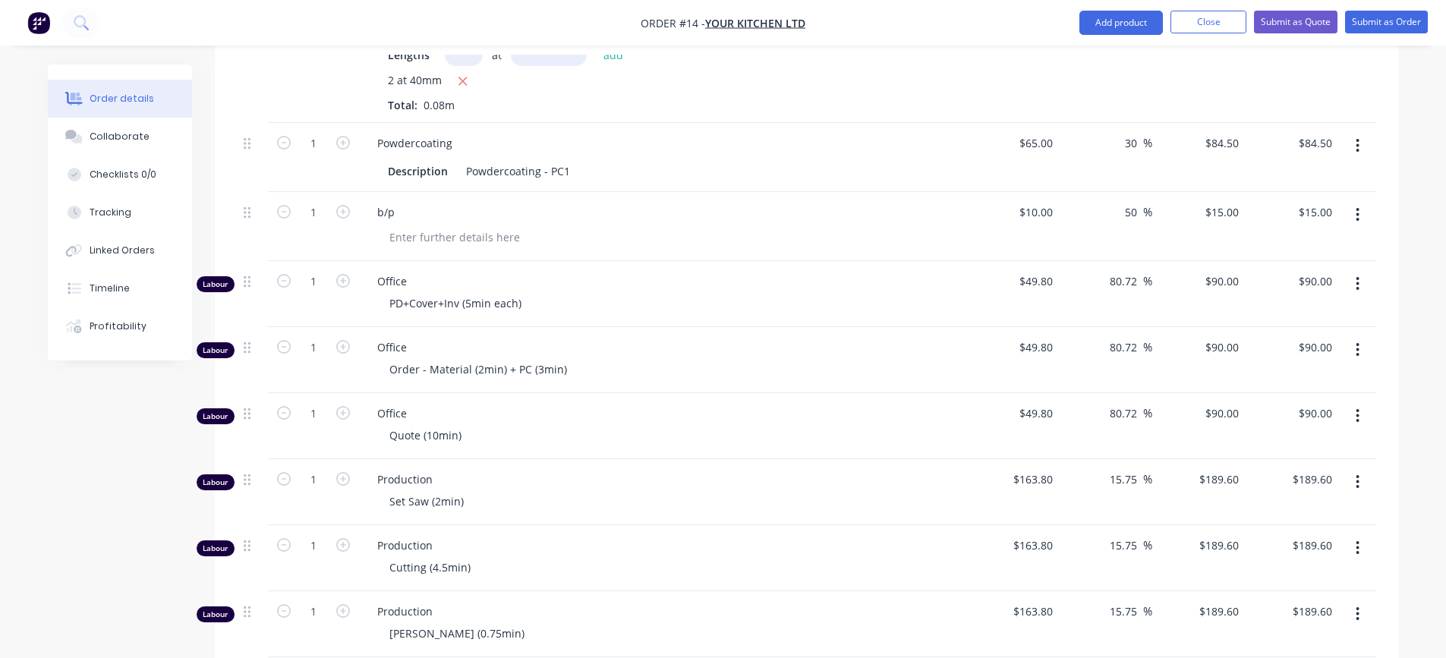
scroll to position [752, 0]
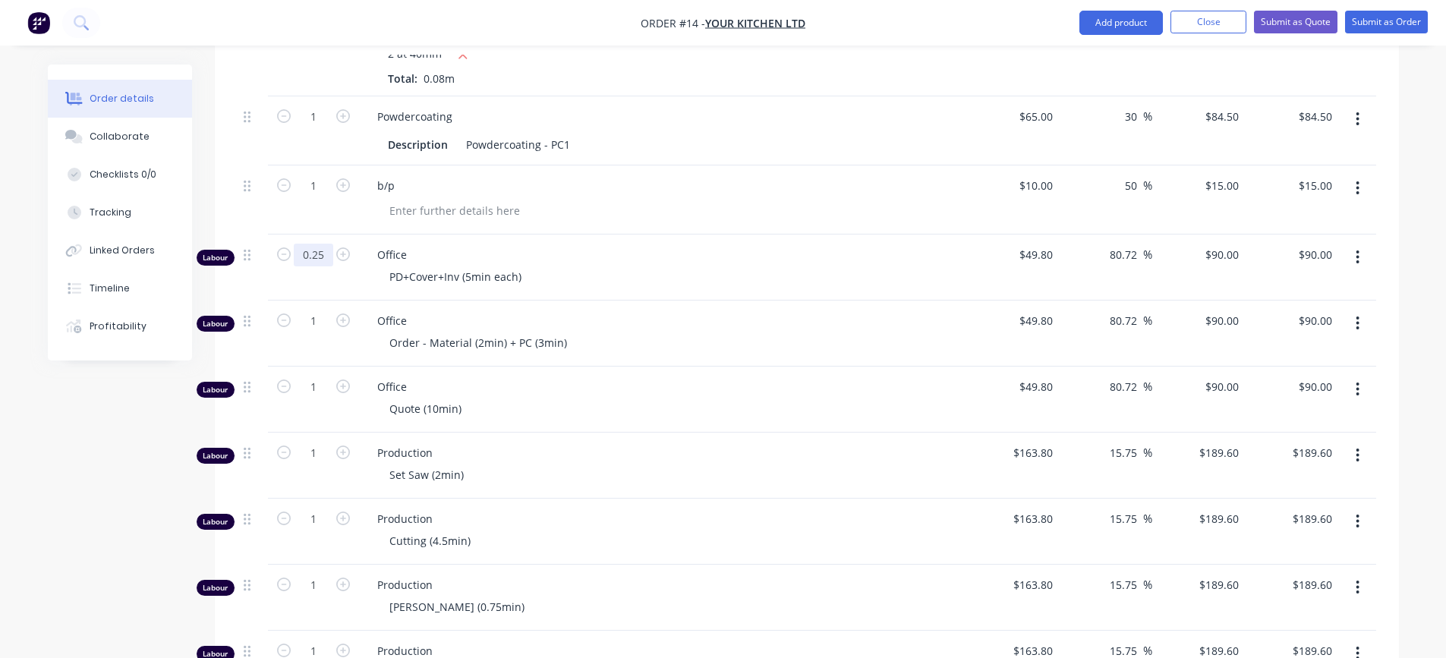
type input "0.25"
type input "$22.50"
click at [667, 277] on div "PD+Cover+Inv (5min each)" at bounding box center [668, 277] width 583 height 22
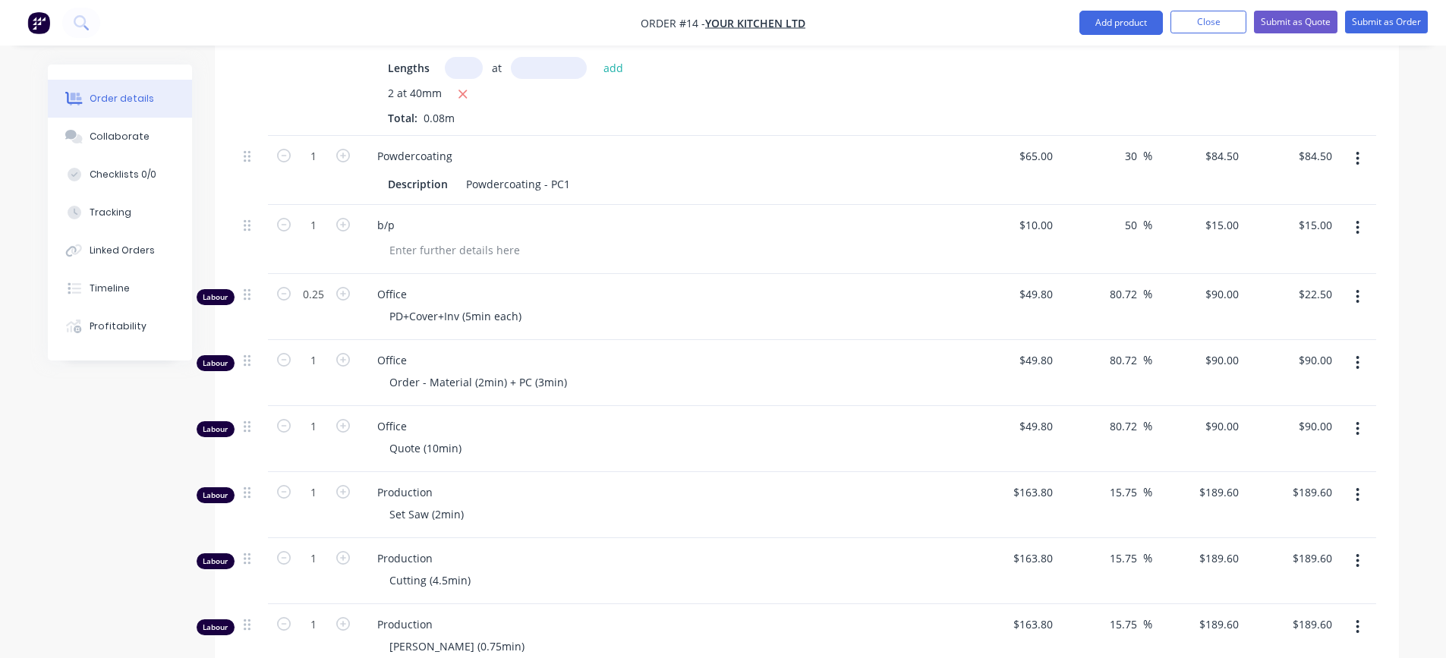
scroll to position [676, 0]
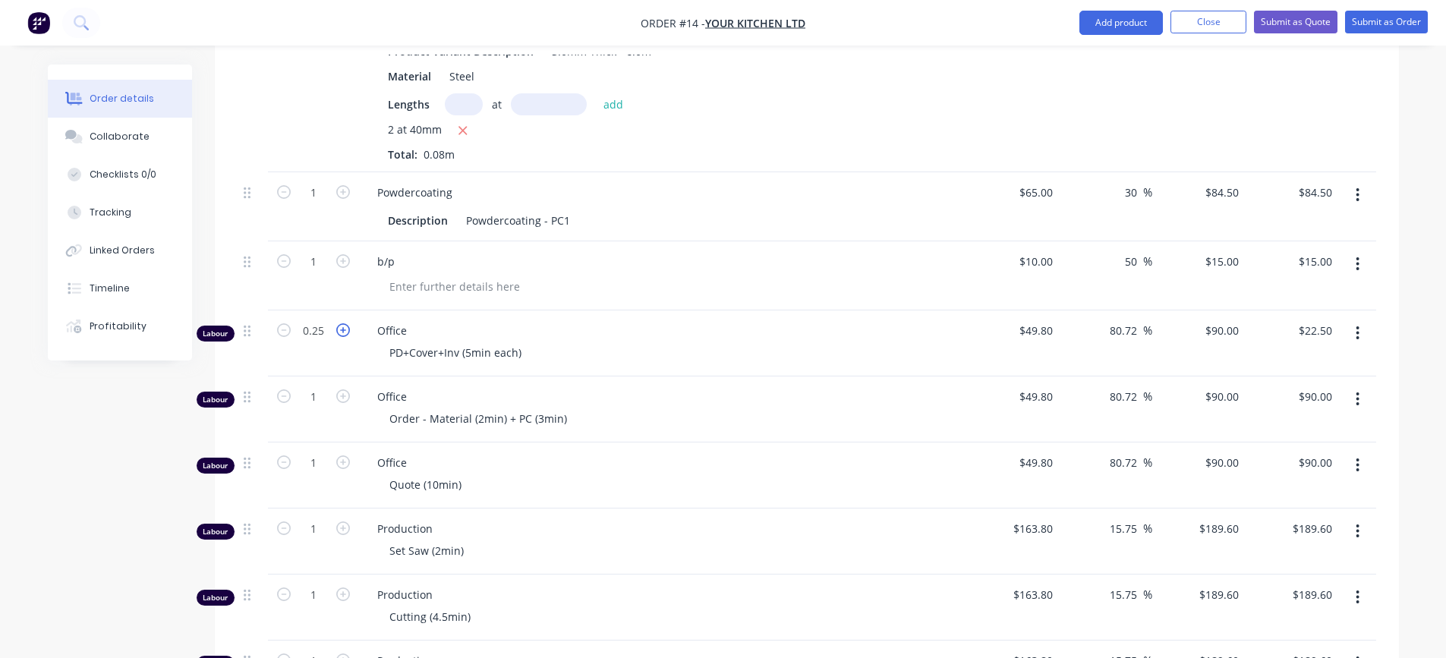
click at [341, 331] on icon "button" at bounding box center [343, 330] width 14 height 14
type input "1.25"
type input "$112.50"
click at [341, 331] on icon "button" at bounding box center [343, 330] width 14 height 14
type input "2.25"
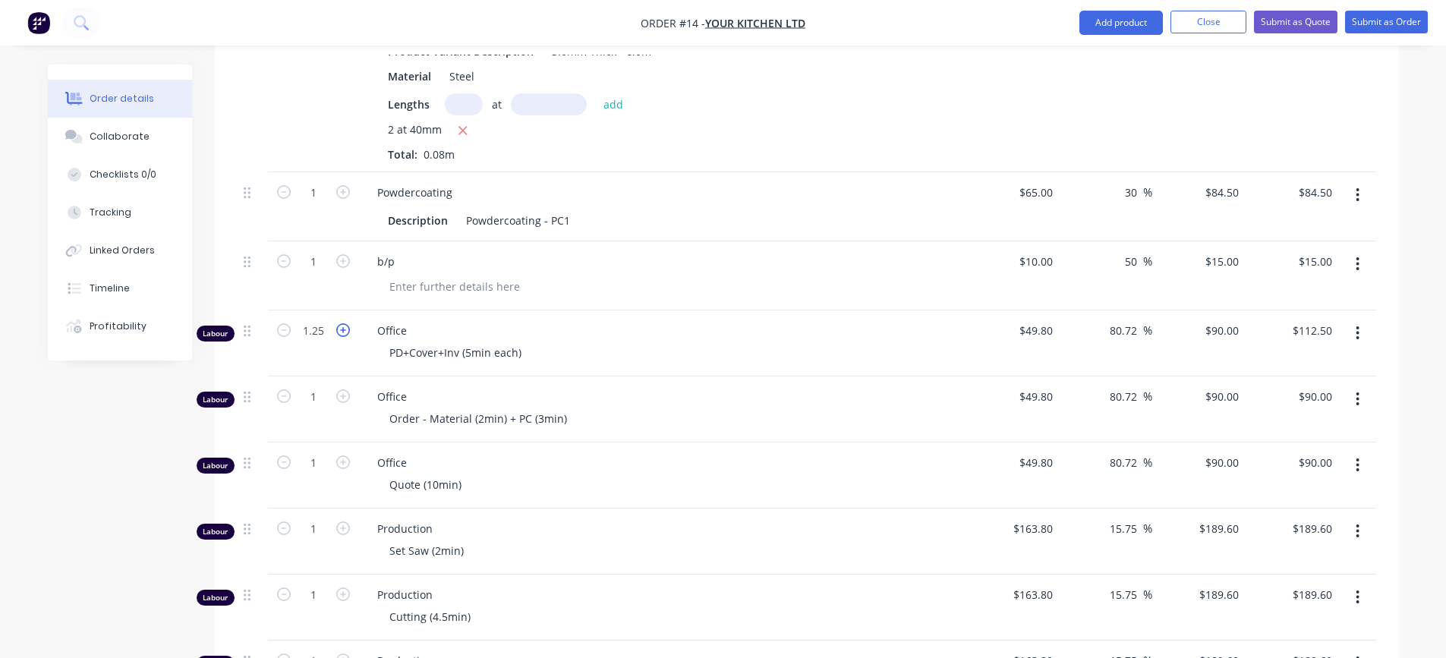
type input "$202.50"
click at [285, 331] on icon "button" at bounding box center [284, 330] width 14 height 14
type input "1.25"
type input "$112.50"
type input "1"
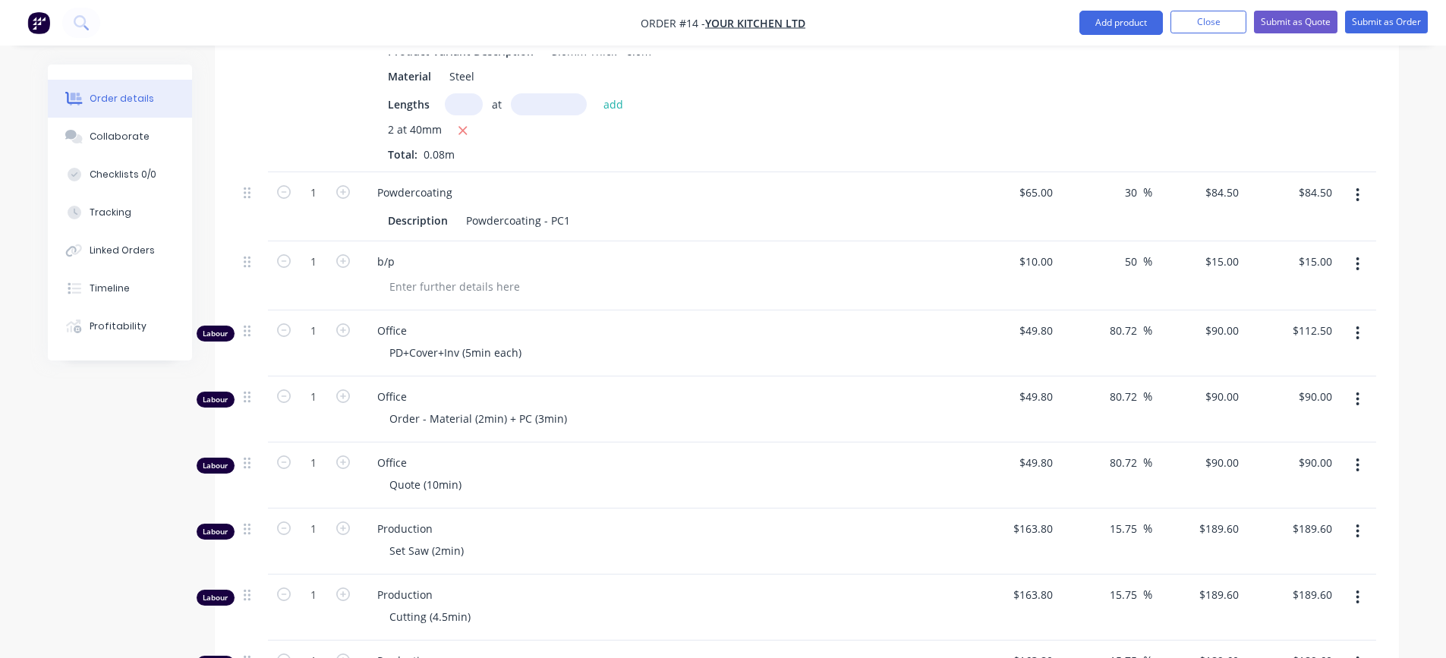
type input "$90.00"
click at [593, 336] on span "Office" at bounding box center [668, 331] width 583 height 16
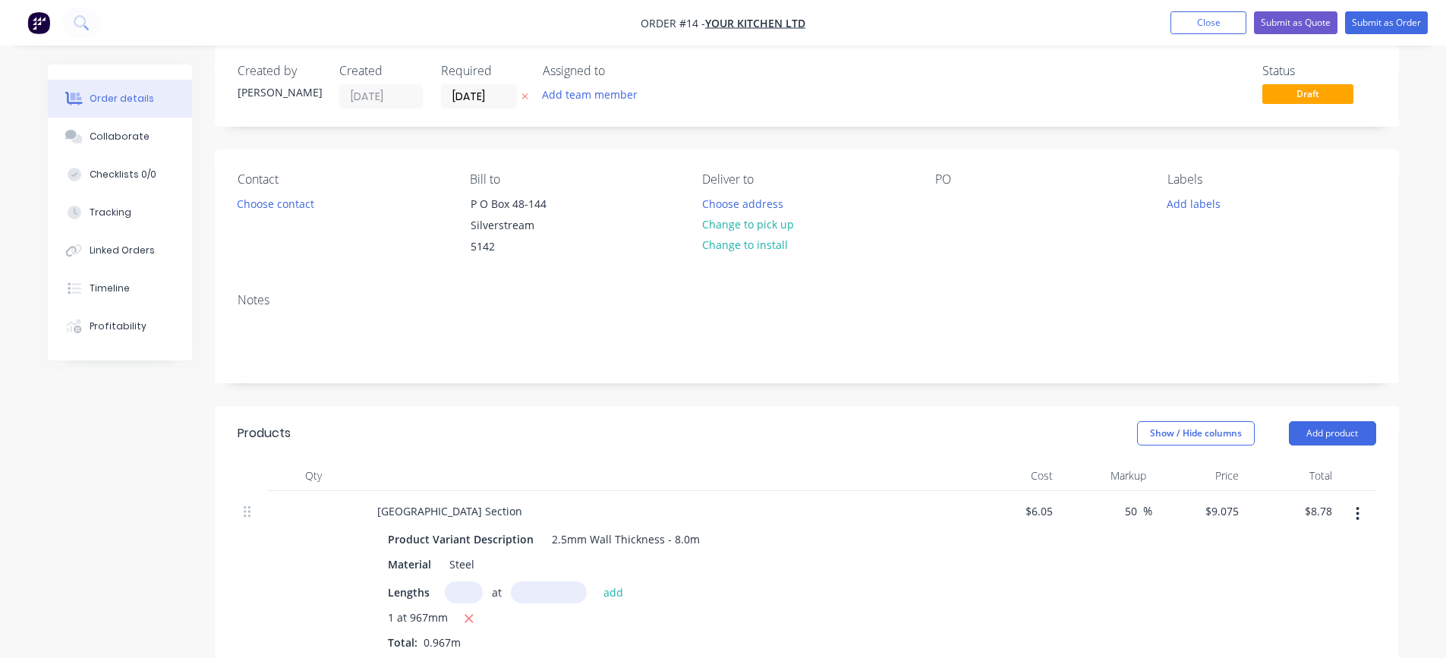
scroll to position [0, 0]
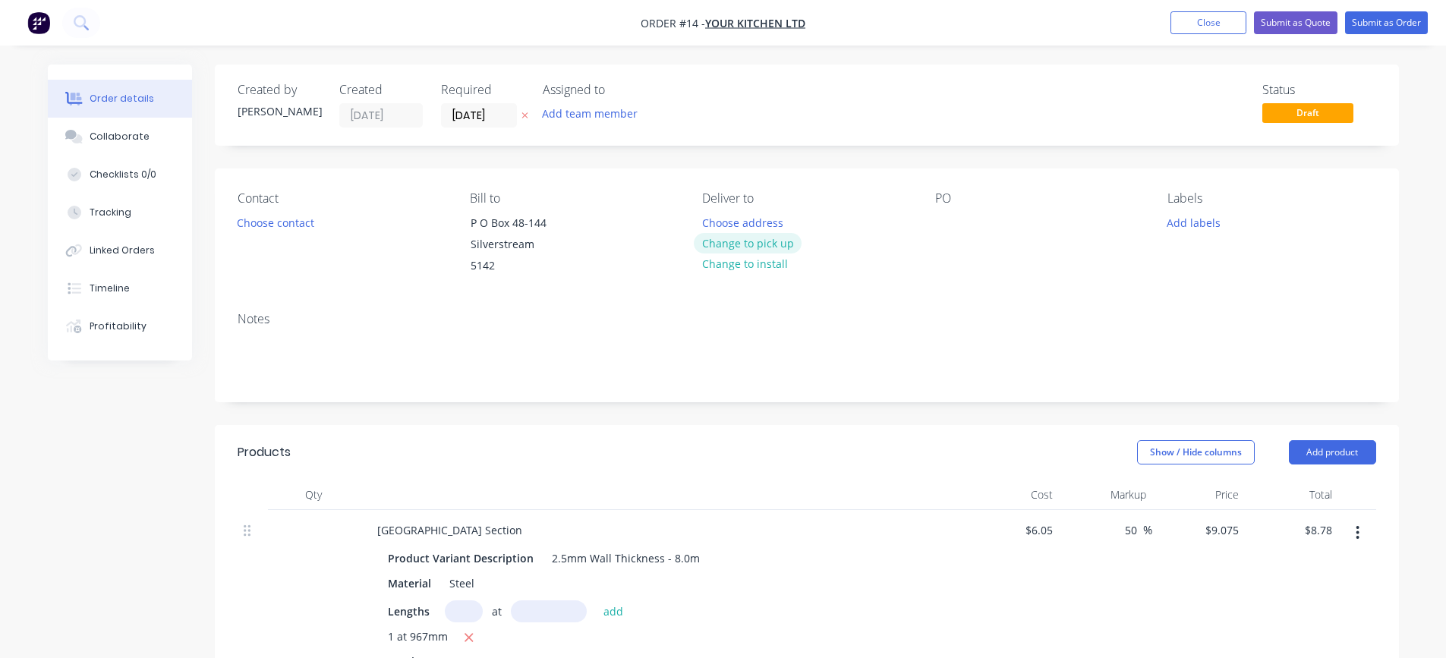
click at [726, 243] on button "Change to pick up" at bounding box center [748, 243] width 108 height 20
click at [935, 225] on div at bounding box center [947, 223] width 24 height 22
click at [277, 222] on button "Choose contact" at bounding box center [274, 222] width 93 height 20
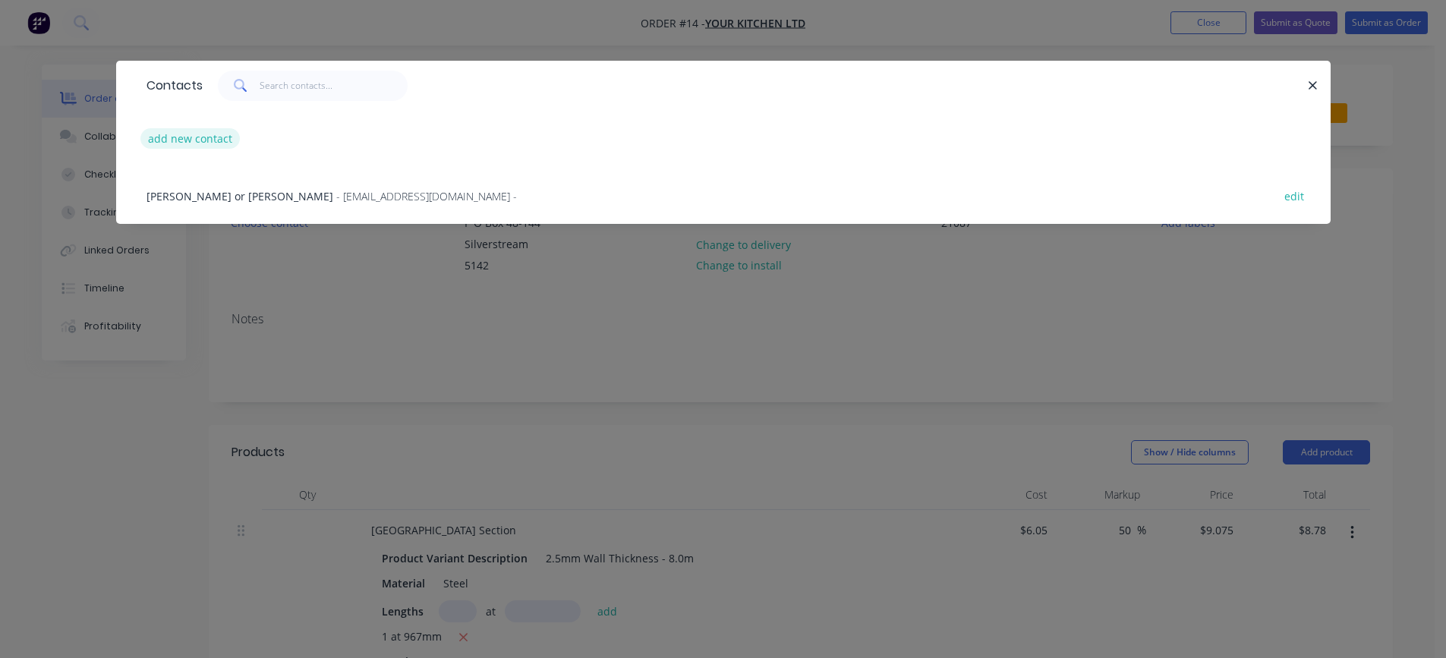
click at [219, 139] on button "add new contact" at bounding box center [190, 138] width 100 height 20
select select "NZ"
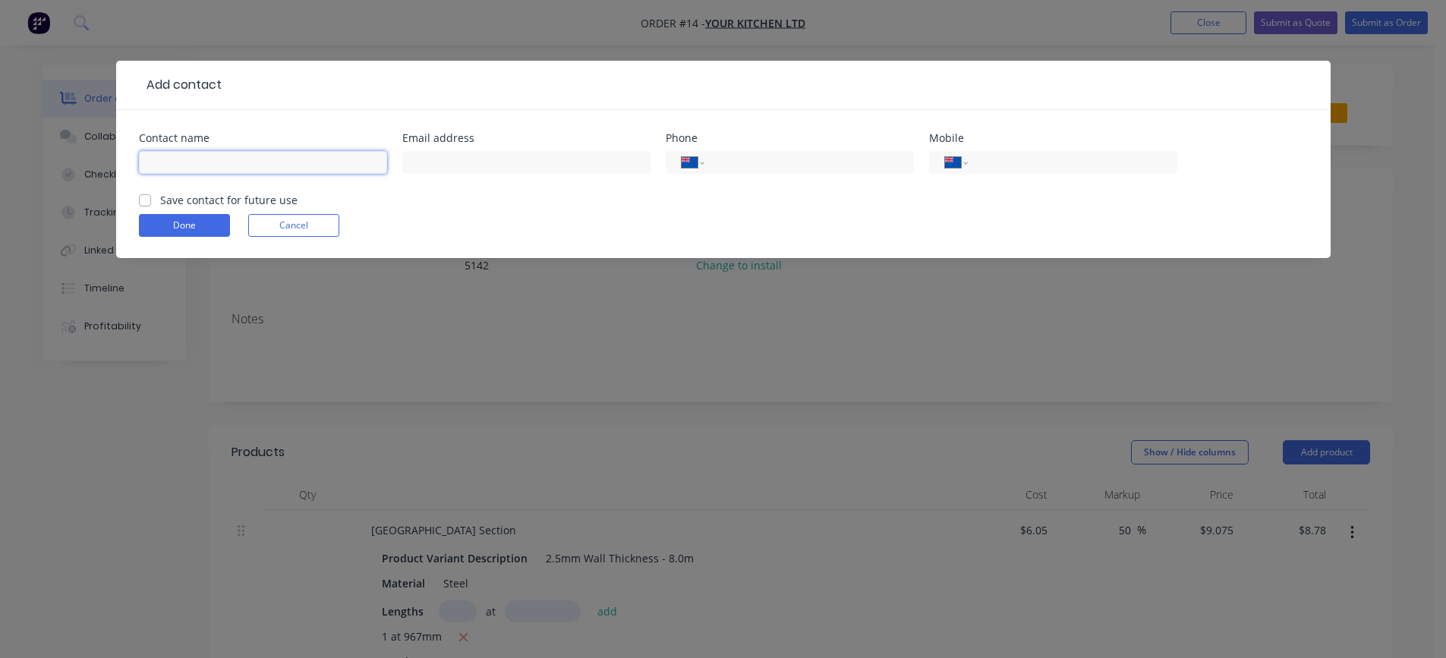
click at [213, 159] on input "text" at bounding box center [263, 162] width 248 height 23
type input "Julie Crouch"
type input "julie.crouch@mastercraft.co.nz"
click at [1059, 162] on input "tel" at bounding box center [1069, 162] width 182 height 17
type input "027 260 6979"
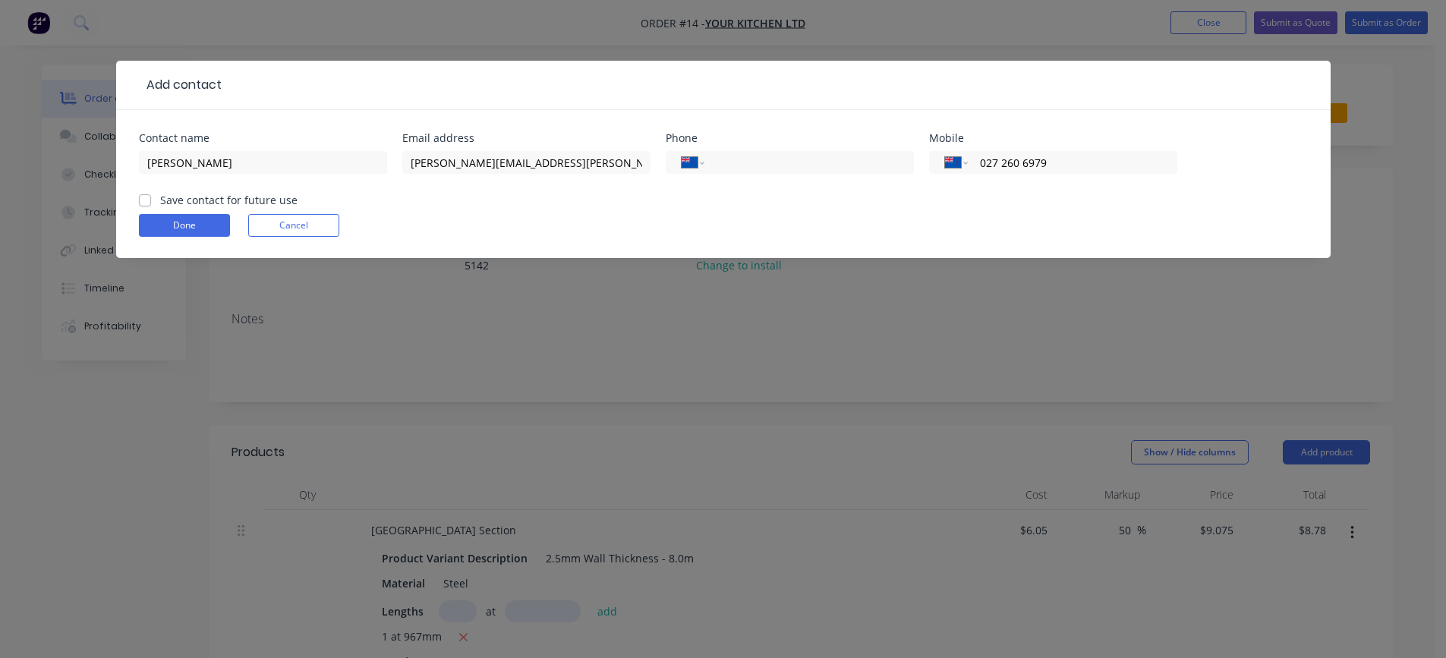
click at [160, 204] on label "Save contact for future use" at bounding box center [228, 200] width 137 height 16
click at [147, 204] on input "Save contact for future use" at bounding box center [145, 199] width 12 height 14
checkbox input "true"
click at [164, 226] on button "Done" at bounding box center [184, 225] width 91 height 23
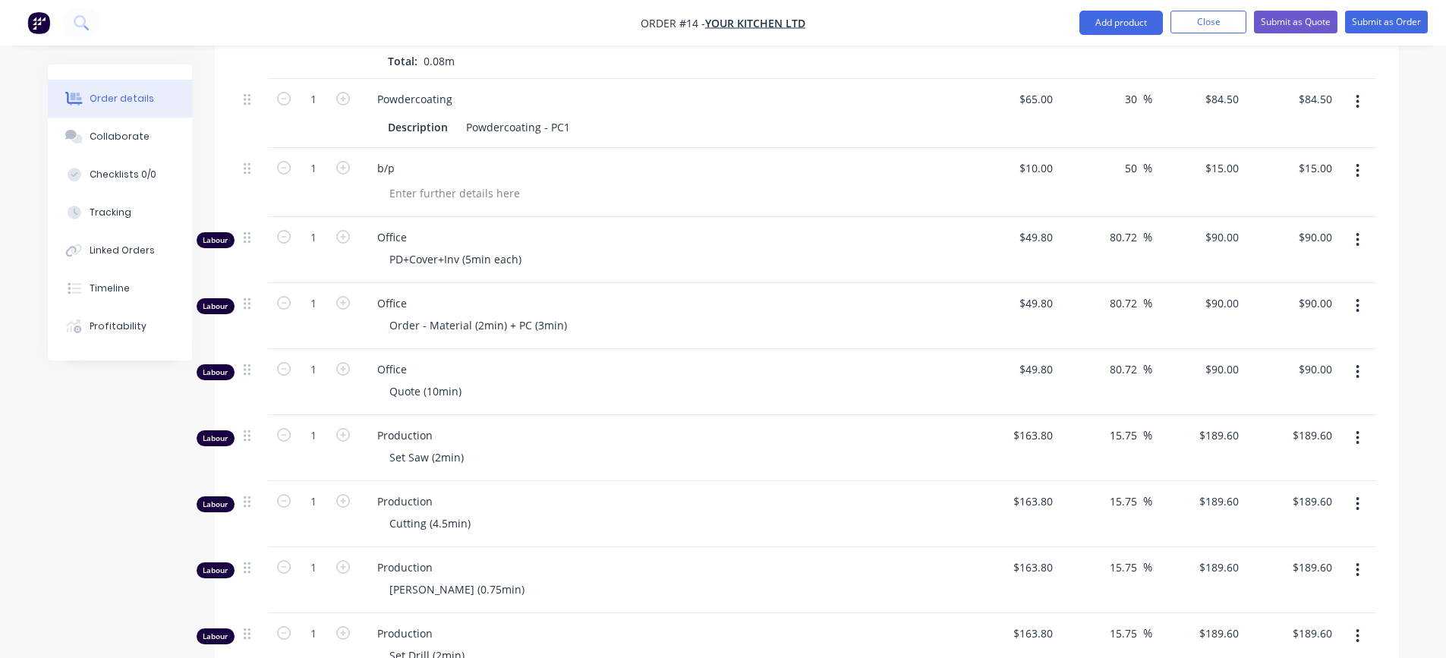
scroll to position [835, 0]
click at [317, 225] on input "1" at bounding box center [313, 236] width 39 height 23
type input "0.25"
type input "$22.50"
click at [665, 294] on span "Office" at bounding box center [668, 302] width 583 height 16
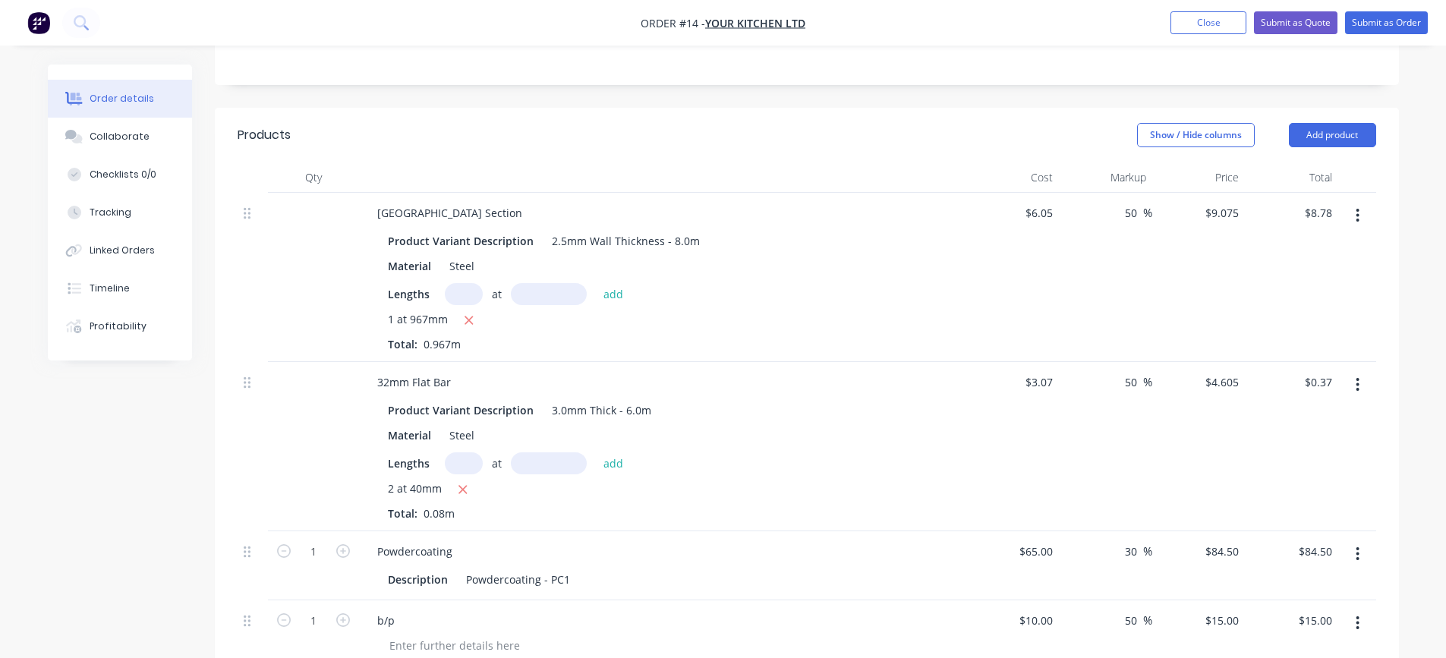
scroll to position [380, 0]
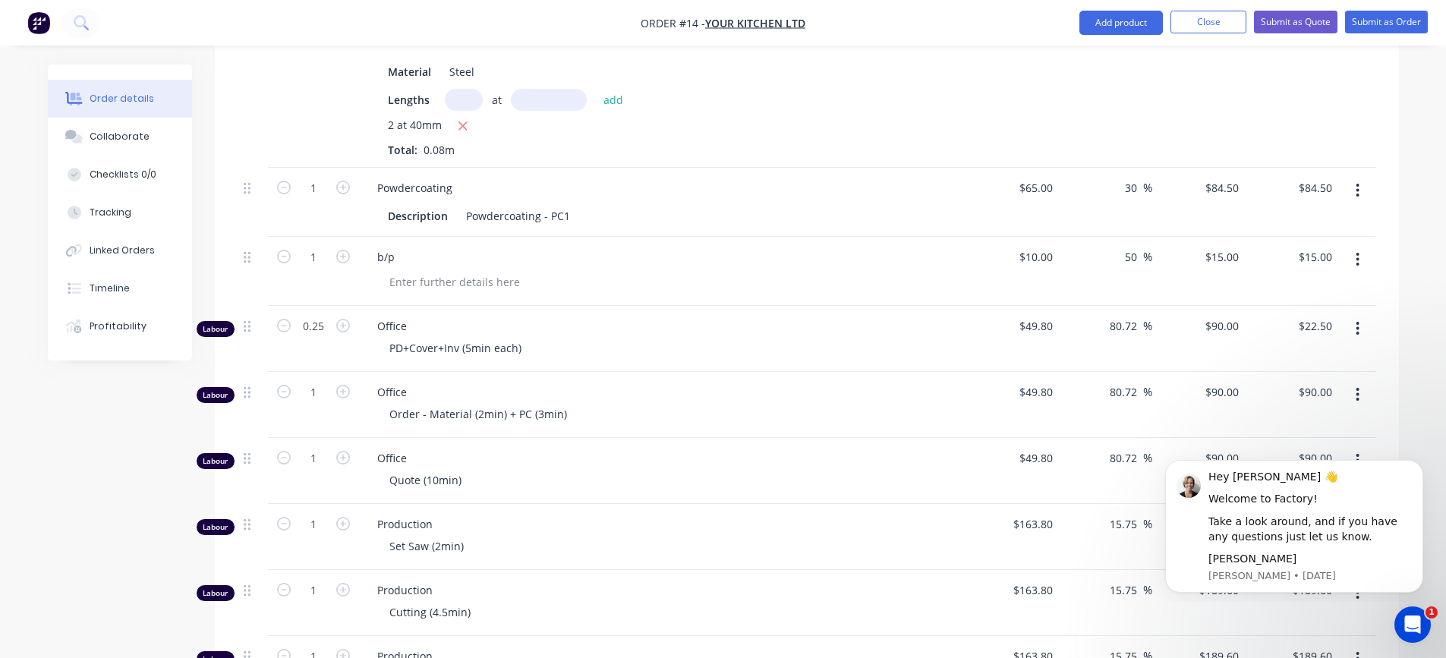
scroll to position [759, 0]
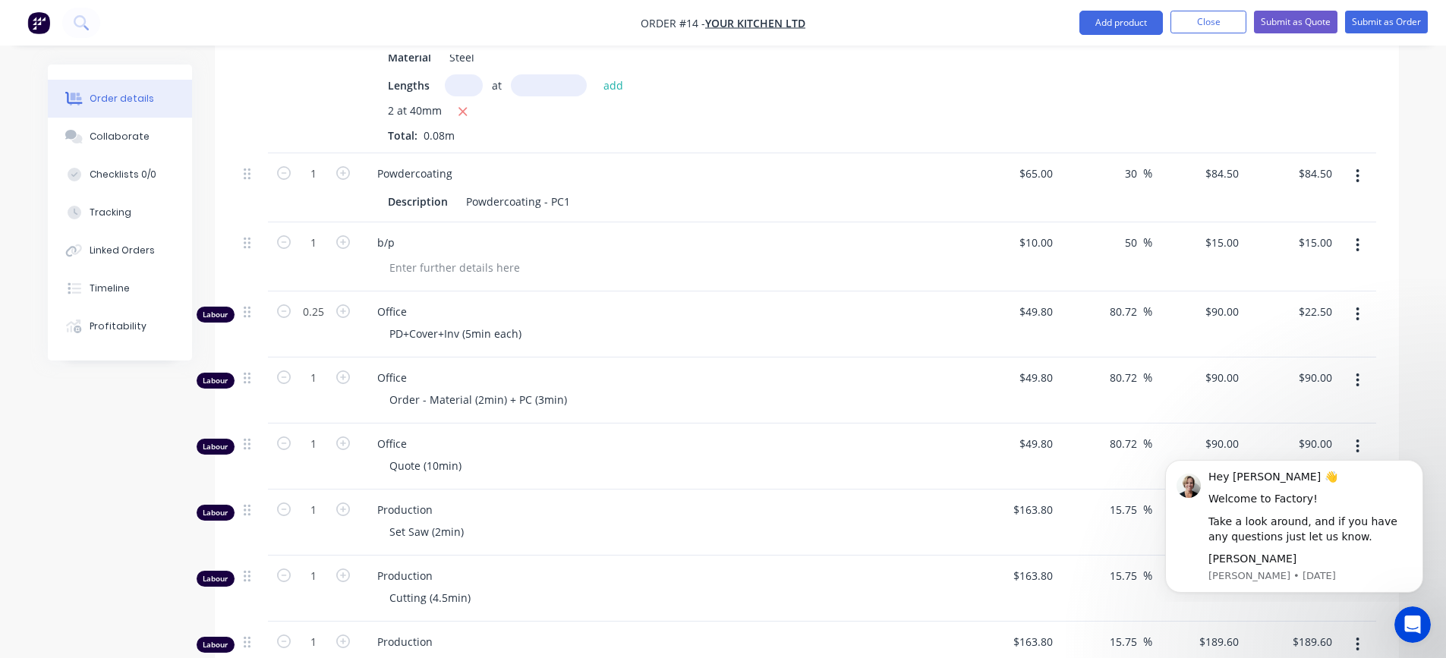
click at [1358, 307] on icon "button" at bounding box center [1358, 314] width 3 height 14
click at [662, 323] on div "PD+Cover+Inv (5min each)" at bounding box center [668, 334] width 583 height 22
click at [717, 304] on span "Office" at bounding box center [668, 312] width 583 height 16
